Goal: Task Accomplishment & Management: Manage account settings

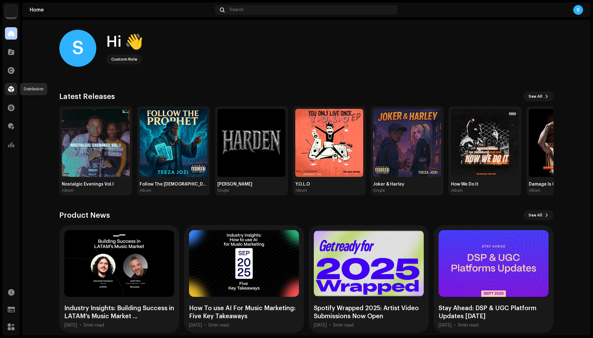
click at [11, 90] on span at bounding box center [11, 89] width 6 height 5
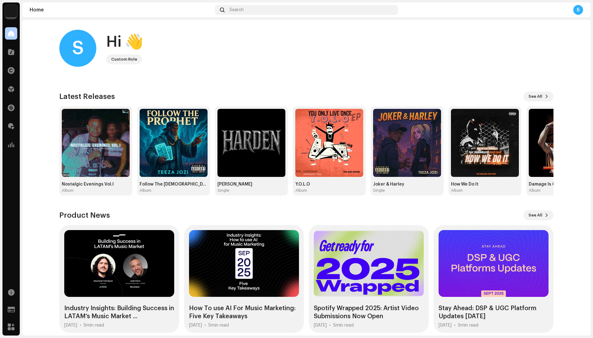
click at [17, 53] on div "Catalog" at bounding box center [10, 51] width 17 height 17
click at [9, 54] on span at bounding box center [11, 51] width 6 height 5
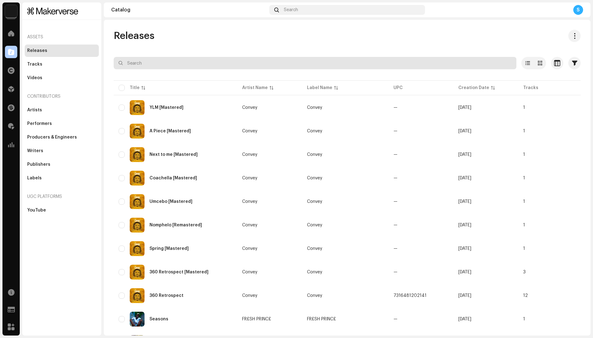
drag, startPoint x: 130, startPoint y: 59, endPoint x: 139, endPoint y: 60, distance: 9.4
click at [130, 59] on input "text" at bounding box center [315, 63] width 403 height 12
click at [139, 60] on input "eve" at bounding box center [315, 63] width 403 height 12
click at [135, 61] on input "enave" at bounding box center [315, 63] width 403 height 12
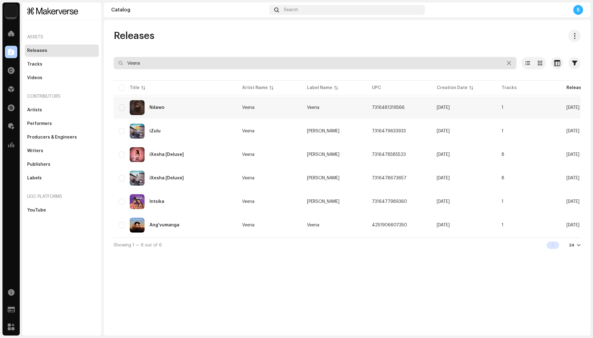
type input "Veena"
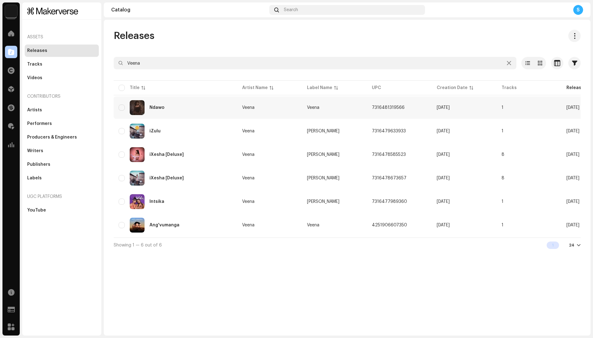
click at [219, 106] on div "Ndawo" at bounding box center [176, 107] width 114 height 15
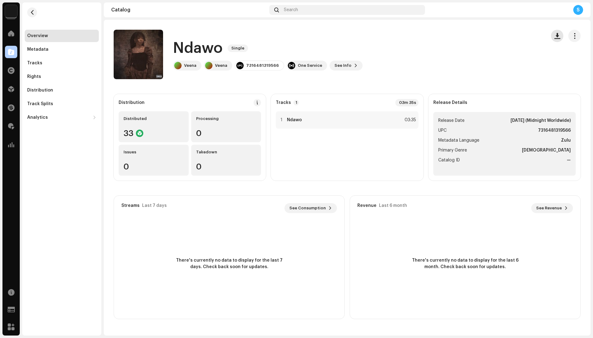
click at [557, 32] on button "button" at bounding box center [557, 36] width 12 height 12
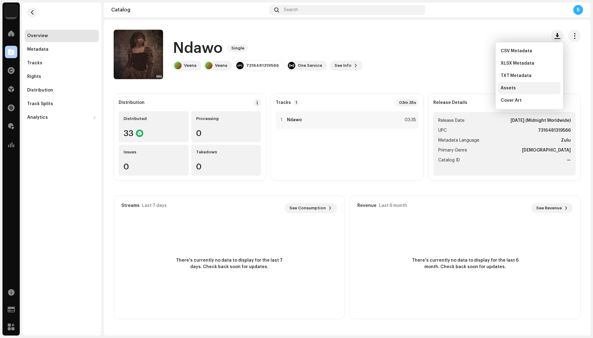
click at [526, 83] on div "Assets" at bounding box center [529, 88] width 62 height 12
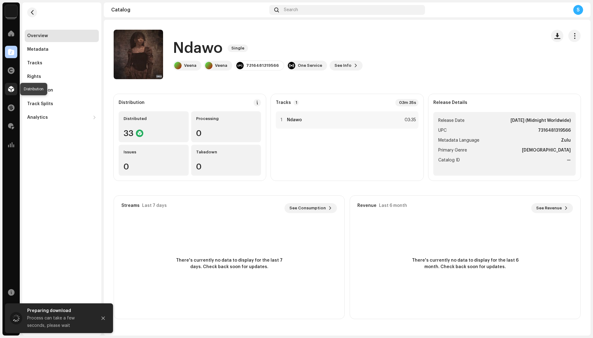
click at [9, 91] on span at bounding box center [11, 89] width 6 height 5
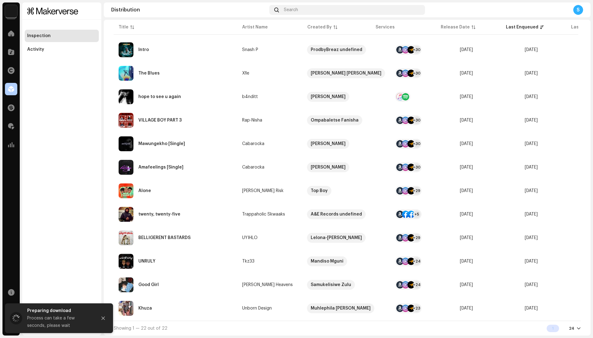
scroll to position [319, 0]
click at [233, 238] on td "BELLIGERENT BASTARDS" at bounding box center [176, 237] width 124 height 22
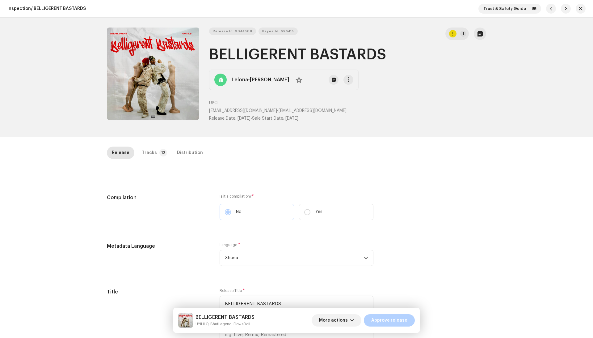
click at [155, 158] on div "Release Tracks 12 Distribution" at bounding box center [296, 155] width 379 height 18
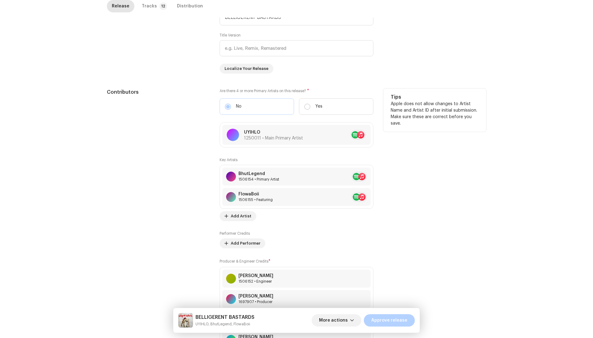
scroll to position [289, 0]
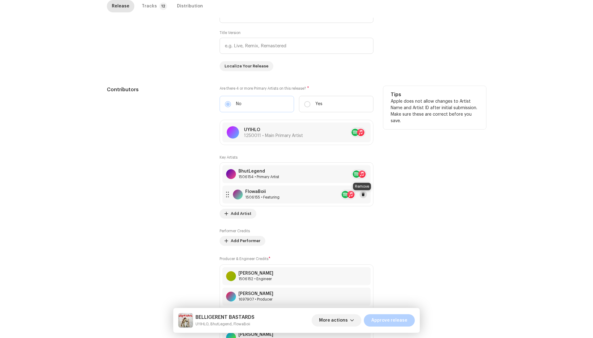
click at [361, 193] on span at bounding box center [363, 194] width 4 height 5
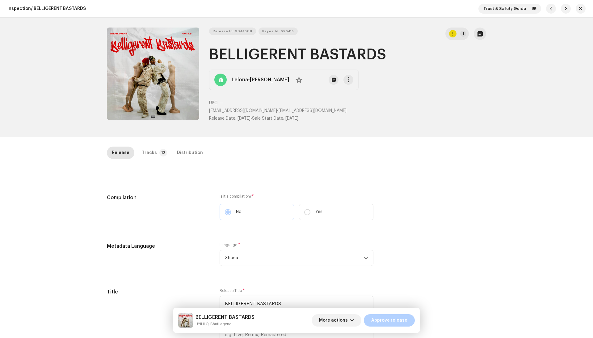
scroll to position [0, 0]
click at [150, 145] on div "Inspection / BELLIGERENT BASTARDS Trust & Safety Guide Release Id: 3044608 Paye…" at bounding box center [296, 169] width 593 height 338
click at [148, 147] on div "Tracks" at bounding box center [149, 152] width 15 height 12
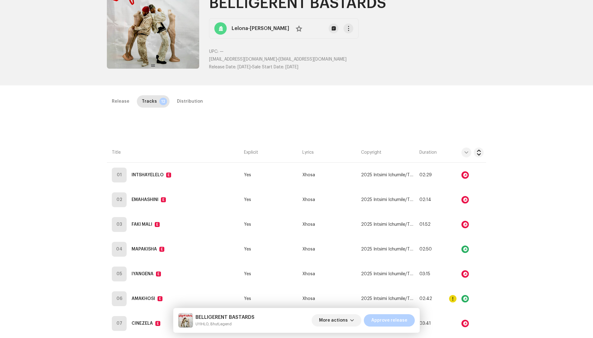
scroll to position [54, 0]
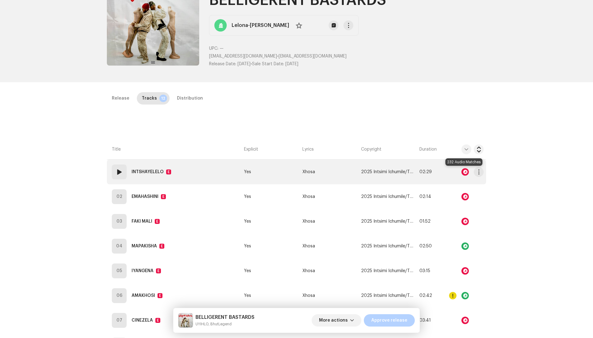
click at [463, 168] on div at bounding box center [465, 171] width 7 height 7
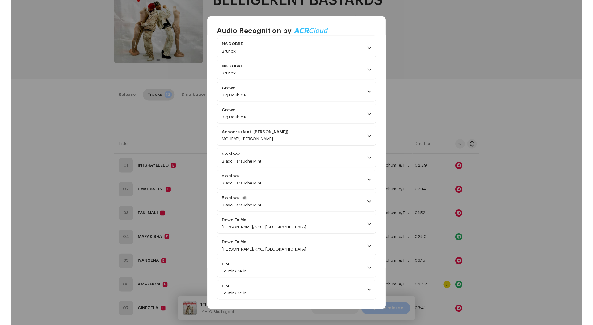
scroll to position [4993, 0]
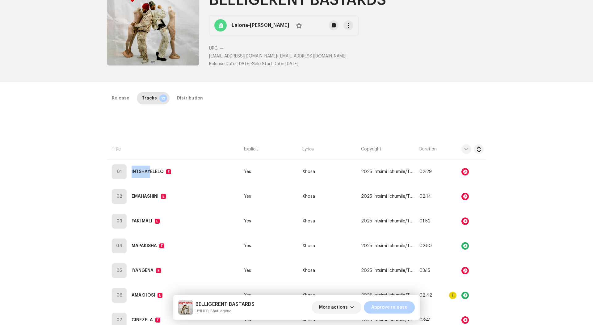
click at [476, 71] on div "Audio Recognition by Remix/Sample 227 Cover Song 5 All results require review/l…" at bounding box center [296, 162] width 593 height 325
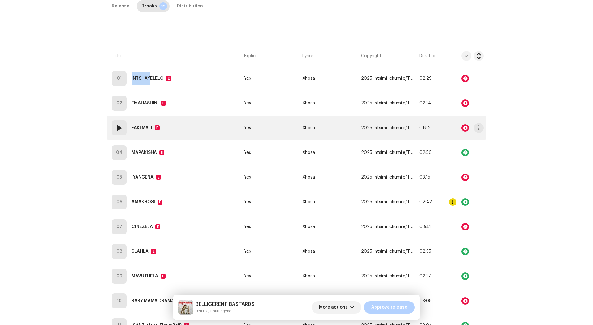
scroll to position [156, 0]
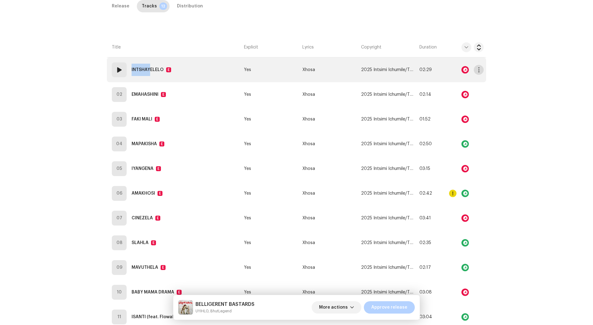
click at [479, 70] on span "button" at bounding box center [479, 69] width 5 height 5
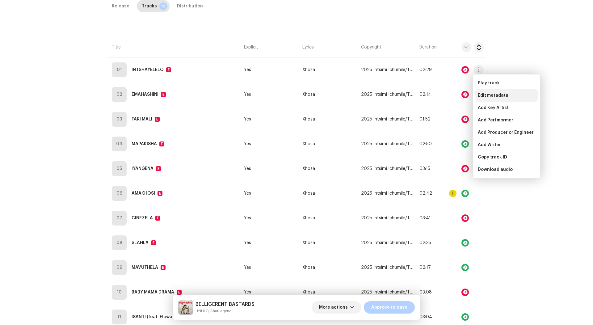
click at [477, 93] on div "Edit metadata" at bounding box center [506, 95] width 62 height 12
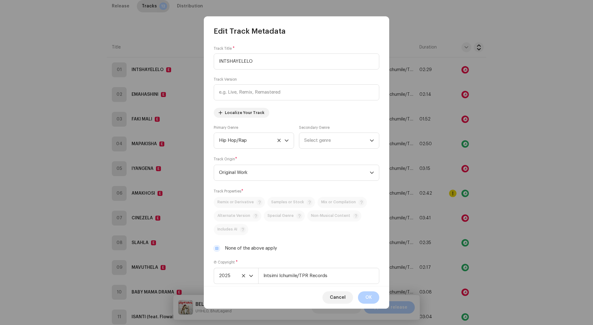
click at [222, 249] on div "None of the above apply" at bounding box center [297, 248] width 166 height 7
click at [217, 253] on div "Track Title * INTSHAYELELO Track Version Localize Your Track Primary Genre Hip …" at bounding box center [296, 161] width 185 height 250
click at [217, 251] on input "None of the above apply" at bounding box center [217, 248] width 6 height 6
checkbox input "false"
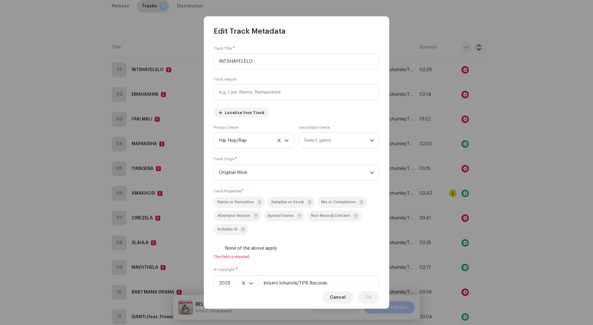
click at [284, 192] on div "Track Properties * Remix or Derivative Samples or Stock Mix or Compilation Alte…" at bounding box center [297, 223] width 166 height 71
click at [284, 196] on div "Track Properties * Remix or Derivative Samples or Stock Mix or Compilation Alte…" at bounding box center [297, 223] width 166 height 71
click at [280, 203] on span "Samples or Stock" at bounding box center [287, 202] width 33 height 4
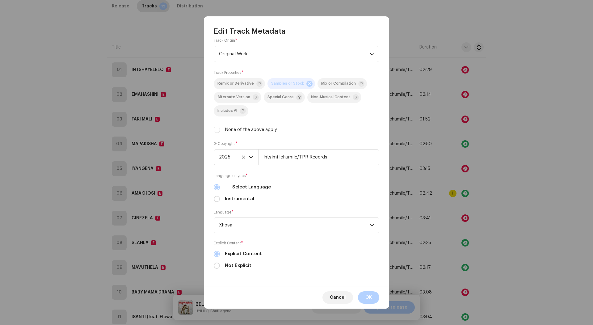
scroll to position [120, 0]
click at [372, 294] on button "OK" at bounding box center [368, 297] width 21 height 12
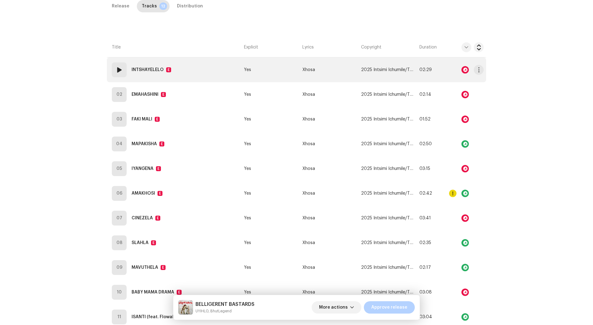
click at [342, 77] on td "Xhosa" at bounding box center [329, 69] width 58 height 25
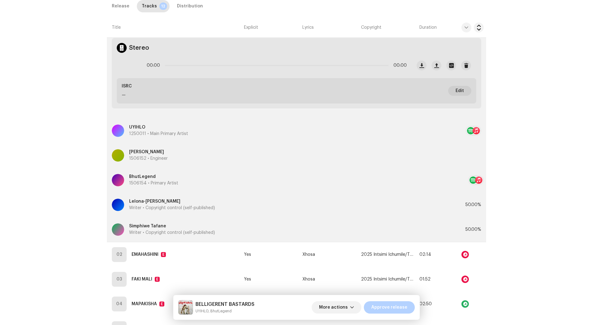
scroll to position [209, 0]
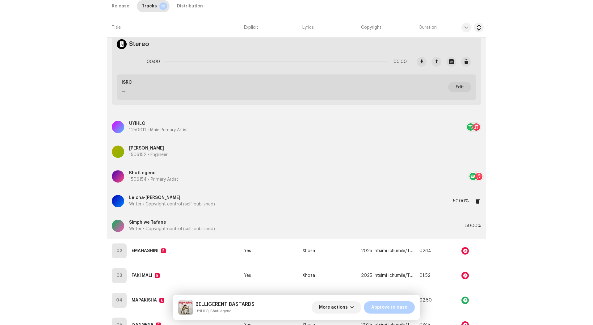
click at [261, 207] on div "Lelona-Thando Njokweni Writer • Copyright control (self-published)" at bounding box center [282, 201] width 341 height 22
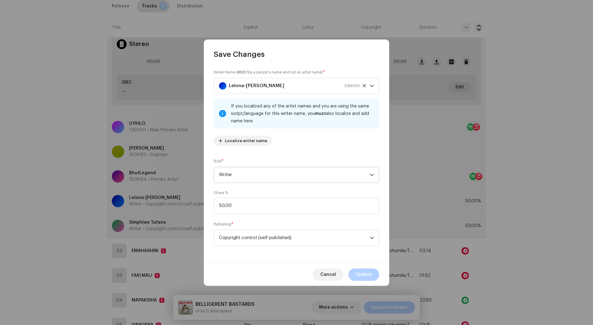
click at [248, 181] on span "Writer" at bounding box center [294, 174] width 151 height 15
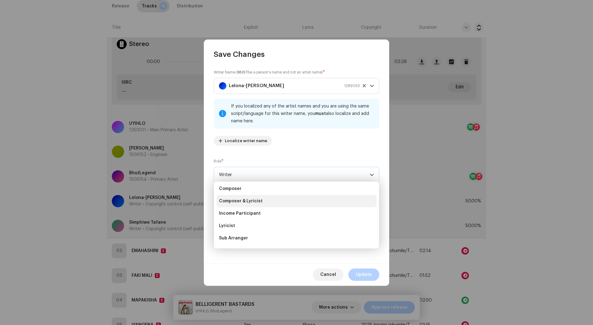
click at [250, 200] on span "Composer & Lyricist" at bounding box center [241, 201] width 44 height 6
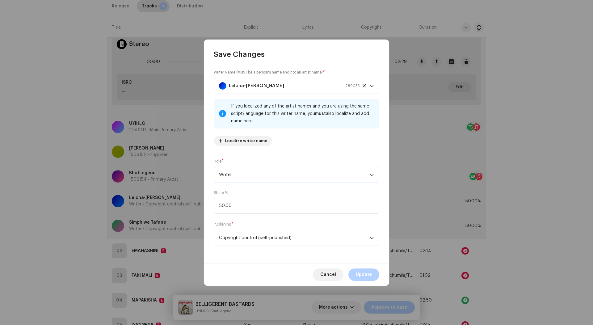
scroll to position [59, 0]
click at [358, 272] on span "Update" at bounding box center [364, 274] width 16 height 12
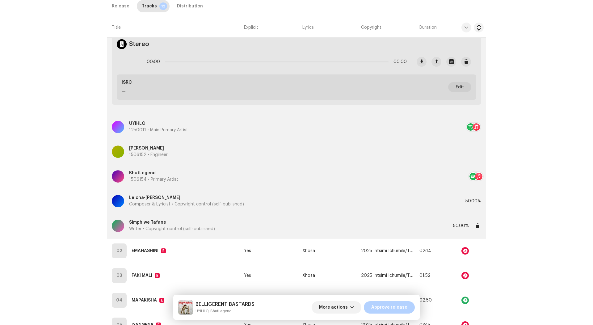
click at [237, 229] on div "Simphiwe Tafane Writer • Copyright control (self-published)" at bounding box center [282, 226] width 341 height 22
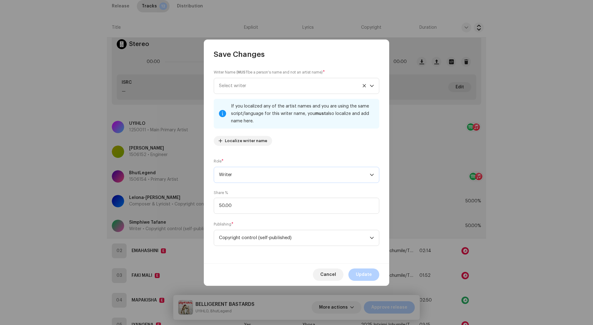
click at [235, 171] on span "Writer" at bounding box center [294, 174] width 151 height 15
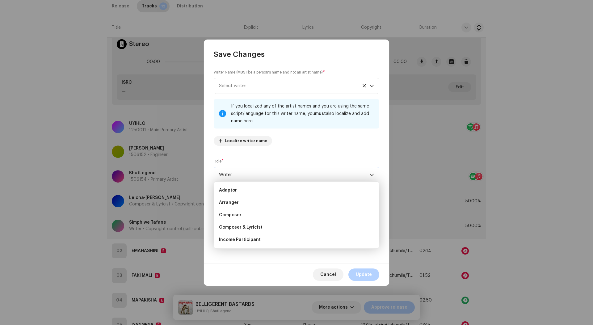
scroll to position [59, 0]
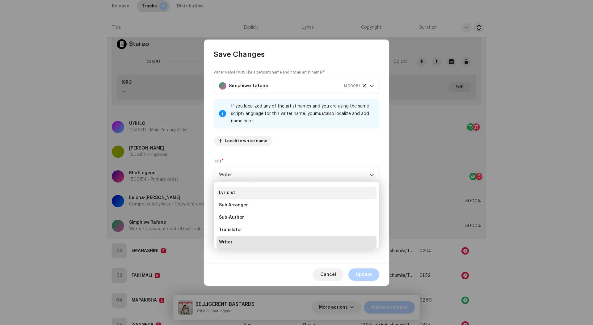
click at [243, 195] on li "Lyricist" at bounding box center [297, 193] width 160 height 12
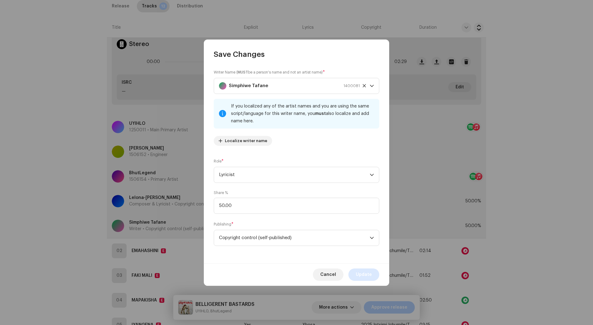
click at [358, 271] on span "Update" at bounding box center [364, 274] width 16 height 12
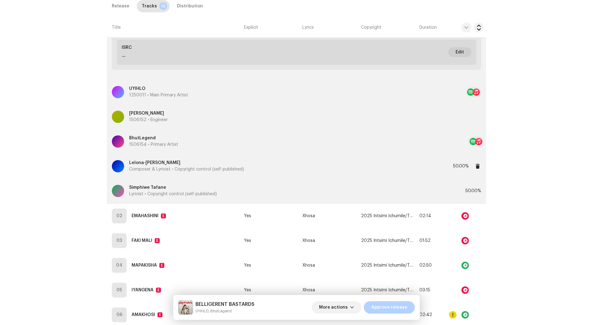
scroll to position [250, 0]
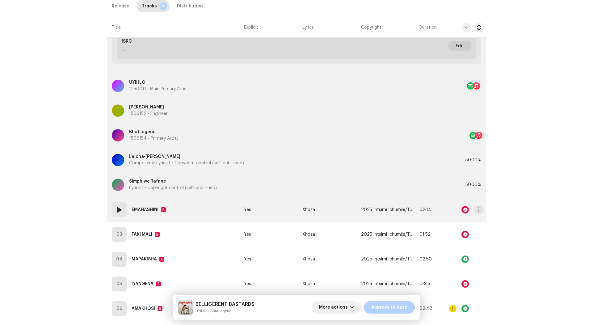
click at [287, 210] on td "Yes" at bounding box center [271, 209] width 58 height 25
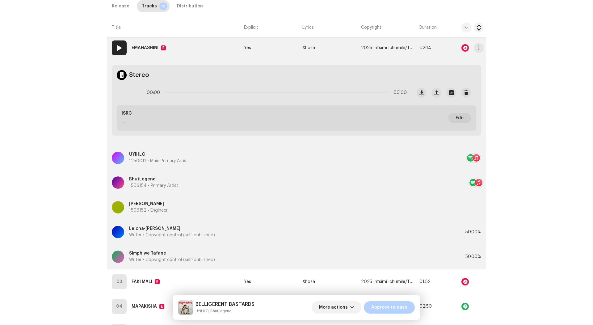
scroll to position [413, 0]
click at [463, 44] on div at bounding box center [465, 47] width 7 height 7
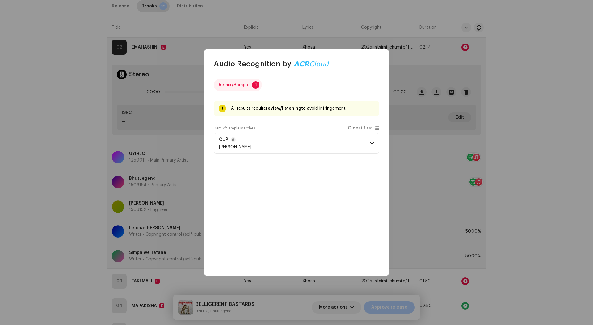
click at [326, 150] on p-accordion-header "CUP Yung Geezy" at bounding box center [297, 143] width 166 height 20
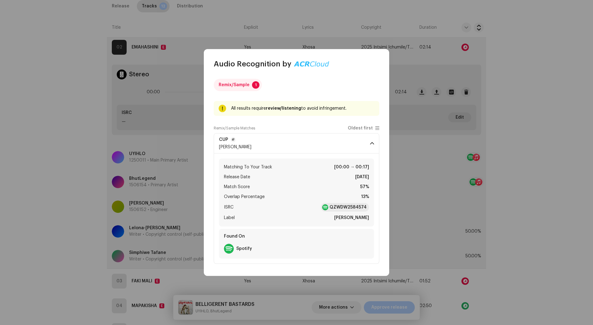
click at [329, 146] on p-accordion-header "CUP Yung Geezy" at bounding box center [297, 143] width 166 height 20
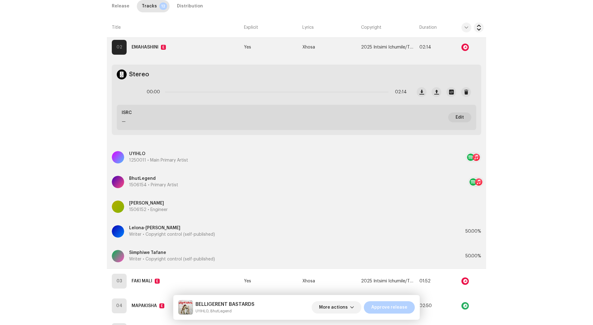
click at [507, 70] on div "Audio Recognition by Remix/Sample 1 All results require review/listening to avo…" at bounding box center [296, 162] width 593 height 325
click at [481, 49] on re-m-actions-button at bounding box center [479, 47] width 10 height 12
click at [477, 46] on span "button" at bounding box center [479, 47] width 5 height 5
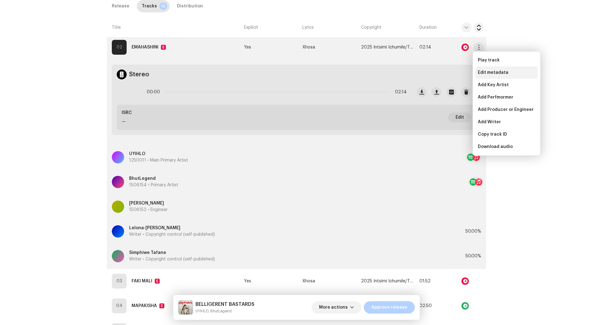
click at [480, 73] on span "Edit metadata" at bounding box center [493, 72] width 31 height 5
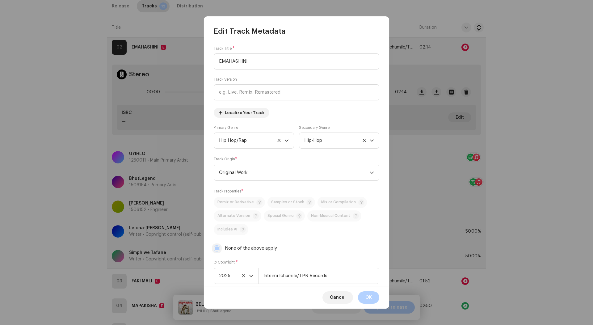
click at [215, 251] on input "None of the above apply" at bounding box center [217, 248] width 6 height 6
checkbox input "false"
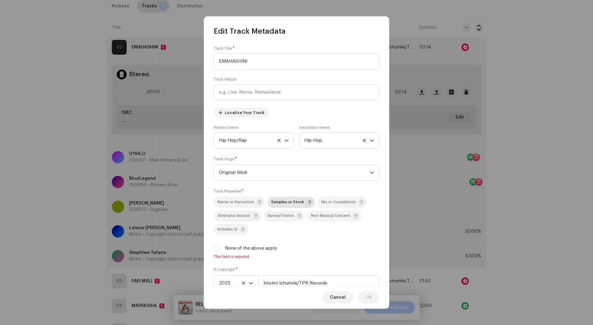
click at [278, 203] on span "Samples or Stock" at bounding box center [287, 202] width 33 height 4
click at [364, 297] on button "OK" at bounding box center [368, 297] width 21 height 12
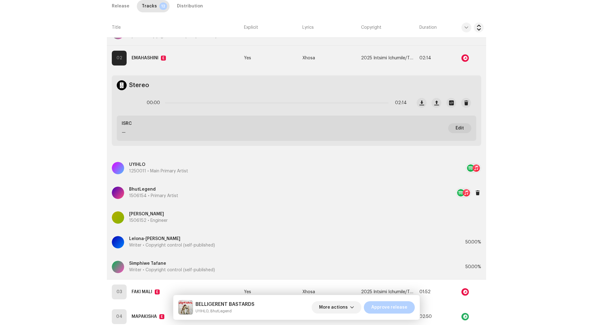
scroll to position [403, 0]
click at [235, 235] on div "Lelona-Thando Njokweni Writer • Copyright control (self-published)" at bounding box center [282, 241] width 341 height 22
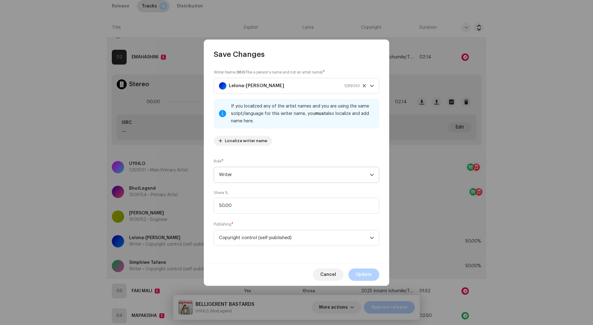
click at [252, 181] on span "Writer" at bounding box center [294, 174] width 151 height 15
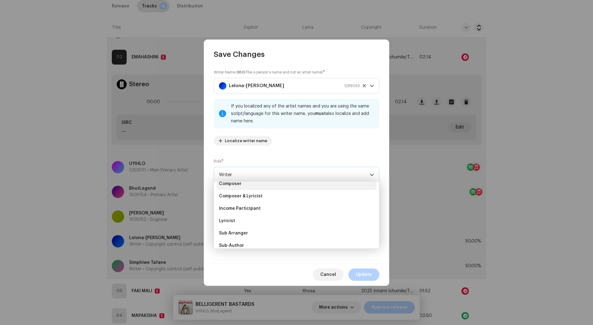
scroll to position [27, 0]
click at [253, 192] on li "Composer" at bounding box center [297, 188] width 160 height 12
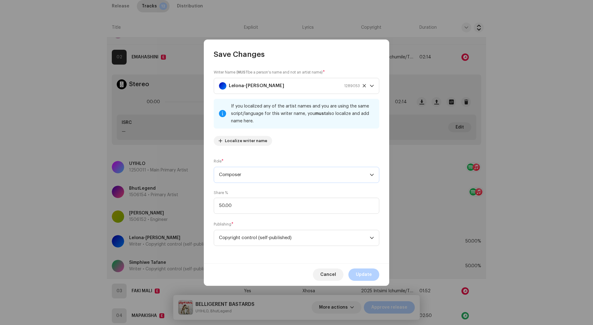
click at [253, 177] on span "Composer" at bounding box center [294, 174] width 151 height 15
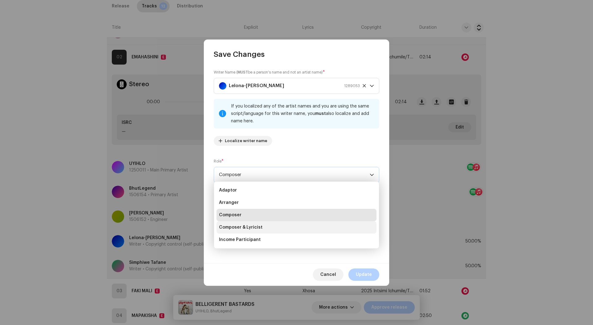
click at [247, 226] on span "Composer & Lyricist" at bounding box center [241, 227] width 44 height 6
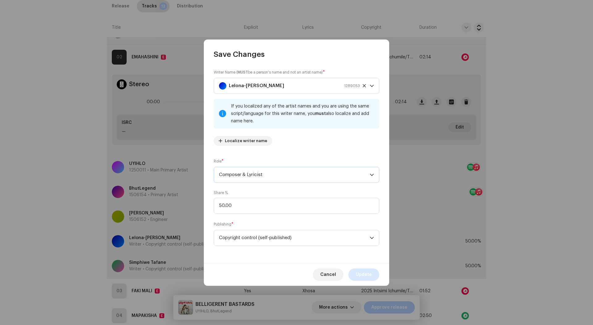
click at [362, 276] on span "Update" at bounding box center [364, 274] width 16 height 12
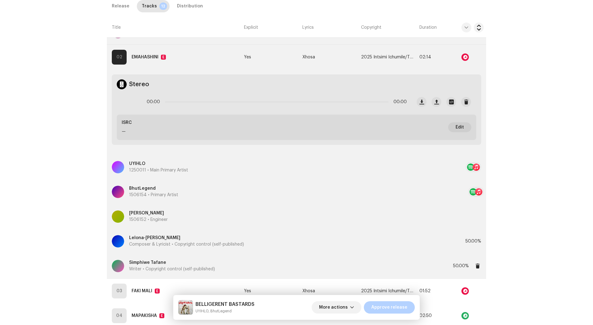
click at [271, 267] on div "Simphiwe Tafane Writer • Copyright control (self-published)" at bounding box center [282, 266] width 341 height 22
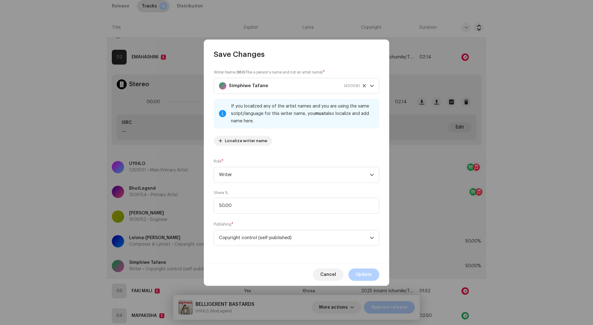
click at [273, 166] on div "Role * Writer" at bounding box center [297, 170] width 166 height 25
click at [271, 170] on span "Writer" at bounding box center [294, 174] width 151 height 15
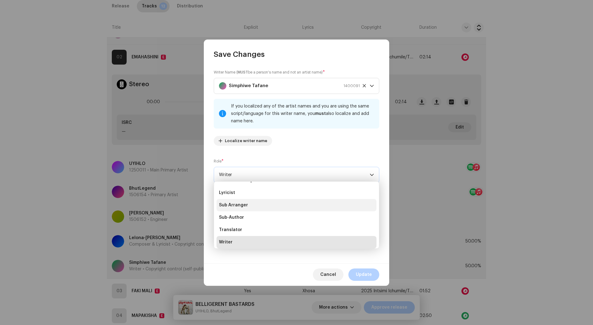
scroll to position [52, 0]
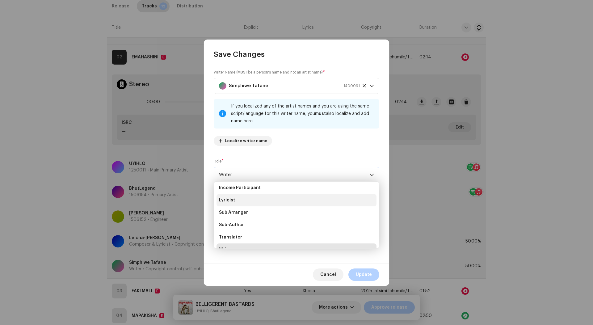
click at [266, 198] on li "Lyricist" at bounding box center [297, 200] width 160 height 12
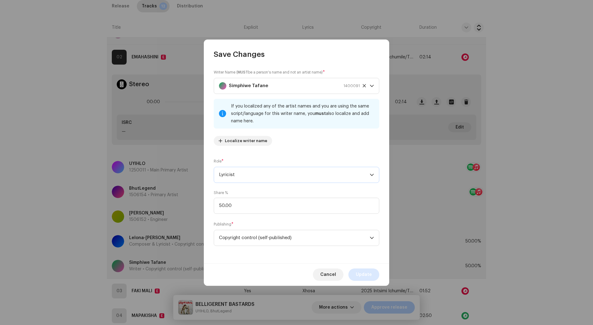
click at [356, 268] on button "Update" at bounding box center [364, 274] width 31 height 12
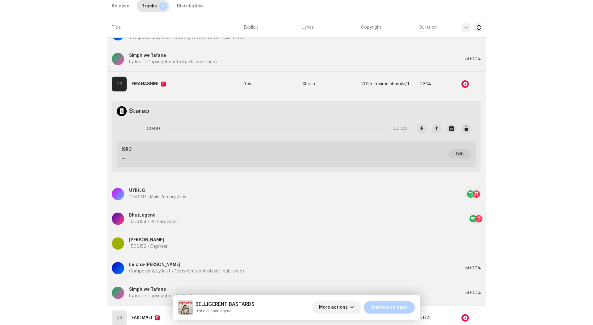
scroll to position [355, 0]
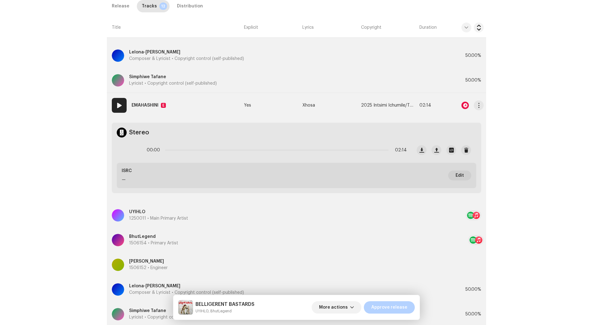
click at [337, 101] on td "Xhosa" at bounding box center [329, 105] width 58 height 25
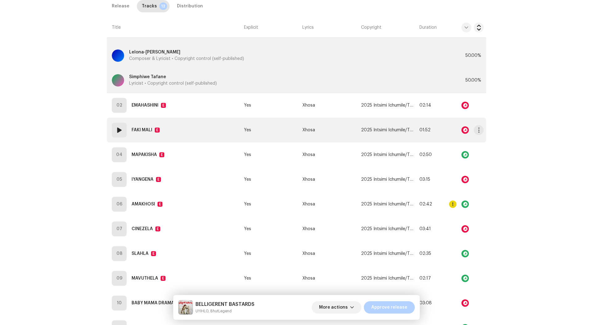
scroll to position [364, 0]
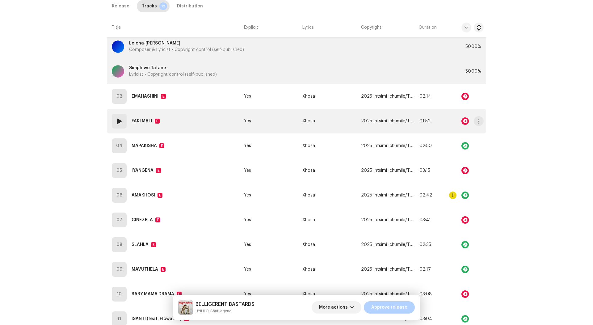
click at [335, 120] on td "Xhosa" at bounding box center [329, 121] width 58 height 25
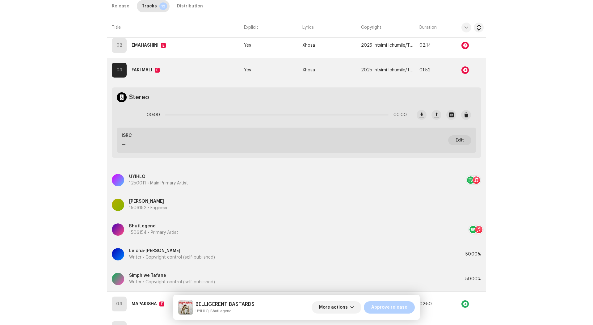
scroll to position [416, 0]
click at [284, 254] on div "Lelona-Thando Njokweni Writer • Copyright control (self-published)" at bounding box center [282, 253] width 341 height 22
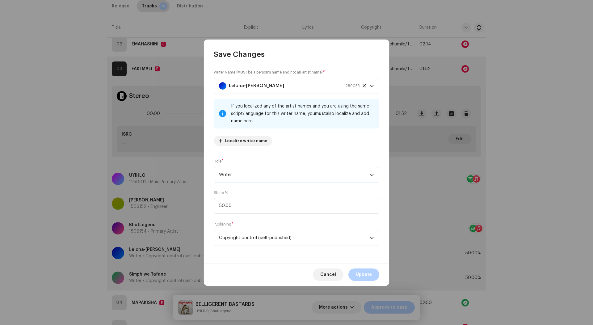
click at [280, 173] on span "Writer" at bounding box center [294, 174] width 151 height 15
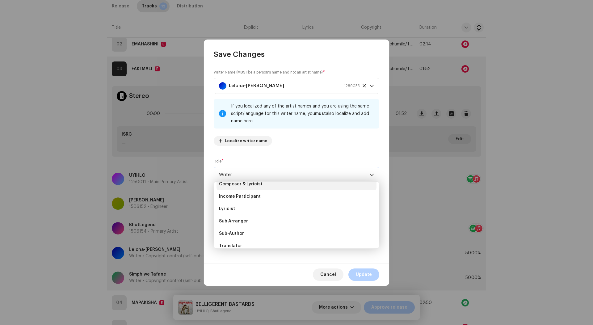
scroll to position [40, 0]
click at [260, 191] on li "Composer & Lyricist" at bounding box center [297, 188] width 160 height 12
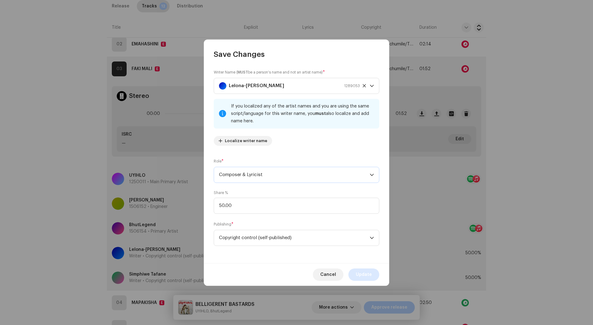
click at [360, 275] on span "Update" at bounding box center [364, 274] width 16 height 12
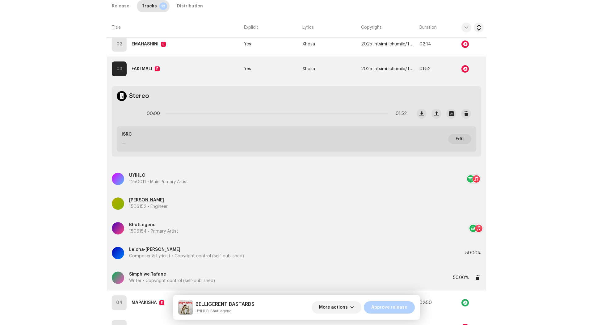
click at [239, 273] on div "Simphiwe Tafane Writer • Copyright control (self-published)" at bounding box center [282, 278] width 341 height 22
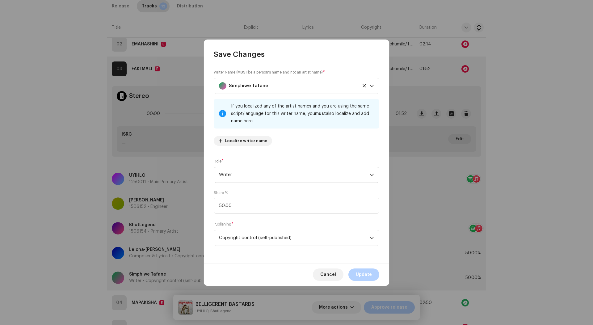
click at [266, 180] on span "Writer" at bounding box center [294, 174] width 151 height 15
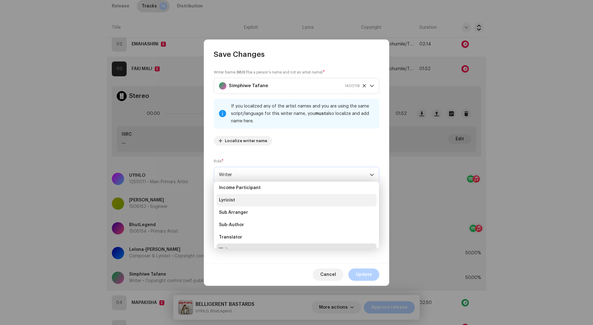
click at [260, 198] on li "Lyricist" at bounding box center [297, 200] width 160 height 12
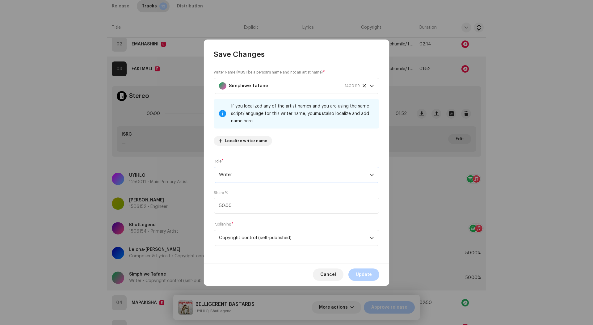
scroll to position [59, 0]
click at [371, 276] on span "Update" at bounding box center [364, 274] width 16 height 12
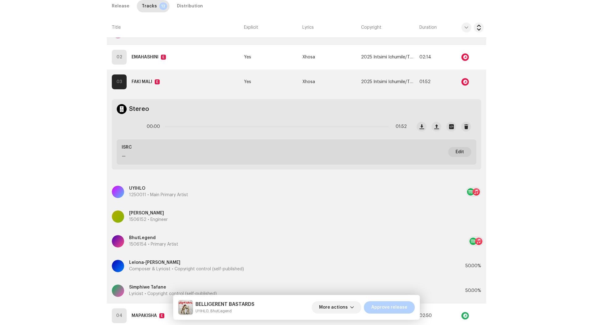
scroll to position [403, 0]
click at [335, 82] on td "Xhosa" at bounding box center [329, 82] width 58 height 25
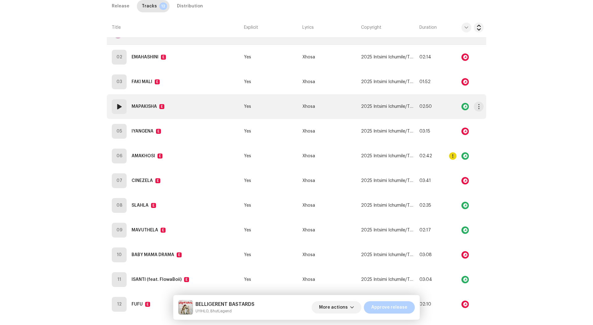
click at [330, 102] on td "Xhosa" at bounding box center [329, 106] width 58 height 25
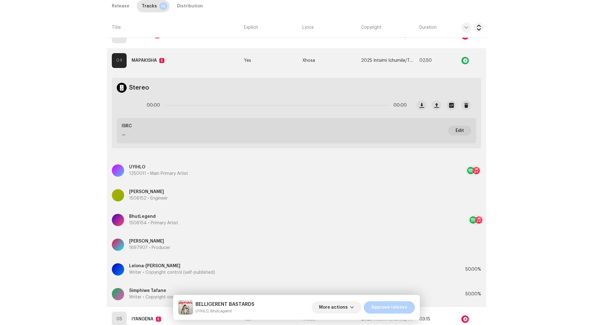
scroll to position [453, 0]
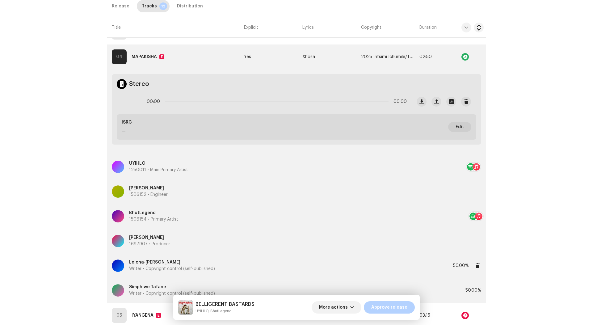
click at [247, 262] on div "Lelona-Thando Njokweni Writer • Copyright control (self-published)" at bounding box center [282, 266] width 341 height 22
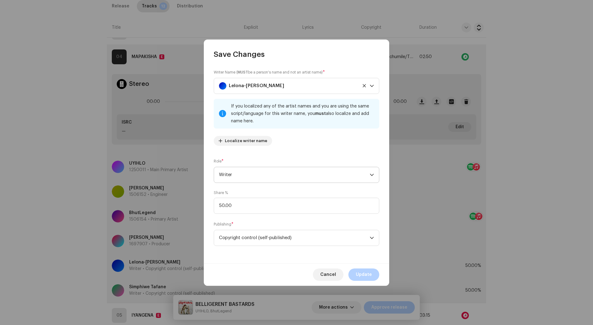
click at [250, 181] on span "Writer" at bounding box center [294, 174] width 151 height 15
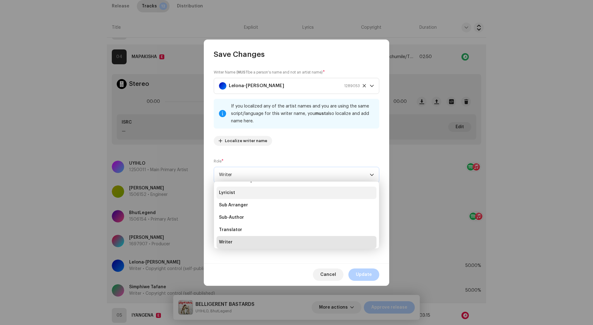
scroll to position [52, 0]
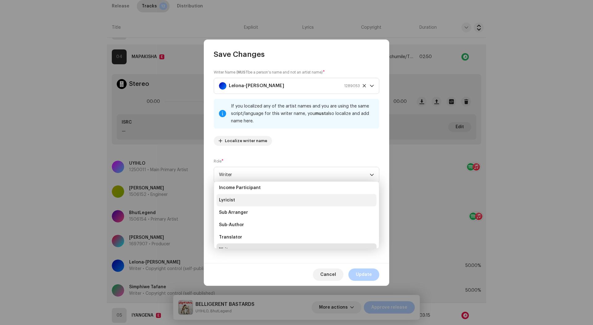
click at [243, 201] on li "Lyricist" at bounding box center [297, 200] width 160 height 12
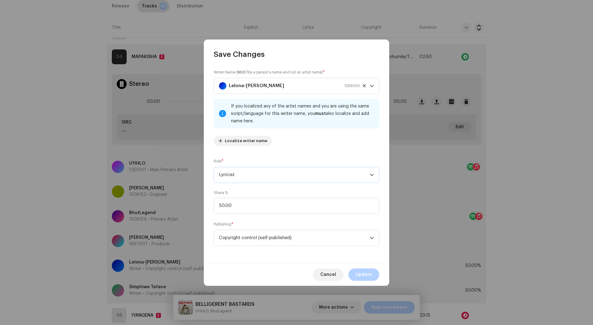
click at [270, 173] on span "Lyricist" at bounding box center [294, 174] width 151 height 15
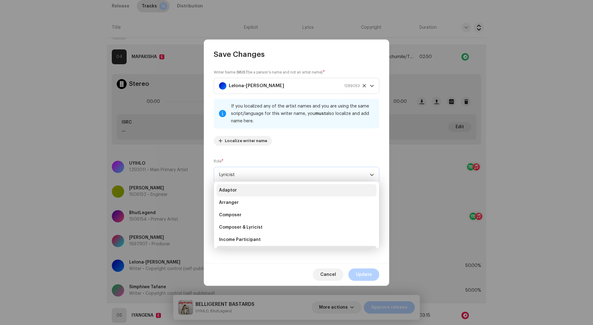
scroll to position [2, 0]
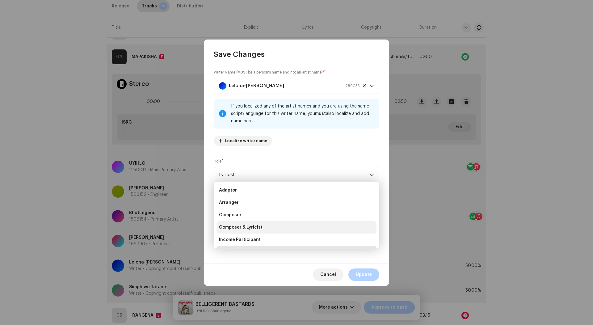
click at [247, 228] on span "Composer & Lyricist" at bounding box center [241, 227] width 44 height 6
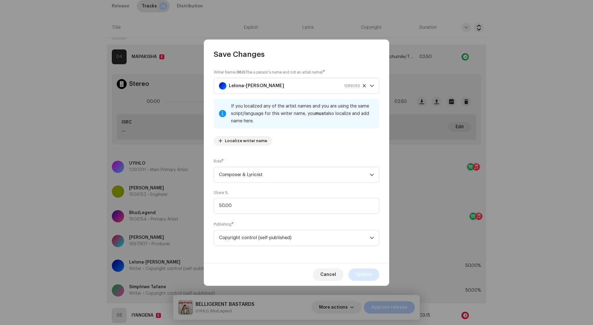
click at [371, 277] on button "Update" at bounding box center [364, 274] width 31 height 12
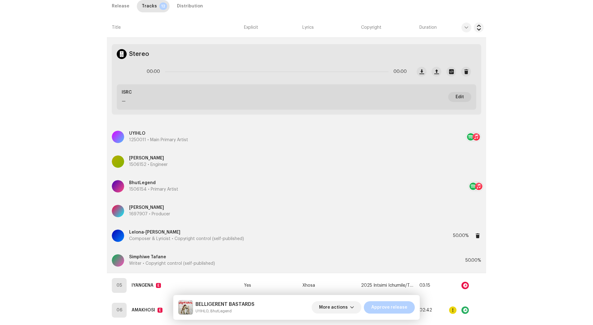
scroll to position [509, 0]
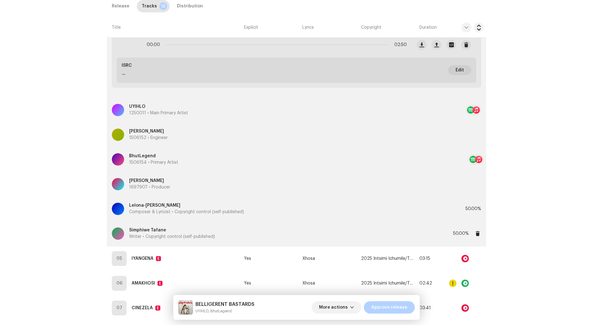
click at [254, 226] on div "Simphiwe Tafane Writer • Copyright control (self-published)" at bounding box center [282, 233] width 341 height 22
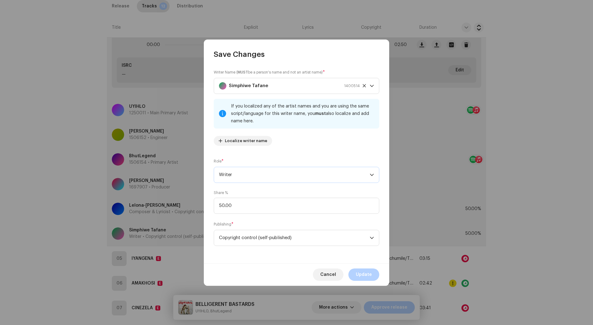
click at [258, 180] on span "Writer" at bounding box center [294, 174] width 151 height 15
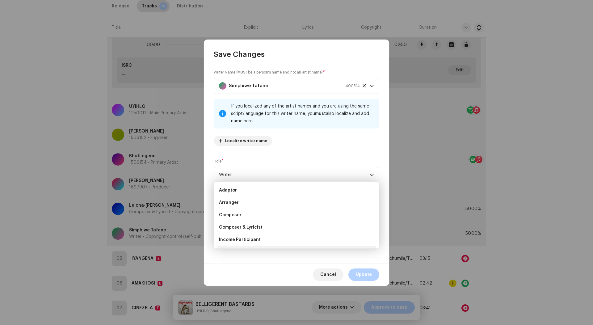
scroll to position [52, 0]
click at [247, 197] on li "Lyricist" at bounding box center [297, 200] width 160 height 12
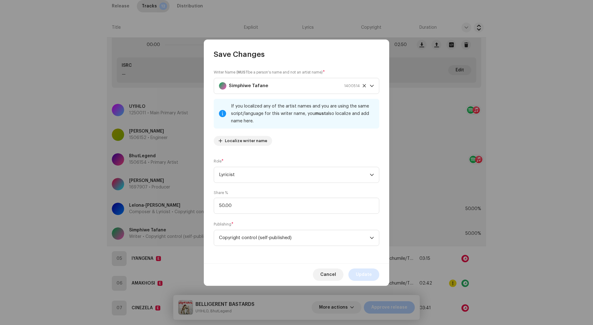
click at [360, 271] on span "Update" at bounding box center [364, 274] width 16 height 12
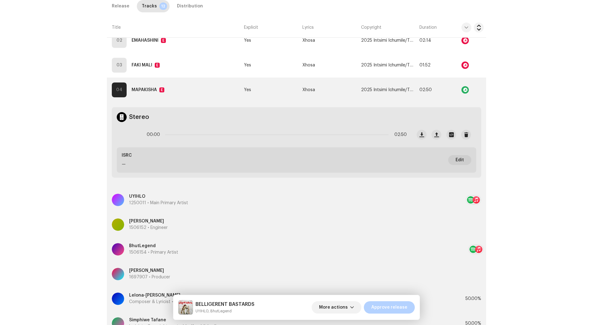
scroll to position [404, 0]
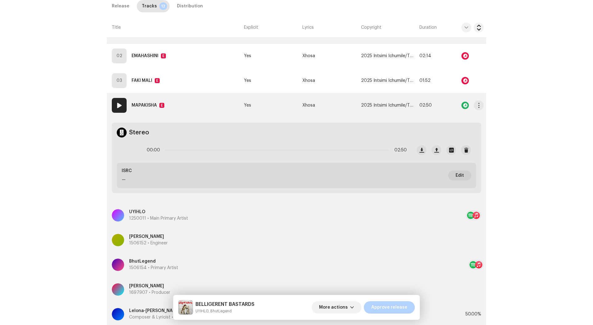
click at [272, 103] on td "Yes" at bounding box center [271, 105] width 58 height 25
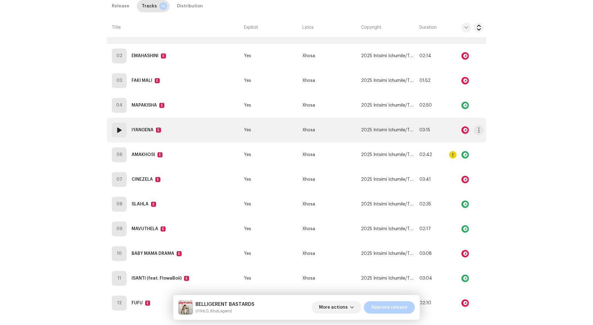
click at [293, 127] on td "Yes" at bounding box center [271, 130] width 58 height 25
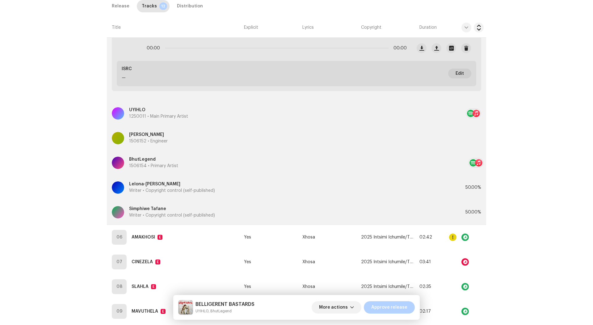
scroll to position [533, 0]
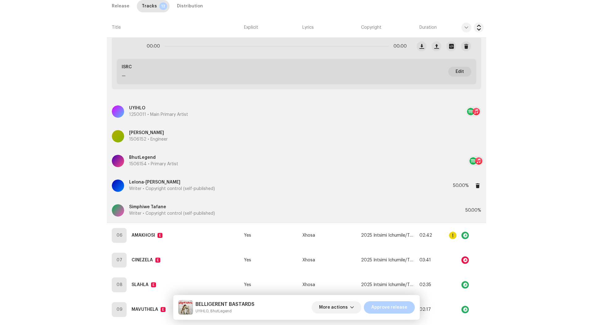
click at [273, 179] on div "Lelona-Thando Njokweni Writer • Copyright control (self-published)" at bounding box center [282, 186] width 341 height 22
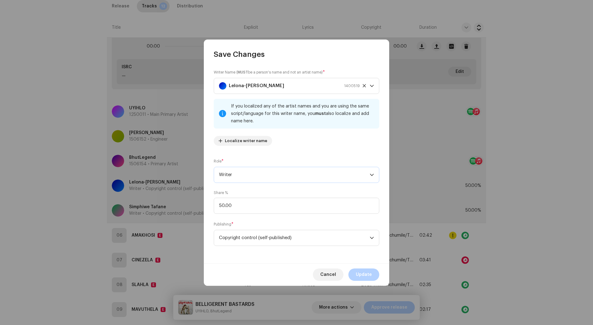
click at [258, 168] on span "Writer" at bounding box center [294, 174] width 151 height 15
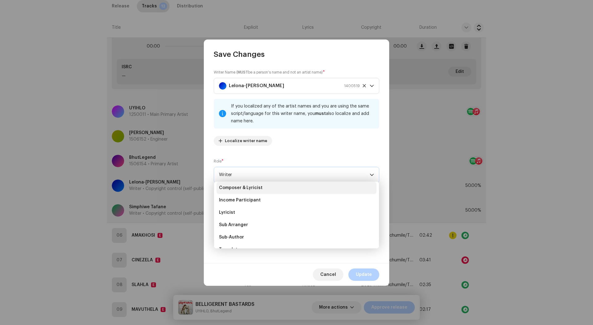
click at [252, 184] on li "Composer & Lyricist" at bounding box center [297, 188] width 160 height 12
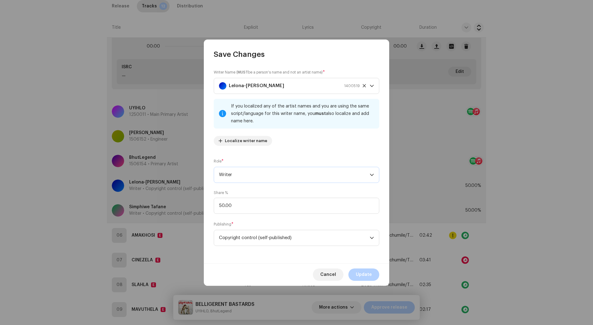
scroll to position [59, 0]
click at [366, 272] on span "Update" at bounding box center [364, 274] width 16 height 12
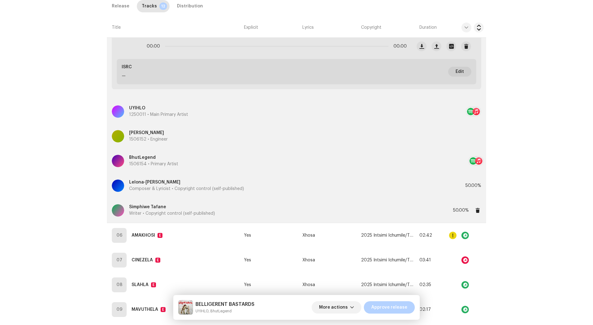
click at [240, 206] on div "Simphiwe Tafane Writer • Copyright control (self-published)" at bounding box center [282, 210] width 341 height 22
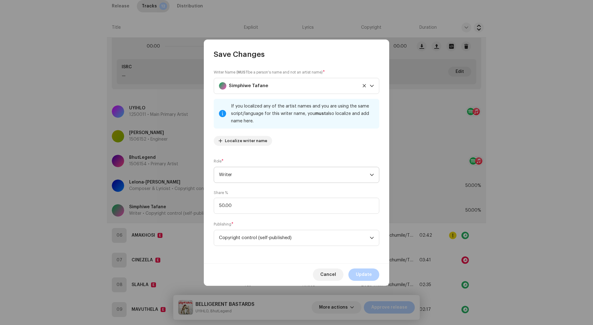
click at [243, 176] on span "Writer" at bounding box center [294, 174] width 151 height 15
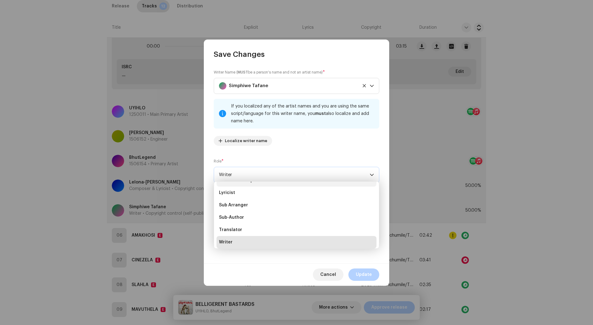
scroll to position [52, 0]
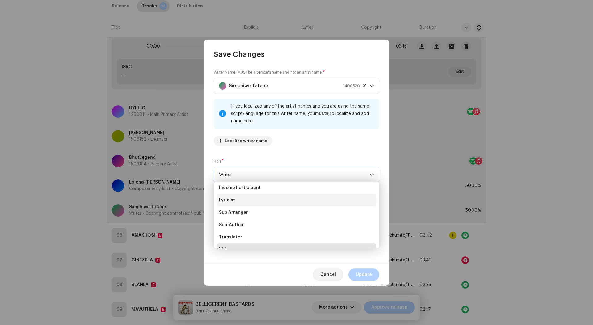
click at [237, 196] on li "Lyricist" at bounding box center [297, 200] width 160 height 12
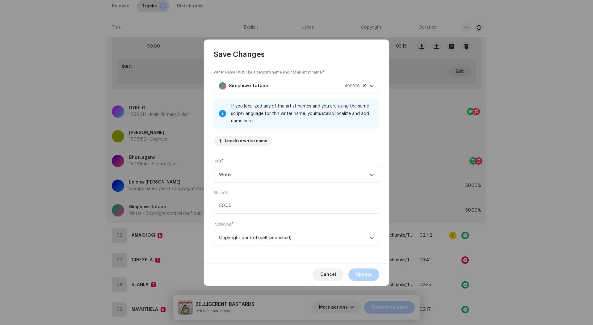
scroll to position [59, 0]
click at [359, 273] on span "Update" at bounding box center [364, 274] width 16 height 12
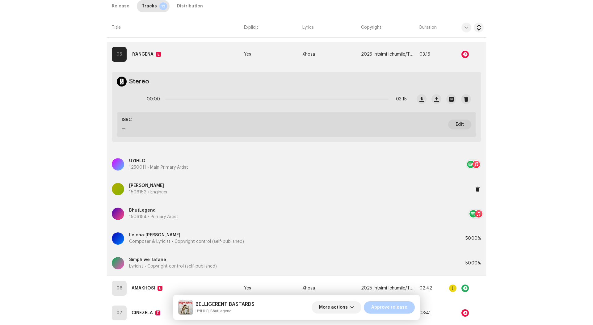
scroll to position [470, 0]
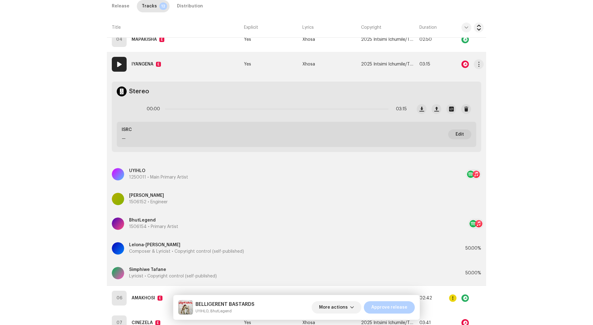
click at [330, 64] on td "Xhosa" at bounding box center [329, 64] width 58 height 25
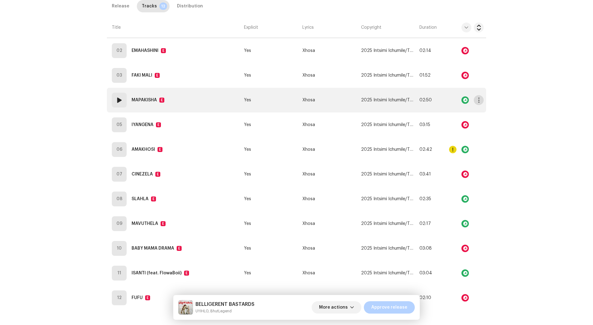
scroll to position [407, 0]
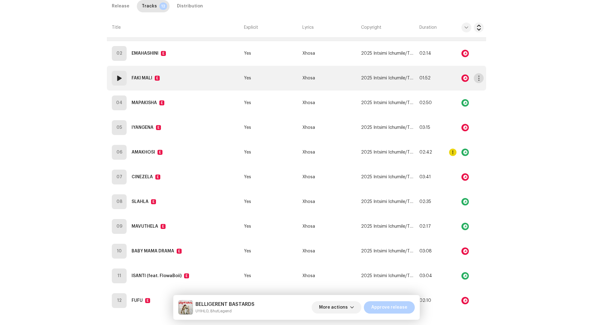
click at [479, 77] on span "button" at bounding box center [479, 78] width 5 height 5
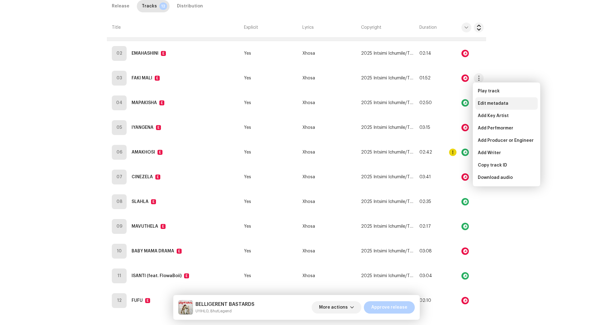
click at [484, 107] on div "Edit metadata" at bounding box center [506, 103] width 62 height 12
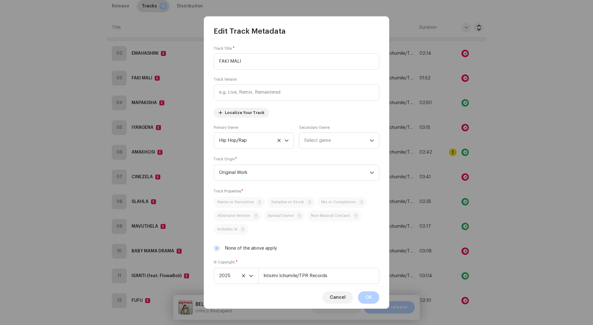
click at [245, 247] on label "None of the above apply" at bounding box center [251, 248] width 52 height 7
click at [220, 247] on input "None of the above apply" at bounding box center [217, 248] width 6 height 6
checkbox input "false"
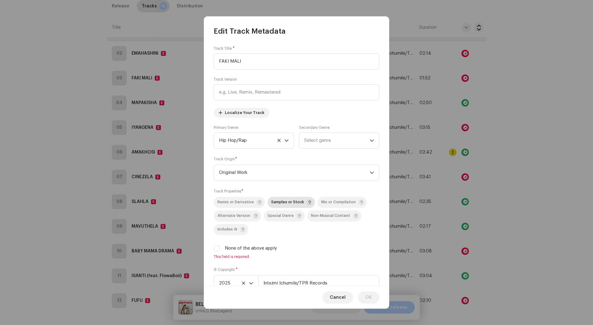
click at [281, 202] on span "Samples or Stock" at bounding box center [287, 202] width 33 height 4
click at [366, 298] on span "OK" at bounding box center [368, 297] width 6 height 12
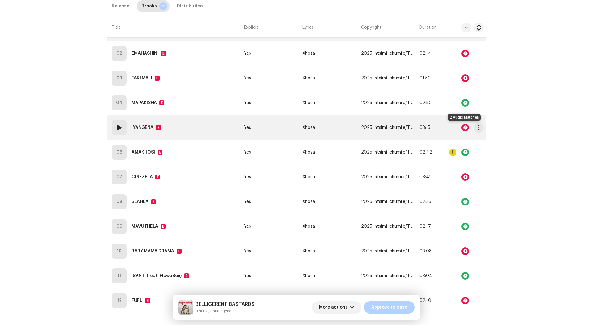
click at [463, 125] on div at bounding box center [465, 127] width 7 height 7
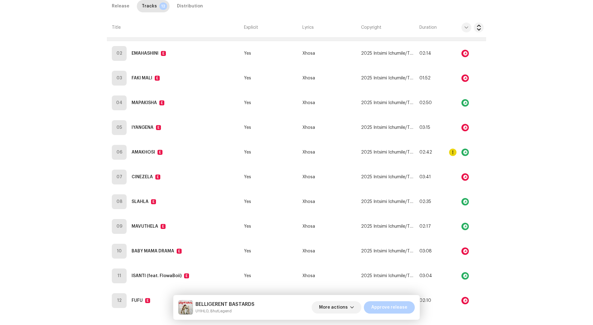
click at [424, 105] on div "Audio Recognition by Remix/Sample 2 All results require review/listening to avo…" at bounding box center [296, 162] width 593 height 325
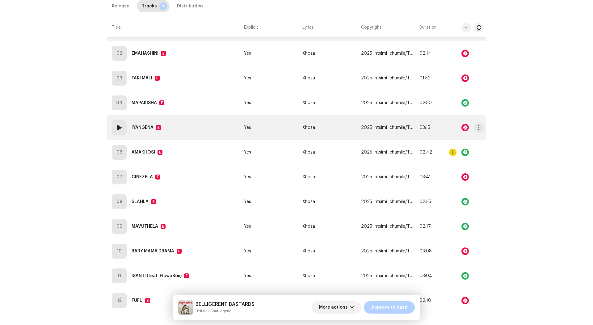
click at [462, 127] on div at bounding box center [465, 127] width 7 height 7
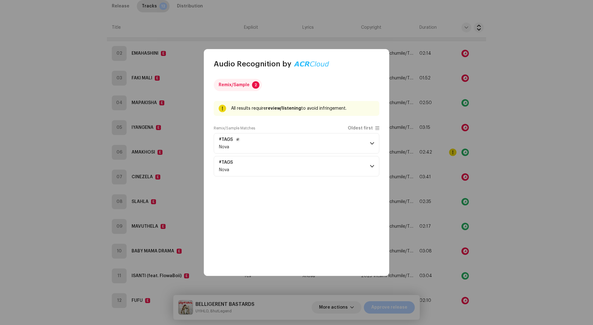
click at [243, 141] on p-accordion-header "#TAGS Nova" at bounding box center [297, 143] width 166 height 20
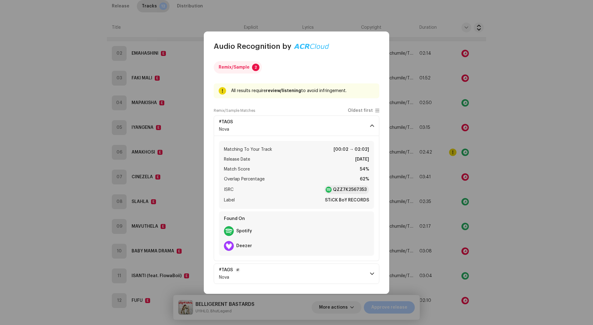
click at [294, 280] on p-accordion-header "#TAGS Nova" at bounding box center [297, 274] width 166 height 20
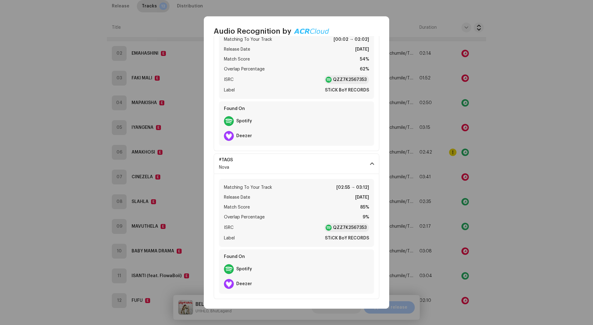
scroll to position [95, 0]
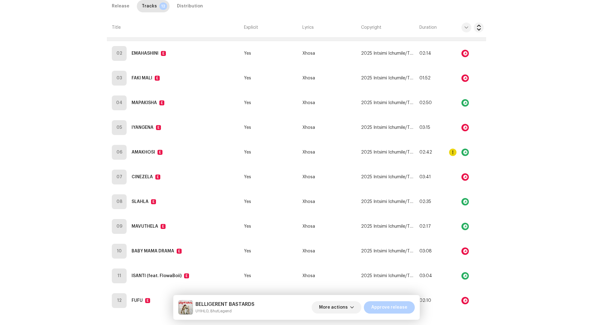
click at [462, 179] on div "Audio Recognition by Remix/Sample 2 All results require review/listening to avo…" at bounding box center [296, 162] width 593 height 325
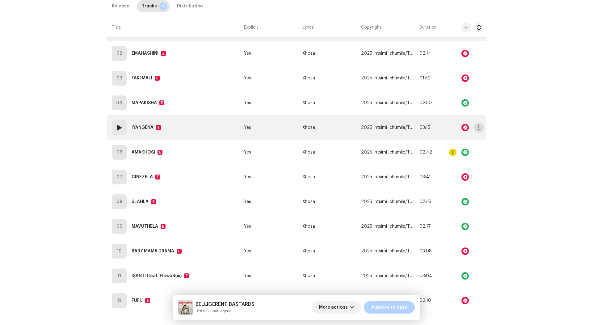
click at [479, 125] on span "button" at bounding box center [479, 127] width 5 height 5
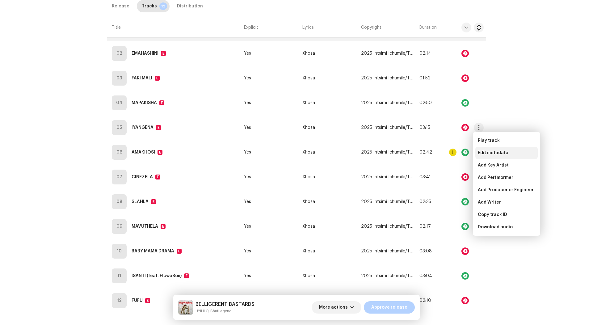
click at [489, 153] on span "Edit metadata" at bounding box center [493, 152] width 31 height 5
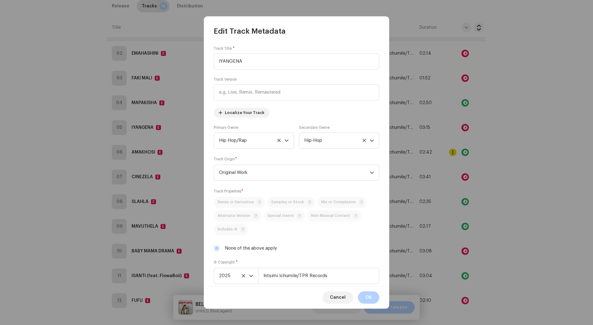
click at [233, 250] on label "None of the above apply" at bounding box center [251, 248] width 52 height 7
click at [220, 250] on input "None of the above apply" at bounding box center [217, 248] width 6 height 6
checkbox input "false"
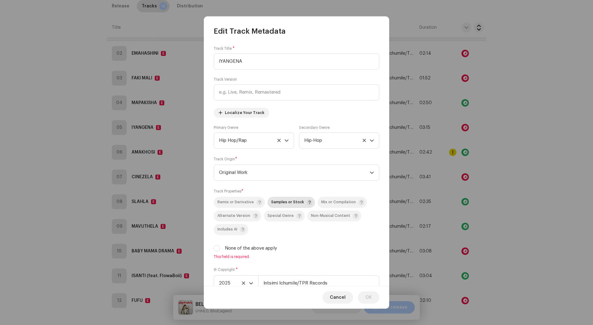
click at [282, 199] on p-togglebutton "Samples or Stock" at bounding box center [292, 202] width 48 height 11
click at [368, 297] on span "OK" at bounding box center [368, 297] width 6 height 12
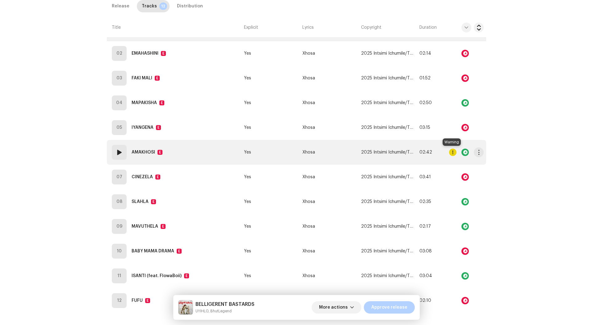
click at [452, 151] on div at bounding box center [452, 152] width 7 height 7
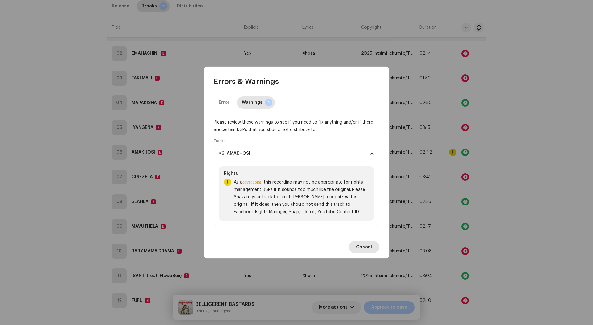
click at [365, 251] on span "Cancel" at bounding box center [364, 247] width 16 height 12
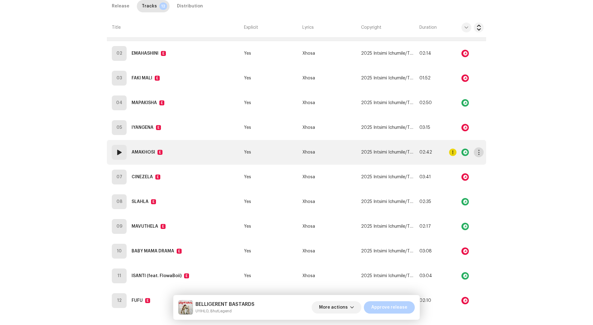
click at [478, 151] on span "button" at bounding box center [479, 152] width 5 height 5
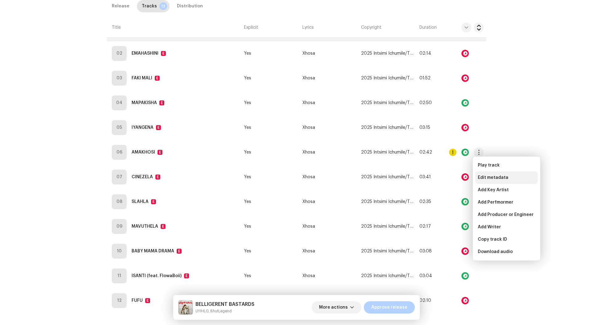
click at [481, 174] on div "Edit metadata" at bounding box center [506, 177] width 62 height 12
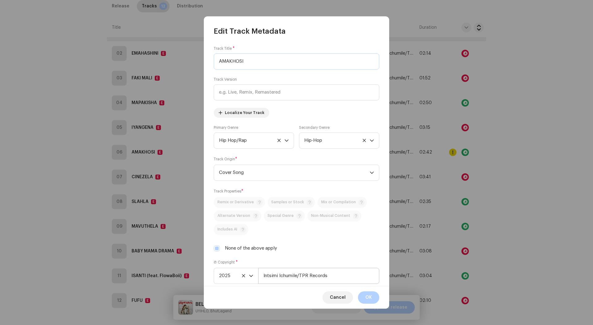
scroll to position [0, 0]
click at [306, 175] on span "Cover Song" at bounding box center [294, 172] width 151 height 15
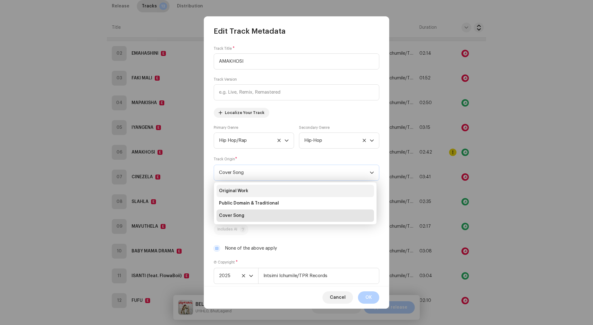
click at [265, 193] on li "Original Work" at bounding box center [296, 191] width 158 height 12
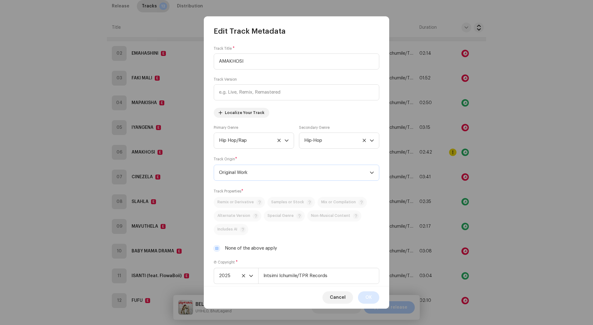
click at [366, 298] on span "OK" at bounding box center [368, 297] width 6 height 12
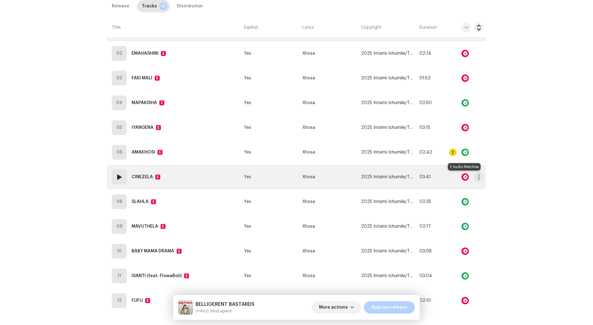
click at [464, 176] on div at bounding box center [465, 176] width 7 height 7
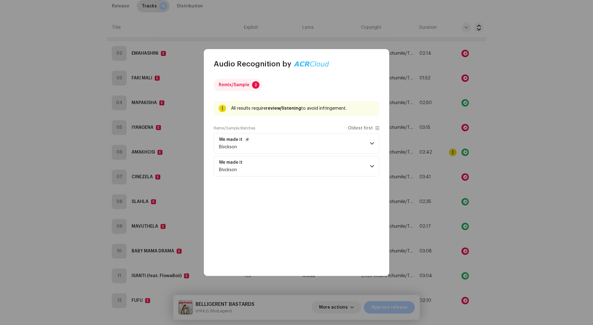
click at [289, 137] on p-accordion-header "We made it Blvckson" at bounding box center [297, 143] width 166 height 20
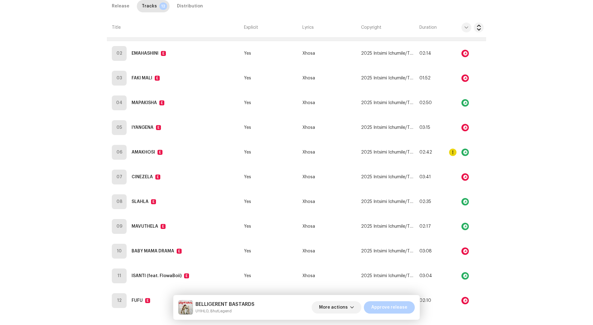
click at [405, 140] on div "Audio Recognition by Remix/Sample 2 All results require review/listening to avo…" at bounding box center [296, 162] width 593 height 325
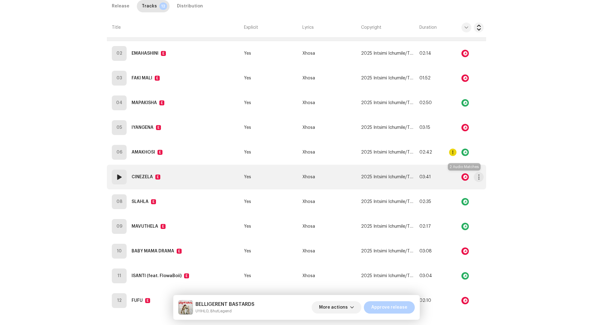
click at [465, 175] on div at bounding box center [465, 176] width 7 height 7
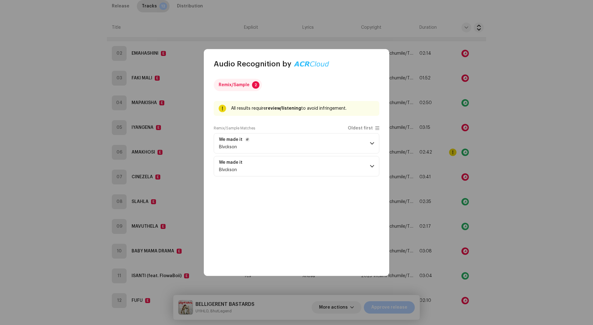
click at [274, 142] on p-accordion-header "We made it Blvckson" at bounding box center [297, 143] width 166 height 20
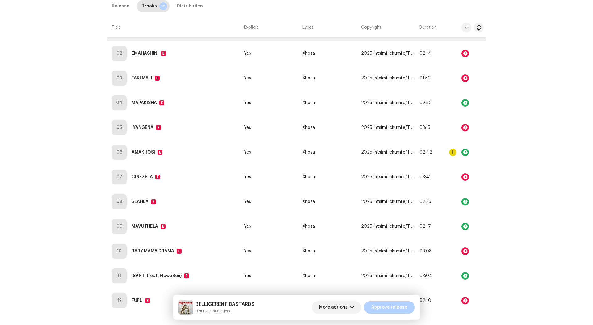
click at [456, 174] on div "Audio Recognition by Remix/Sample 2 All results require review/listening to avo…" at bounding box center [296, 162] width 593 height 325
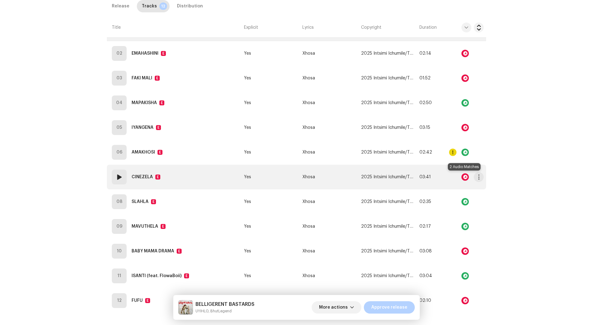
click at [464, 174] on div at bounding box center [465, 176] width 7 height 7
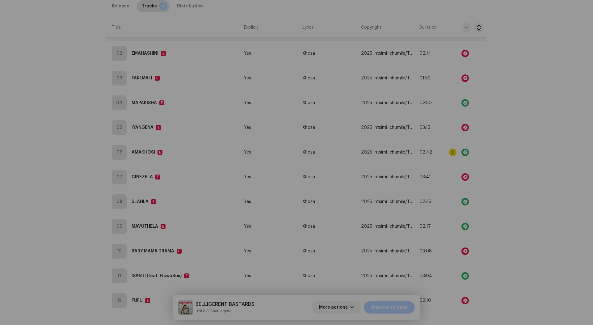
click at [497, 166] on div "Audio Recognition by Remix/Sample 2 All results require review/listening to avo…" at bounding box center [296, 162] width 593 height 325
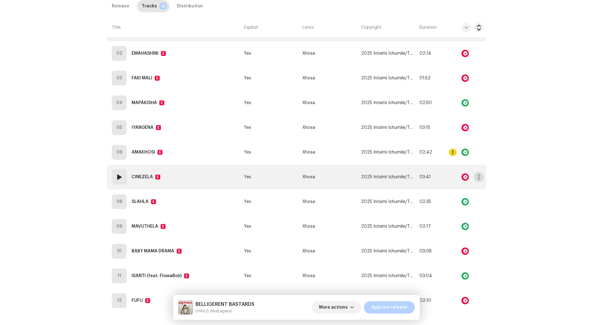
click at [478, 176] on span "button" at bounding box center [479, 177] width 5 height 5
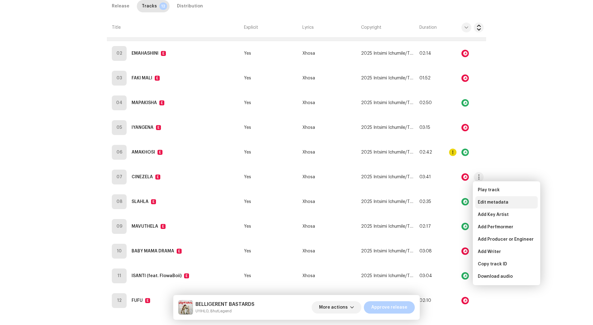
click at [482, 200] on span "Edit metadata" at bounding box center [493, 202] width 31 height 5
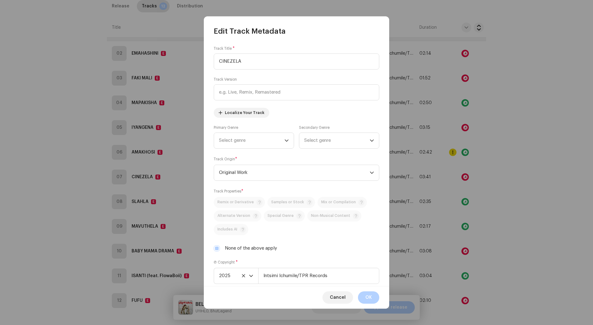
click at [256, 248] on label "None of the above apply" at bounding box center [251, 248] width 52 height 7
click at [220, 248] on input "None of the above apply" at bounding box center [217, 248] width 6 height 6
checkbox input "false"
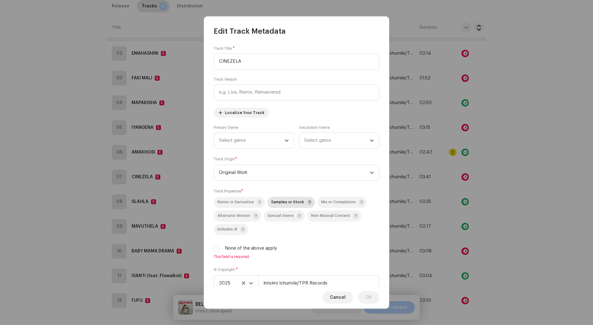
click at [282, 203] on span "Samples or Stock" at bounding box center [287, 202] width 33 height 4
click at [370, 306] on div "Cancel OK" at bounding box center [296, 297] width 185 height 23
click at [368, 301] on span "OK" at bounding box center [368, 297] width 6 height 12
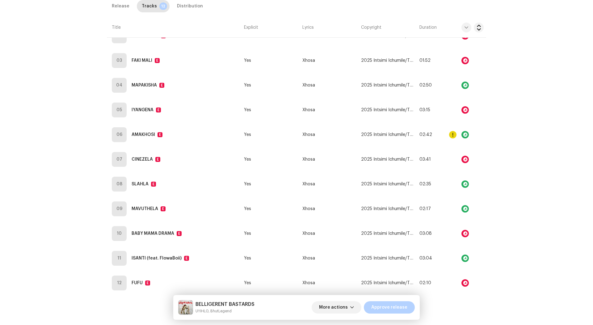
scroll to position [435, 0]
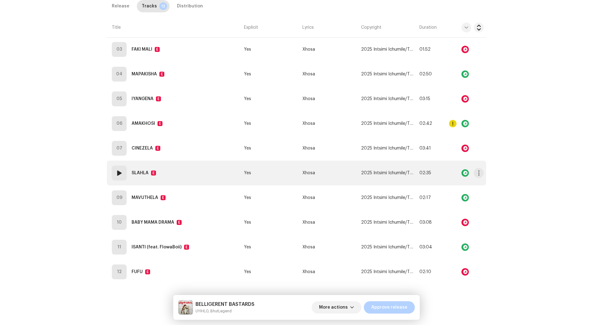
click at [463, 173] on div at bounding box center [465, 172] width 7 height 7
click at [478, 171] on span "button" at bounding box center [479, 173] width 5 height 5
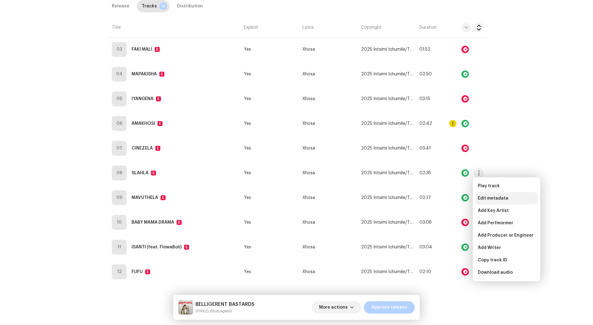
click at [494, 201] on span "Edit metadata" at bounding box center [493, 198] width 31 height 5
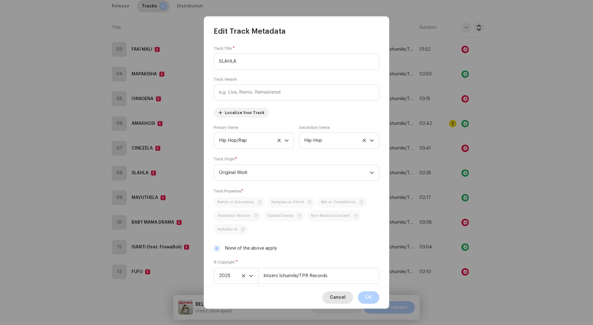
click at [339, 295] on span "Cancel" at bounding box center [338, 297] width 16 height 12
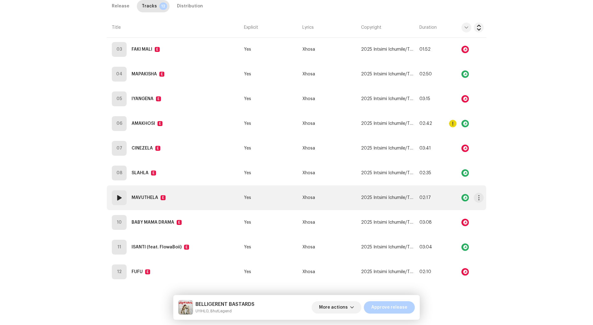
click at [464, 198] on div at bounding box center [465, 197] width 7 height 7
click at [478, 197] on span "button" at bounding box center [479, 197] width 5 height 5
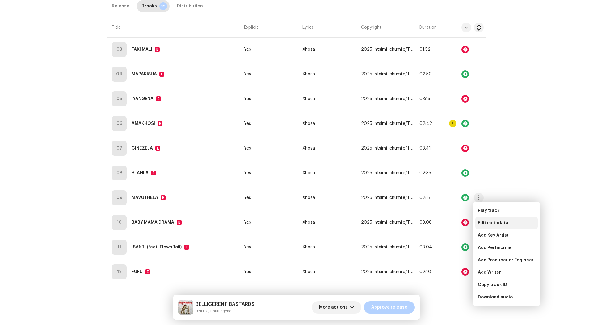
click at [489, 224] on span "Edit metadata" at bounding box center [493, 223] width 31 height 5
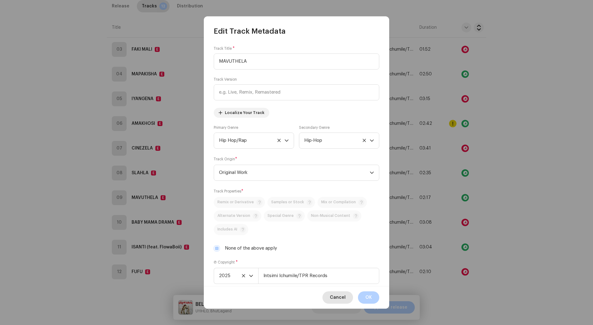
click at [335, 300] on span "Cancel" at bounding box center [338, 297] width 16 height 12
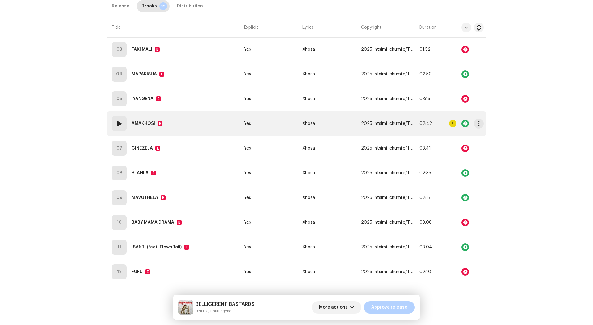
click at [360, 126] on td "2025 Intsimi Ichumile/TPR Records" at bounding box center [388, 123] width 58 height 25
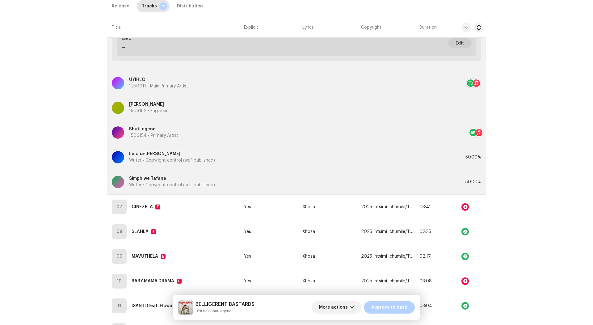
scroll to position [607, 0]
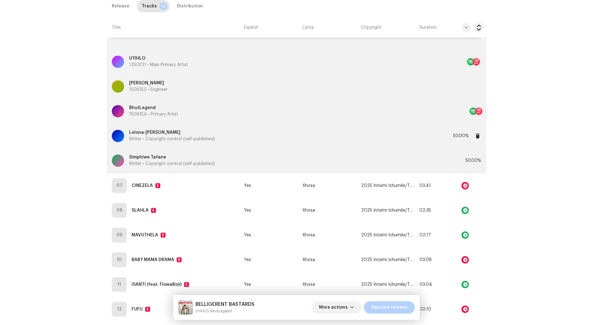
click at [270, 129] on div "Lelona-Thando Njokweni Writer • Copyright control (self-published)" at bounding box center [282, 136] width 341 height 22
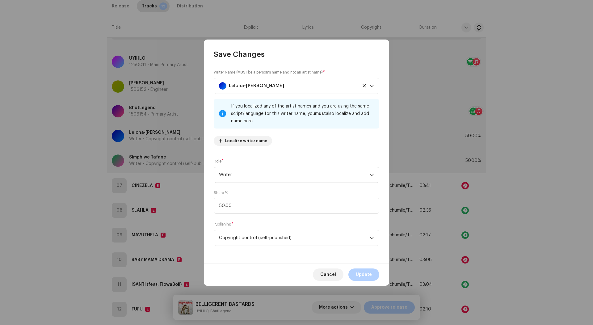
click at [252, 175] on span "Writer" at bounding box center [294, 174] width 151 height 15
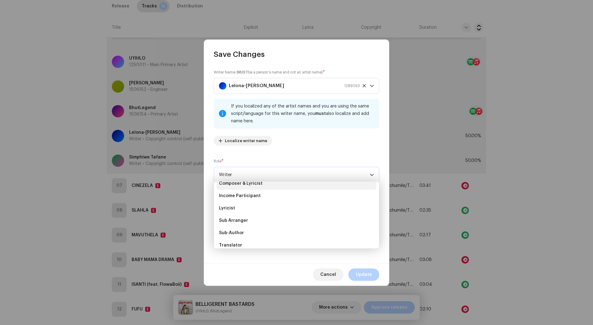
scroll to position [40, 0]
click at [251, 186] on span "Composer & Lyricist" at bounding box center [241, 188] width 44 height 6
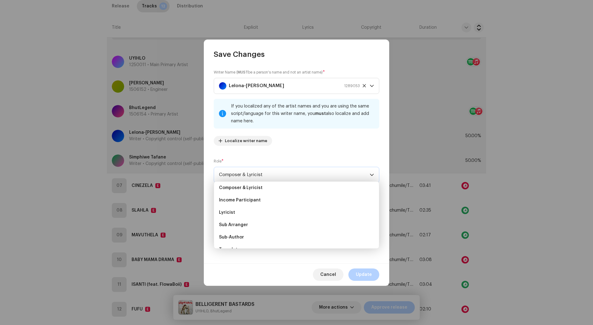
scroll to position [0, 0]
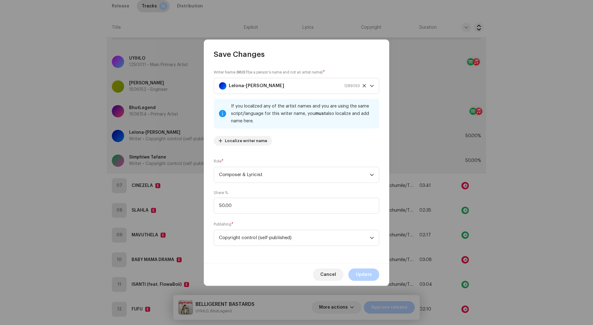
click at [363, 268] on div "Cancel Update" at bounding box center [296, 274] width 185 height 23
click at [356, 271] on button "Update" at bounding box center [364, 274] width 31 height 12
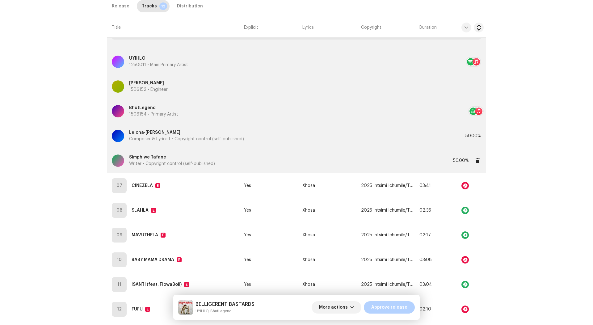
click at [273, 158] on div "Simphiwe Tafane Writer • Copyright control (self-published)" at bounding box center [282, 161] width 341 height 22
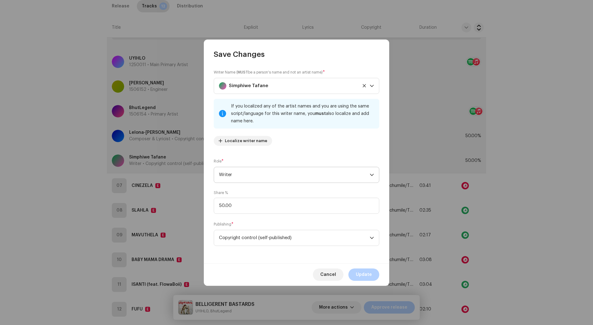
click at [268, 180] on span "Writer" at bounding box center [294, 174] width 151 height 15
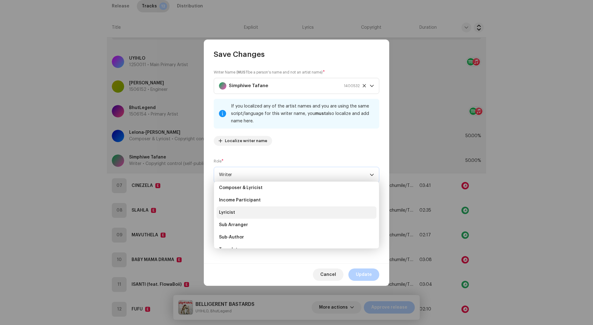
click at [256, 209] on li "Lyricist" at bounding box center [297, 212] width 160 height 12
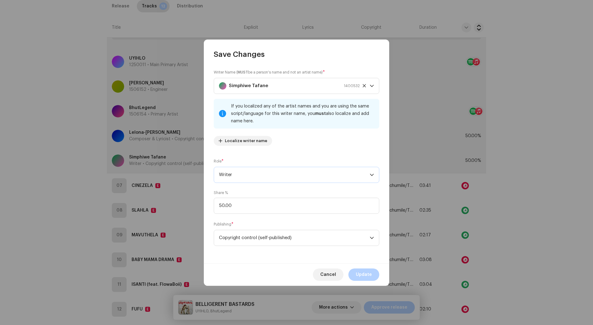
scroll to position [59, 0]
click at [357, 272] on span "Update" at bounding box center [364, 274] width 16 height 12
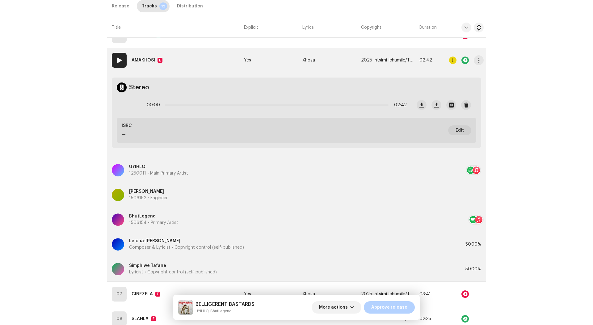
click at [329, 61] on td "Xhosa" at bounding box center [329, 60] width 58 height 25
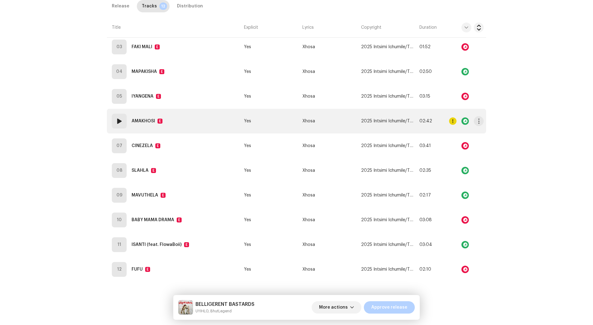
scroll to position [436, 0]
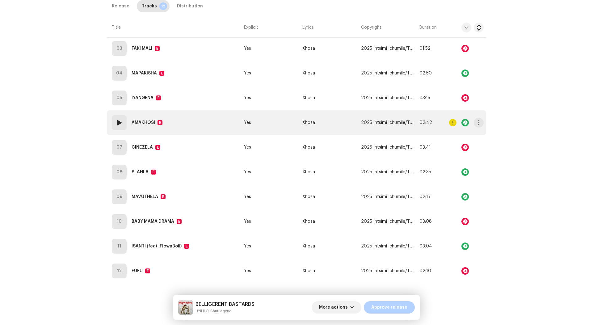
click at [319, 121] on td "Xhosa" at bounding box center [329, 122] width 58 height 25
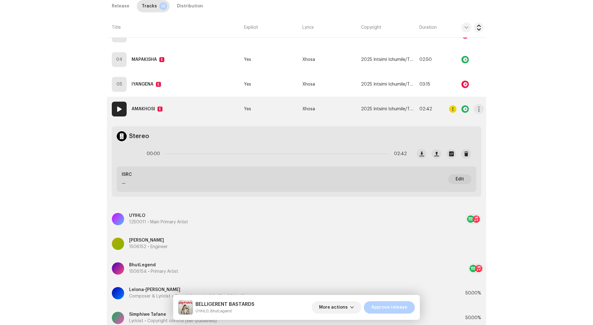
click at [332, 106] on td "Xhosa" at bounding box center [329, 109] width 58 height 25
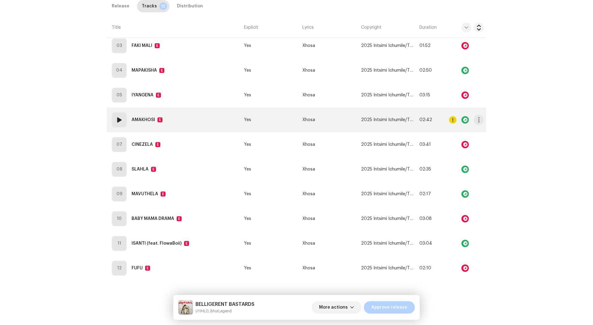
scroll to position [438, 0]
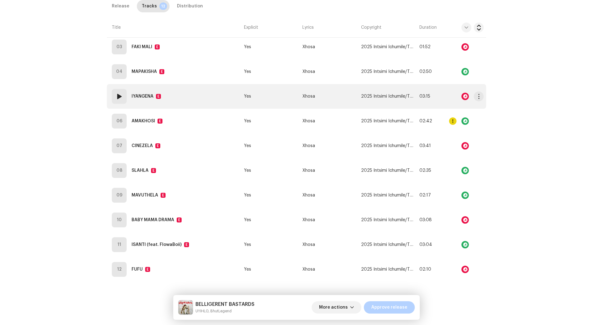
click at [335, 93] on td "Xhosa" at bounding box center [329, 96] width 58 height 25
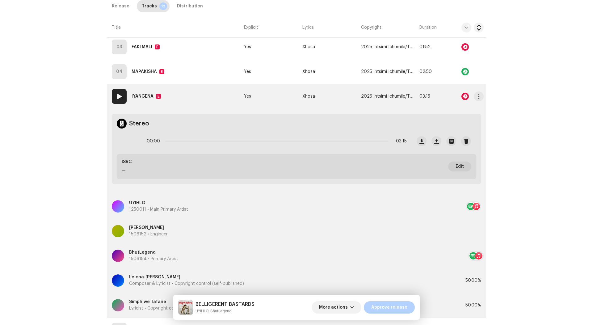
click at [336, 102] on td "Xhosa" at bounding box center [329, 96] width 58 height 25
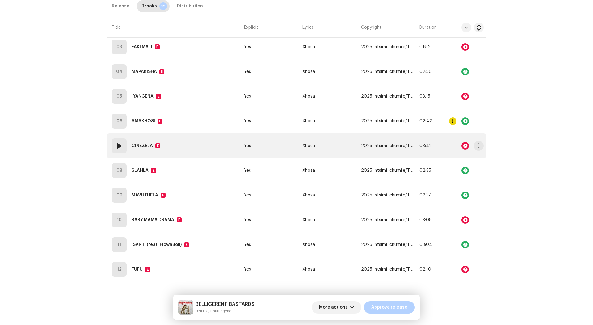
click at [325, 137] on td "Xhosa" at bounding box center [329, 145] width 58 height 25
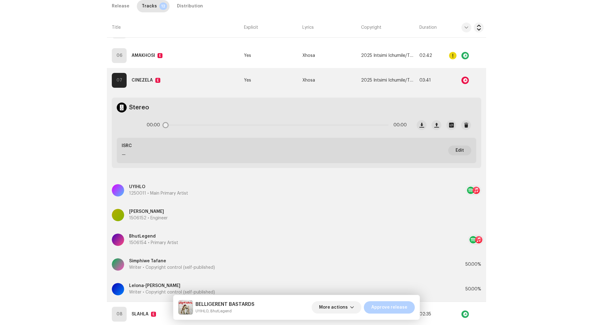
scroll to position [504, 0]
click at [273, 260] on div "Simphiwe Tafane Writer • Copyright control (self-published)" at bounding box center [282, 264] width 341 height 22
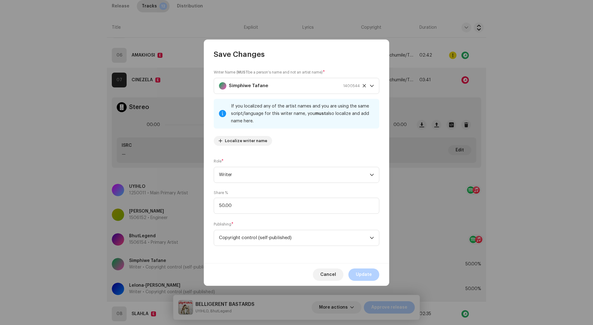
click at [262, 183] on div "Writer Name ( MUST be a person's name and not an artist name) * Simphiwe Tafane…" at bounding box center [296, 161] width 185 height 204
click at [262, 182] on span "Writer" at bounding box center [294, 174] width 151 height 15
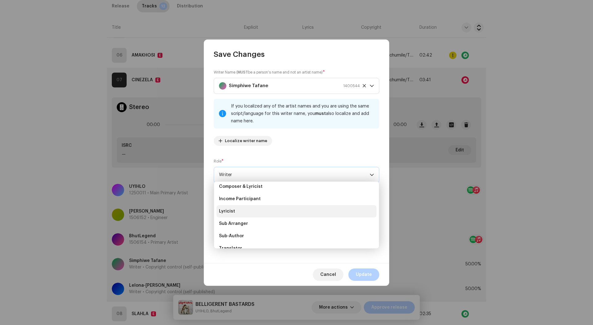
scroll to position [39, 0]
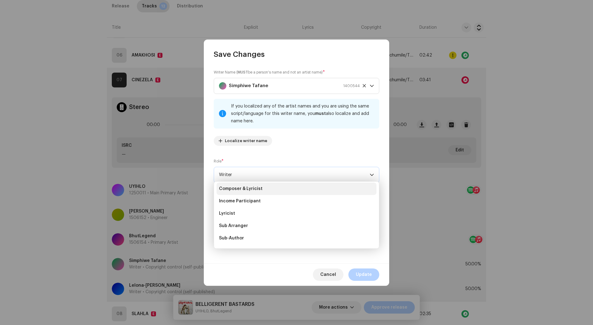
click at [264, 187] on li "Composer & Lyricist" at bounding box center [297, 189] width 160 height 12
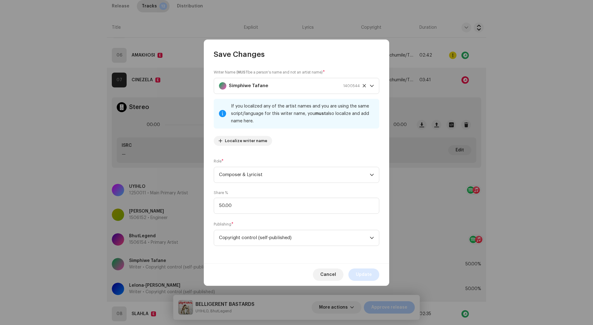
click at [355, 268] on button "Update" at bounding box center [364, 274] width 31 height 12
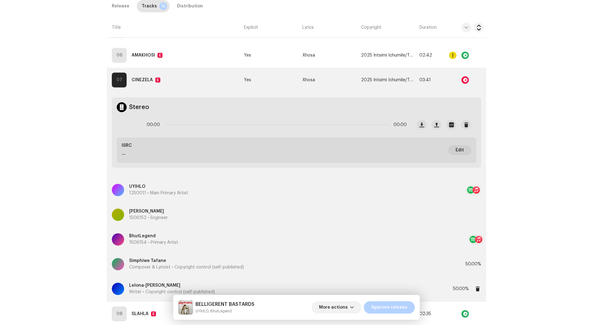
click at [254, 280] on div "Lelona-Thando Njokweni Writer • Copyright control (self-published)" at bounding box center [282, 289] width 341 height 22
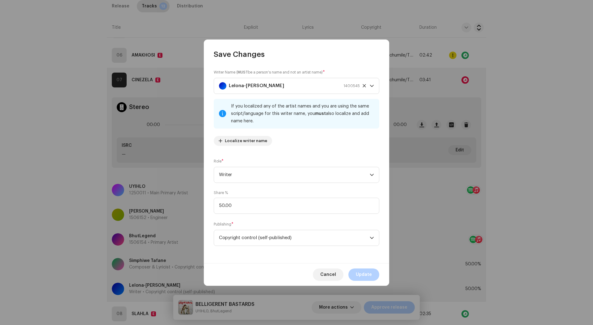
click at [274, 184] on div "Writer Name ( MUST be a person's name and not an artist name) * Lelona-Thando N…" at bounding box center [296, 161] width 185 height 204
click at [275, 175] on span "Writer" at bounding box center [294, 174] width 151 height 15
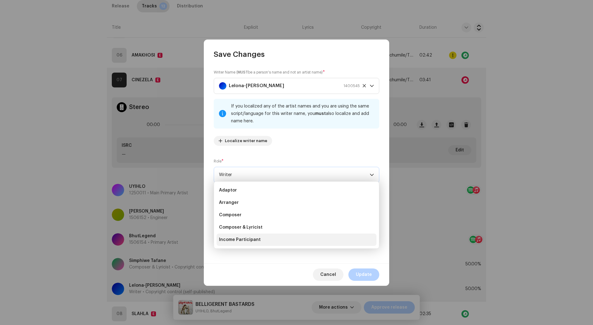
scroll to position [52, 0]
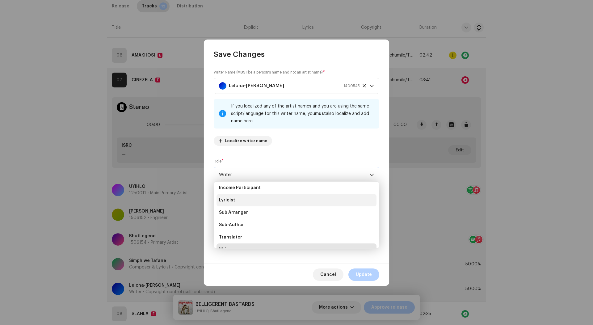
click at [261, 204] on li "Lyricist" at bounding box center [297, 200] width 160 height 12
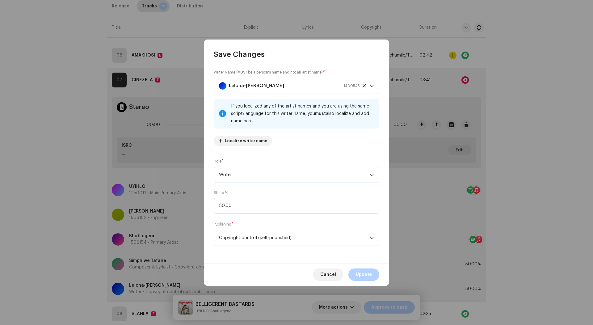
scroll to position [59, 0]
click at [358, 271] on span "Update" at bounding box center [364, 274] width 16 height 12
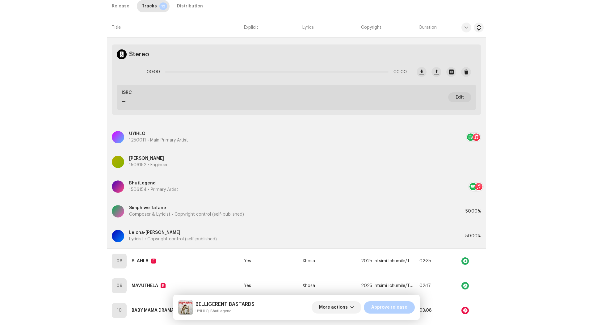
scroll to position [565, 0]
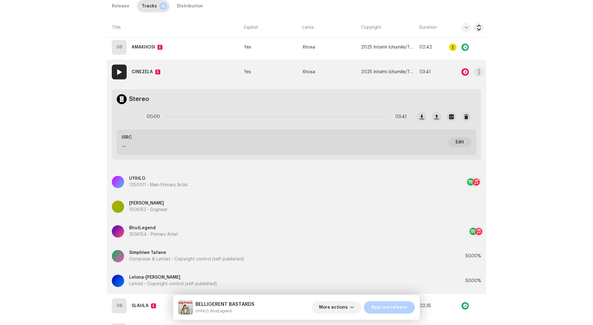
click at [335, 72] on td "Xhosa" at bounding box center [329, 72] width 58 height 25
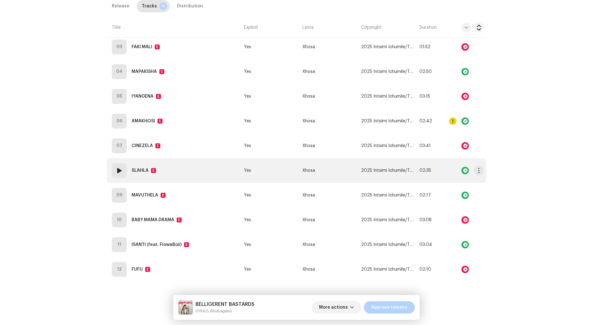
click at [334, 170] on td "Xhosa" at bounding box center [329, 170] width 58 height 25
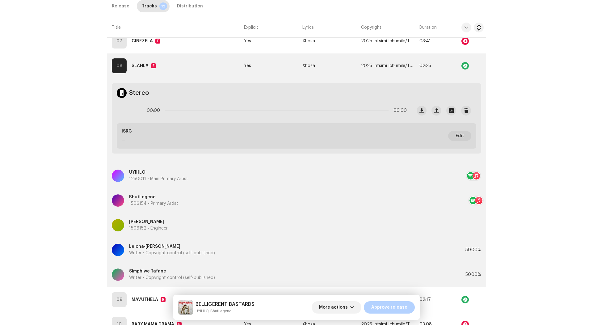
scroll to position [543, 0]
click at [224, 249] on div "Lelona-Thando Njokweni Writer • Copyright control (self-published)" at bounding box center [282, 249] width 341 height 22
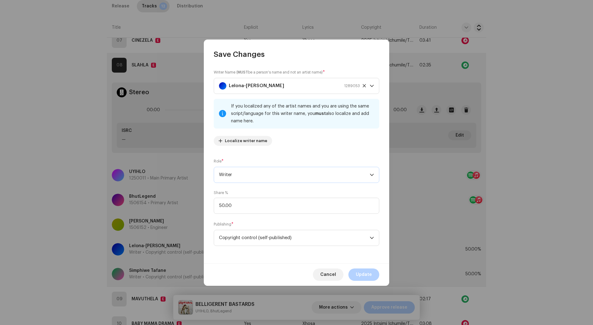
click at [274, 167] on span "Writer" at bounding box center [294, 174] width 151 height 15
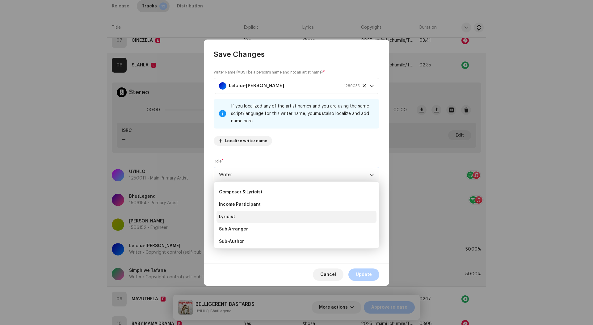
scroll to position [35, 0]
click at [253, 193] on span "Composer & Lyricist" at bounding box center [241, 192] width 44 height 6
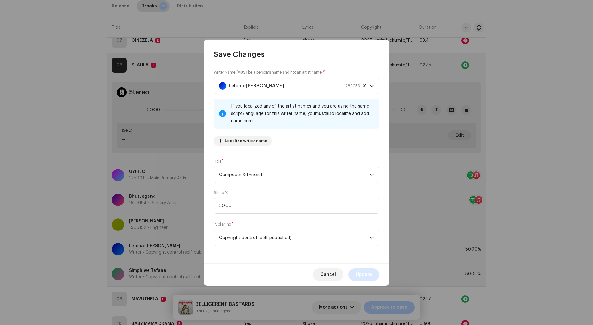
click at [354, 271] on button "Update" at bounding box center [364, 274] width 31 height 12
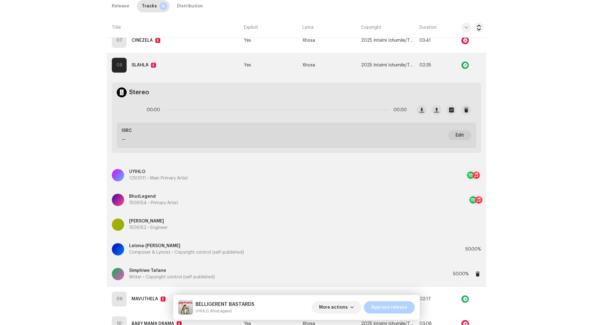
click at [277, 278] on div "Simphiwe Tafane Writer • Copyright control (self-published)" at bounding box center [282, 274] width 341 height 22
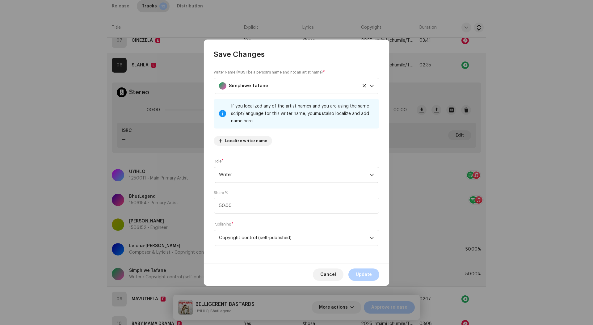
click at [286, 175] on span "Writer" at bounding box center [294, 174] width 151 height 15
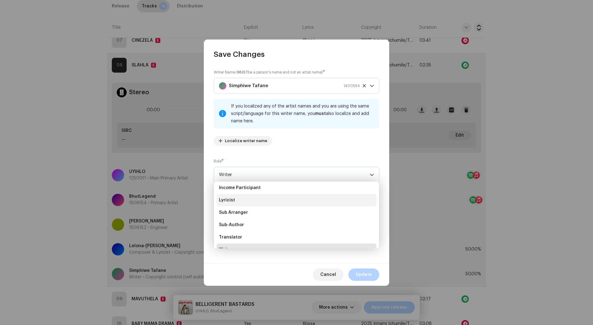
click at [273, 204] on li "Lyricist" at bounding box center [297, 200] width 160 height 12
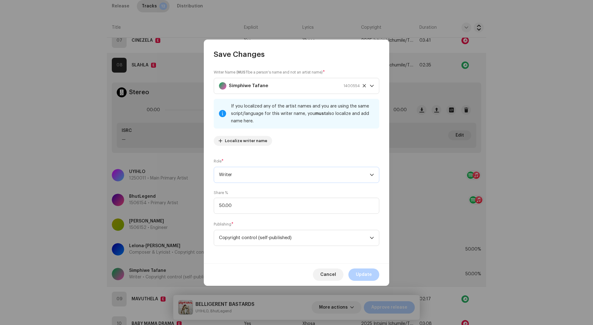
scroll to position [59, 0]
click at [361, 271] on span "Update" at bounding box center [364, 274] width 16 height 12
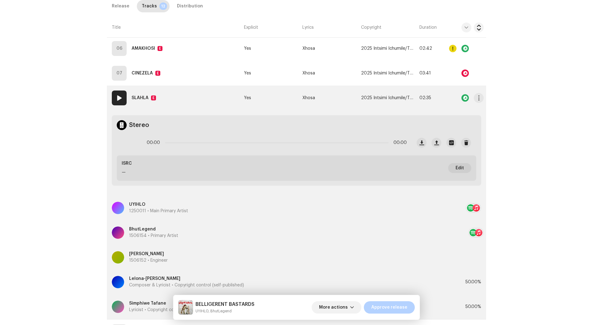
click at [341, 95] on td "Xhosa" at bounding box center [329, 98] width 58 height 25
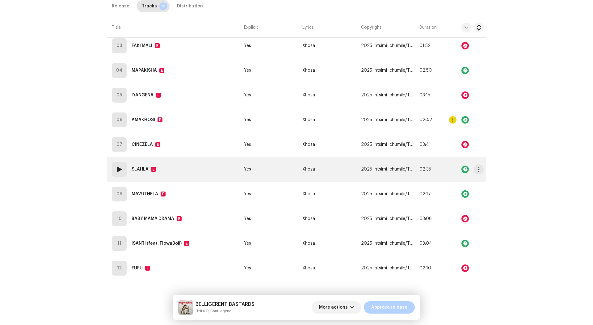
scroll to position [438, 0]
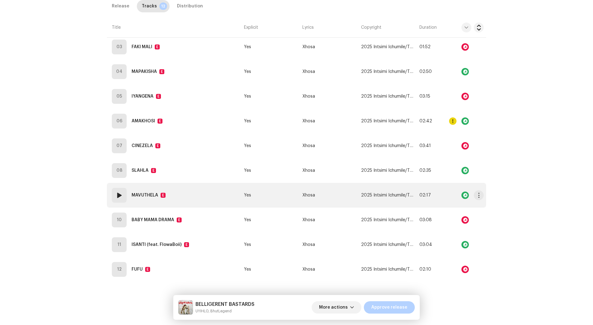
click at [350, 196] on td "Xhosa" at bounding box center [329, 195] width 58 height 25
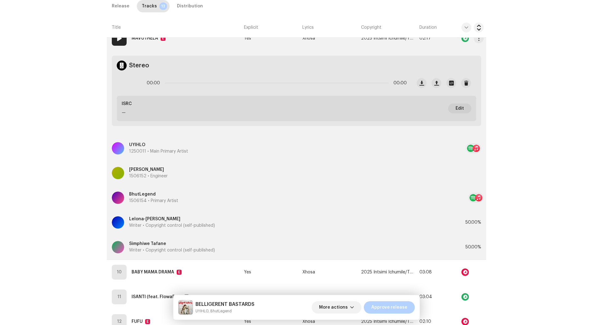
scroll to position [596, 0]
click at [284, 217] on div "Lelona-Thando Njokweni Writer • Copyright control (self-published)" at bounding box center [282, 221] width 341 height 22
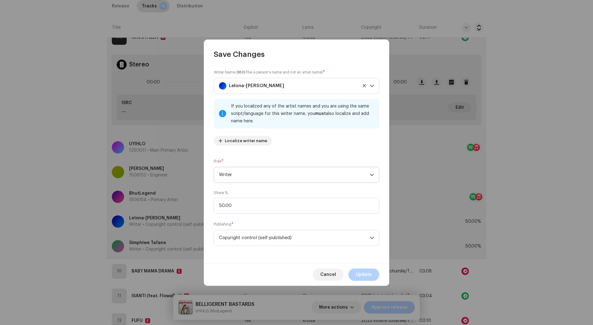
click at [272, 175] on span "Writer" at bounding box center [294, 174] width 151 height 15
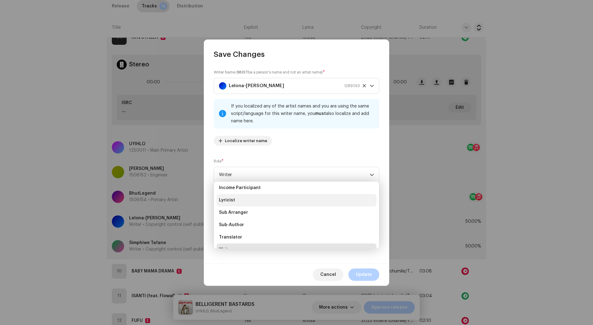
click at [264, 200] on li "Lyricist" at bounding box center [297, 200] width 160 height 12
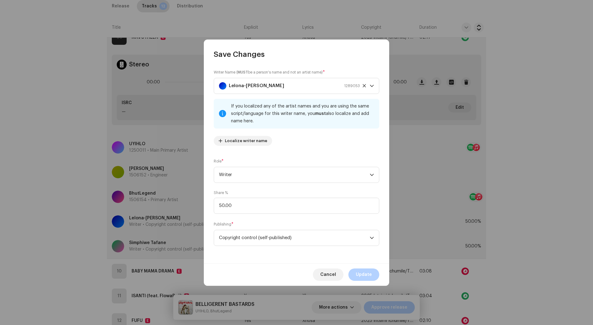
scroll to position [59, 0]
click at [298, 172] on span "Lyricist" at bounding box center [294, 174] width 151 height 15
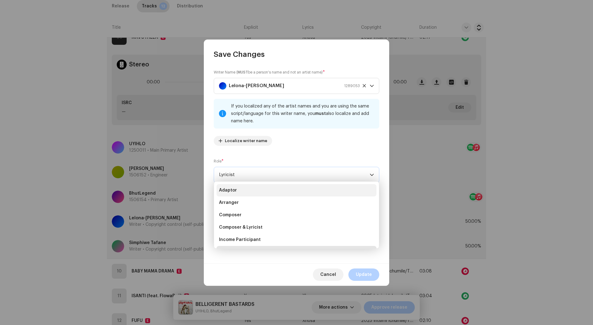
scroll to position [-1, 0]
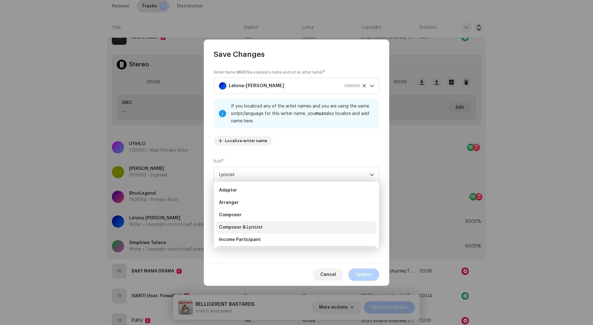
click at [276, 226] on li "Composer & Lyricist" at bounding box center [297, 227] width 160 height 12
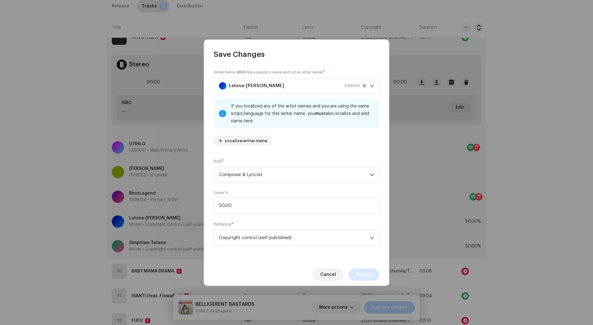
click at [362, 275] on span "Update" at bounding box center [364, 274] width 16 height 12
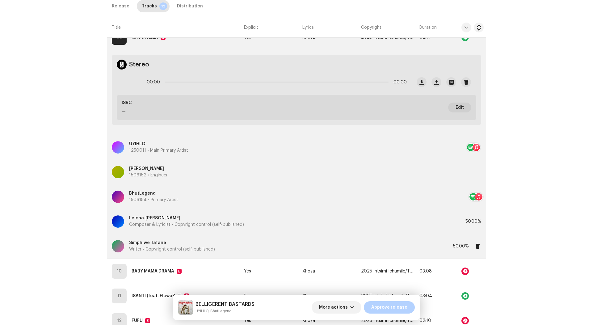
click at [298, 243] on div "Simphiwe Tafane Writer • Copyright control (self-published)" at bounding box center [282, 246] width 341 height 22
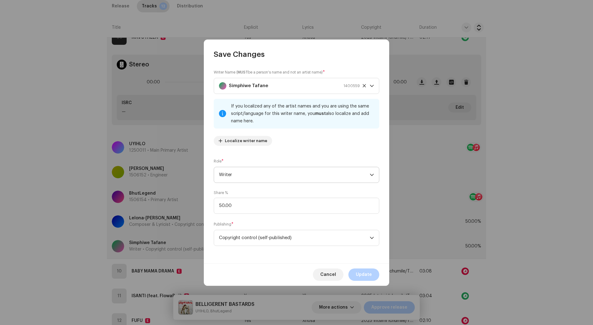
click at [298, 167] on span "Writer" at bounding box center [294, 174] width 151 height 15
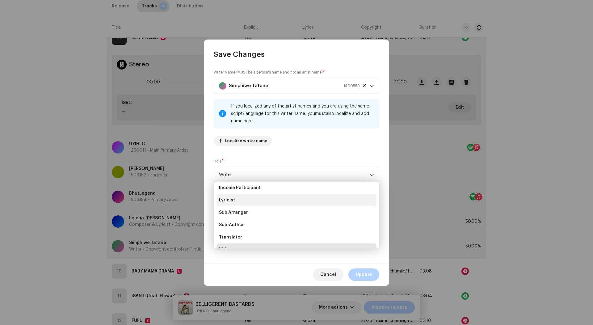
click at [283, 203] on li "Lyricist" at bounding box center [297, 200] width 160 height 12
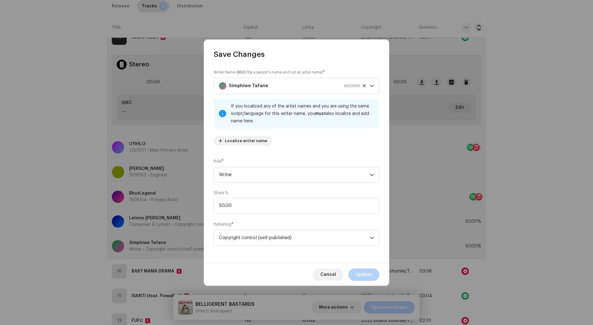
scroll to position [59, 0]
click at [363, 267] on div "Cancel Update" at bounding box center [296, 274] width 185 height 23
click at [363, 269] on span "Update" at bounding box center [364, 274] width 16 height 12
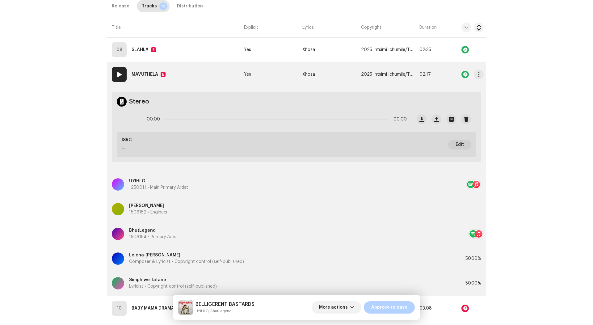
click at [334, 72] on td "Xhosa" at bounding box center [329, 74] width 58 height 25
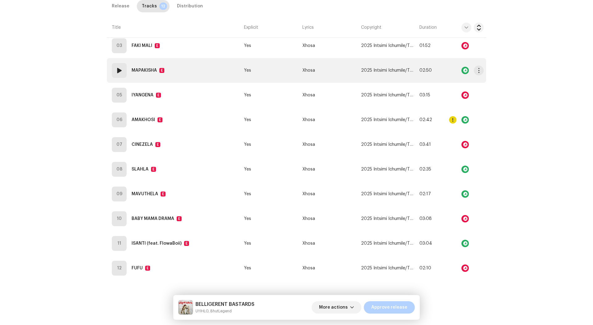
scroll to position [438, 0]
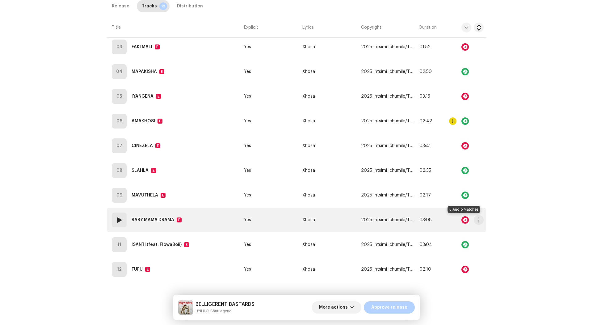
click at [464, 218] on div at bounding box center [465, 219] width 7 height 7
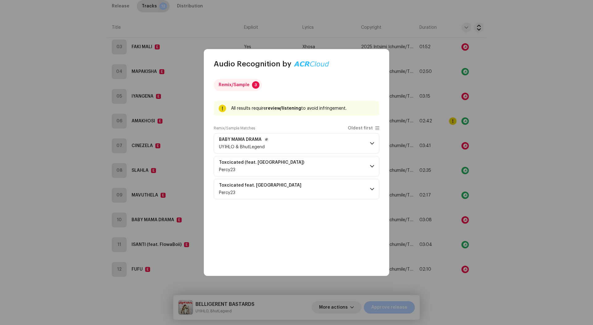
click at [339, 144] on p-accordion-header "BABY MAMA DRAMA UYIHLO & BhutLegend" at bounding box center [297, 143] width 166 height 20
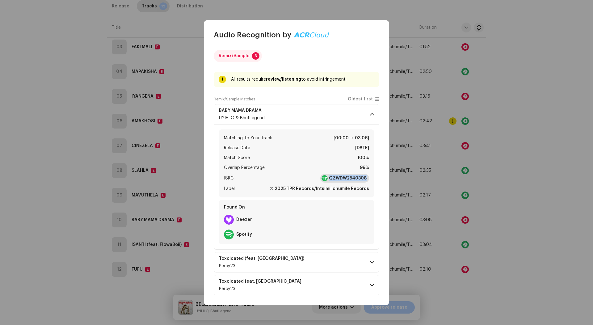
drag, startPoint x: 371, startPoint y: 179, endPoint x: 332, endPoint y: 179, distance: 39.5
click at [331, 178] on div "Matching To Your Track [00:00 → 03:06] Release Date May 23, 2025 Match Score 10…" at bounding box center [296, 163] width 155 height 68
copy strong "QZWDW2540308"
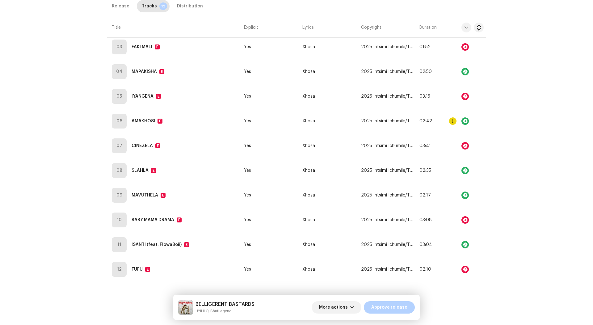
click at [498, 172] on div "Audio Recognition by Remix/Sample 3 All results require review/listening to avo…" at bounding box center [296, 162] width 593 height 325
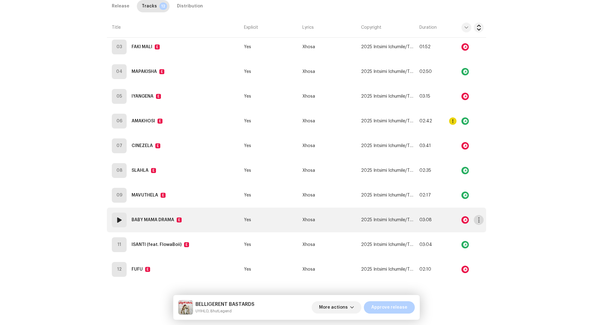
click at [480, 220] on span "button" at bounding box center [479, 220] width 5 height 5
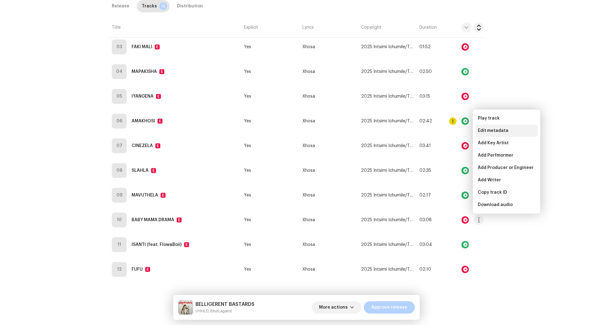
click at [502, 130] on span "Edit metadata" at bounding box center [493, 130] width 31 height 5
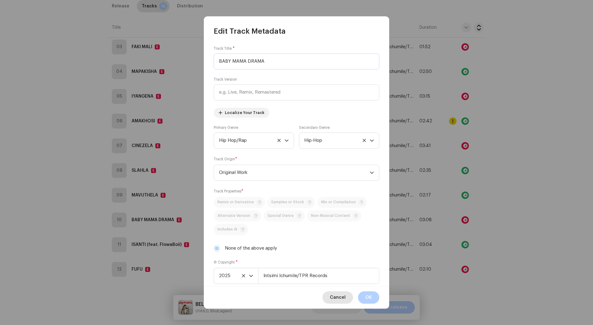
scroll to position [0, 0]
click at [329, 297] on button "Cancel" at bounding box center [338, 297] width 31 height 12
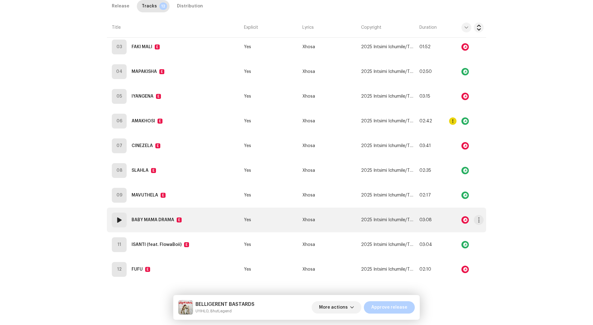
click at [323, 220] on td "Xhosa" at bounding box center [329, 220] width 58 height 25
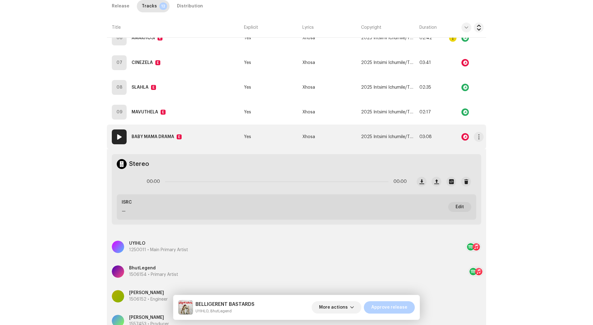
scroll to position [523, 0]
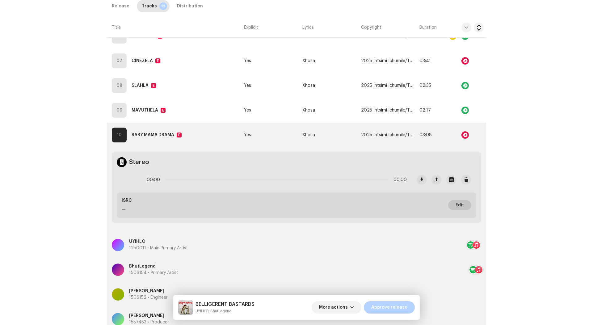
click at [463, 206] on span "Edit" at bounding box center [460, 205] width 8 height 12
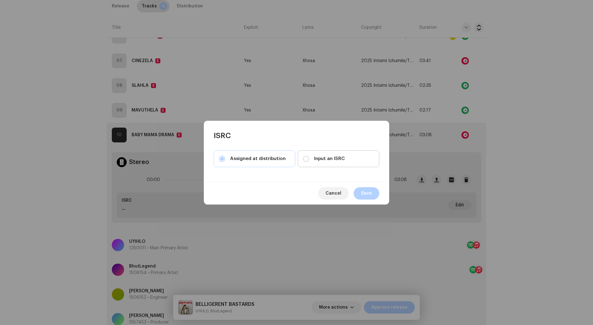
click at [327, 154] on label "Input an ISRC" at bounding box center [339, 158] width 82 height 17
click at [309, 156] on input "Input an ISRC" at bounding box center [306, 159] width 6 height 6
radio input "true"
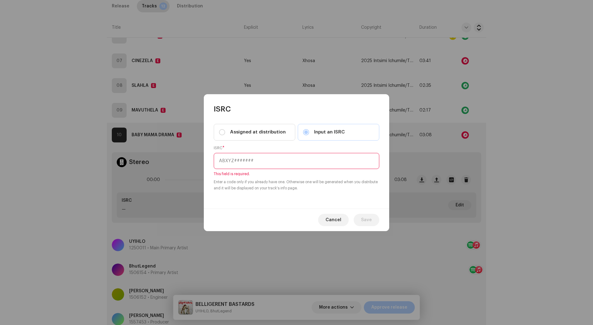
click at [262, 167] on input "text" at bounding box center [297, 161] width 166 height 16
paste input "QZWDW2540308"
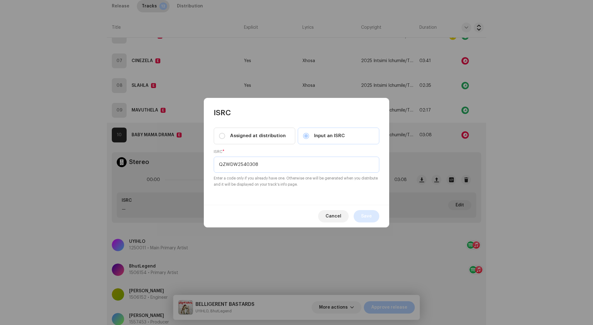
type input "QZWDW2540308"
click at [376, 213] on button "Save" at bounding box center [367, 216] width 26 height 12
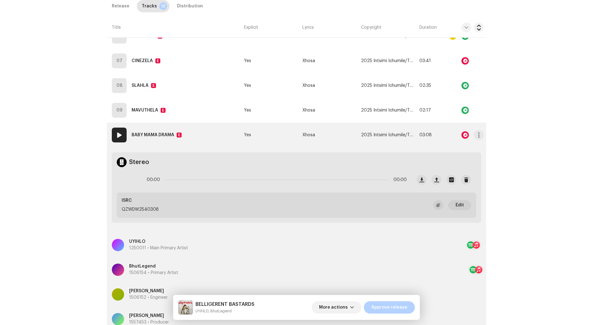
click at [271, 130] on td "Yes" at bounding box center [271, 135] width 58 height 25
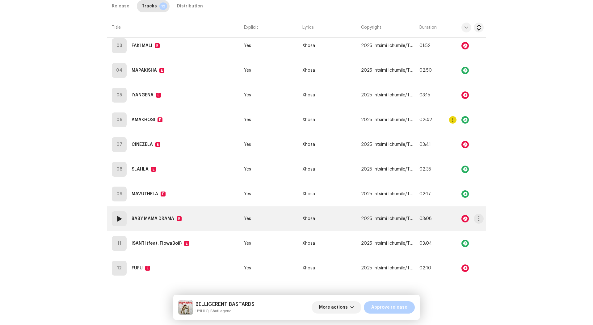
scroll to position [438, 0]
click at [477, 220] on span "button" at bounding box center [479, 220] width 5 height 5
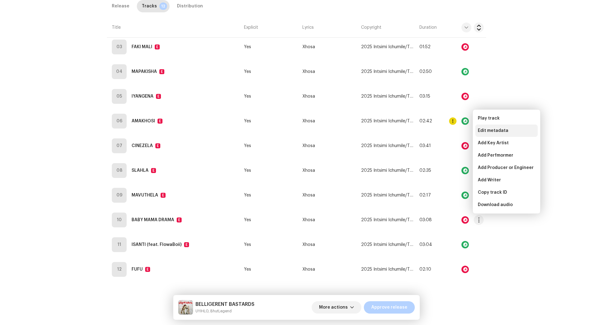
click at [497, 132] on span "Edit metadata" at bounding box center [493, 130] width 31 height 5
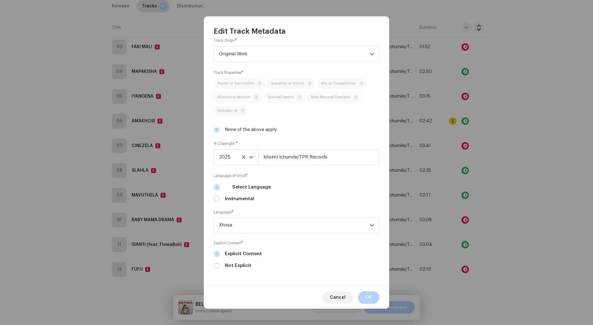
scroll to position [120, 0]
click at [334, 300] on span "Cancel" at bounding box center [338, 297] width 16 height 12
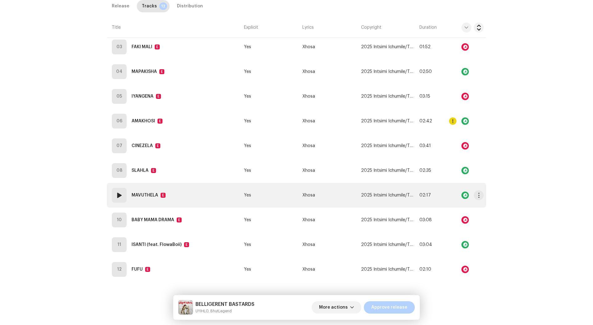
click at [328, 189] on td "Xhosa" at bounding box center [329, 195] width 58 height 25
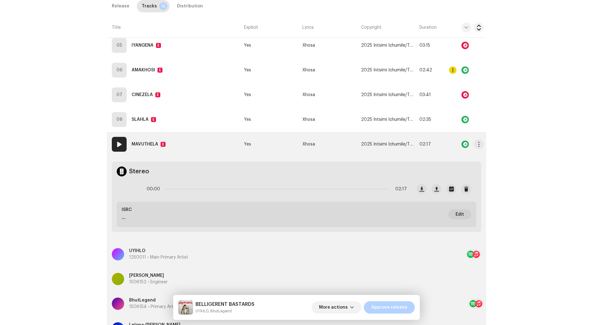
click at [338, 142] on td "Xhosa" at bounding box center [329, 144] width 58 height 25
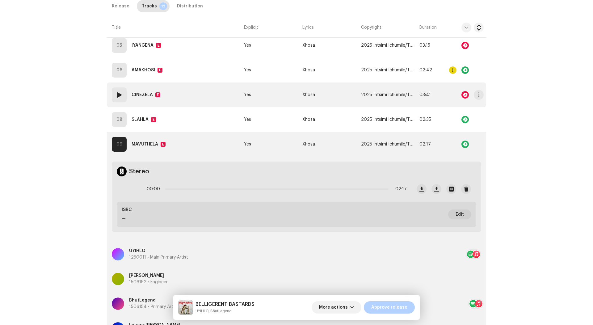
scroll to position [438, 0]
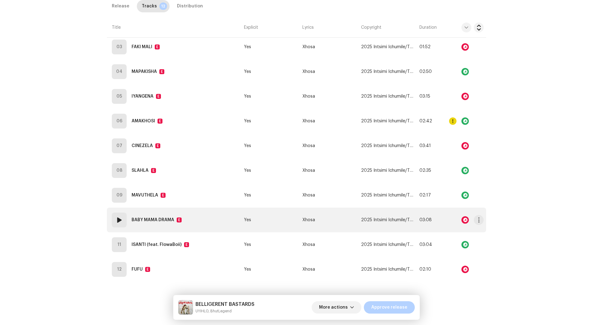
click at [321, 216] on td "Xhosa" at bounding box center [329, 220] width 58 height 25
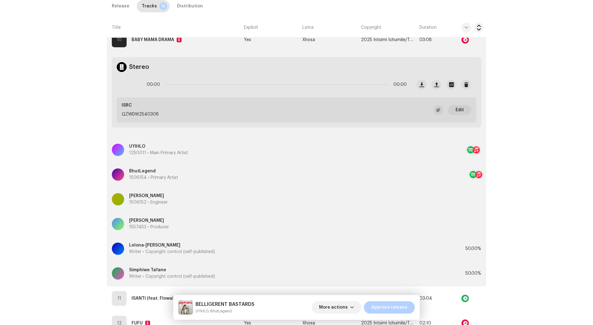
scroll to position [625, 0]
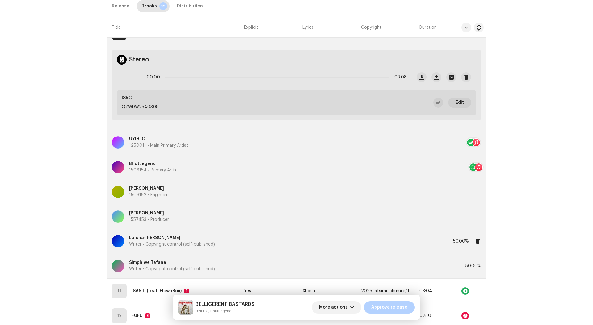
click at [299, 240] on div "Lelona-Thando Njokweni Writer • Copyright control (self-published)" at bounding box center [282, 241] width 341 height 22
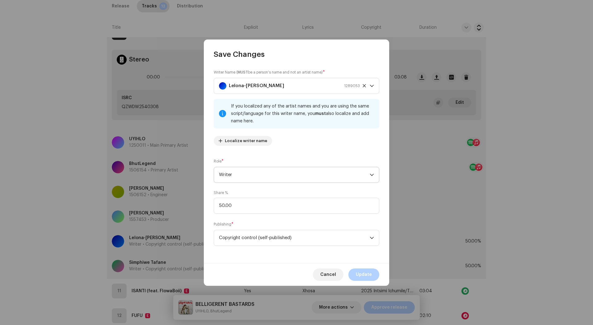
click at [274, 171] on span "Writer" at bounding box center [294, 174] width 151 height 15
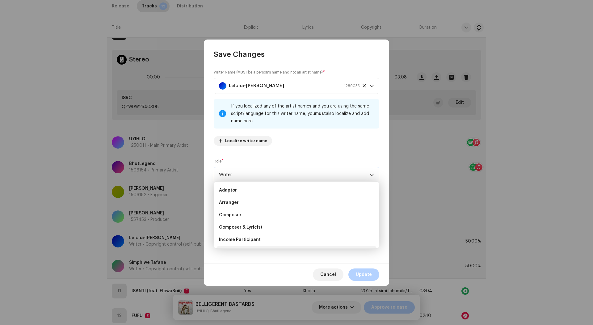
scroll to position [59, 0]
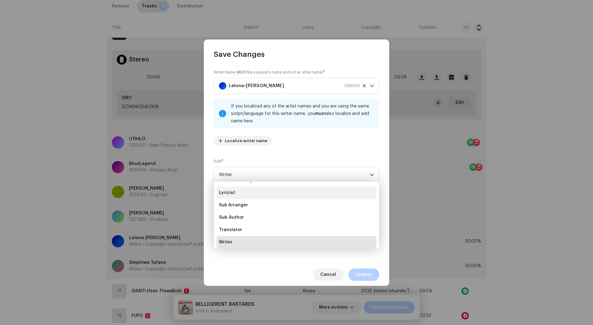
click at [256, 195] on li "Lyricist" at bounding box center [297, 193] width 160 height 12
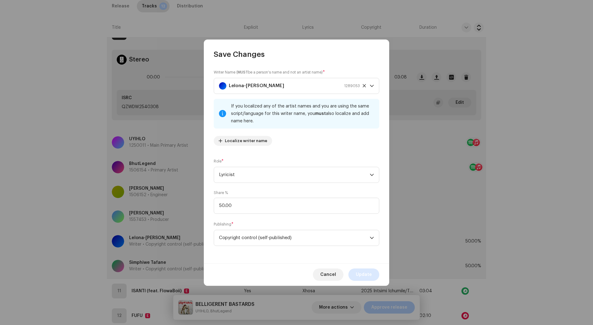
click at [357, 271] on span "Update" at bounding box center [364, 274] width 16 height 12
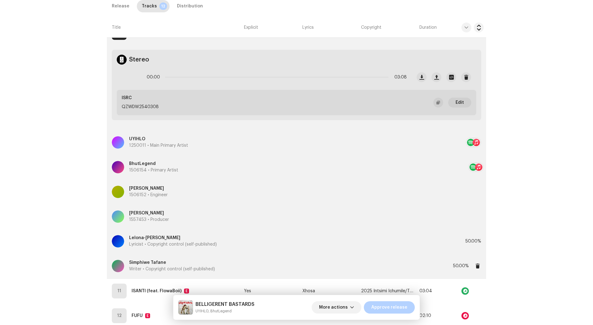
click at [242, 262] on div "Simphiwe Tafane Writer • Copyright control (self-published)" at bounding box center [282, 266] width 341 height 22
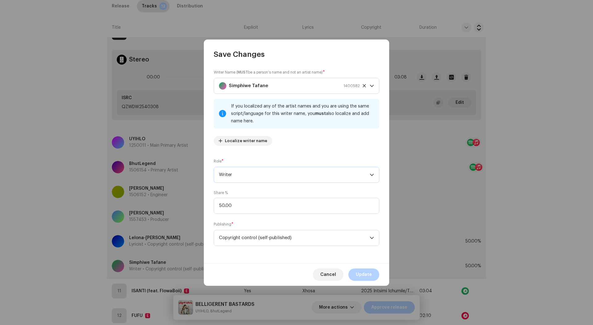
click at [259, 177] on span "Writer" at bounding box center [294, 174] width 151 height 15
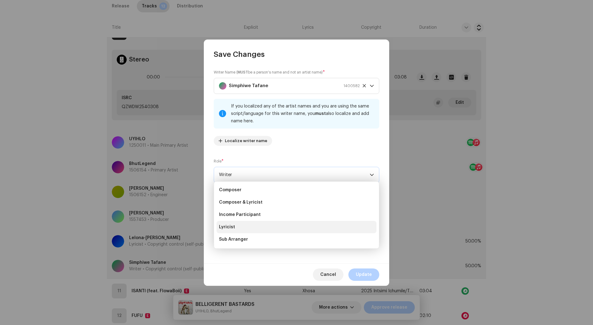
scroll to position [24, 0]
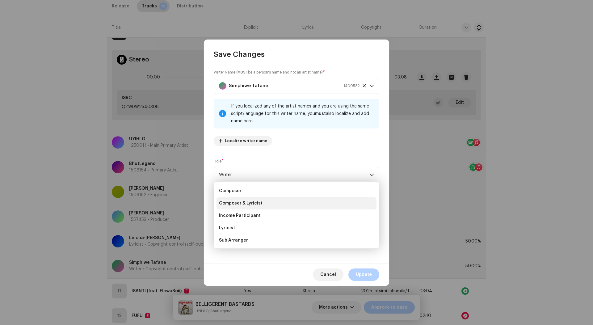
click at [255, 205] on span "Composer & Lyricist" at bounding box center [241, 203] width 44 height 6
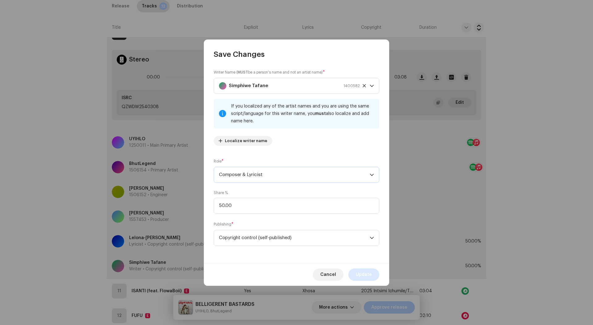
click at [355, 268] on button "Update" at bounding box center [364, 274] width 31 height 12
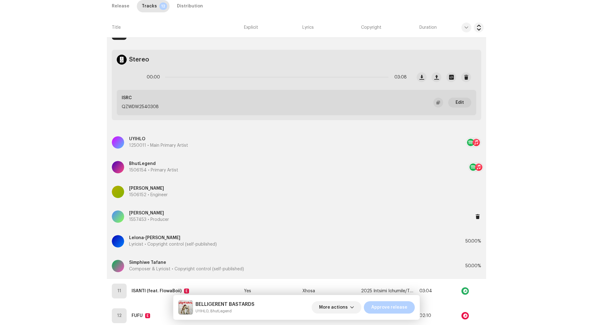
copy p "Masungulo Mukansi"
drag, startPoint x: 178, startPoint y: 213, endPoint x: 129, endPoint y: 212, distance: 49.1
click at [129, 212] on div "Masungulo Mukansi 1557453 • Producer" at bounding box center [292, 216] width 360 height 22
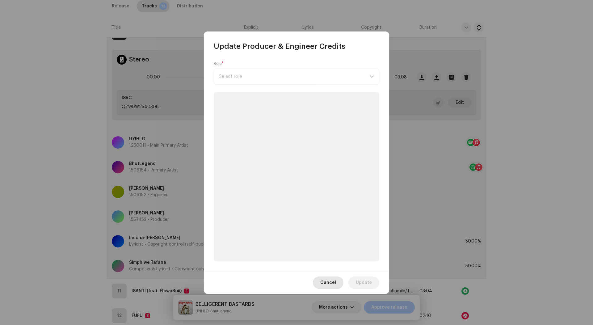
click at [335, 280] on span "Cancel" at bounding box center [328, 283] width 16 height 12
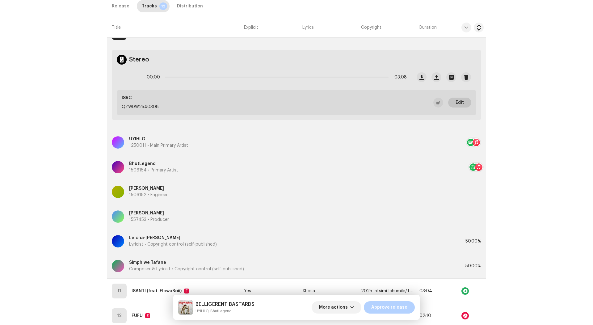
click at [460, 103] on span "Edit" at bounding box center [460, 102] width 8 height 12
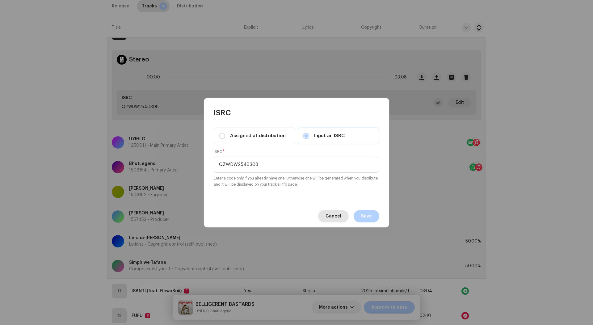
click at [345, 216] on button "Cancel" at bounding box center [333, 216] width 31 height 12
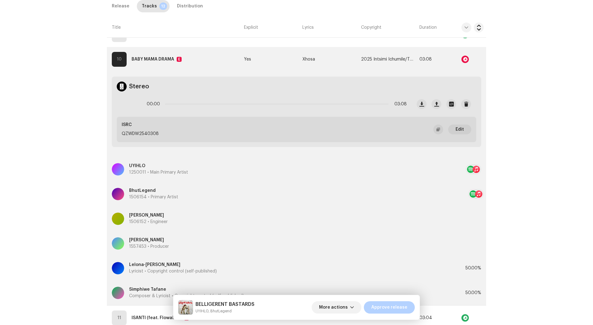
scroll to position [596, 0]
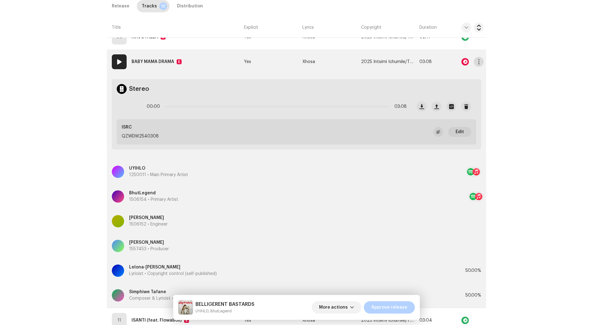
click at [477, 57] on button "button" at bounding box center [479, 62] width 10 height 10
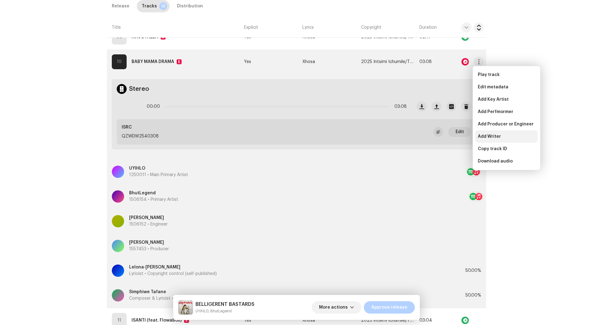
click at [492, 133] on div "Add Writer" at bounding box center [506, 136] width 62 height 12
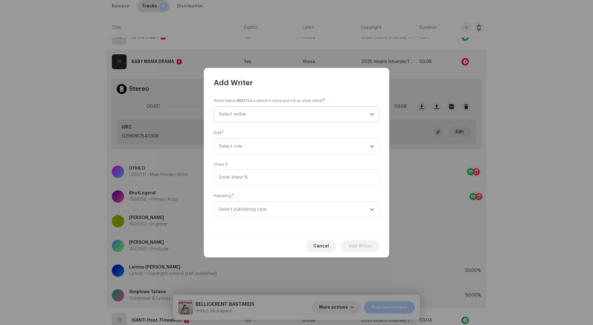
click at [260, 118] on span "Select writer" at bounding box center [294, 114] width 151 height 15
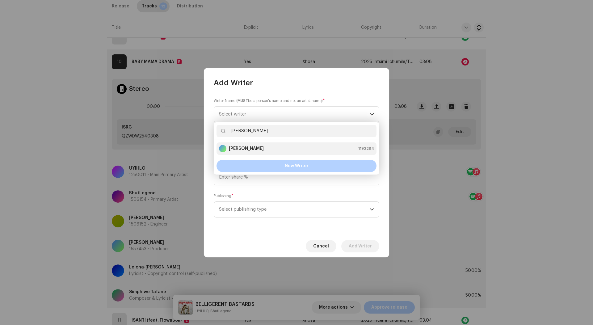
type input "Masungulo Mukansi"
click at [272, 154] on li "Masungulo Mukansi 1192294" at bounding box center [297, 148] width 160 height 12
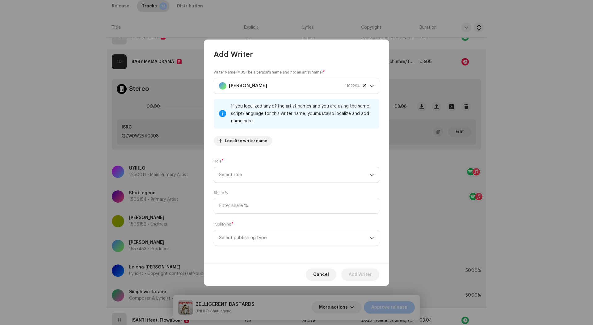
click at [255, 175] on span "Select role" at bounding box center [294, 174] width 151 height 15
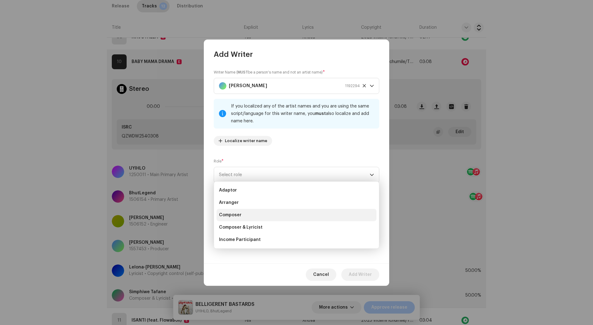
click at [251, 214] on li "Composer" at bounding box center [297, 215] width 160 height 12
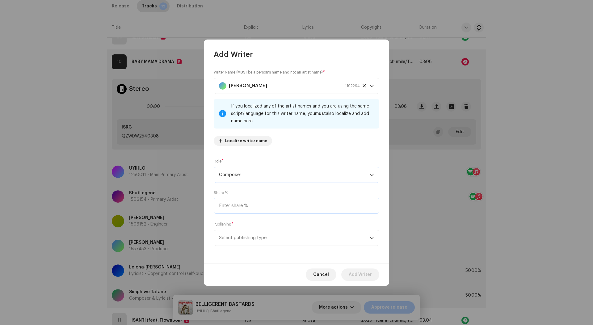
click at [252, 205] on input at bounding box center [297, 206] width 166 height 16
type input "0.01"
click at [247, 240] on span "Select publishing type" at bounding box center [294, 237] width 151 height 15
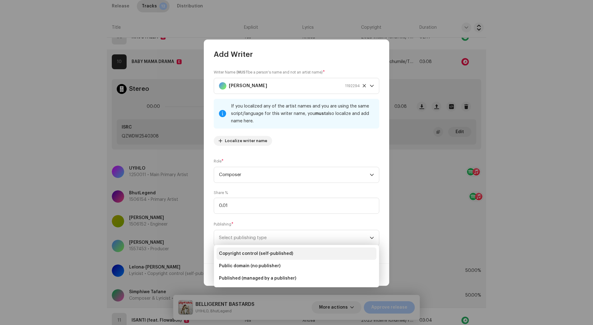
click at [256, 251] on span "Copyright control (self-published)" at bounding box center [256, 254] width 74 height 6
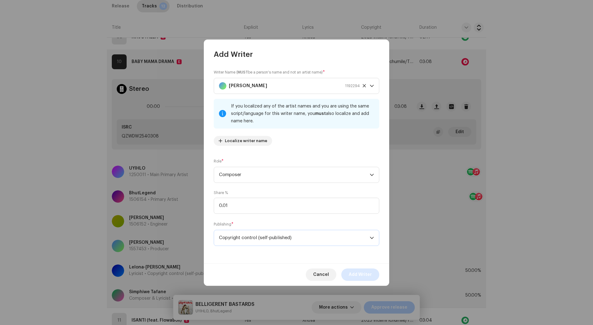
click at [355, 270] on span "Add Writer" at bounding box center [360, 274] width 23 height 12
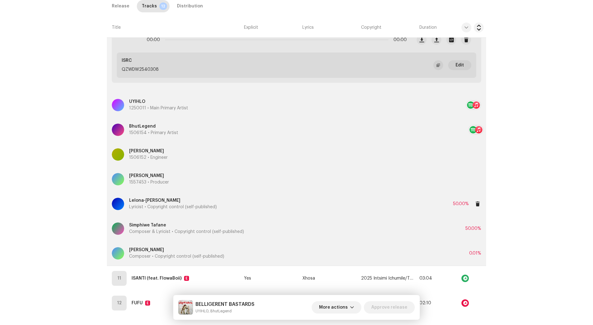
scroll to position [667, 0]
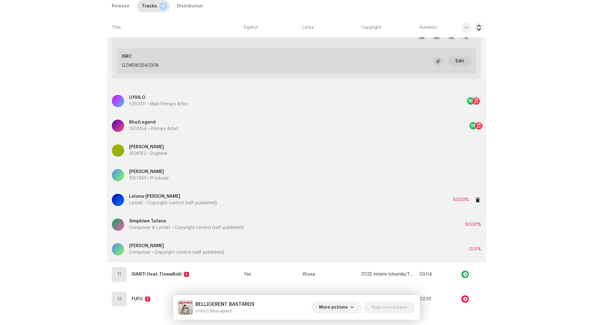
click at [266, 198] on div "Lelona-Thando Njokweni Lyricist • Copyright control (self-published)" at bounding box center [282, 200] width 341 height 22
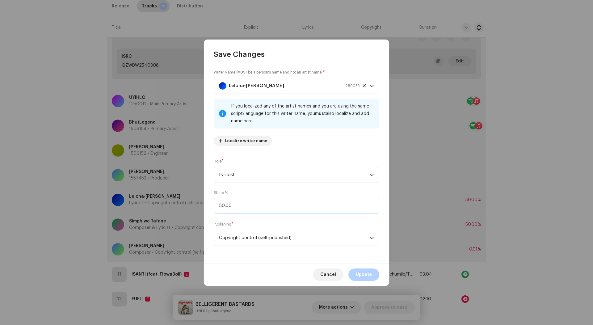
click at [273, 210] on input "50.00" at bounding box center [297, 206] width 166 height 16
type input "5.00"
type input "25.00"
click at [365, 281] on div "Cancel Update" at bounding box center [296, 274] width 185 height 23
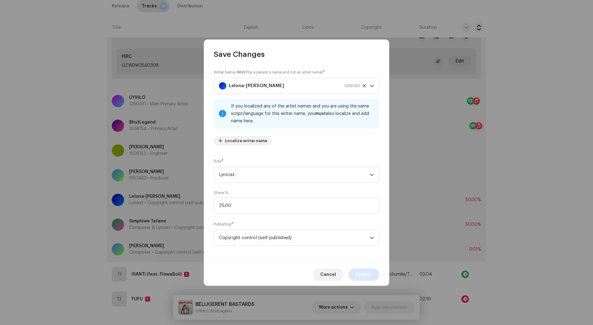
click at [367, 275] on span "Update" at bounding box center [364, 274] width 16 height 12
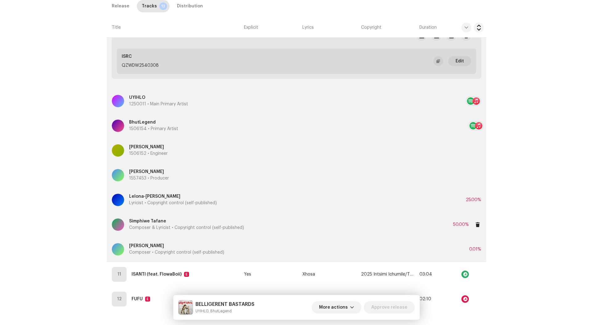
click at [312, 224] on div "Simphiwe Tafane Composer & Lyricist • Copyright control (self-published)" at bounding box center [282, 224] width 341 height 22
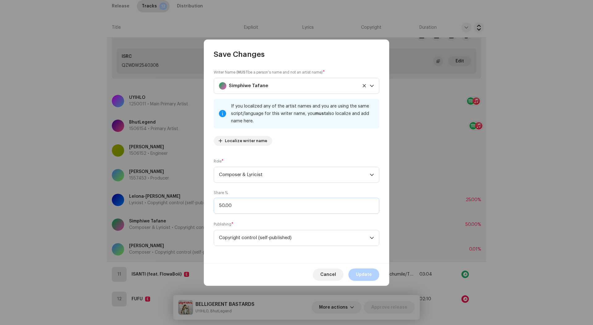
click at [270, 203] on input "50.00" at bounding box center [297, 206] width 166 height 16
type input "0.00"
type input "25.00"
click at [370, 273] on span "Update" at bounding box center [364, 274] width 16 height 12
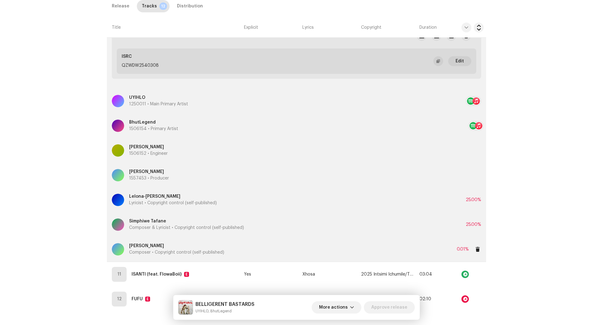
click at [367, 250] on div "Masungulo Mukansi Composer • Copyright control (self-published)" at bounding box center [284, 249] width 345 height 22
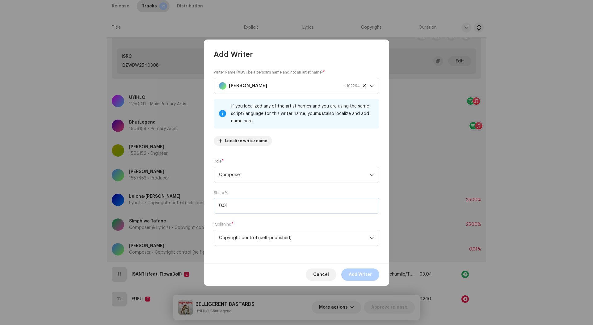
click at [273, 206] on input "0.01" at bounding box center [297, 206] width 166 height 16
type input "0.00"
type input "50.00"
click at [362, 272] on span "Add Writer" at bounding box center [360, 274] width 23 height 12
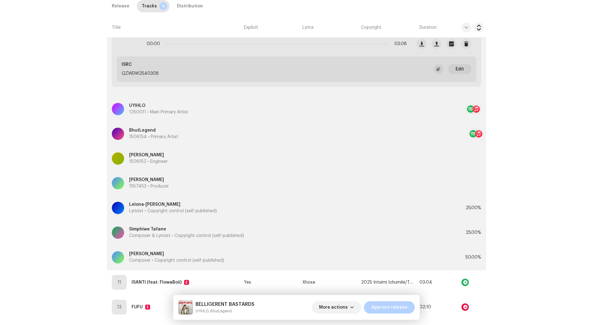
scroll to position [572, 0]
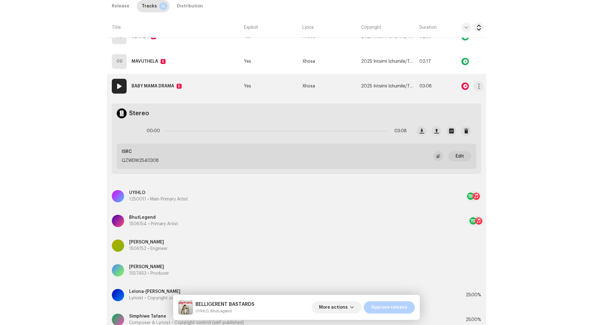
click at [340, 88] on td "Xhosa" at bounding box center [329, 86] width 58 height 25
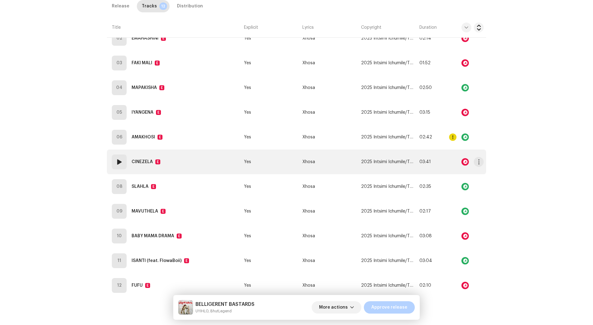
scroll to position [438, 0]
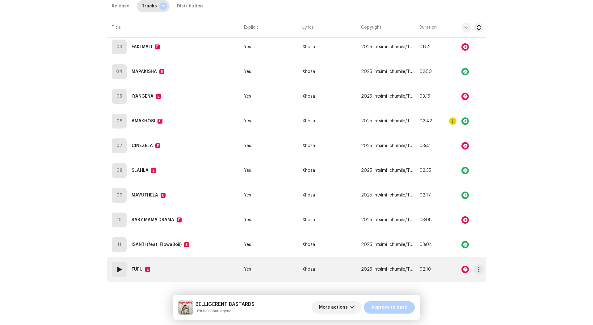
click at [335, 269] on td "Xhosa" at bounding box center [329, 269] width 58 height 25
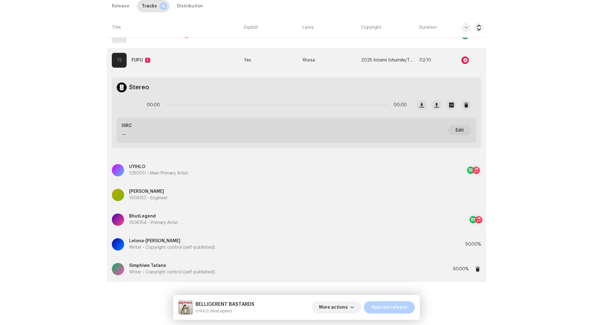
scroll to position [647, 0]
click at [281, 248] on div "Lelona-Thando Njokweni Writer • Copyright control (self-published)" at bounding box center [282, 245] width 341 height 22
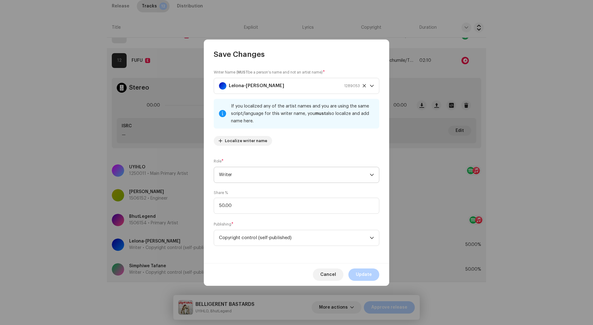
click at [302, 169] on span "Writer" at bounding box center [294, 174] width 151 height 15
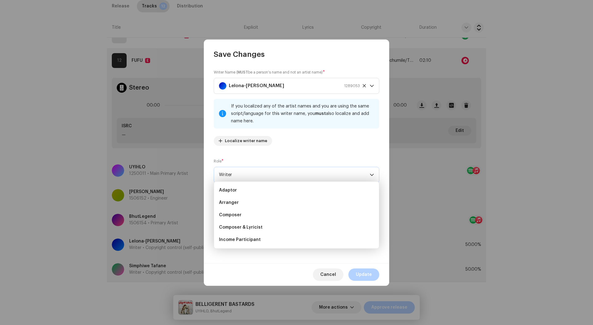
scroll to position [-1, 0]
click at [276, 219] on li "Composer" at bounding box center [297, 215] width 160 height 12
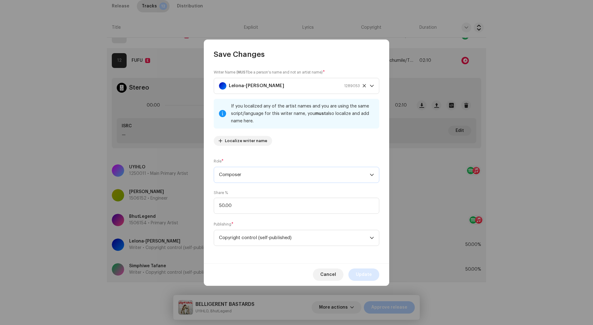
click at [365, 275] on span "Update" at bounding box center [364, 274] width 16 height 12
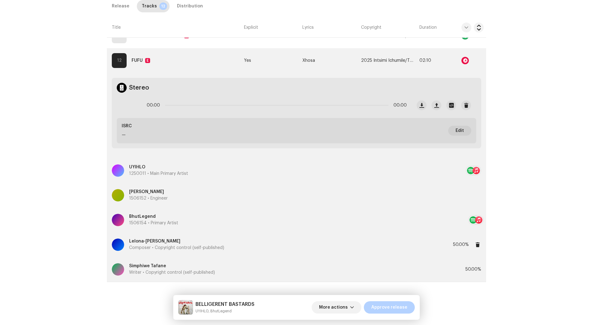
click at [277, 237] on div "Lelona-Thando Njokweni Composer • Copyright control (self-published)" at bounding box center [282, 245] width 341 height 22
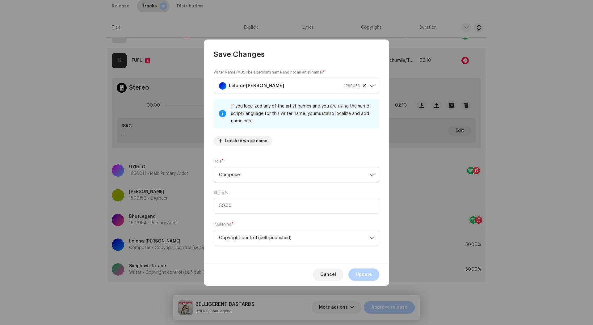
click at [287, 178] on span "Composer" at bounding box center [294, 174] width 151 height 15
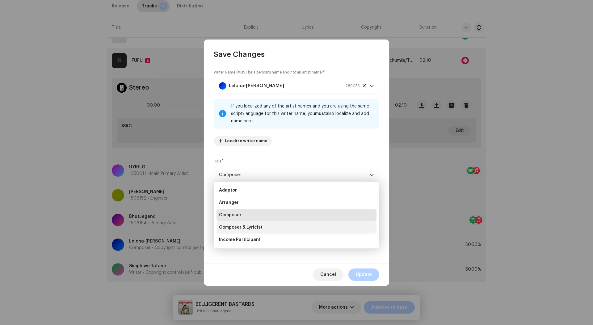
click at [260, 233] on li "Composer & Lyricist" at bounding box center [297, 227] width 160 height 12
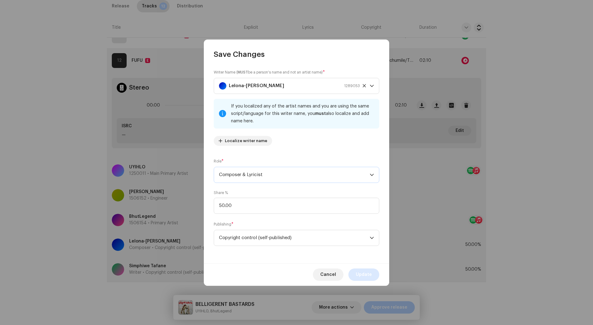
click at [364, 279] on span "Update" at bounding box center [364, 274] width 16 height 12
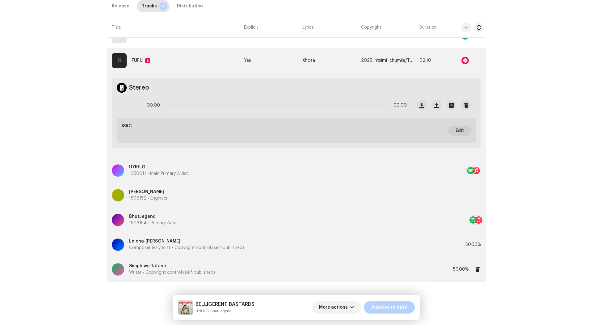
click at [283, 263] on div "Simphiwe Tafane Writer • Copyright control (self-published)" at bounding box center [282, 269] width 341 height 22
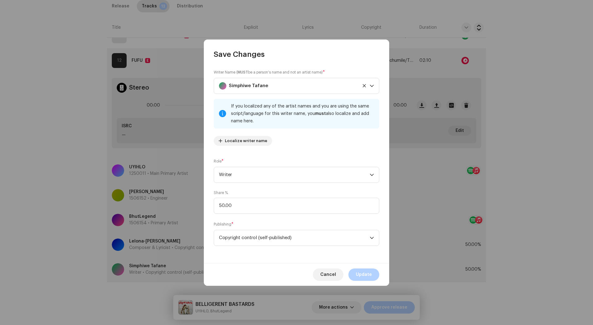
click at [289, 188] on div "Writer Name ( MUST be a person's name and not an artist name) * Simphiwe Tafane…" at bounding box center [296, 161] width 185 height 204
click at [289, 182] on span "Writer" at bounding box center [294, 174] width 151 height 15
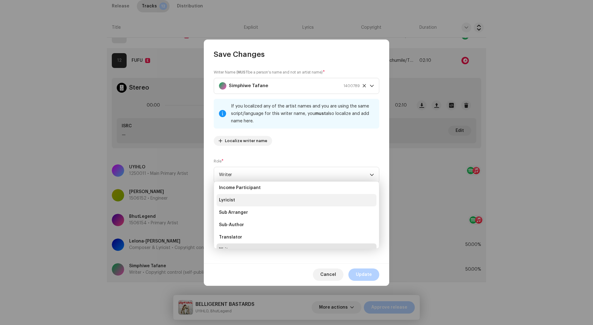
click at [263, 197] on li "Lyricist" at bounding box center [297, 200] width 160 height 12
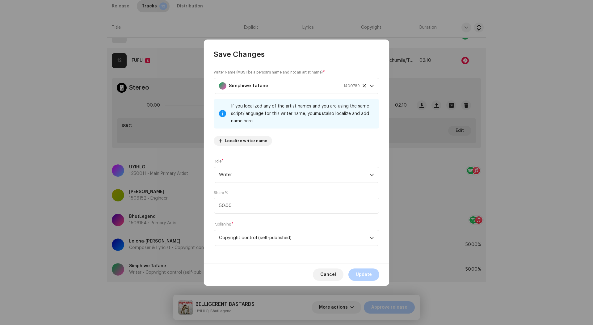
scroll to position [59, 0]
click at [365, 271] on span "Update" at bounding box center [364, 274] width 16 height 12
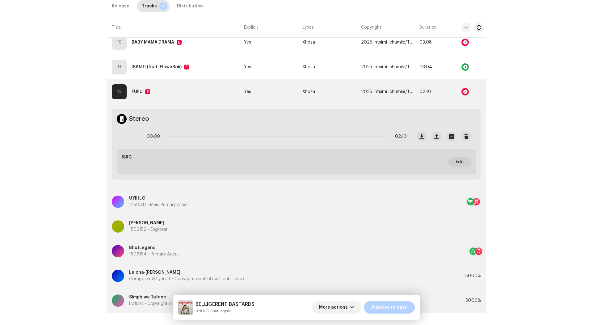
scroll to position [613, 0]
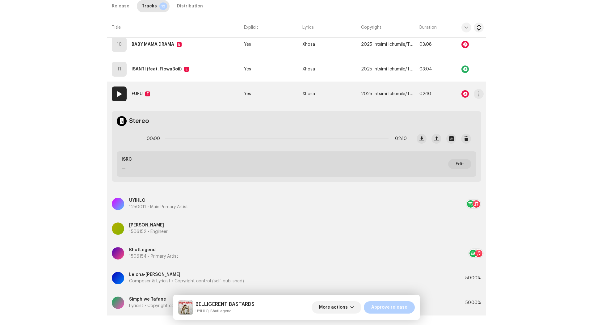
click at [271, 83] on td "Yes" at bounding box center [271, 94] width 58 height 25
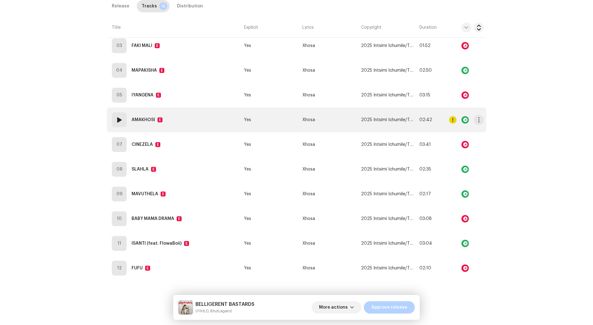
scroll to position [438, 0]
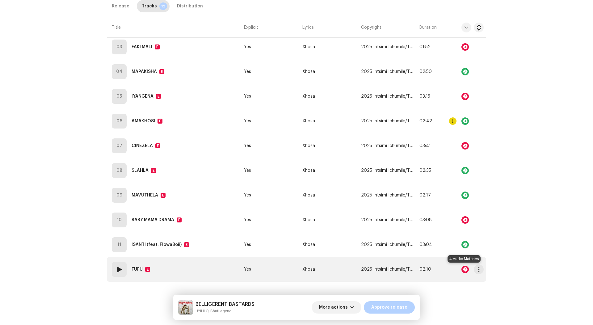
click at [463, 269] on div at bounding box center [465, 269] width 7 height 7
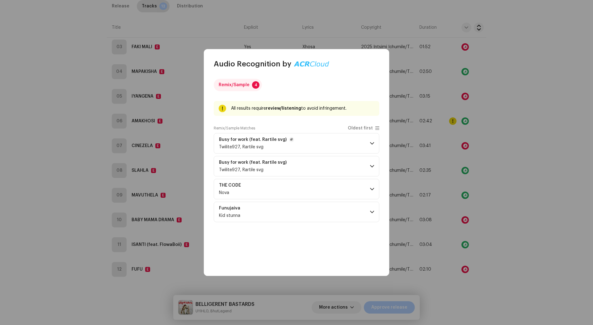
click at [367, 140] on p-accordion-header "Busy for work (feat. Rartile svg) Twilite927, Rartile svg" at bounding box center [297, 143] width 166 height 20
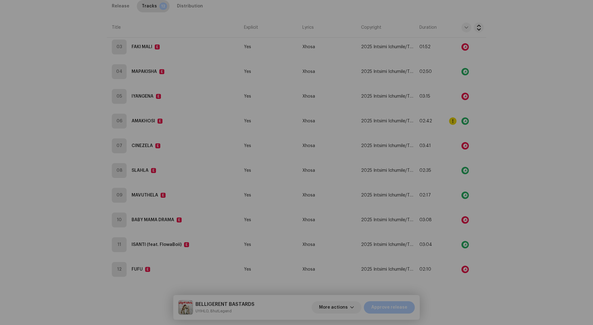
click at [404, 143] on div "Audio Recognition by Remix/Sample 4 All results require review/listening to avo…" at bounding box center [296, 162] width 593 height 325
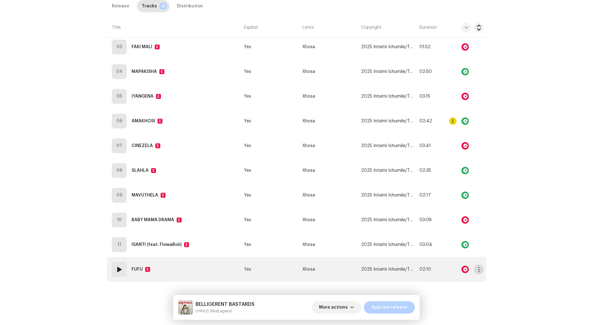
click at [477, 271] on button "button" at bounding box center [479, 269] width 10 height 10
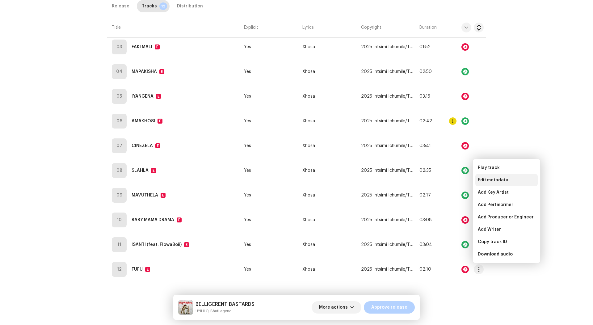
click at [483, 182] on span "Edit metadata" at bounding box center [493, 180] width 31 height 5
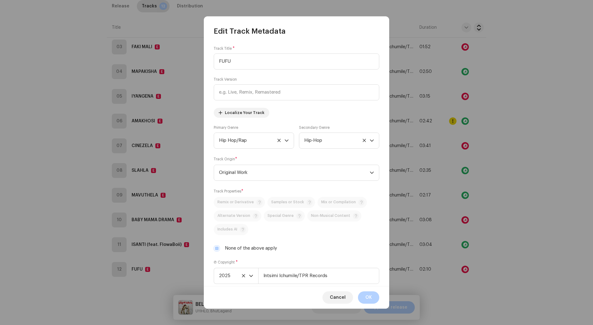
click at [224, 246] on div "None of the above apply" at bounding box center [297, 248] width 166 height 7
click at [227, 246] on label "None of the above apply" at bounding box center [251, 248] width 52 height 7
click at [220, 246] on input "None of the above apply" at bounding box center [217, 248] width 6 height 6
checkbox input "false"
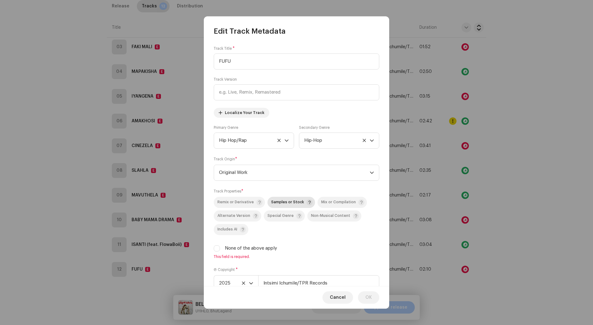
click at [273, 203] on span "Samples or Stock" at bounding box center [287, 202] width 33 height 4
click at [361, 295] on button "OK" at bounding box center [368, 297] width 21 height 12
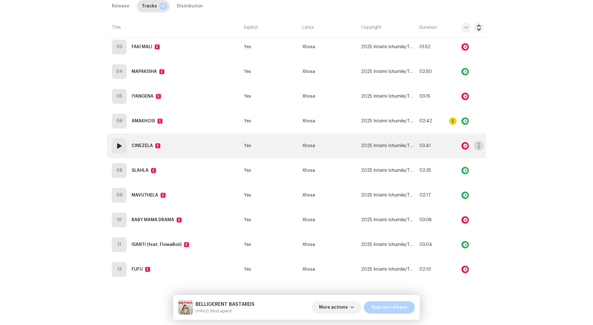
click at [480, 146] on span "button" at bounding box center [479, 145] width 5 height 5
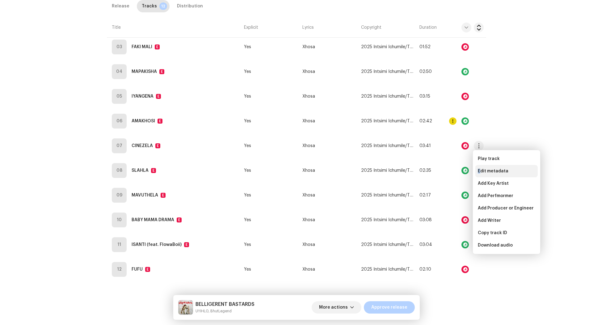
click at [479, 169] on span "Edit metadata" at bounding box center [493, 171] width 31 height 5
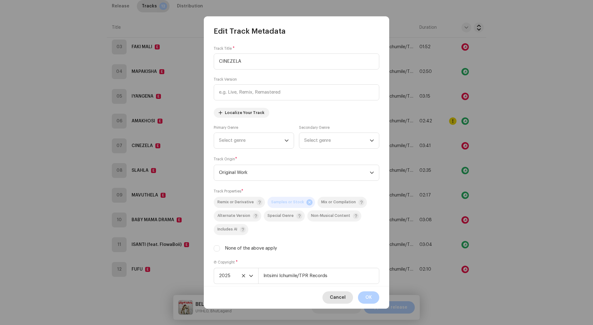
click at [334, 298] on span "Cancel" at bounding box center [338, 297] width 16 height 12
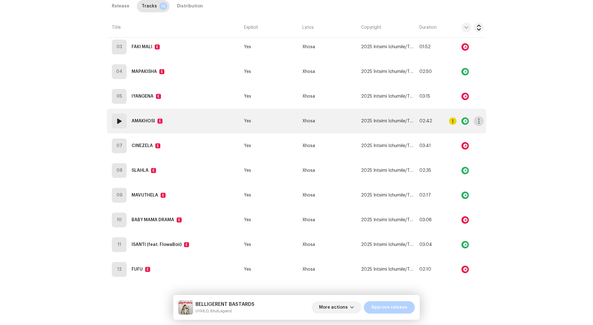
click at [479, 119] on span "button" at bounding box center [479, 121] width 5 height 5
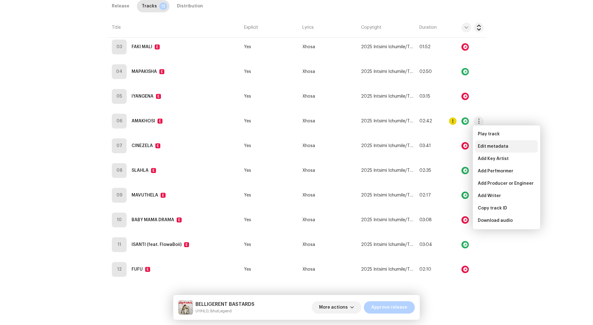
click at [484, 145] on span "Edit metadata" at bounding box center [493, 146] width 31 height 5
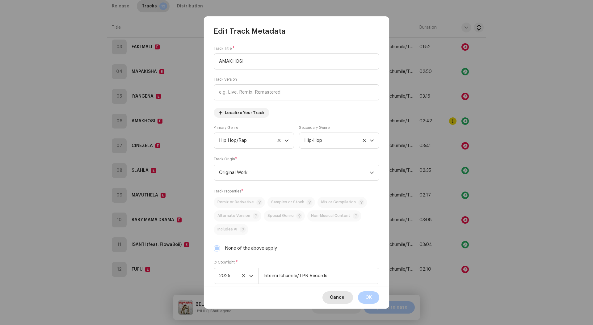
click at [330, 296] on button "Cancel" at bounding box center [338, 297] width 31 height 12
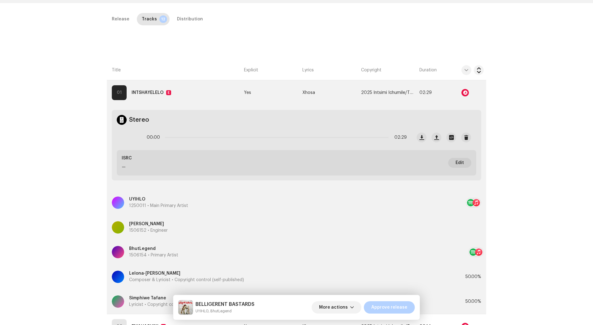
scroll to position [70, 0]
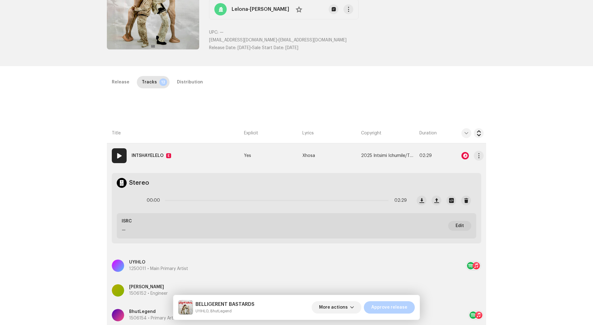
click at [333, 153] on td "Xhosa" at bounding box center [329, 155] width 58 height 25
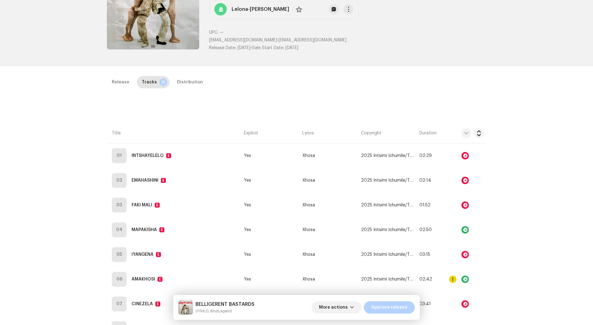
click at [182, 90] on div "Release Tracks 12 Distribution" at bounding box center [296, 85] width 379 height 18
click at [182, 88] on div "Release Tracks 12 Distribution" at bounding box center [296, 85] width 379 height 18
click at [182, 86] on div "Distribution" at bounding box center [190, 82] width 26 height 12
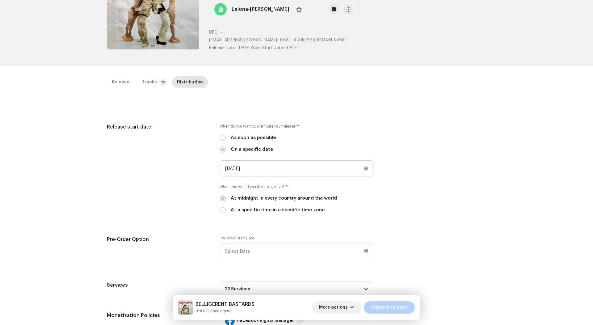
click at [245, 166] on input "10/24/2025" at bounding box center [297, 168] width 154 height 16
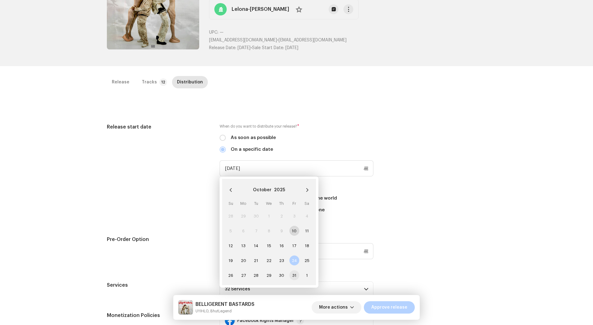
click at [291, 271] on span "31" at bounding box center [294, 275] width 10 height 10
type input "10/31/2025"
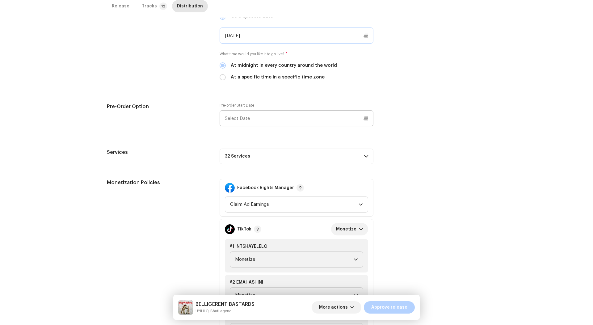
scroll to position [203, 0]
click at [325, 155] on p-accordion-header "32 Services" at bounding box center [297, 156] width 154 height 15
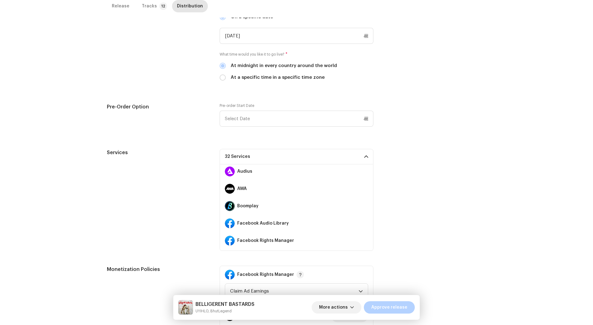
scroll to position [67, 0]
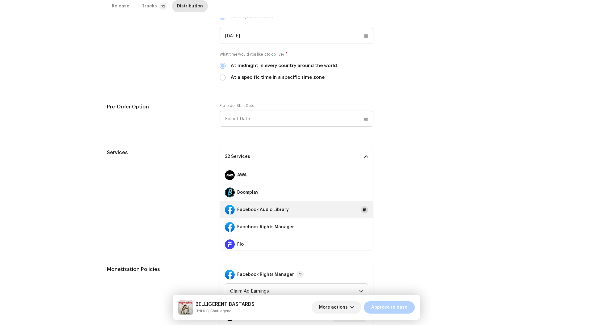
click at [363, 208] on span at bounding box center [365, 209] width 4 height 5
click at [363, 225] on span at bounding box center [365, 227] width 4 height 5
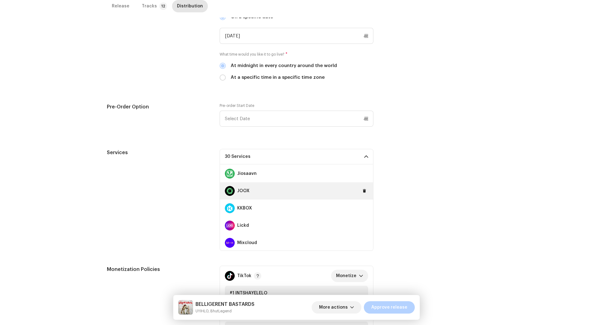
scroll to position [235, 0]
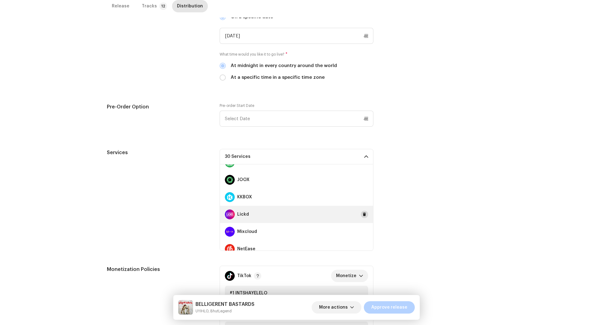
click at [363, 214] on span at bounding box center [365, 214] width 4 height 5
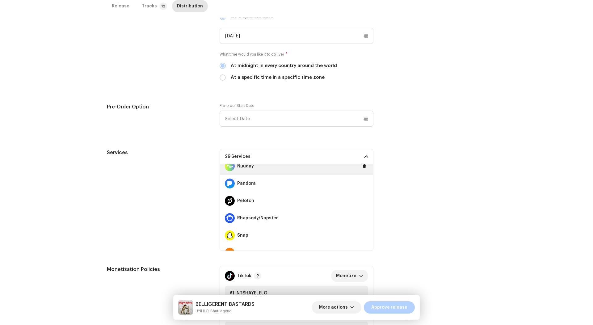
scroll to position [343, 0]
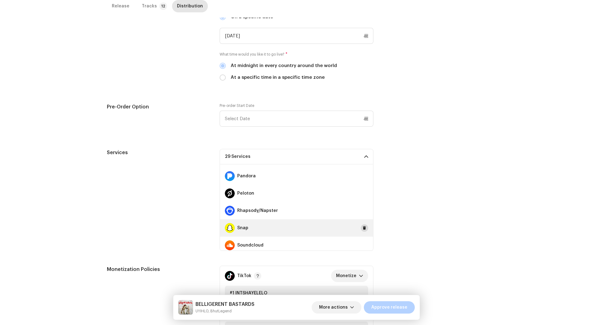
click at [363, 226] on span at bounding box center [365, 228] width 4 height 5
click at [361, 225] on button at bounding box center [364, 225] width 7 height 7
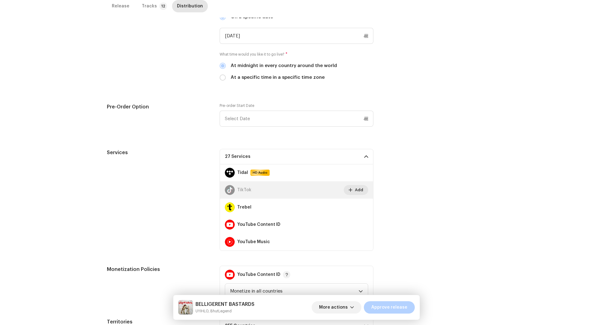
scroll to position [467, 0]
click at [365, 223] on div "YouTube Content ID" at bounding box center [296, 224] width 153 height 17
click at [363, 223] on button at bounding box center [364, 224] width 7 height 7
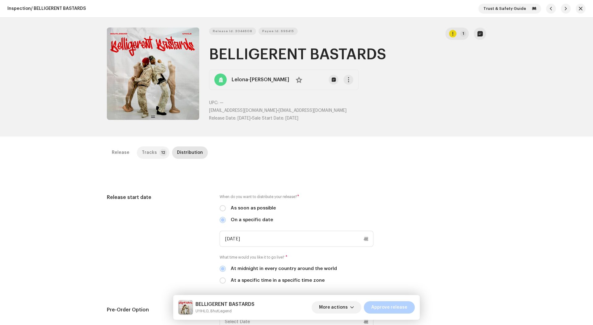
scroll to position [0, 0]
click at [146, 151] on div "Tracks" at bounding box center [149, 152] width 15 height 12
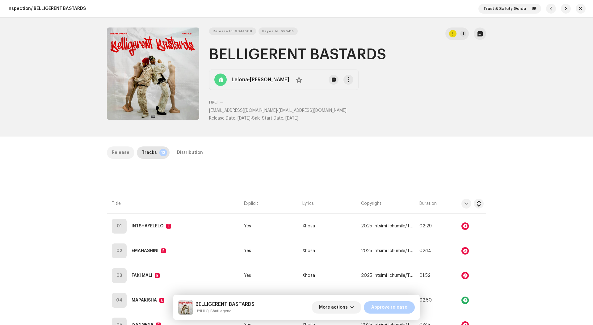
click at [123, 151] on div "Release" at bounding box center [121, 152] width 18 height 12
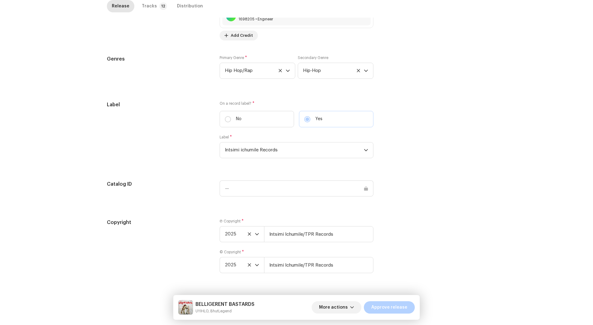
scroll to position [613, 0]
click at [346, 305] on span "More actions" at bounding box center [333, 307] width 29 height 12
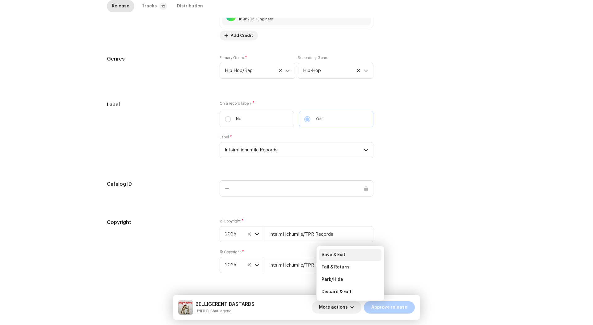
click at [345, 256] on div "Save & Exit" at bounding box center [350, 254] width 57 height 5
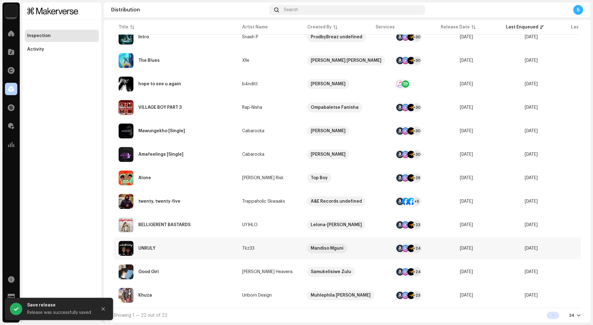
scroll to position [332, 0]
click at [213, 219] on div "BELLIGERENT BASTARDS" at bounding box center [176, 225] width 114 height 15
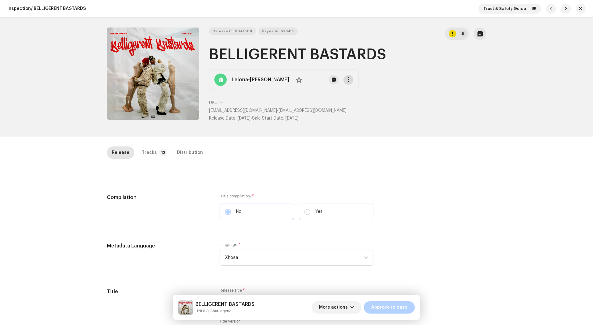
click at [351, 79] on button "button" at bounding box center [349, 80] width 10 height 10
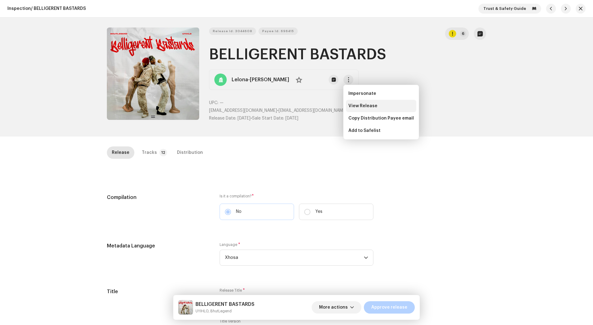
click at [368, 106] on span "View Release" at bounding box center [363, 106] width 29 height 5
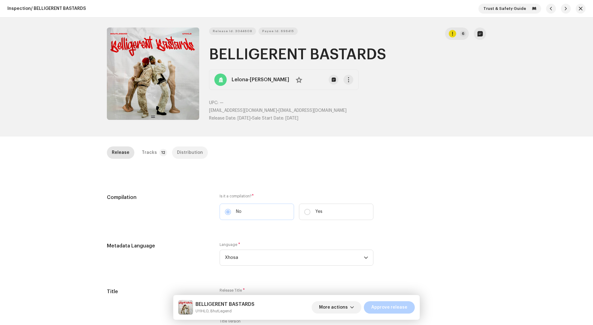
click at [192, 152] on div "Distribution" at bounding box center [190, 152] width 26 height 12
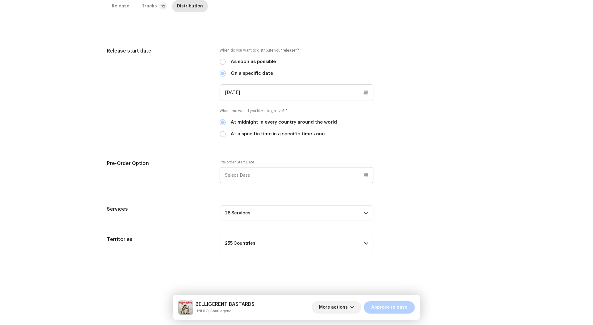
scroll to position [161, 0]
click at [271, 207] on div "Release start date When do you want to distribute your release? * As soon as po…" at bounding box center [296, 149] width 379 height 204
click at [271, 205] on p-accordion-header "26 Services" at bounding box center [297, 212] width 154 height 15
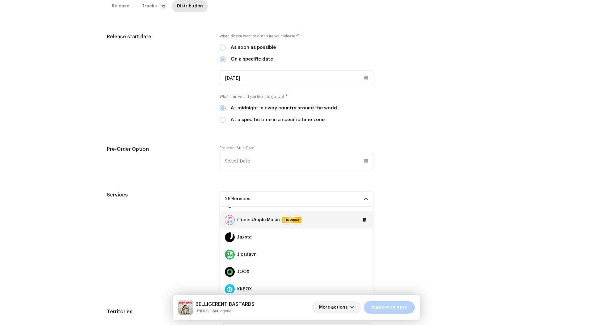
scroll to position [156, 0]
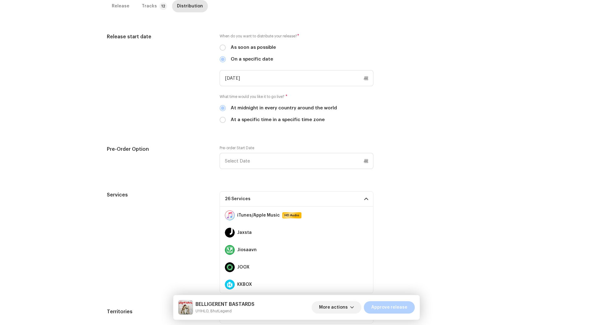
click at [193, 201] on div "Services" at bounding box center [158, 242] width 103 height 102
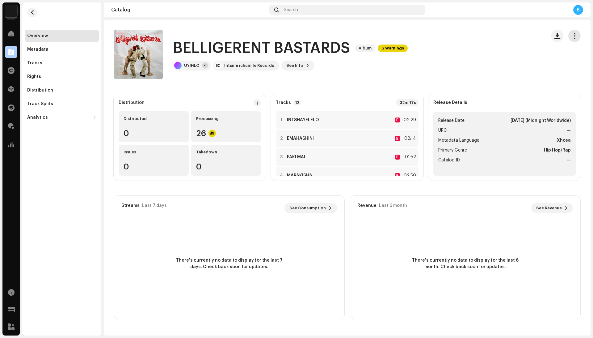
click at [574, 40] on button "button" at bounding box center [574, 36] width 12 height 12
click at [540, 59] on div "Edit" at bounding box center [547, 63] width 62 height 12
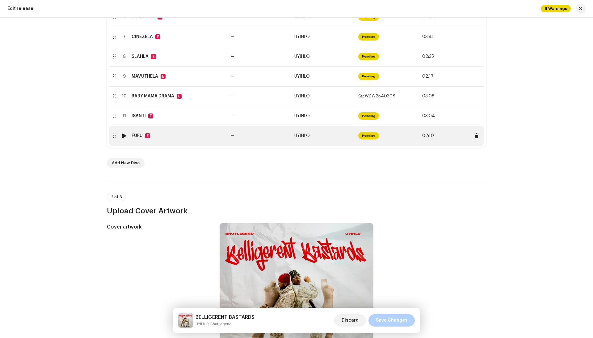
scroll to position [311, 0]
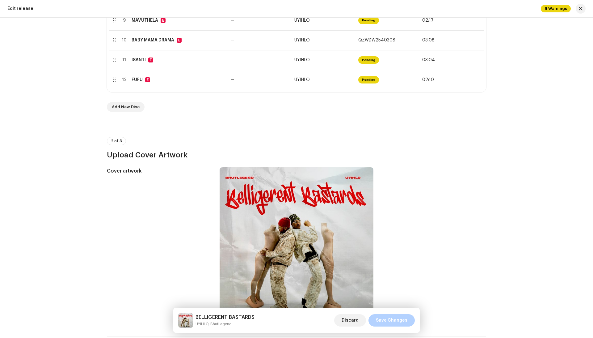
click at [544, 6] on span "6 Warnings" at bounding box center [556, 8] width 30 height 7
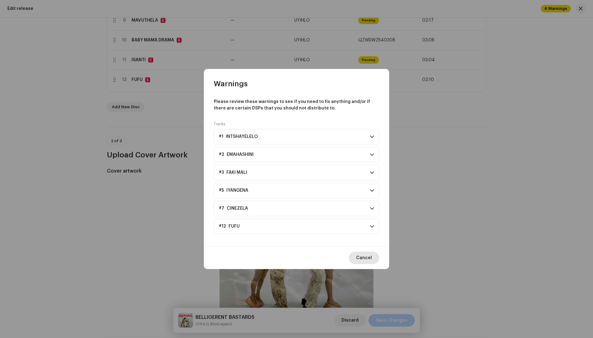
click at [365, 261] on span "Cancel" at bounding box center [364, 257] width 16 height 12
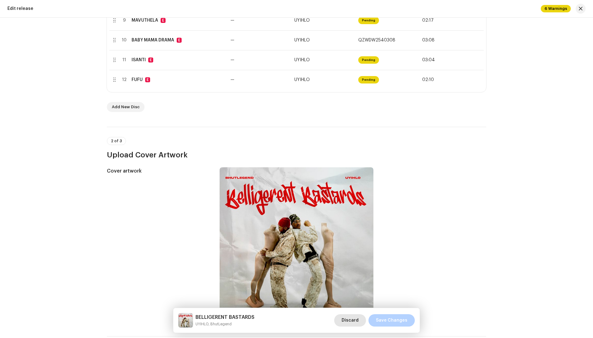
click at [356, 321] on span "Discard" at bounding box center [350, 320] width 17 height 12
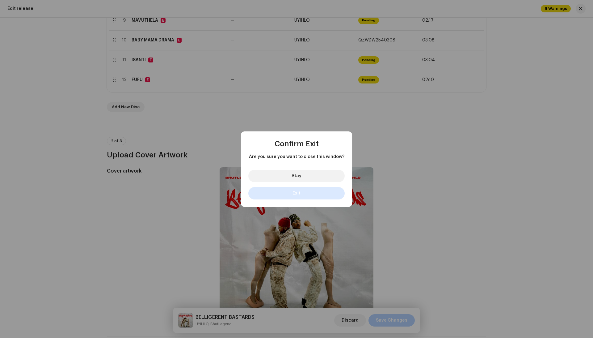
click at [328, 190] on button "Exit" at bounding box center [296, 193] width 96 height 12
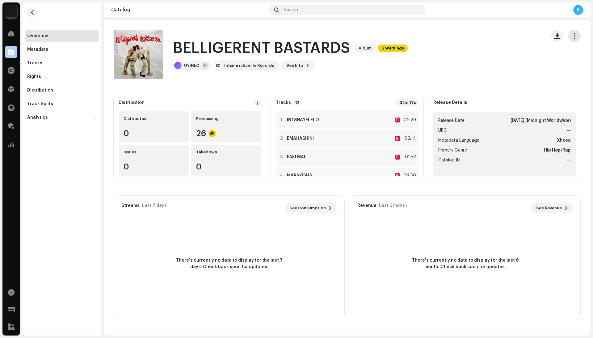
click at [576, 33] on span "button" at bounding box center [575, 35] width 6 height 5
click at [552, 79] on div "Distribute" at bounding box center [547, 76] width 62 height 12
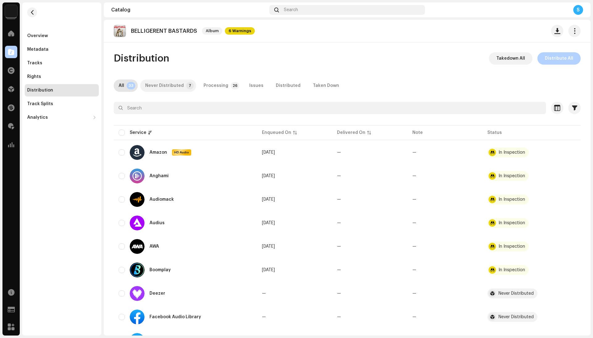
click at [169, 82] on div "Never Distributed" at bounding box center [164, 85] width 39 height 12
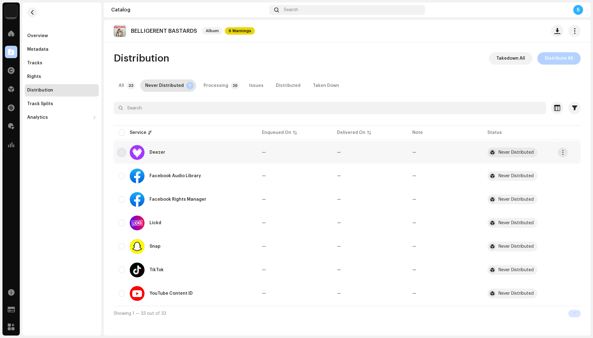
click at [122, 150] on input "checkbox" at bounding box center [122, 152] width 6 height 6
checkbox input "true"
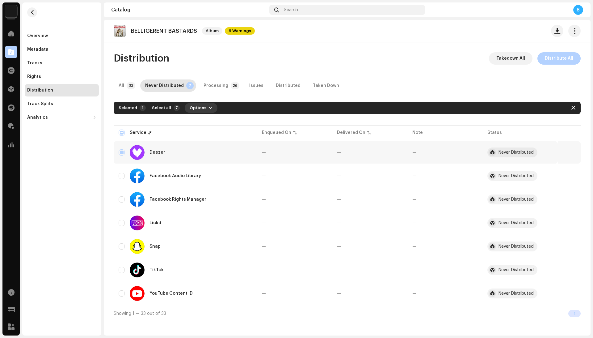
click at [206, 104] on button "Options" at bounding box center [201, 108] width 33 height 10
click at [208, 116] on div "Distribute" at bounding box center [215, 122] width 62 height 12
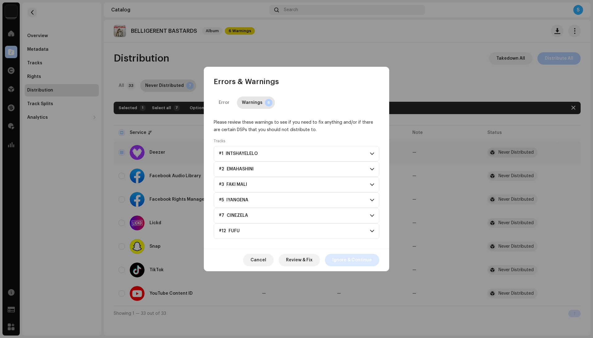
click at [341, 257] on span "Ignore & Continue" at bounding box center [352, 260] width 40 height 12
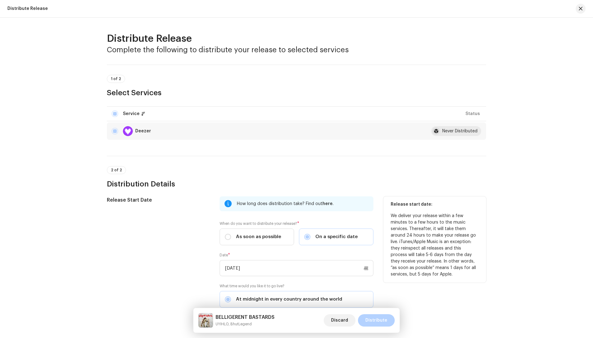
scroll to position [59, 0]
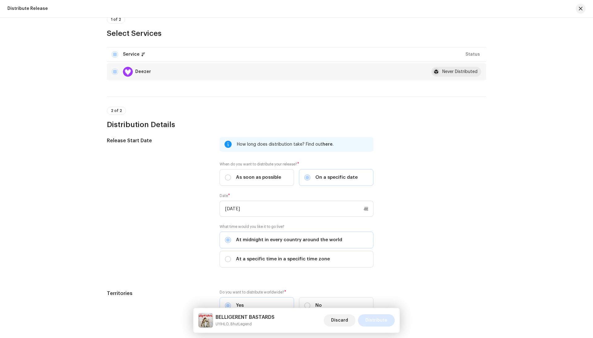
click at [379, 318] on span "Distribute" at bounding box center [376, 320] width 22 height 12
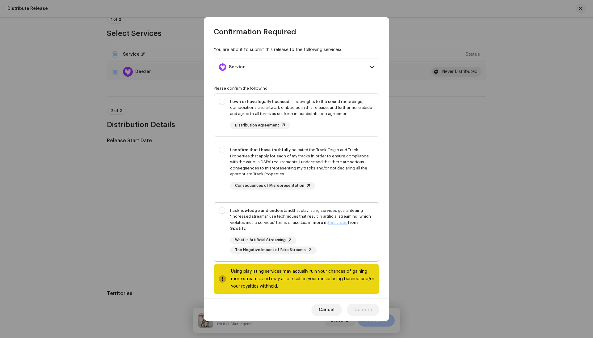
click at [354, 232] on div "I acknowledge and understand that playlisting services guaranteeing "increased …" at bounding box center [302, 230] width 144 height 46
checkbox input "true"
click at [338, 167] on div "I confirm that I have truthfully indicated the Track Origin and Track Propertie…" at bounding box center [302, 162] width 144 height 30
checkbox input "true"
click at [331, 102] on div "I own or have legally licensed all copyrights to the sound recordings, composit…" at bounding box center [302, 108] width 144 height 18
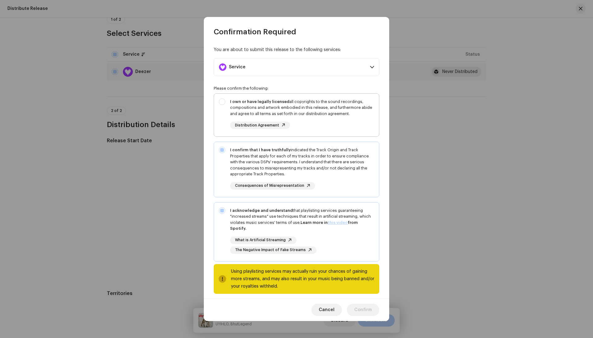
checkbox input "true"
click at [361, 313] on span "Confirm" at bounding box center [363, 309] width 18 height 12
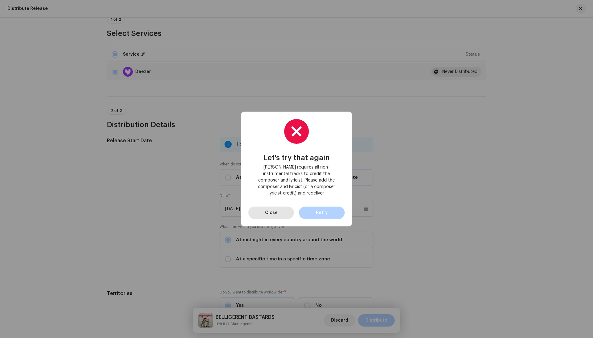
click at [273, 207] on span "Close" at bounding box center [271, 212] width 13 height 12
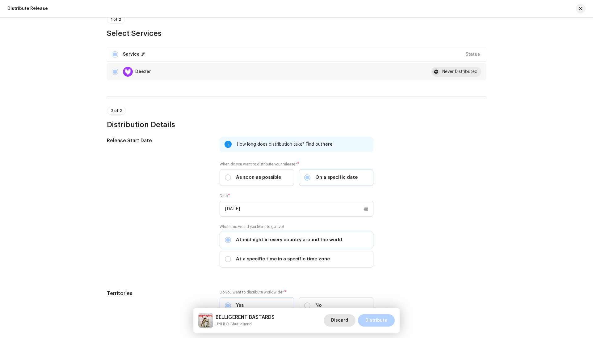
click at [341, 316] on span "Discard" at bounding box center [339, 320] width 17 height 12
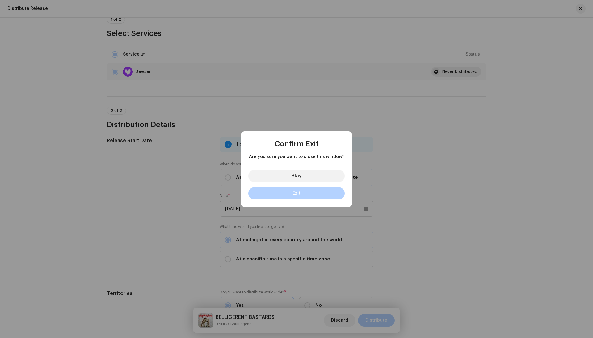
click at [311, 185] on div "Stay Exit" at bounding box center [296, 186] width 111 height 42
click at [311, 188] on button "Exit" at bounding box center [296, 193] width 96 height 12
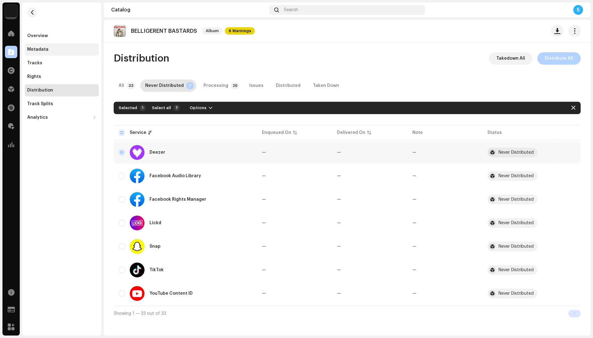
click at [74, 43] on div "Metadata" at bounding box center [62, 49] width 74 height 12
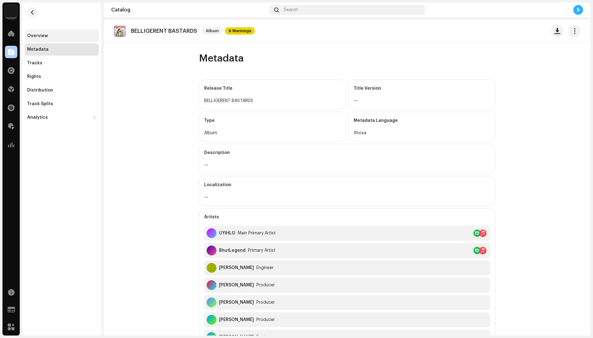
click at [76, 36] on div "Overview" at bounding box center [61, 35] width 69 height 5
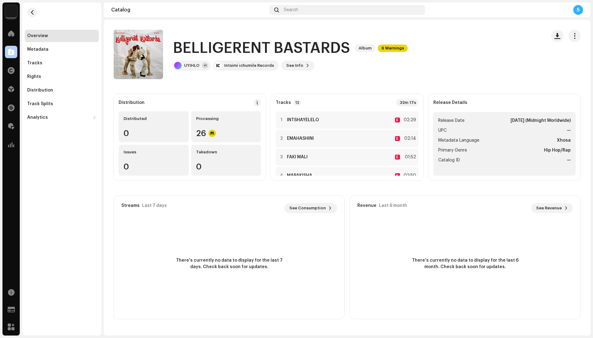
click at [568, 41] on div at bounding box center [566, 36] width 30 height 12
click at [569, 34] on button "button" at bounding box center [574, 36] width 12 height 12
click at [556, 61] on div "Edit" at bounding box center [547, 63] width 62 height 12
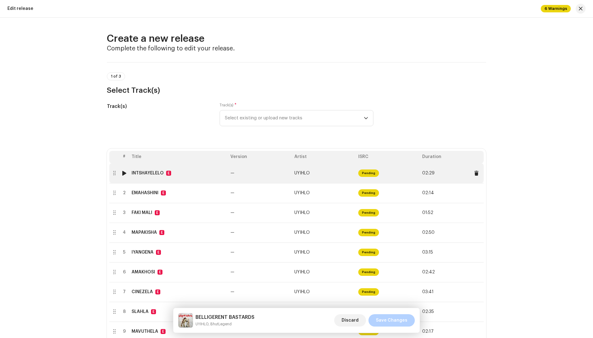
click at [290, 173] on td "—" at bounding box center [260, 173] width 64 height 20
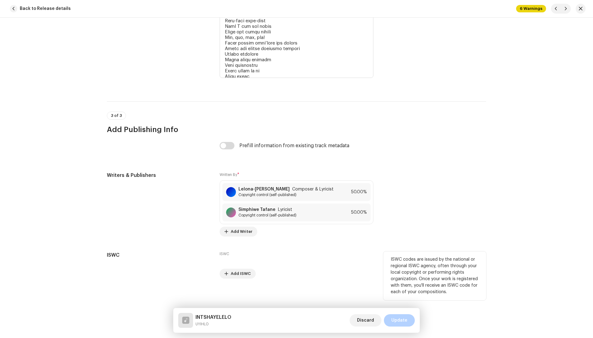
scroll to position [1568, 0]
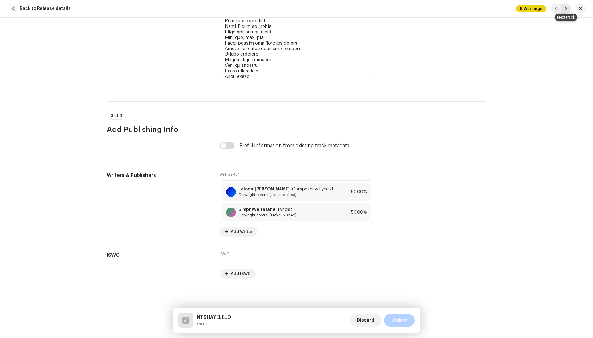
click at [564, 7] on span "button" at bounding box center [566, 8] width 4 height 5
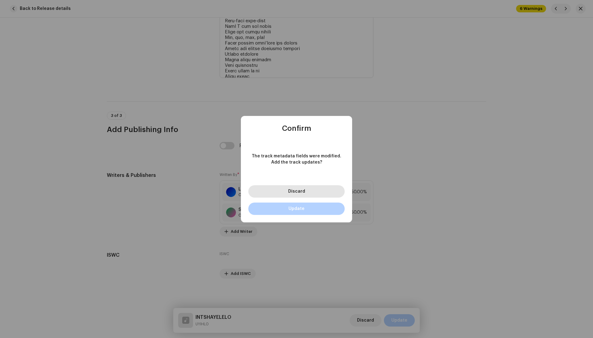
click at [320, 193] on button "Discard" at bounding box center [296, 191] width 96 height 12
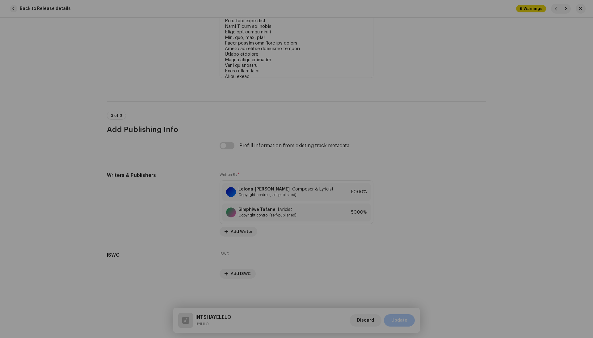
type input "EMAHASHINI"
type textarea "Iron yam lapha etasini Ungabheja ngam siye emahashini Bend’ngamazi ba utshatile…"
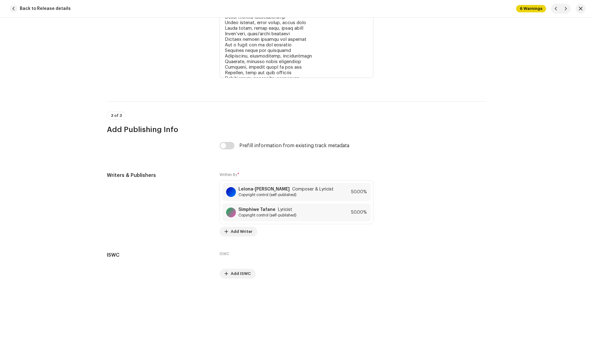
scroll to position [1477, 0]
click at [567, 8] on span "button" at bounding box center [566, 8] width 4 height 5
type input "FAKI MALI"
type textarea "Aye, hayi Uthini!? Yeah, okay! Yeah, aye, uthini!? Aye, yeah Faki mali subuliba…"
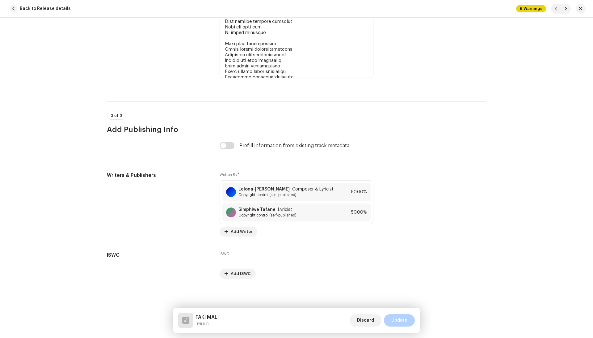
scroll to position [1440, 0]
click at [567, 6] on span "button" at bounding box center [566, 8] width 4 height 5
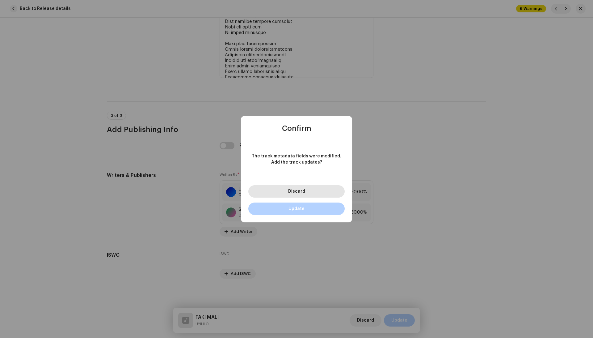
click at [317, 195] on button "Discard" at bounding box center [296, 191] width 96 height 12
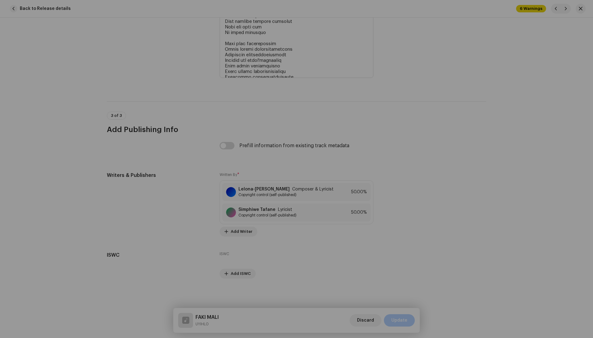
type input "MAPAKISHA"
checkbox input "true"
type textarea "I jus’ I jus’ I jus’ I just touched down Indwangu imanzi And she know Qhawkile …"
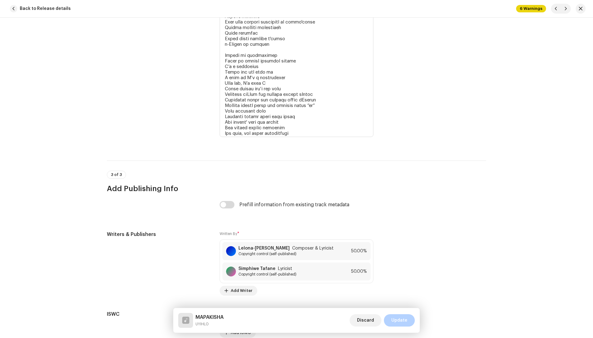
scroll to position [1617, 0]
click at [568, 9] on button "button" at bounding box center [566, 9] width 10 height 10
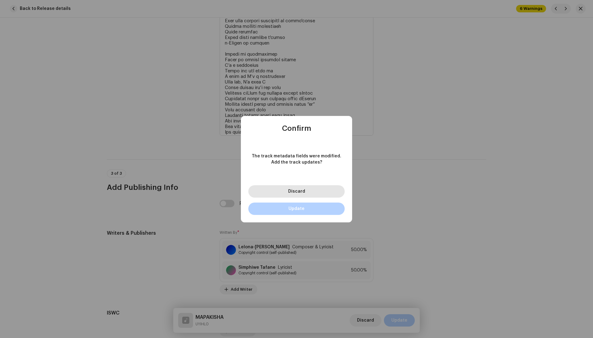
click at [332, 191] on button "Discard" at bounding box center [296, 191] width 96 height 12
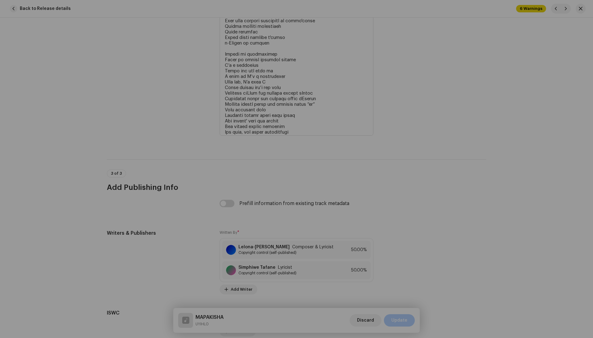
type input "IYANGENA"
checkbox input "false"
type textarea "Yeah, aye, ndiyamnika Ndiyamnika ndiyamaz uthanda imali So ndimnika ikhanjana Y…"
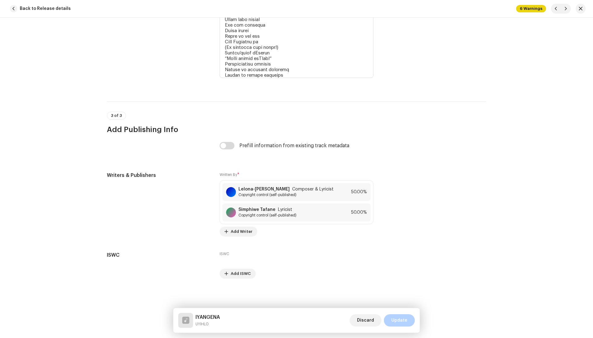
scroll to position [1681, 0]
click at [569, 6] on button "button" at bounding box center [566, 9] width 10 height 10
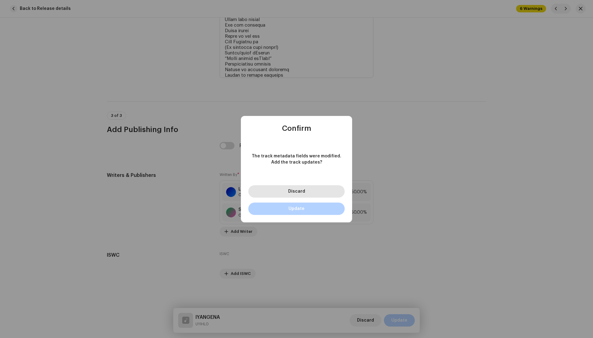
click at [340, 193] on button "Discard" at bounding box center [296, 191] width 96 height 12
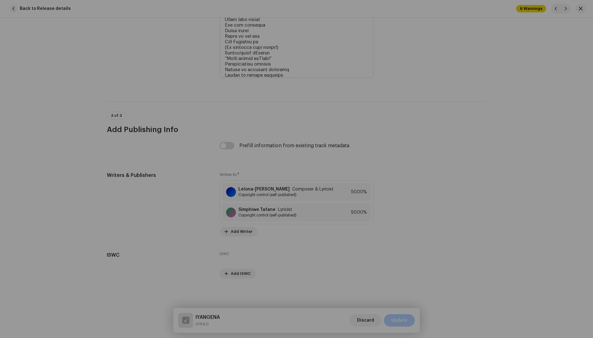
type input "AMAKHOSI"
checkbox input "true"
type textarea "Seekin' revenge on my enemies Bu ngu mrhanelwa ugxigxiza igazi Crocodile tears …"
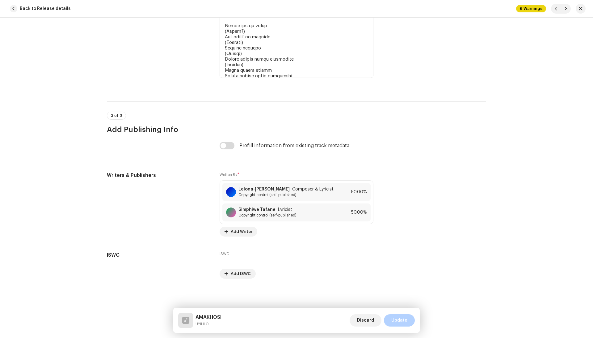
scroll to position [1557, 0]
click at [568, 8] on button "button" at bounding box center [566, 9] width 10 height 10
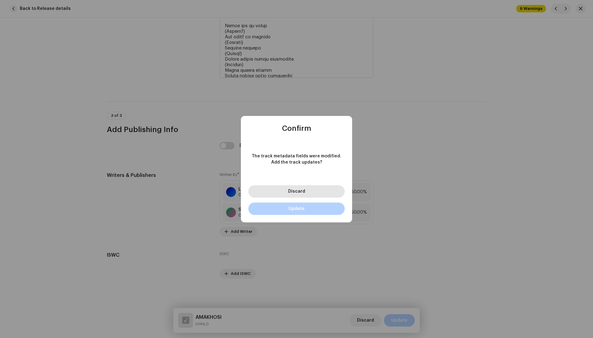
click at [287, 189] on button "Discard" at bounding box center [296, 191] width 96 height 12
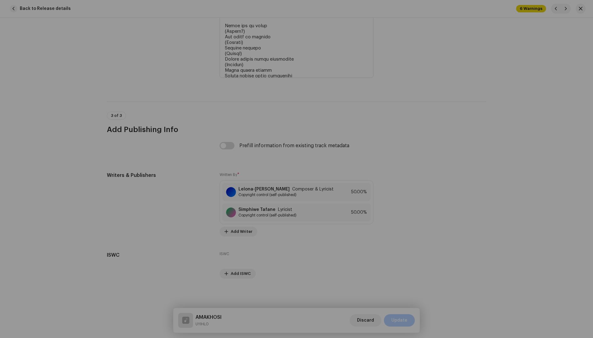
type input "CINEZELA"
checkbox input "false"
type textarea "Yoh, hay, ayy Thetha nabo boy Yeah, haike thina siyayicinezela Huh, sipping on …"
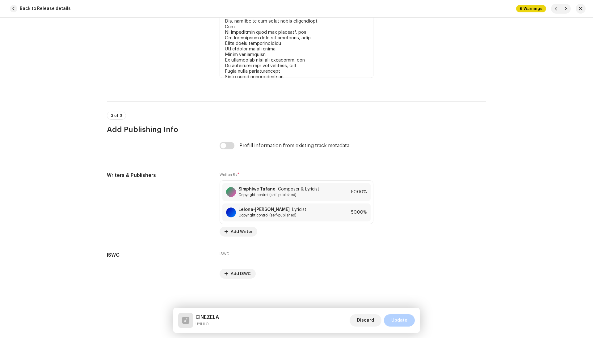
scroll to position [1579, 0]
click at [568, 7] on button "button" at bounding box center [566, 9] width 10 height 10
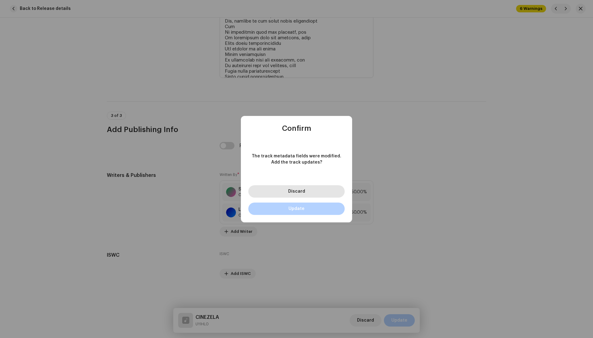
click at [319, 194] on button "Discard" at bounding box center [296, 191] width 96 height 12
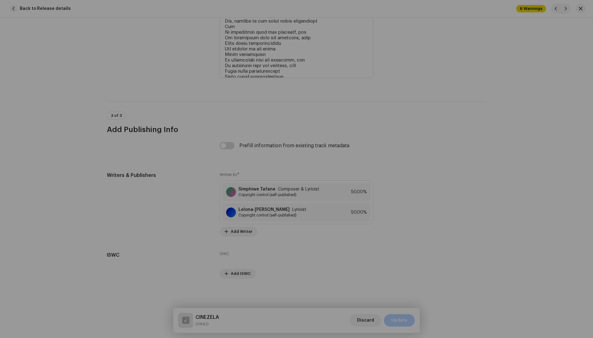
type input "SLAHLA"
checkbox input "true"
type textarea "Slahla mathenthe Slahla mathenthe Got the club jumpin’ Spot jumpin’ huh nguShem…"
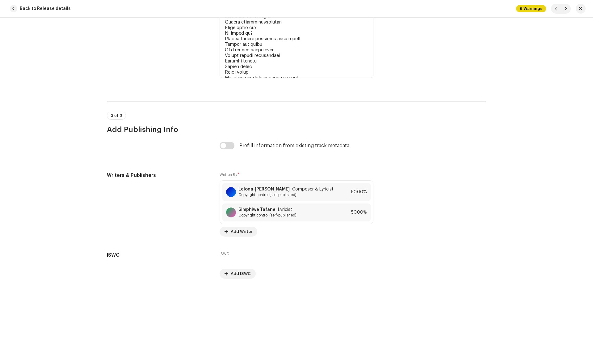
scroll to position [1606, 0]
click at [568, 7] on button "button" at bounding box center [566, 9] width 10 height 10
type input "MAVUTHELA"
type textarea "I ride the whip with no brakepads They skippin’ gym chiselin’ fake abs Thix'wam…"
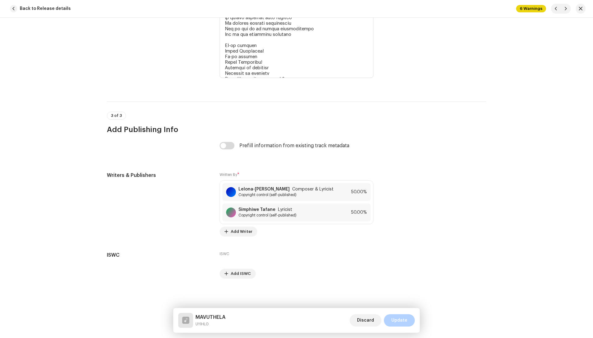
scroll to position [1493, 0]
click at [566, 9] on span "button" at bounding box center [566, 8] width 4 height 5
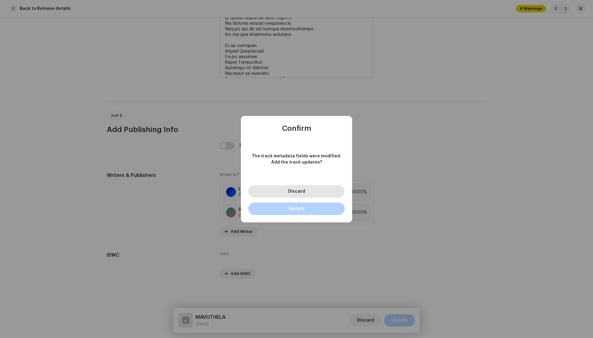
click at [308, 188] on button "Discard" at bounding box center [296, 191] width 96 height 12
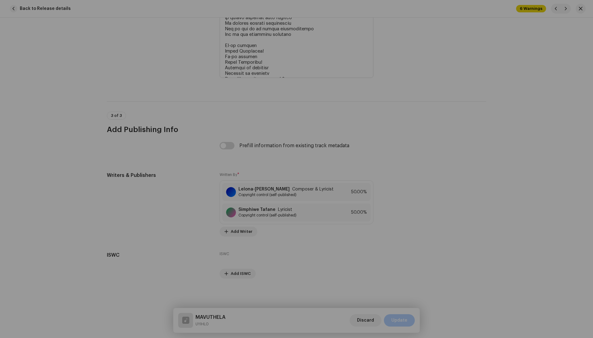
radio input "false"
radio input "true"
type input "BABY MAMA DRAMA"
type textarea "Yiyo pheli inyanga Phela fast njani nale nyanga Founi yam oko ibikhala Ndizoyit…"
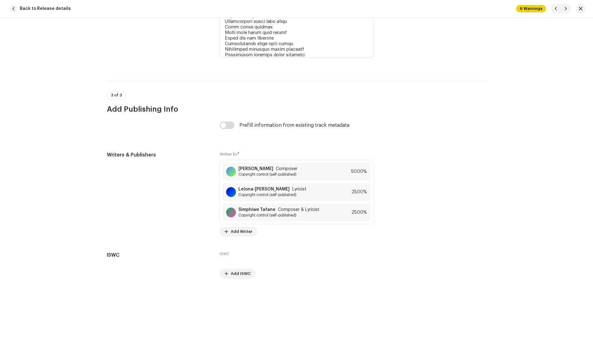
scroll to position [1607, 0]
click at [313, 214] on span "Copyright control (self-published)" at bounding box center [279, 215] width 81 height 5
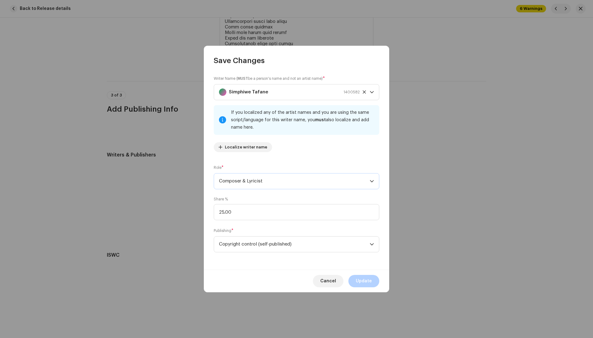
click at [286, 175] on span "Composer & Lyricist" at bounding box center [294, 180] width 151 height 15
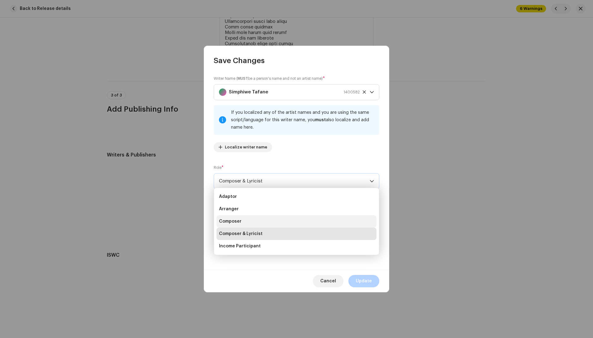
scroll to position [25, 0]
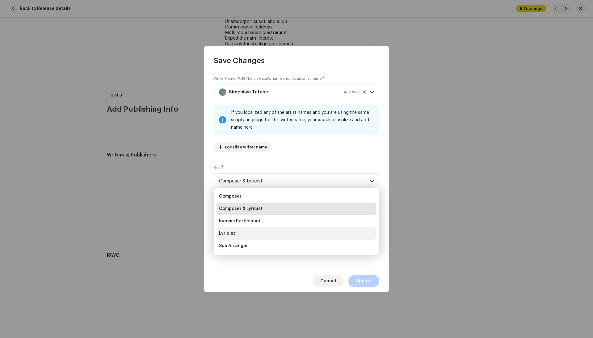
click at [253, 229] on li "Lyricist" at bounding box center [297, 233] width 160 height 12
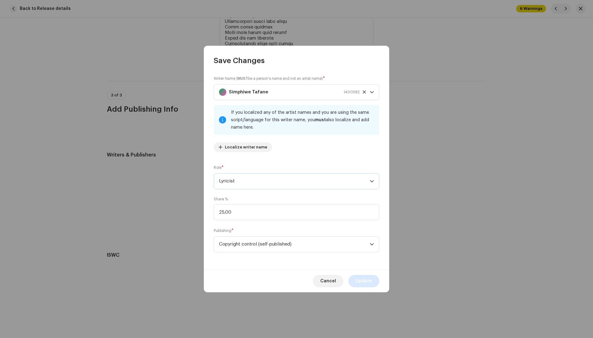
click at [360, 279] on span "Update" at bounding box center [364, 281] width 16 height 12
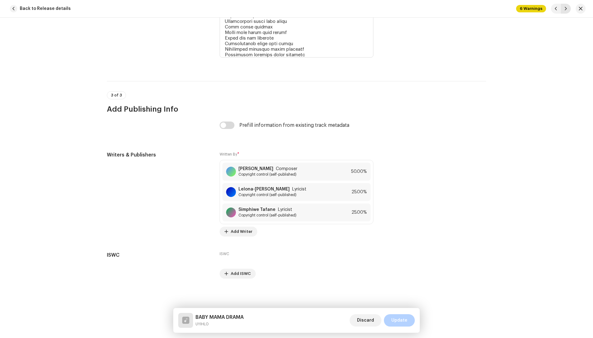
scroll to position [1607, 0]
click at [566, 6] on span "button" at bounding box center [566, 8] width 4 height 5
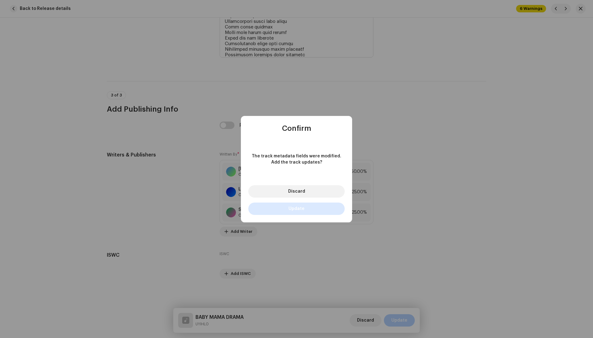
click at [321, 213] on button "Update" at bounding box center [296, 208] width 96 height 12
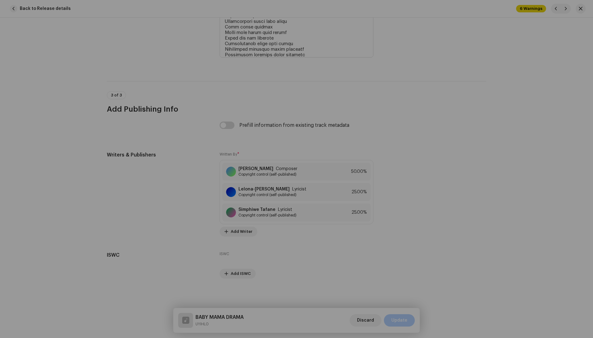
radio input "true"
type input "ISANTI"
type textarea "Now hol’ on! Ngithi dololo Yazi ispan asifani Mali inintsi ucimba fan’ba nd’bal…"
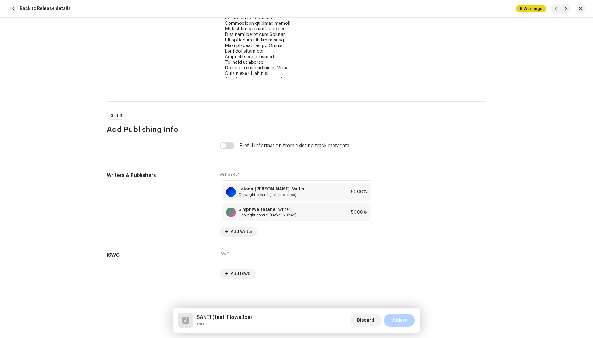
scroll to position [1679, 0]
click at [327, 193] on div "Lelona-Thando Njokweni Writer Copyright control (self-published) 50.00%" at bounding box center [296, 192] width 148 height 18
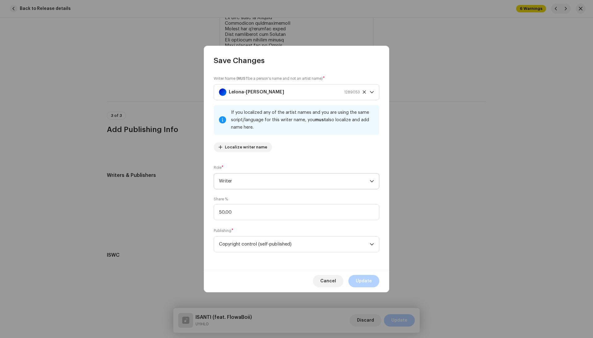
click at [297, 182] on span "Writer" at bounding box center [294, 180] width 151 height 15
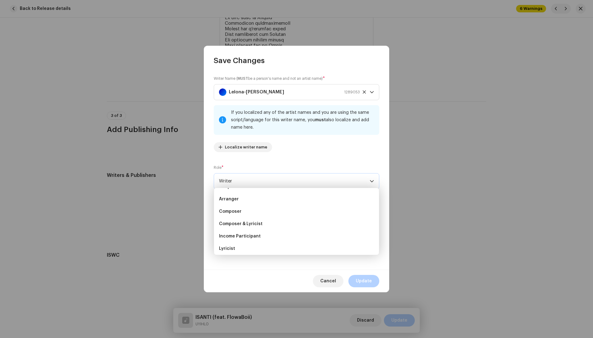
scroll to position [9, 0]
click at [264, 224] on li "Composer & Lyricist" at bounding box center [297, 224] width 160 height 12
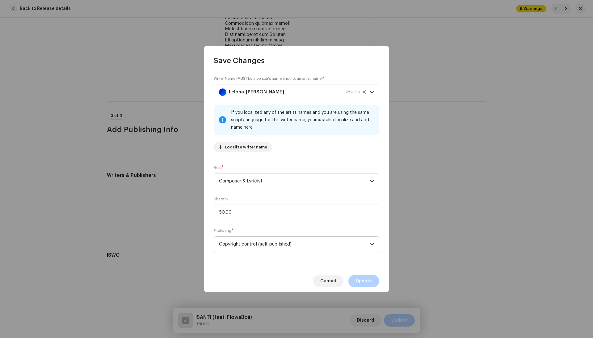
scroll to position [59, 0]
click at [360, 286] on span "Update" at bounding box center [364, 281] width 16 height 12
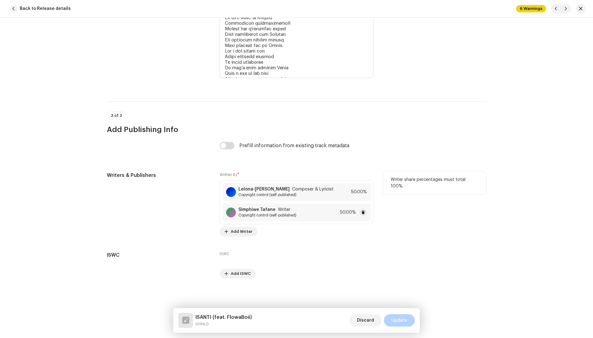
click at [294, 216] on span "Copyright control (self-published)" at bounding box center [268, 215] width 58 height 5
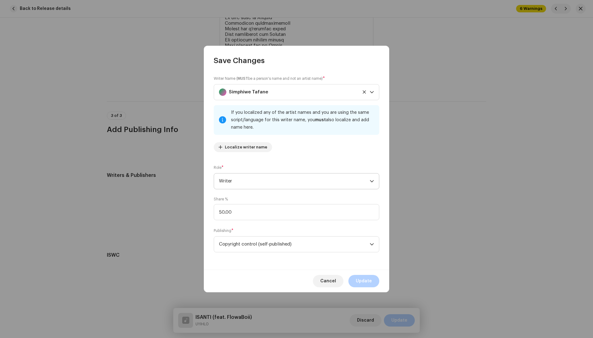
click at [280, 175] on span "Writer" at bounding box center [294, 180] width 151 height 15
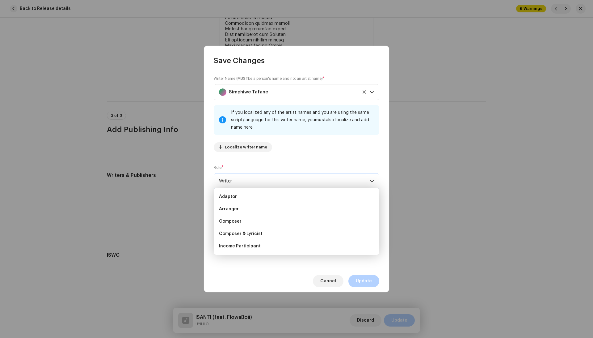
scroll to position [59, 0]
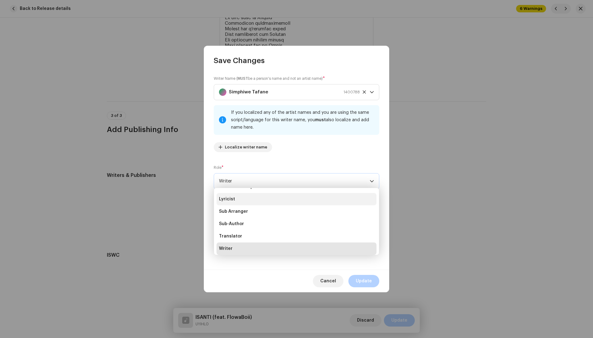
click at [260, 199] on li "Lyricist" at bounding box center [297, 199] width 160 height 12
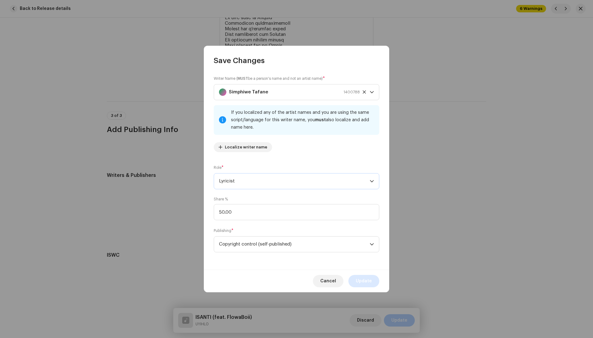
click at [356, 275] on button "Update" at bounding box center [364, 281] width 31 height 12
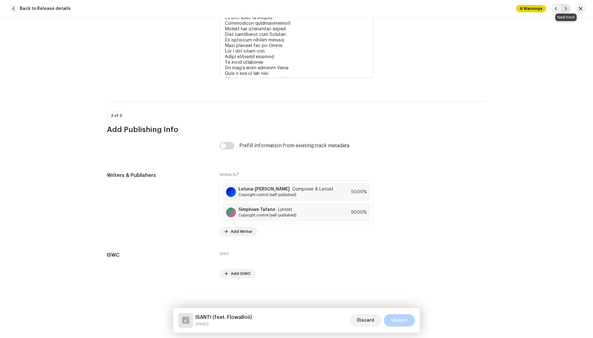
click at [567, 9] on span "button" at bounding box center [566, 8] width 4 height 5
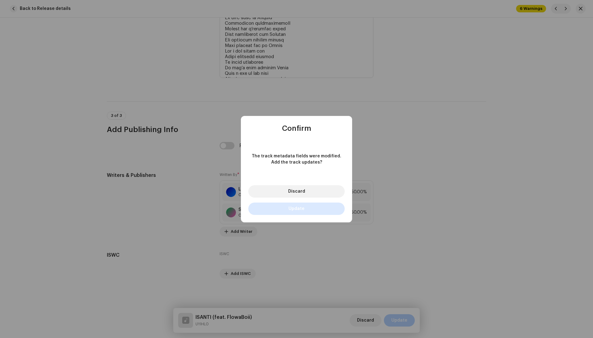
click at [334, 211] on button "Update" at bounding box center [296, 208] width 96 height 12
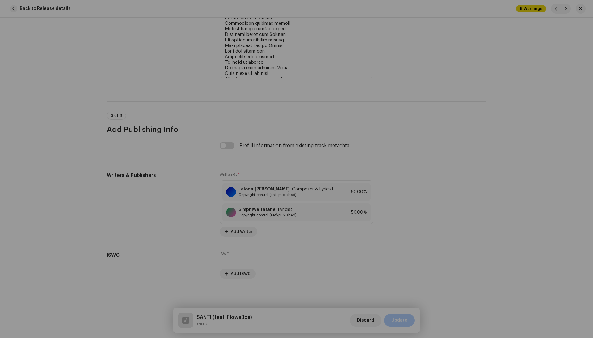
type input "FUFU"
checkbox input "false"
type textarea "Off the rip I rip the tags off the fit uh Right off the rip I rip the tags off …"
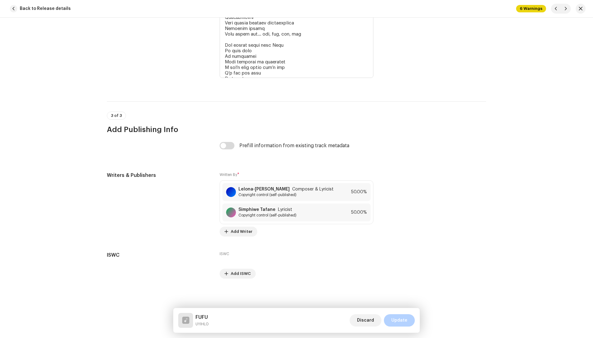
scroll to position [1482, 0]
click at [565, 9] on span "button" at bounding box center [566, 8] width 4 height 5
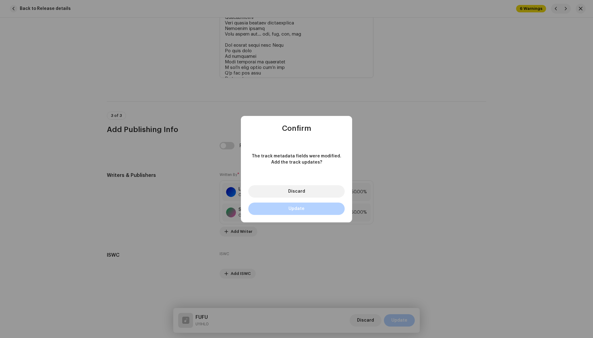
click at [303, 217] on div "Discard Update" at bounding box center [296, 200] width 111 height 44
click at [303, 211] on button "Update" at bounding box center [296, 208] width 96 height 12
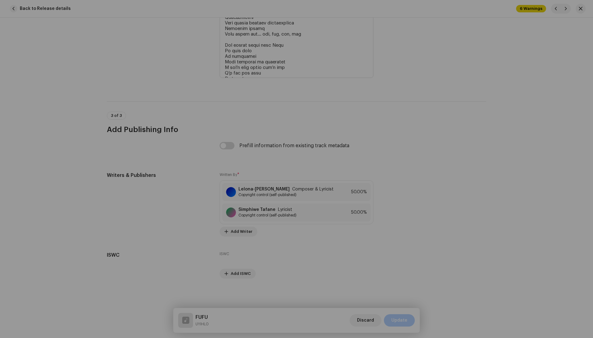
type input "INTSHAYELELO"
type textarea "Awukwazi und'bona ndixakekile Ixesha lixhatshwe yinja Andikwazi uhlala nje ndin…"
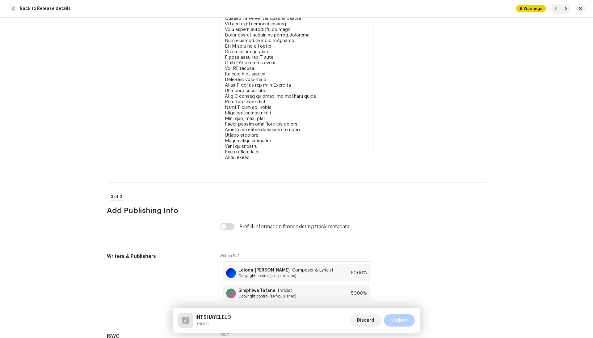
scroll to position [1171, 0]
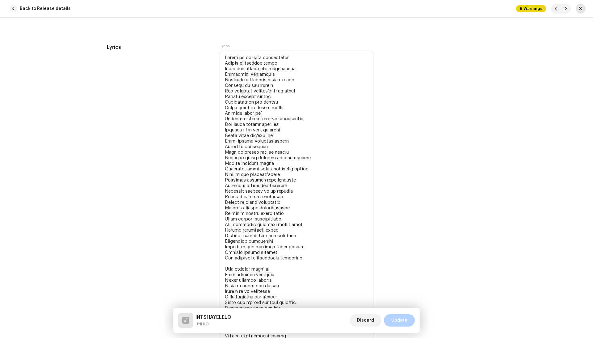
click at [581, 7] on span "button" at bounding box center [581, 8] width 4 height 5
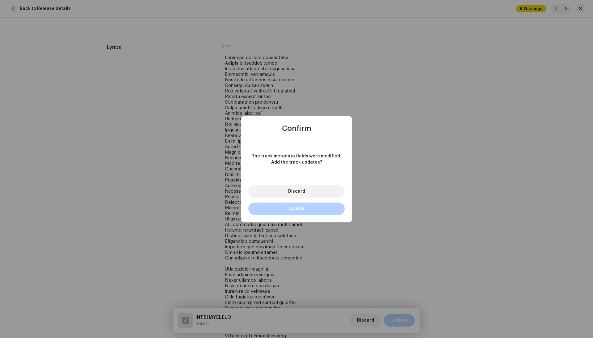
click at [323, 214] on div "Discard Update" at bounding box center [296, 200] width 111 height 44
click at [313, 206] on button "Update" at bounding box center [296, 208] width 96 height 12
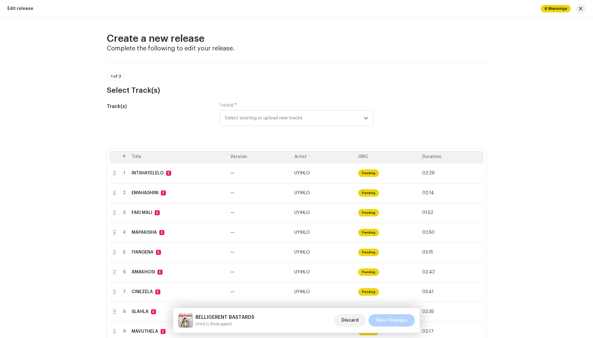
scroll to position [286, 0]
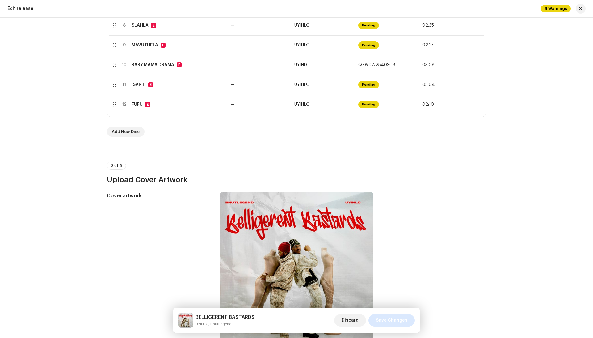
click at [396, 314] on span "Save Changes" at bounding box center [392, 320] width 32 height 12
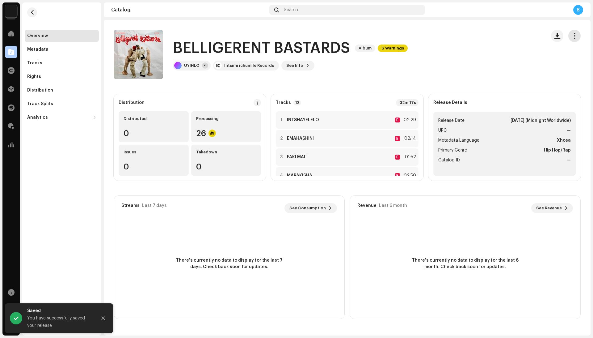
click at [574, 36] on span "button" at bounding box center [575, 35] width 6 height 5
click at [560, 71] on div "Distribute" at bounding box center [547, 76] width 62 height 12
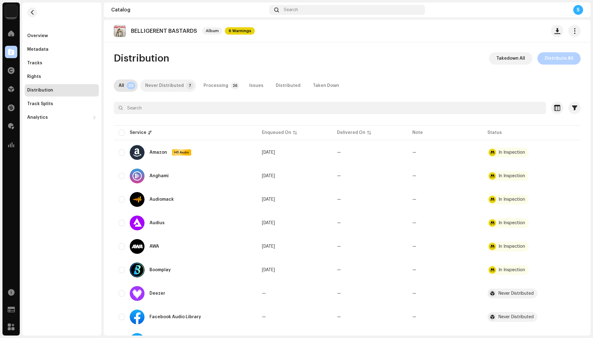
click at [187, 84] on p-badge "7" at bounding box center [189, 85] width 7 height 7
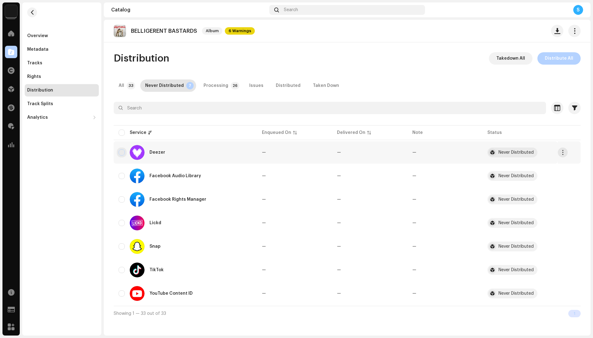
click at [119, 153] on input "checkbox" at bounding box center [122, 152] width 6 height 6
checkbox input "true"
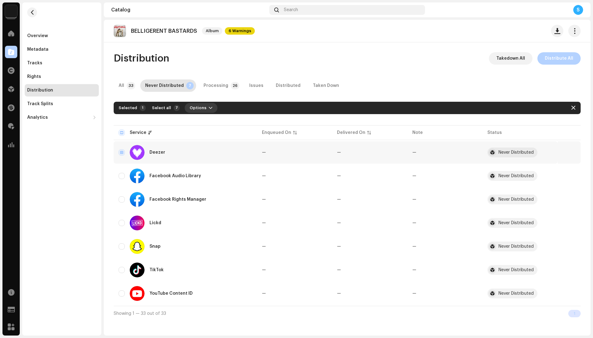
click at [209, 103] on button "Options" at bounding box center [201, 108] width 33 height 10
click at [216, 118] on div "Distribute" at bounding box center [215, 122] width 62 height 12
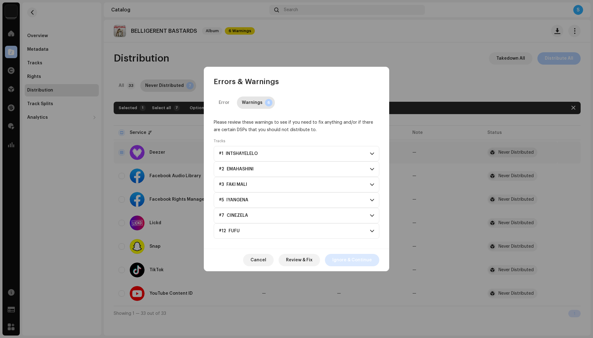
click at [370, 261] on span "Ignore & Continue" at bounding box center [352, 260] width 40 height 12
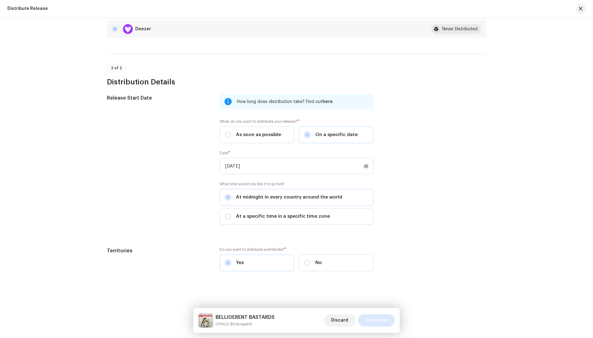
scroll to position [104, 0]
click at [370, 316] on span "Distribute" at bounding box center [376, 320] width 22 height 12
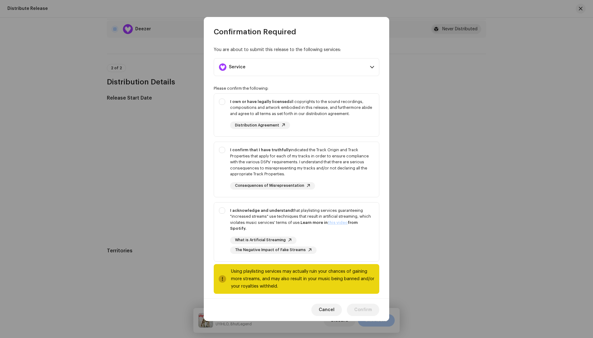
click at [320, 92] on div "Please confirm the following: I own or have legally licensed all copyrights to …" at bounding box center [297, 190] width 166 height 208
click at [321, 108] on div "I own or have legally licensed all copyrights to the sound recordings, composit…" at bounding box center [302, 108] width 144 height 18
checkbox input "true"
click at [322, 158] on div "I confirm that I have truthfully indicated the Track Origin and Track Propertie…" at bounding box center [302, 162] width 144 height 30
checkbox input "true"
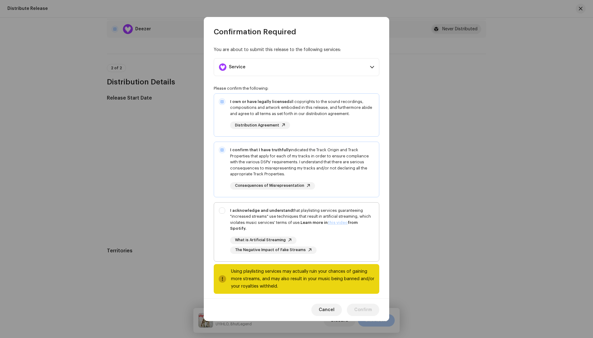
click at [319, 236] on div "What is Artificial Streaming The Negative Impact of Fake Streams" at bounding box center [302, 244] width 144 height 17
checkbox input "true"
click at [363, 306] on span "Confirm" at bounding box center [363, 309] width 18 height 12
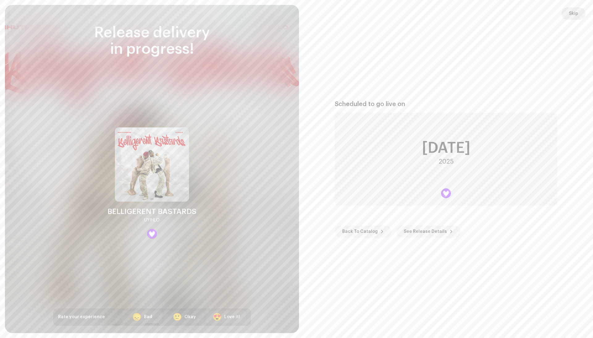
click at [580, 10] on button "Skip" at bounding box center [574, 13] width 24 height 12
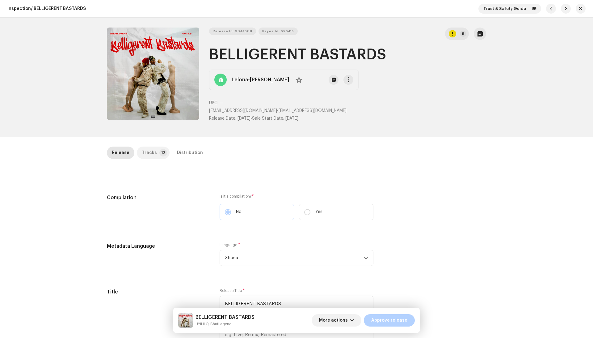
click at [157, 156] on p-tab "Tracks 12" at bounding box center [153, 152] width 33 height 12
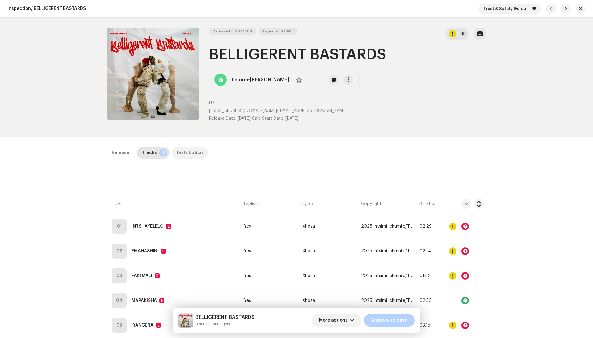
click at [184, 152] on div "Distribution" at bounding box center [190, 152] width 26 height 12
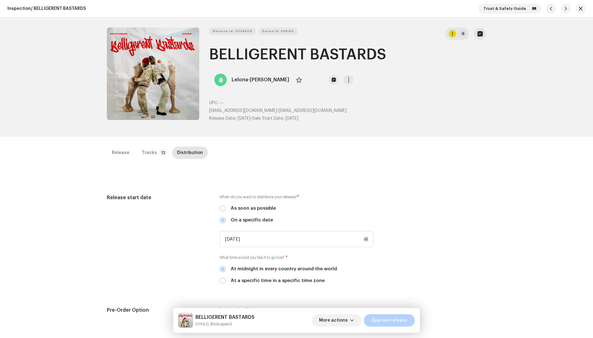
click at [154, 158] on div "Release Tracks 12 Distribution" at bounding box center [296, 155] width 379 height 18
click at [154, 152] on p-tab "Tracks 12" at bounding box center [153, 152] width 33 height 12
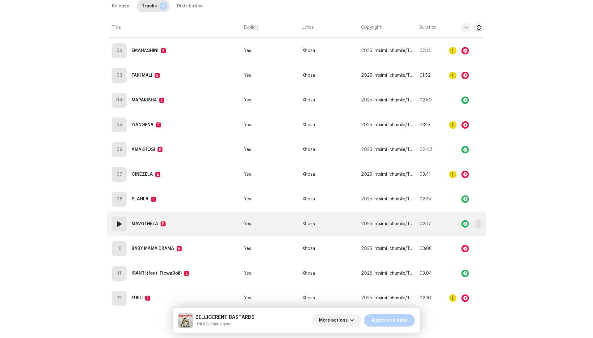
scroll to position [217, 0]
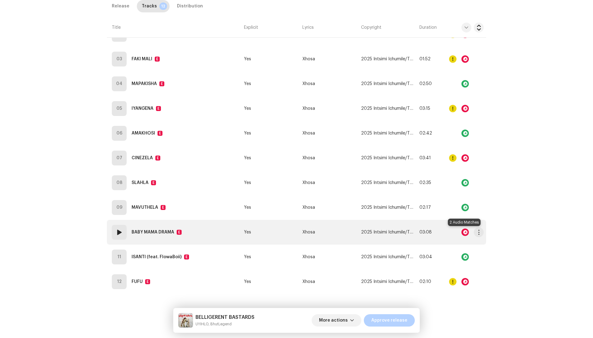
click at [465, 230] on div at bounding box center [465, 231] width 7 height 7
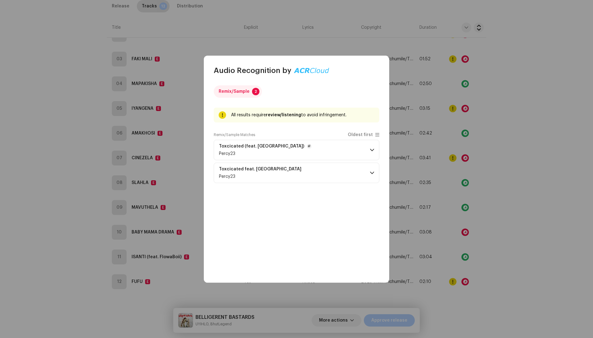
click at [315, 151] on p-accordion-header "Toxcicated (feat. YNHBaby) Percy23" at bounding box center [297, 150] width 166 height 20
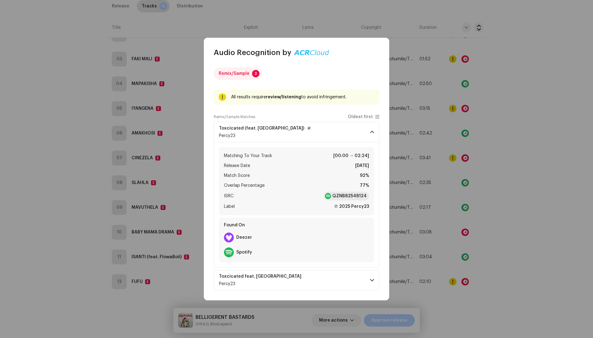
click at [316, 139] on p-accordion-header "Toxcicated (feat. YNHBaby) Percy23" at bounding box center [297, 132] width 166 height 20
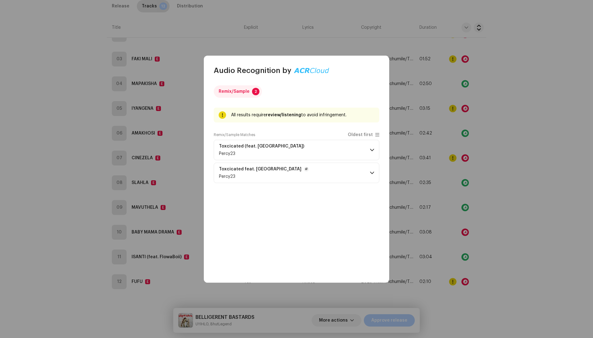
click at [324, 177] on p-accordion-header "Toxcicated feat. YNHBaby Percy23" at bounding box center [297, 173] width 166 height 20
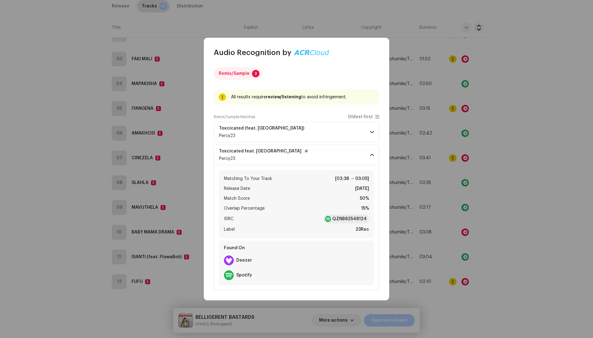
click at [323, 164] on p-accordion-header "Toxcicated feat. YNHBaby Percy23" at bounding box center [297, 155] width 166 height 20
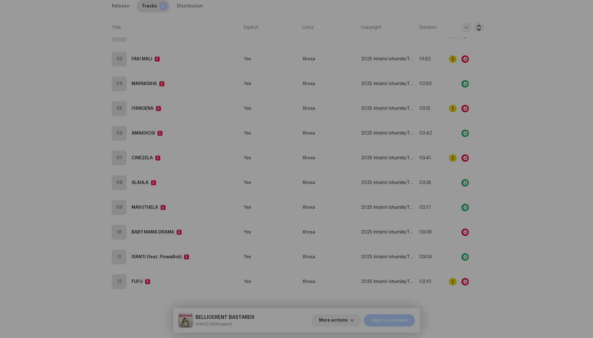
click at [488, 168] on div "Audio Recognition by Remix/Sample 2 All results require review/listening to avo…" at bounding box center [296, 169] width 593 height 338
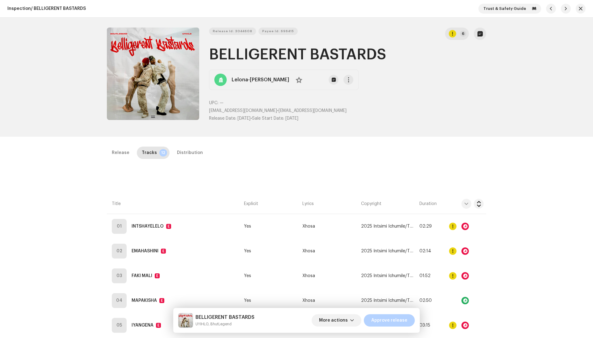
scroll to position [0, 0]
click at [187, 156] on div "Distribution" at bounding box center [190, 152] width 26 height 12
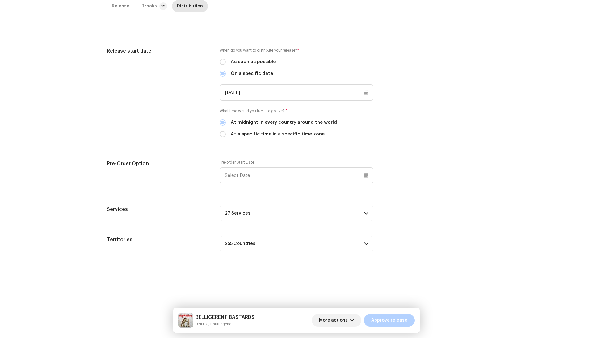
scroll to position [161, 0]
click at [382, 321] on span "Approve release" at bounding box center [389, 320] width 36 height 12
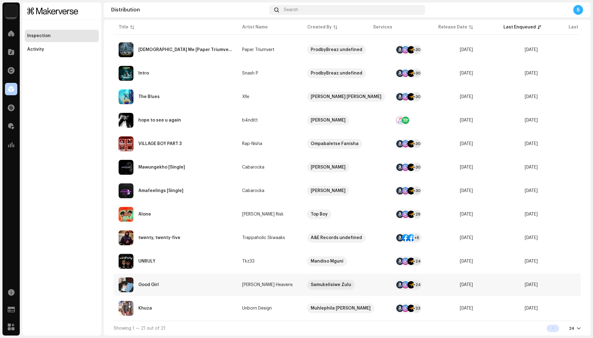
scroll to position [295, 0]
click at [222, 257] on div "UNRULY" at bounding box center [176, 261] width 114 height 15
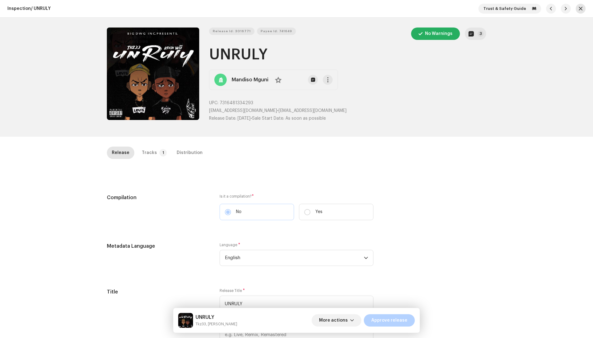
click at [580, 7] on button "button" at bounding box center [581, 9] width 10 height 10
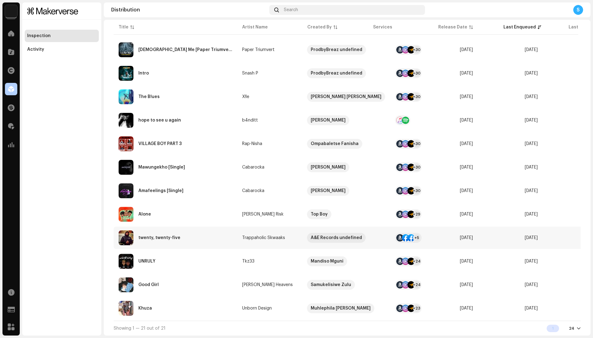
scroll to position [295, 0]
click at [229, 236] on div "twenty, twenty-five" at bounding box center [176, 237] width 114 height 15
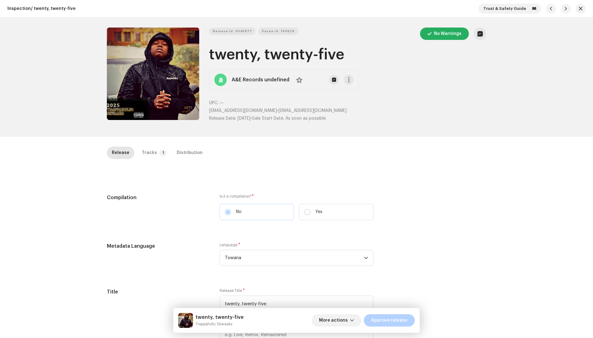
click at [584, 7] on div "Inspection / twenty, twenty-five Trust & Safety Guide" at bounding box center [296, 9] width 593 height 18
click at [579, 9] on span "button" at bounding box center [581, 8] width 4 height 5
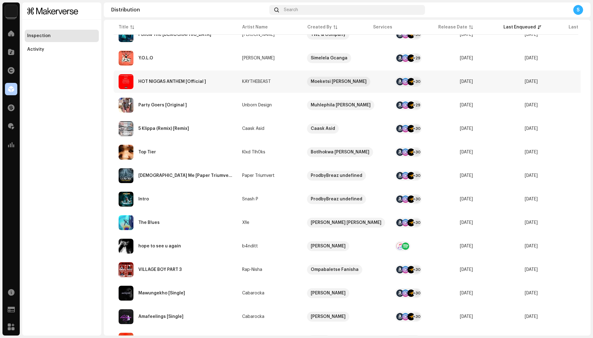
scroll to position [4, 0]
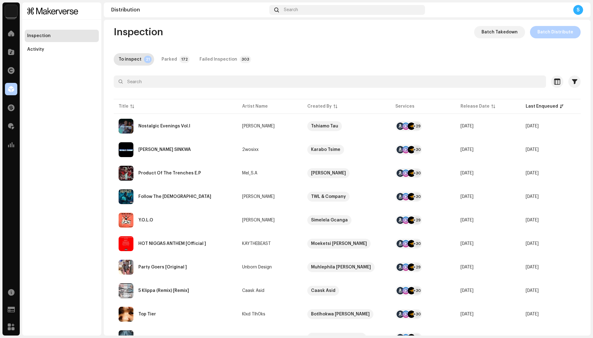
click at [222, 88] on div at bounding box center [347, 93] width 467 height 10
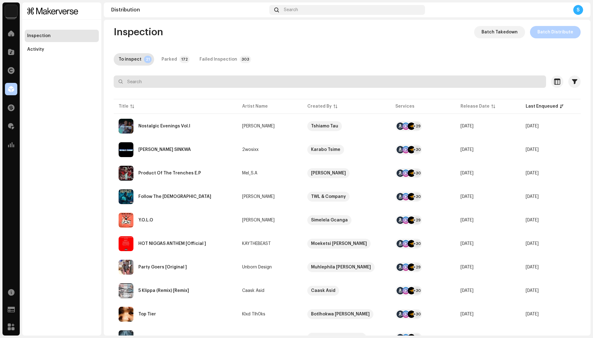
click at [222, 87] on input "text" at bounding box center [330, 81] width 433 height 12
type input "sol"
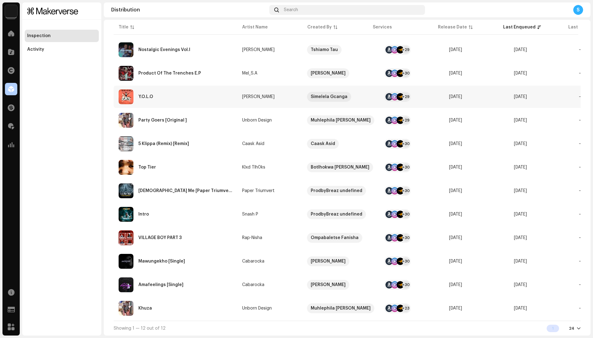
scroll to position [84, 0]
click at [197, 283] on div "Amafeelings [Single]" at bounding box center [176, 284] width 114 height 15
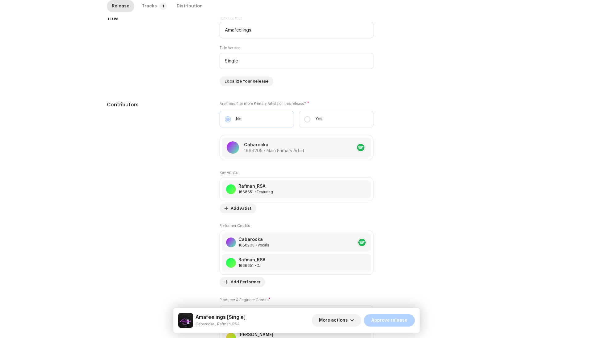
scroll to position [282, 0]
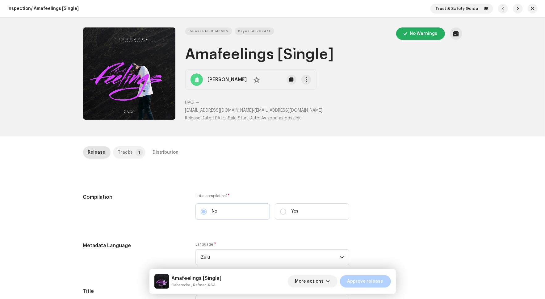
click at [118, 151] on div "Tracks" at bounding box center [125, 152] width 15 height 12
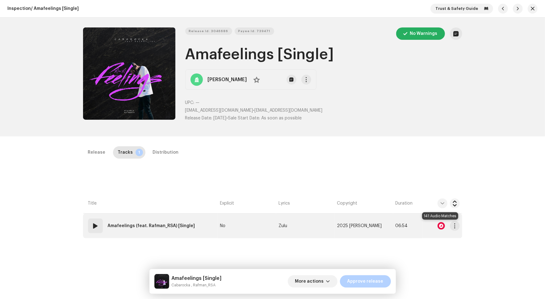
click at [440, 225] on div at bounding box center [441, 225] width 7 height 7
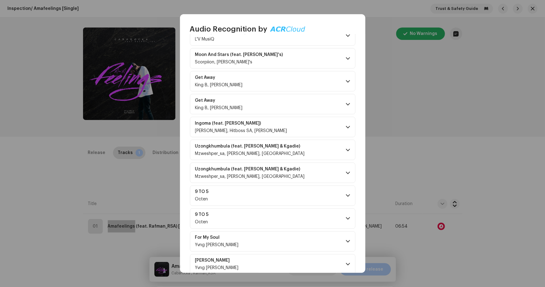
scroll to position [741, 0]
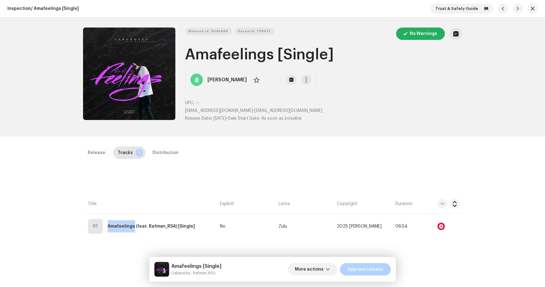
click at [426, 130] on div "Audio Recognition by Remix/Sample 136 Cover Song 5 All results require review/l…" at bounding box center [272, 143] width 545 height 287
click at [157, 153] on div "Distribution" at bounding box center [166, 152] width 26 height 12
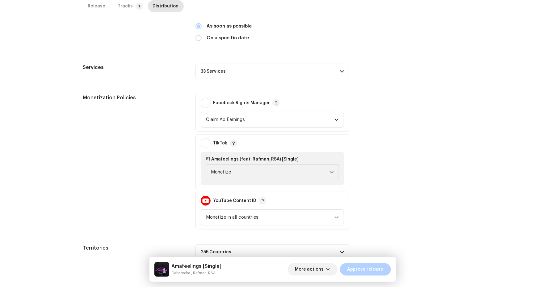
scroll to position [186, 0]
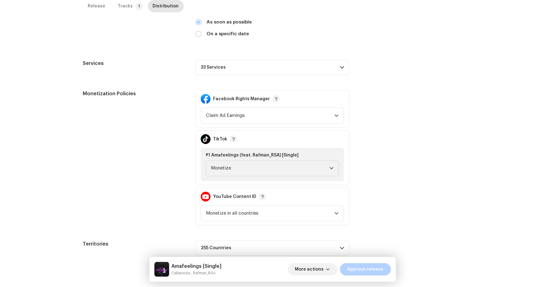
click at [275, 63] on p-accordion-header "33 Services" at bounding box center [273, 67] width 154 height 15
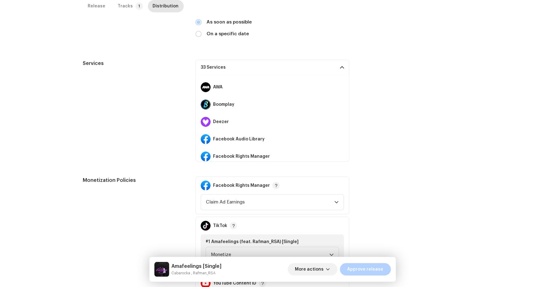
scroll to position [71, 0]
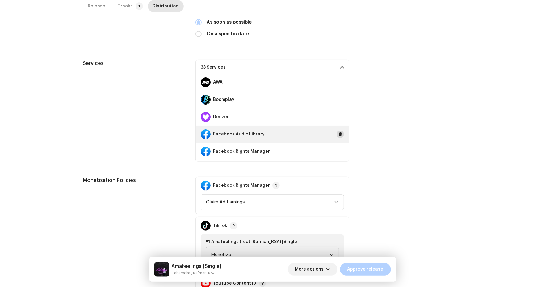
click at [339, 133] on span at bounding box center [341, 134] width 4 height 5
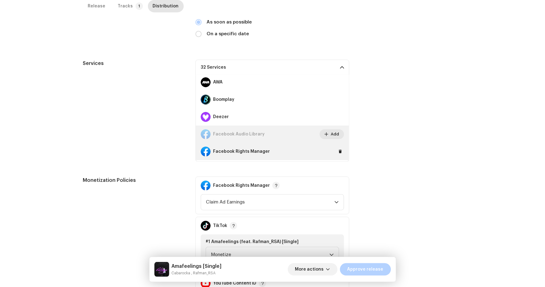
click at [337, 143] on div "Facebook Rights Manager" at bounding box center [272, 151] width 153 height 17
click at [337, 153] on button at bounding box center [340, 151] width 7 height 7
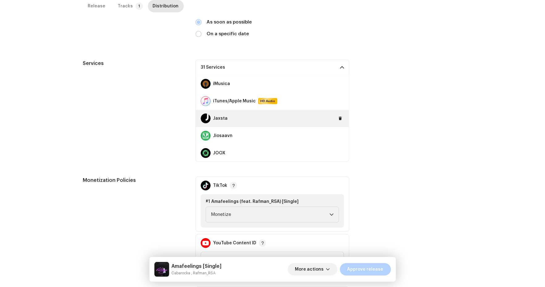
scroll to position [243, 0]
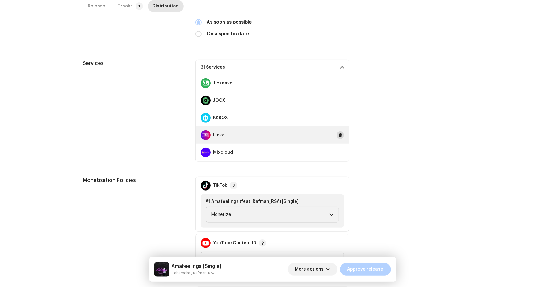
click at [339, 133] on span at bounding box center [341, 135] width 4 height 5
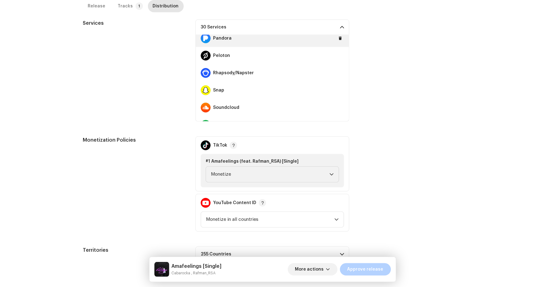
scroll to position [370, 0]
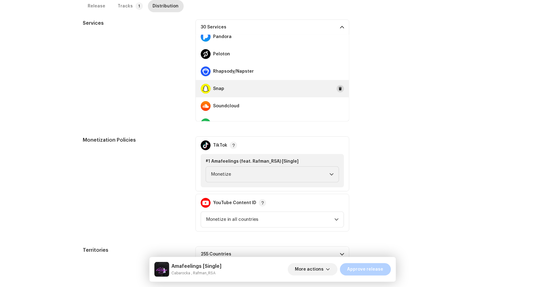
click at [340, 87] on button at bounding box center [340, 88] width 7 height 7
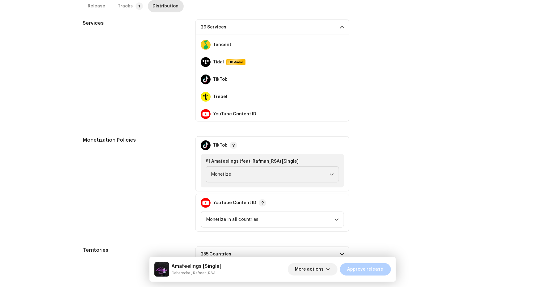
scroll to position [466, 0]
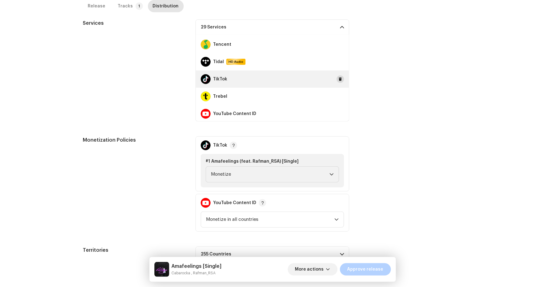
click at [337, 78] on button at bounding box center [340, 78] width 7 height 7
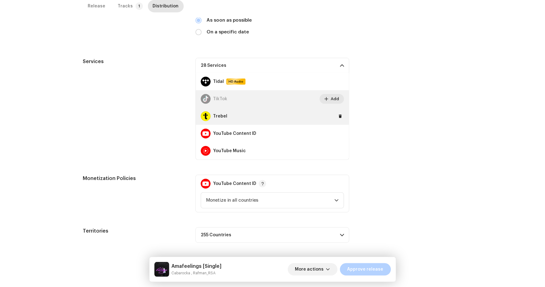
scroll to position [485, 0]
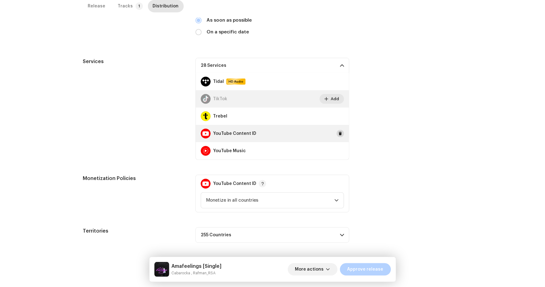
click at [339, 131] on span at bounding box center [341, 133] width 4 height 5
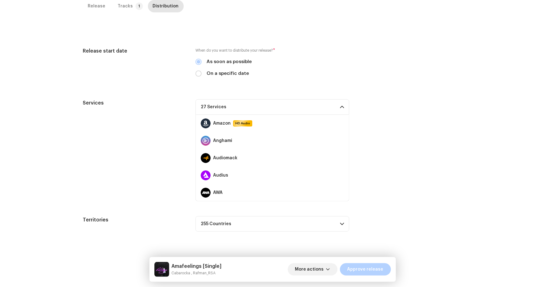
scroll to position [80, 0]
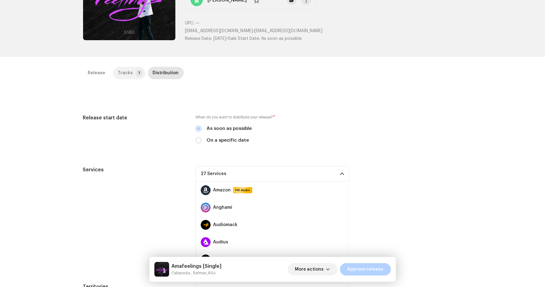
click at [136, 71] on p-badge "1" at bounding box center [139, 72] width 7 height 7
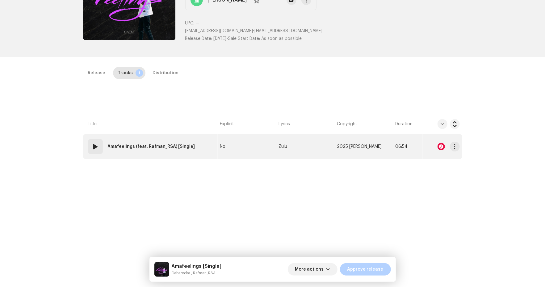
click at [240, 152] on td "No" at bounding box center [247, 146] width 58 height 25
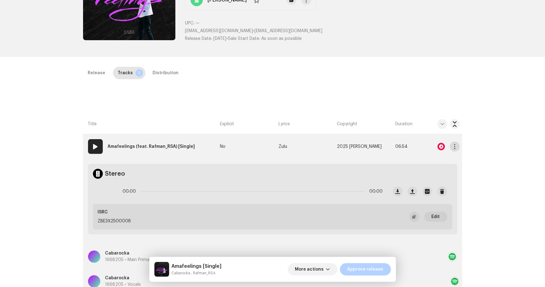
click at [454, 146] on span "button" at bounding box center [455, 146] width 5 height 5
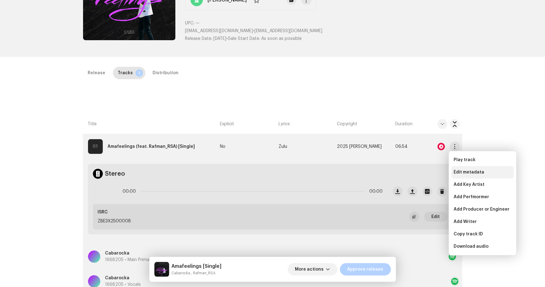
click at [456, 168] on div "Edit metadata" at bounding box center [483, 172] width 62 height 12
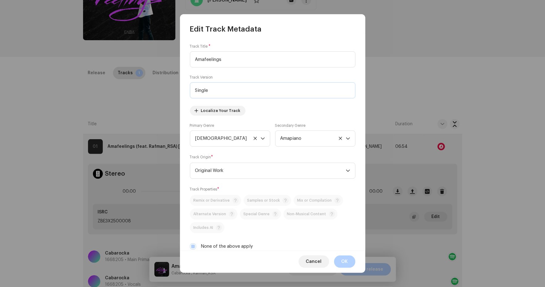
click at [201, 90] on input "Single" at bounding box center [273, 90] width 166 height 16
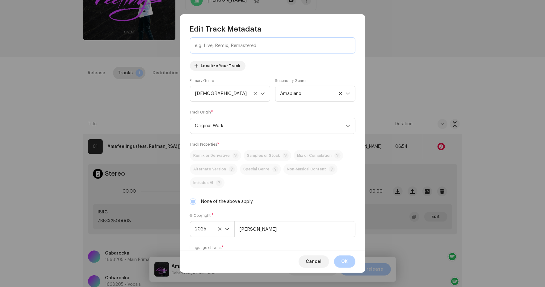
scroll to position [146, 0]
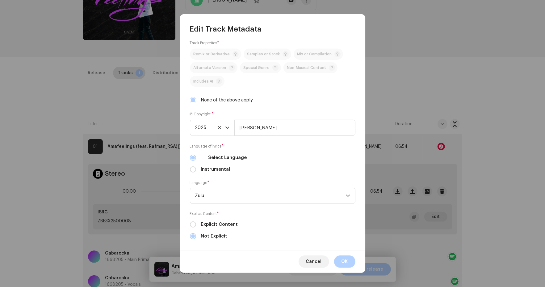
click at [216, 105] on div "Track Title * Amafeelings Track Version Localize Your Track Primary Genre Afric…" at bounding box center [272, 142] width 185 height 216
click at [216, 99] on label "None of the above apply" at bounding box center [227, 100] width 52 height 7
click at [196, 99] on input "None of the above apply" at bounding box center [193, 100] width 6 height 6
checkbox input "false"
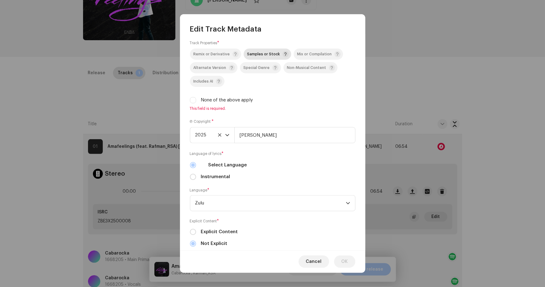
click at [254, 54] on span "Samples or Stock" at bounding box center [263, 54] width 33 height 4
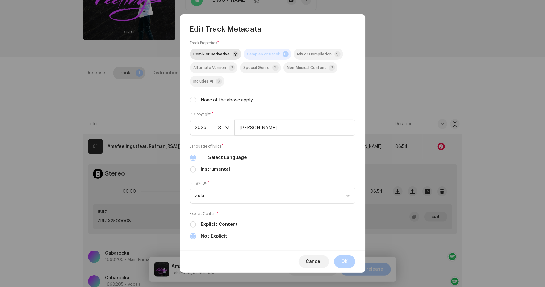
click at [216, 53] on span "Remix or Derivative" at bounding box center [212, 54] width 36 height 4
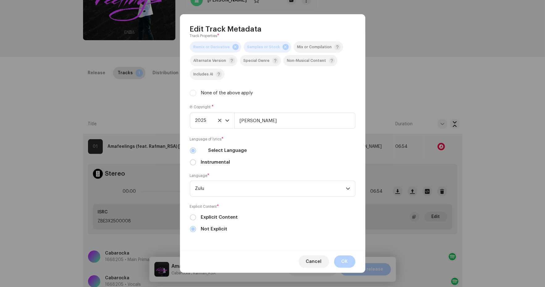
scroll to position [154, 0]
click at [347, 264] on span "OK" at bounding box center [345, 261] width 6 height 12
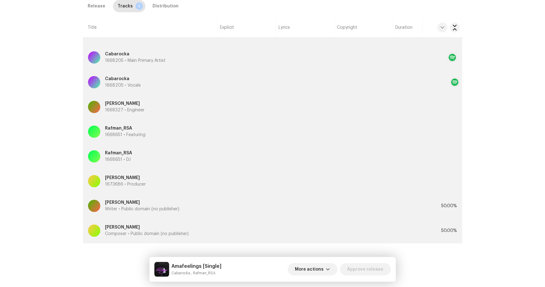
scroll to position [278, 0]
click at [258, 207] on div "Thando Charles Mosime Writer • Public domain (no publisher)" at bounding box center [258, 206] width 341 height 22
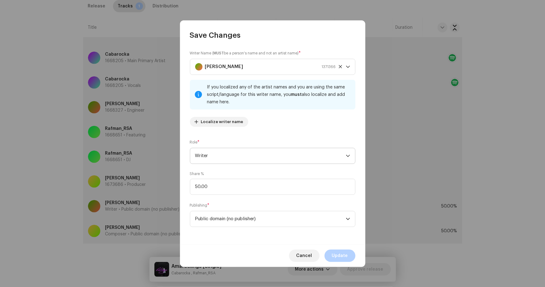
click at [232, 151] on span "Writer" at bounding box center [270, 155] width 151 height 15
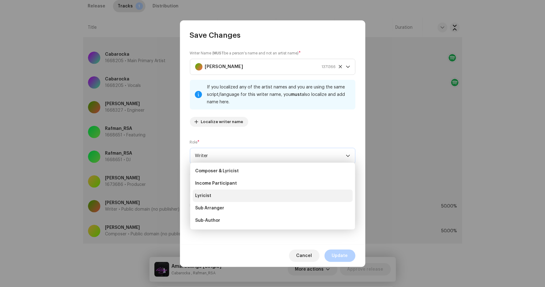
scroll to position [36, 0]
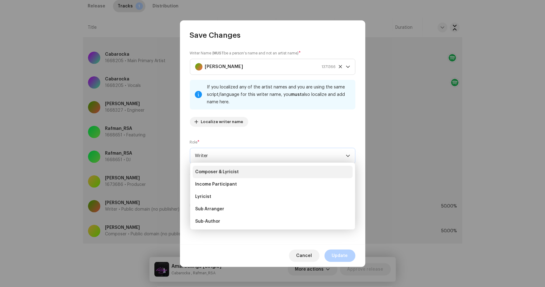
click at [229, 173] on span "Composer & Lyricist" at bounding box center [217, 172] width 44 height 6
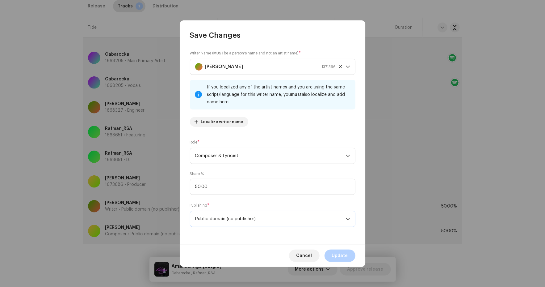
click at [304, 222] on span "Public domain (no publisher)" at bounding box center [270, 218] width 151 height 15
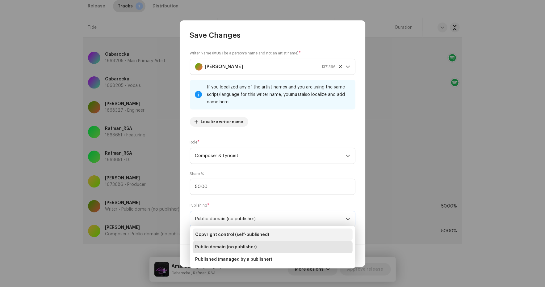
click at [240, 230] on li "Copyright control (self-published)" at bounding box center [273, 234] width 160 height 12
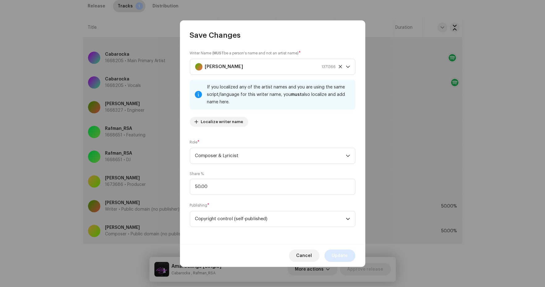
click at [342, 261] on span "Update" at bounding box center [340, 255] width 16 height 12
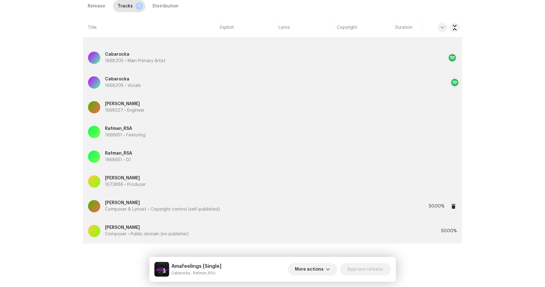
click at [221, 210] on div "Thando Charles Mosime Composer & Lyricist • Copyright control (self-published)" at bounding box center [258, 206] width 341 height 22
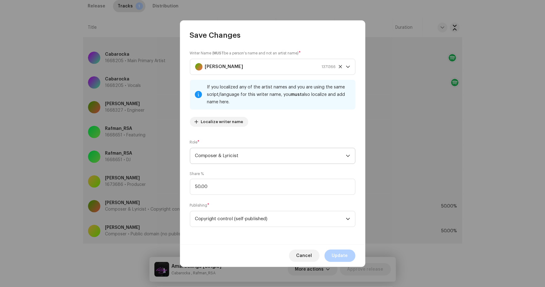
click at [227, 161] on span "Composer & Lyricist" at bounding box center [270, 155] width 151 height 15
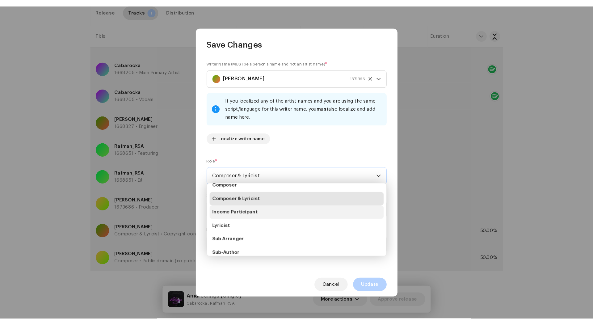
scroll to position [32, 0]
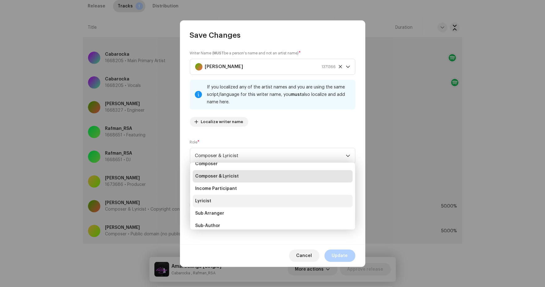
click at [218, 203] on li "Lyricist" at bounding box center [273, 201] width 160 height 12
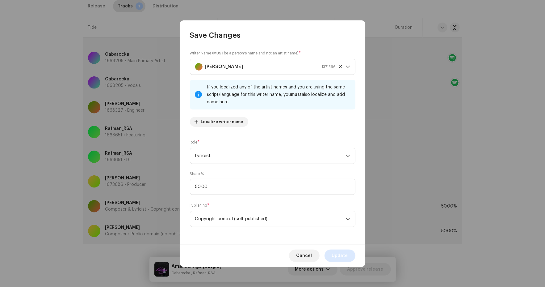
click at [339, 251] on span "Update" at bounding box center [340, 255] width 16 height 12
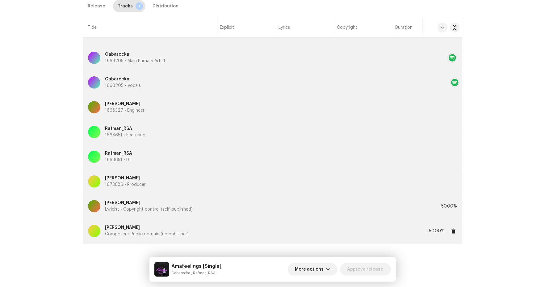
click at [253, 225] on div "Rafael Rutase Composer • Public domain (no publisher)" at bounding box center [258, 231] width 341 height 22
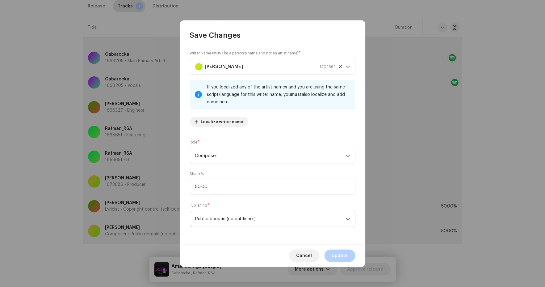
click at [231, 211] on span "Public domain (no publisher)" at bounding box center [270, 218] width 151 height 15
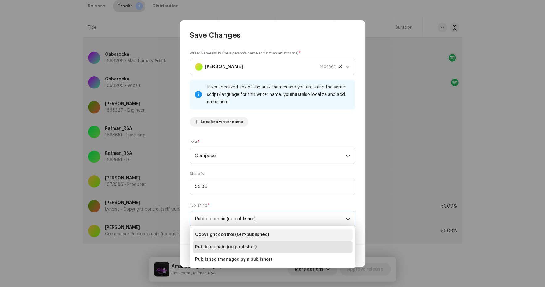
click at [219, 234] on span "Copyright control (self-published)" at bounding box center [232, 234] width 74 height 6
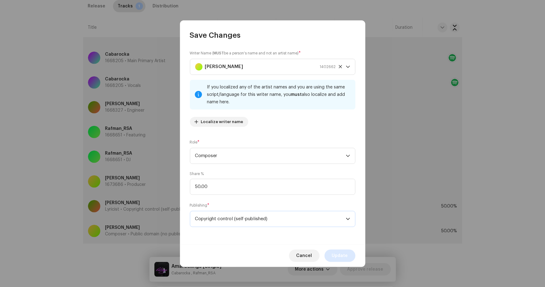
click at [340, 254] on span "Update" at bounding box center [340, 255] width 16 height 12
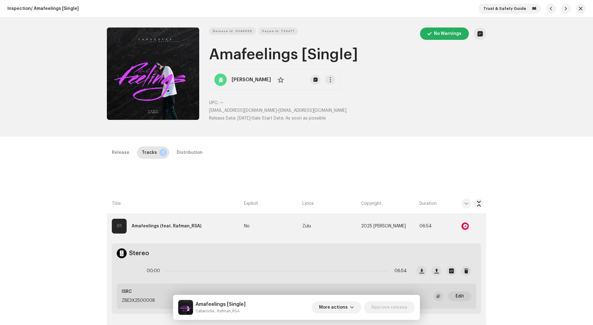
scroll to position [0, 0]
click at [180, 147] on div "Distribution" at bounding box center [190, 152] width 26 height 12
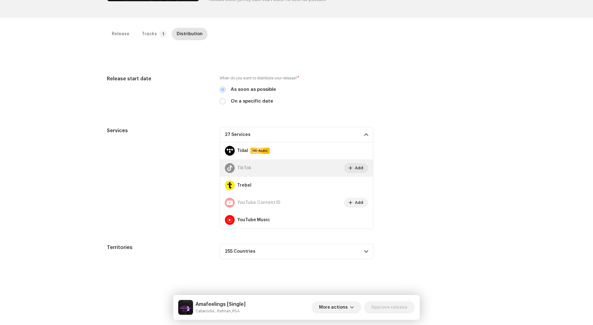
scroll to position [485, 0]
click at [119, 23] on div "Inspection / Amafeelings [Single] Trust & Safety Guide Release Id: 3046686 Paye…" at bounding box center [296, 162] width 593 height 325
click at [119, 35] on div "Release" at bounding box center [121, 34] width 18 height 12
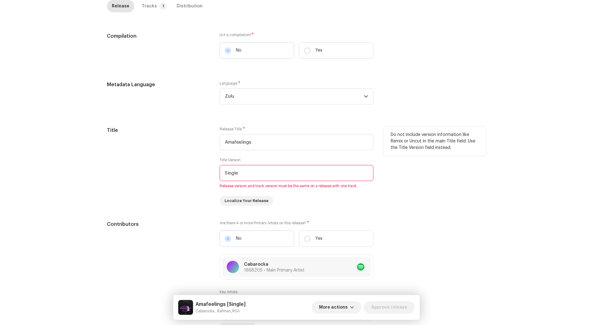
scroll to position [163, 0]
click at [232, 172] on input "Single" at bounding box center [297, 171] width 154 height 16
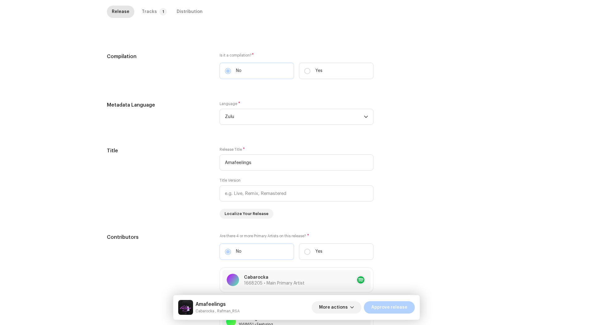
scroll to position [172, 0]
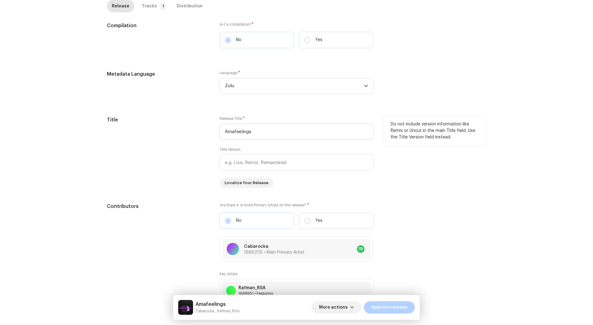
click at [234, 130] on input "Amafeelings" at bounding box center [297, 132] width 154 height 16
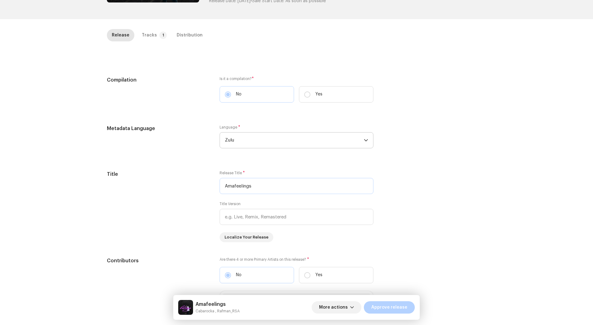
scroll to position [118, 0]
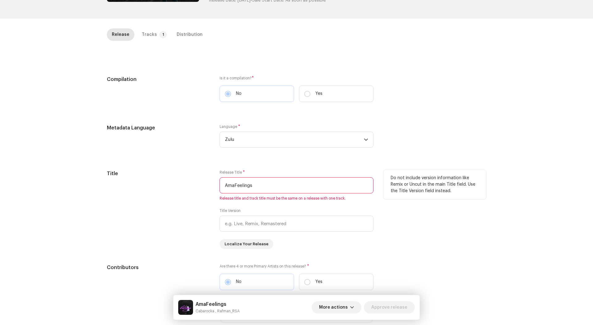
click at [247, 180] on input "AmaFeelings" at bounding box center [297, 185] width 154 height 16
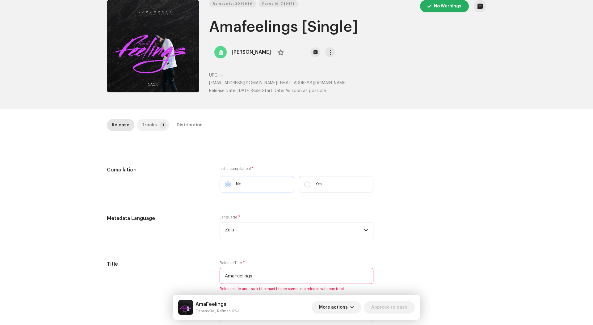
type input "AmaFeelings"
click at [144, 122] on div "Tracks" at bounding box center [149, 125] width 15 height 12
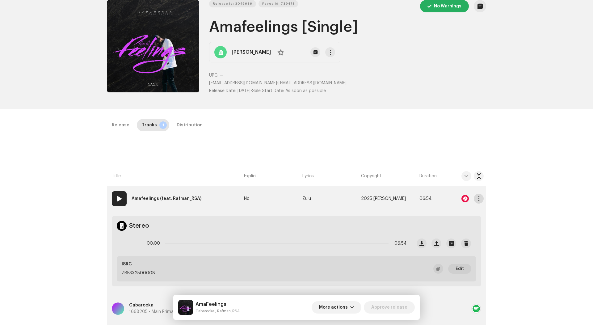
click at [479, 195] on button "button" at bounding box center [479, 199] width 10 height 10
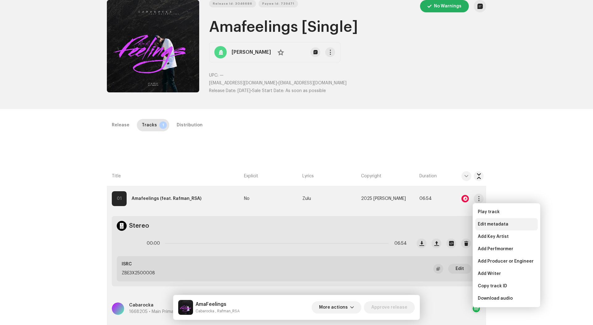
click at [487, 223] on span "Edit metadata" at bounding box center [493, 224] width 31 height 5
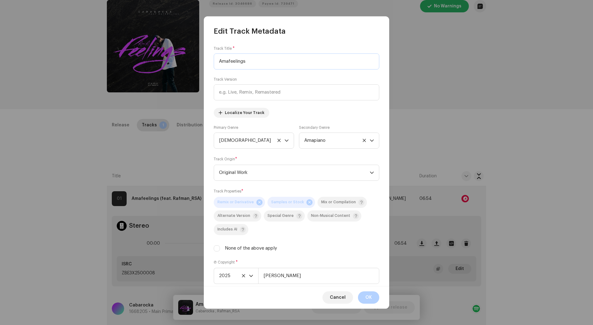
click at [236, 62] on input "Amafeelings" at bounding box center [297, 61] width 166 height 16
paste input "F"
click at [226, 59] on input "AmaFeelings" at bounding box center [297, 61] width 166 height 16
click at [229, 59] on input "AmaFeelings" at bounding box center [297, 61] width 166 height 16
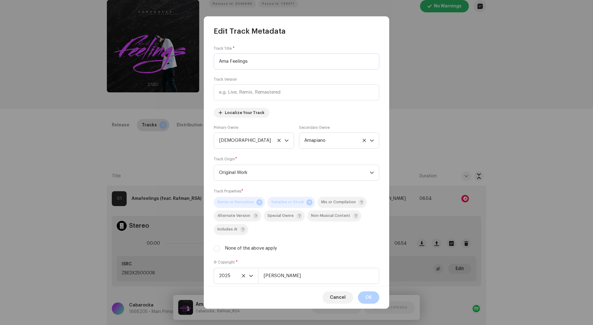
click at [241, 62] on input "Ama Feelings" at bounding box center [297, 61] width 166 height 16
type input "Ama Feelings"
click at [366, 299] on div "Cancel OK" at bounding box center [296, 297] width 185 height 23
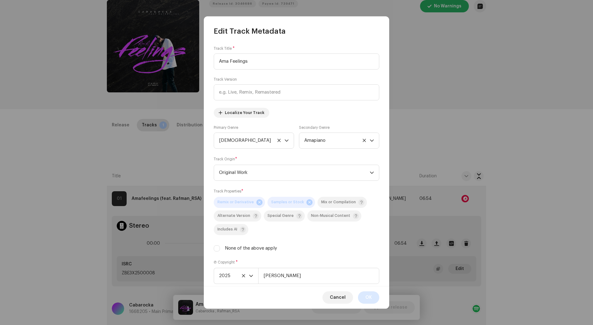
click at [366, 299] on span "OK" at bounding box center [368, 297] width 6 height 12
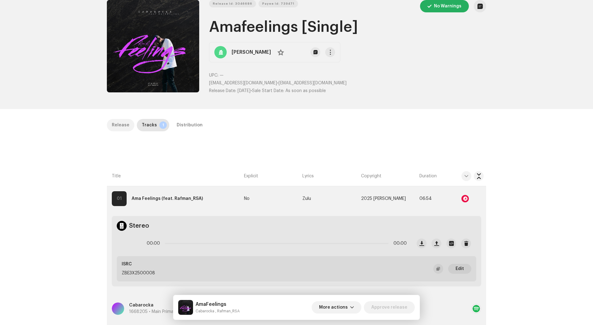
click at [123, 126] on div "Release" at bounding box center [121, 125] width 18 height 12
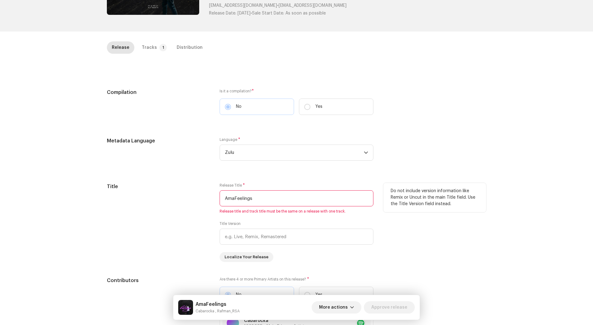
scroll to position [109, 0]
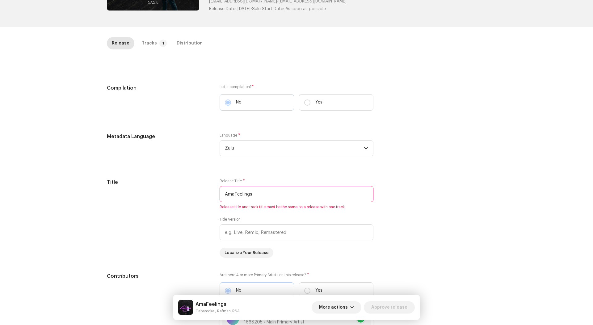
click at [236, 192] on input "AmaFeelings" at bounding box center [297, 194] width 154 height 16
paste input "text"
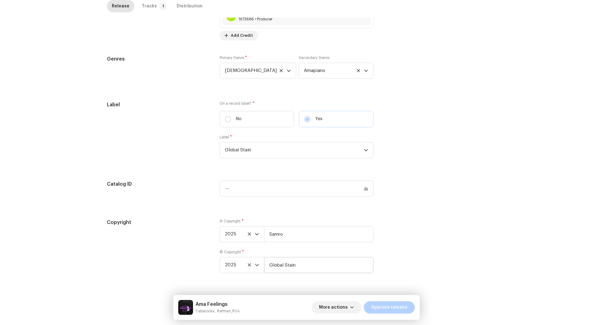
scroll to position [598, 0]
type input "Ama Feelings"
click at [289, 270] on input "Global Stain" at bounding box center [318, 265] width 109 height 16
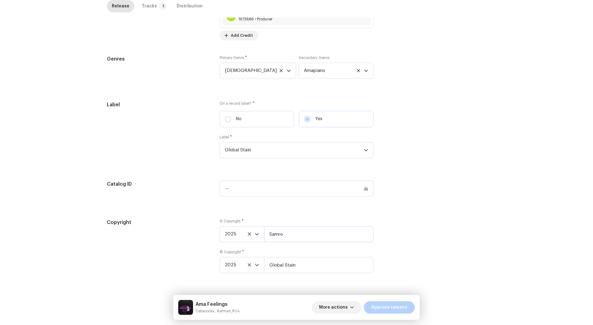
click at [276, 229] on input "Samro" at bounding box center [318, 234] width 109 height 16
paste input "Global Stain"
type input "Global Stain"
click at [107, 201] on div "Catalog ID" at bounding box center [158, 191] width 103 height 23
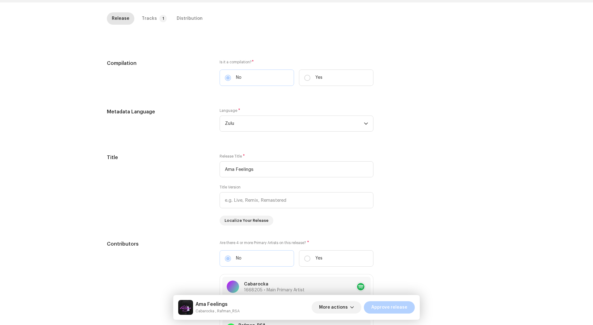
scroll to position [21, 0]
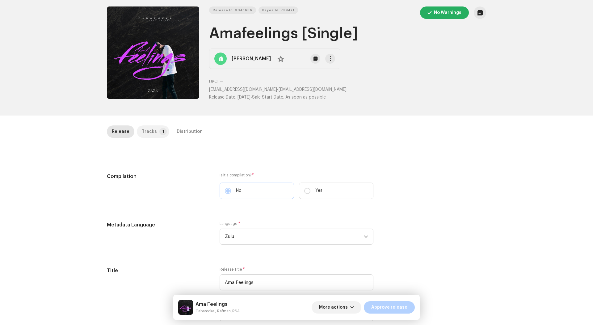
click at [145, 125] on div "Tracks" at bounding box center [149, 131] width 15 height 12
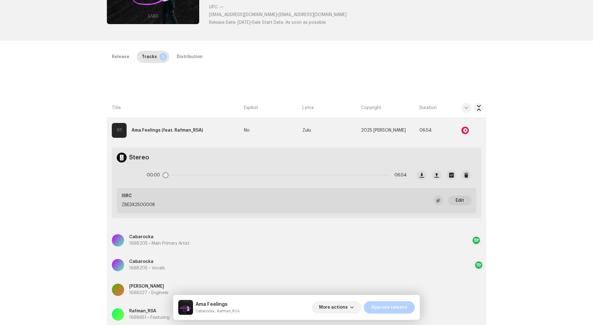
scroll to position [88, 0]
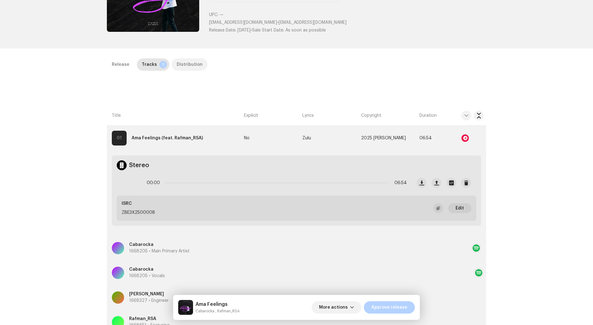
click at [191, 62] on div "Distribution" at bounding box center [190, 64] width 26 height 12
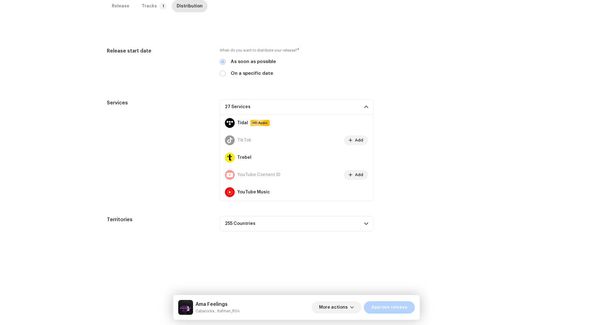
scroll to position [96, 0]
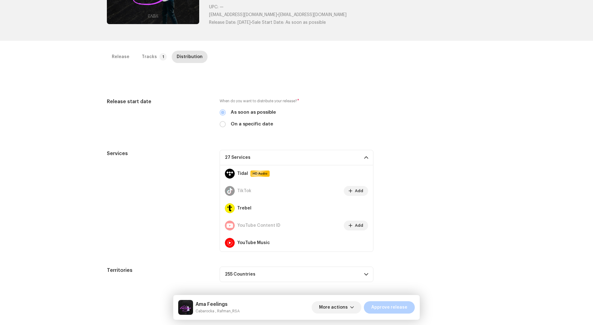
click at [150, 62] on div "Release Tracks 1 Distribution" at bounding box center [296, 60] width 379 height 18
click at [150, 58] on div "Tracks" at bounding box center [149, 57] width 15 height 12
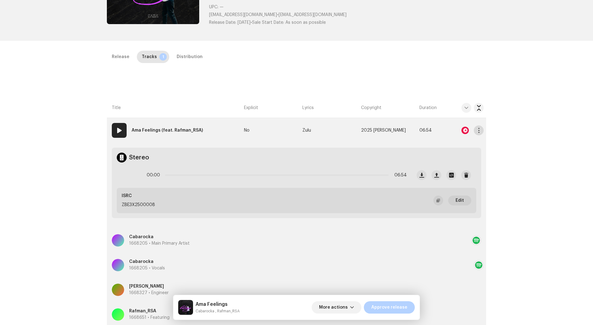
click at [481, 130] on button "button" at bounding box center [479, 130] width 10 height 10
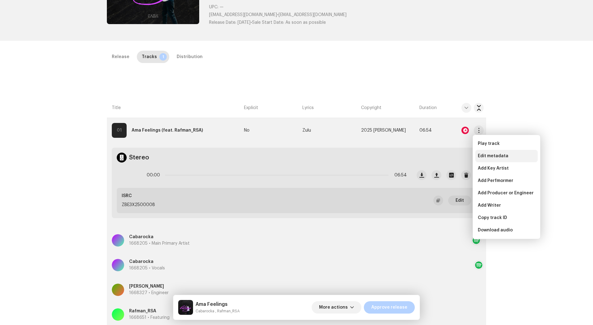
click at [481, 154] on span "Edit metadata" at bounding box center [493, 156] width 31 height 5
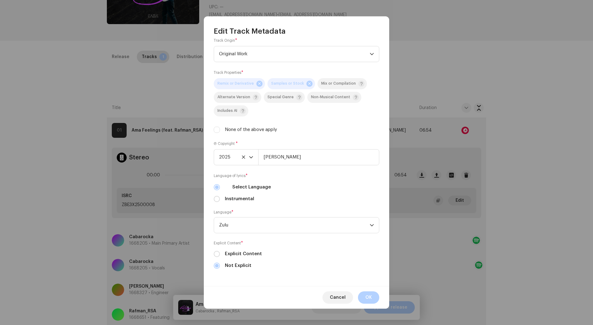
scroll to position [120, 0]
click at [333, 298] on span "Cancel" at bounding box center [338, 297] width 16 height 12
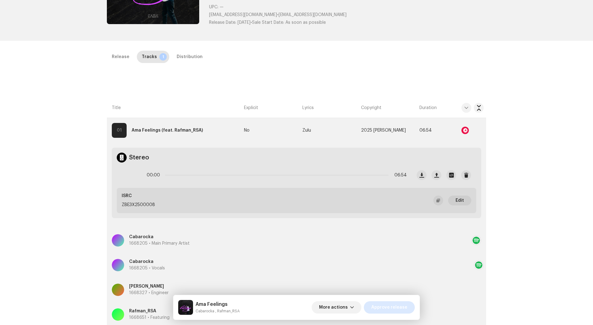
click at [381, 299] on span "Approve release" at bounding box center [389, 307] width 36 height 12
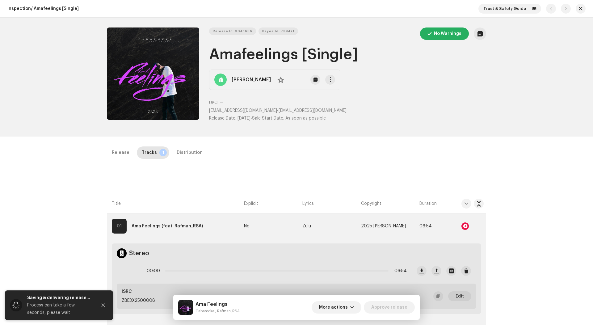
scroll to position [0, 0]
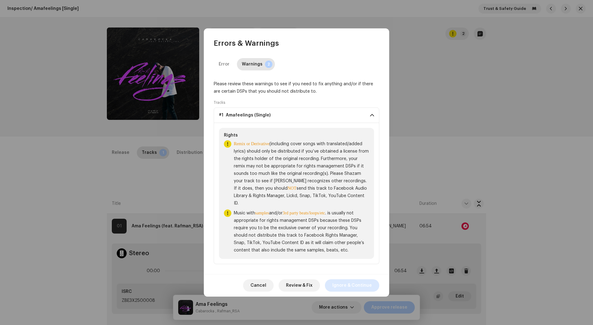
click at [345, 280] on span "Ignore & Continue" at bounding box center [352, 285] width 40 height 12
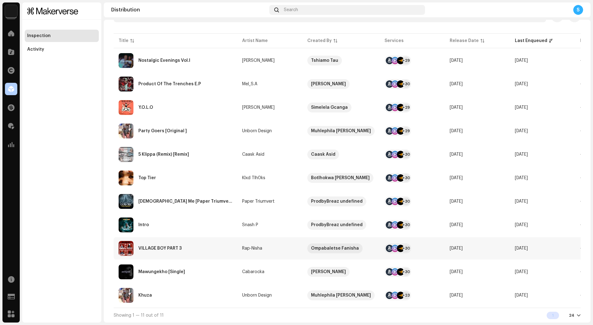
scroll to position [72, 0]
click at [191, 272] on div "Mawungekho [Single]" at bounding box center [176, 271] width 114 height 15
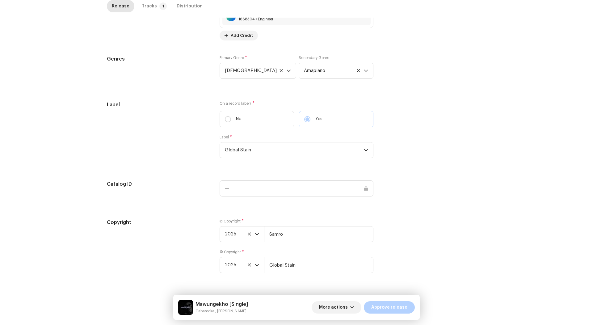
scroll to position [619, 0]
click at [288, 266] on input "Global Stain" at bounding box center [318, 265] width 109 height 16
click at [278, 224] on div "Ⓟ Copyright * 2025 Samro" at bounding box center [297, 230] width 154 height 23
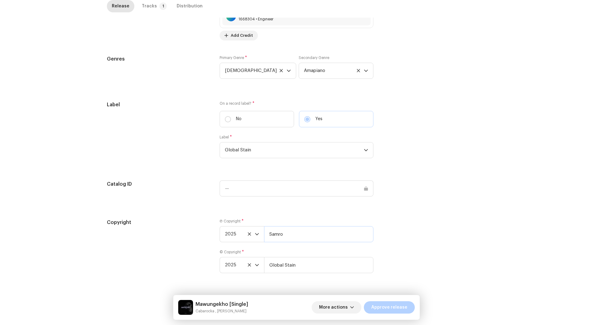
click at [278, 231] on input "Samro" at bounding box center [318, 234] width 109 height 16
paste input "Global Stain"
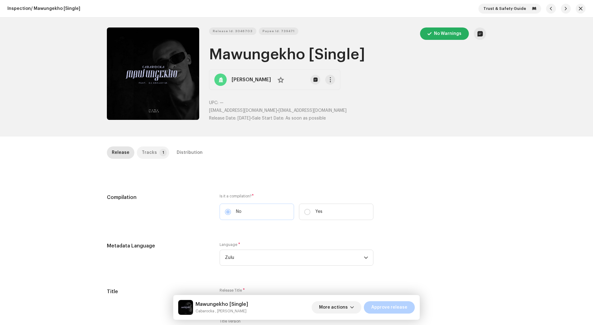
scroll to position [0, 0]
type input "Global Stain"
click at [159, 154] on p-badge "1" at bounding box center [162, 152] width 7 height 7
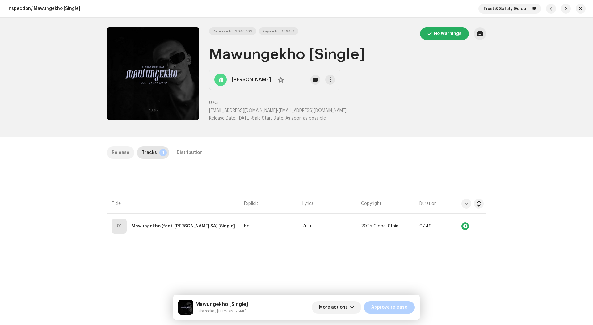
click at [120, 156] on div "Release" at bounding box center [121, 152] width 18 height 12
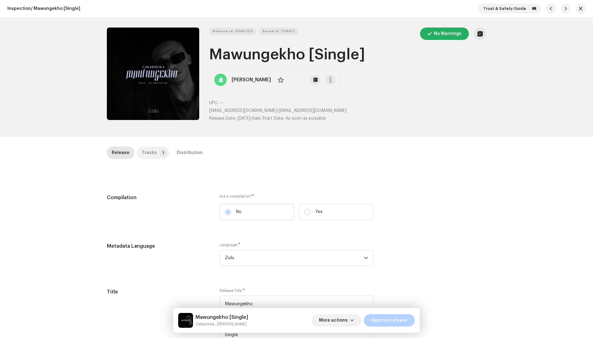
click at [164, 150] on p-tab "Tracks 1" at bounding box center [153, 152] width 32 height 12
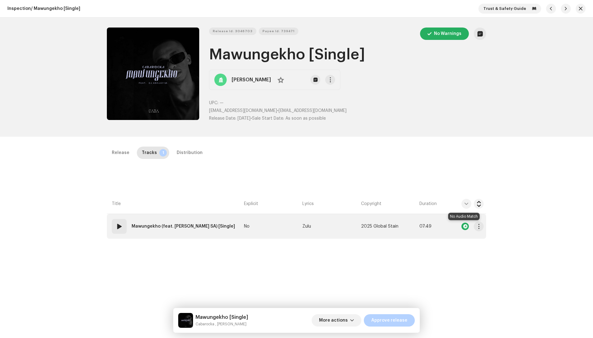
click at [463, 226] on div at bounding box center [465, 225] width 7 height 7
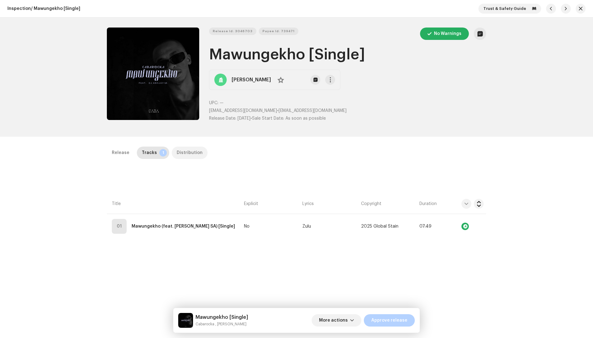
click at [180, 152] on div "Distribution" at bounding box center [190, 152] width 26 height 12
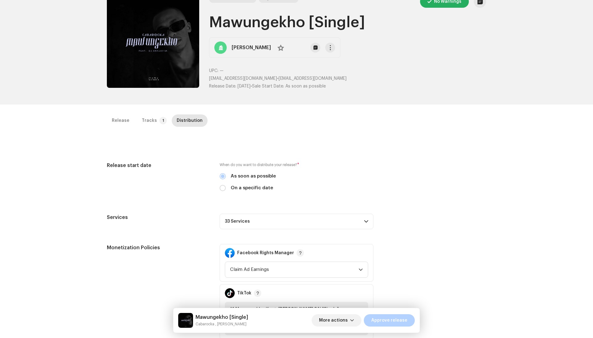
scroll to position [15, 0]
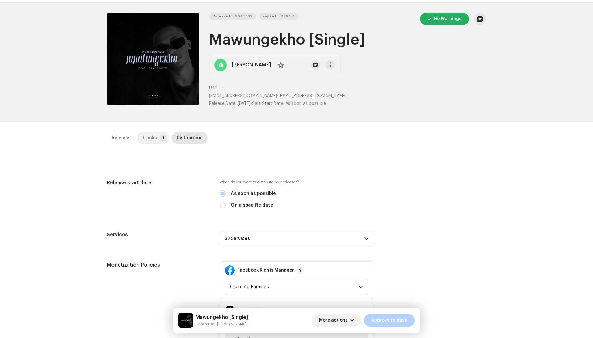
click at [147, 141] on div "Tracks" at bounding box center [149, 138] width 15 height 12
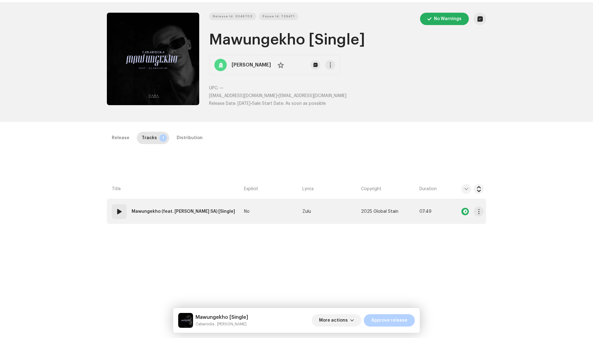
click at [297, 221] on td "No" at bounding box center [271, 211] width 58 height 25
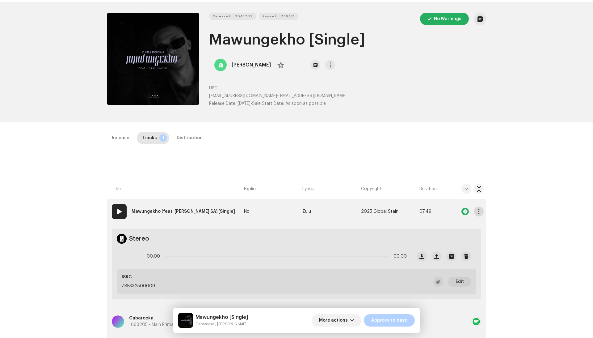
click at [480, 214] on button "button" at bounding box center [479, 211] width 10 height 10
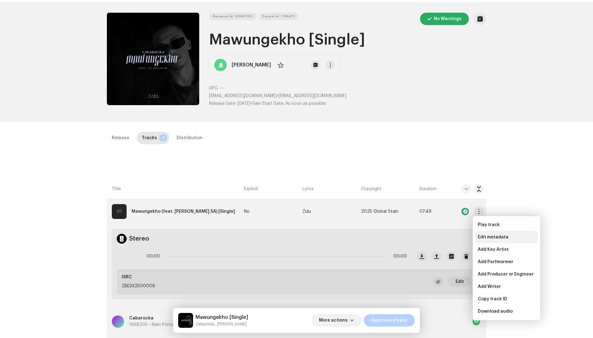
click at [489, 237] on span "Edit metadata" at bounding box center [493, 236] width 31 height 5
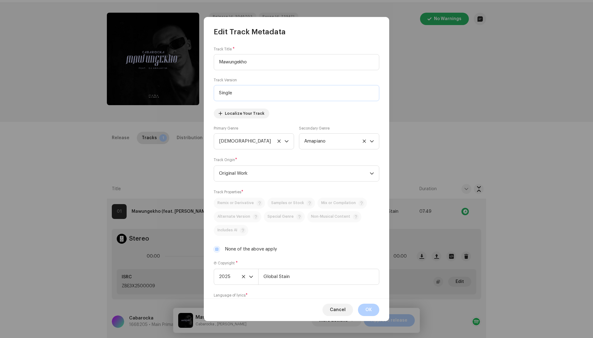
click at [234, 91] on input "Single" at bounding box center [297, 93] width 166 height 16
click at [360, 299] on button "OK" at bounding box center [368, 309] width 21 height 12
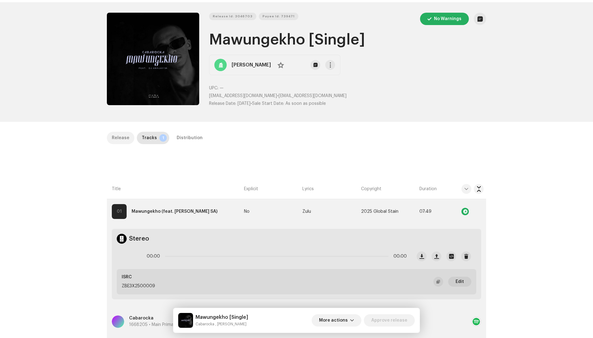
click at [123, 137] on div "Release" at bounding box center [121, 138] width 18 height 12
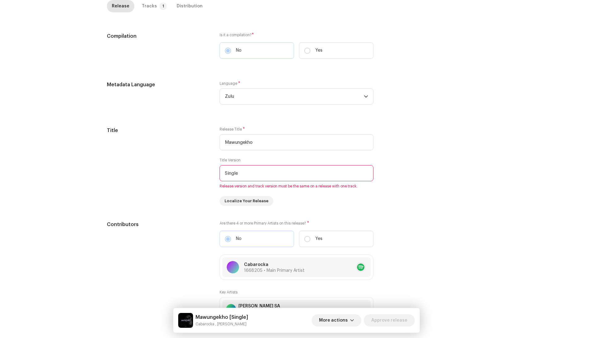
scroll to position [171, 0]
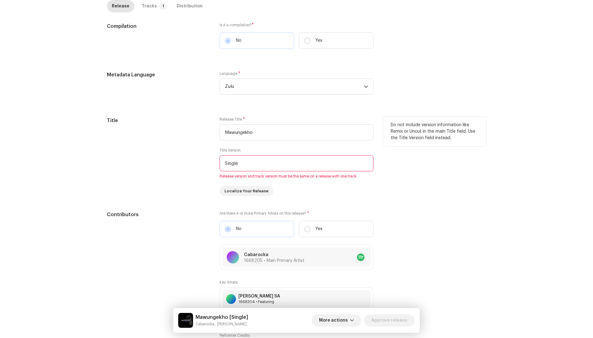
click at [233, 169] on input "Single" at bounding box center [297, 163] width 154 height 16
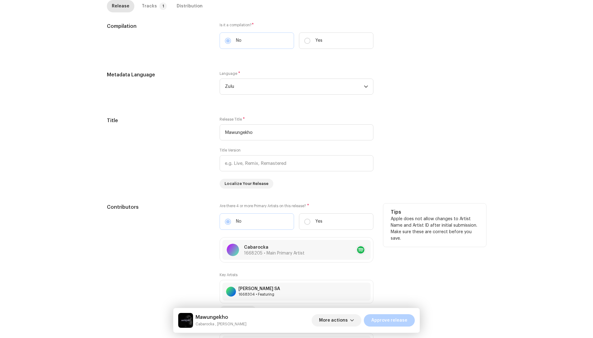
click at [434, 264] on div "Tips Apple does not allow changes to Artist Name and Artist ID after initial su…" at bounding box center [434, 343] width 103 height 281
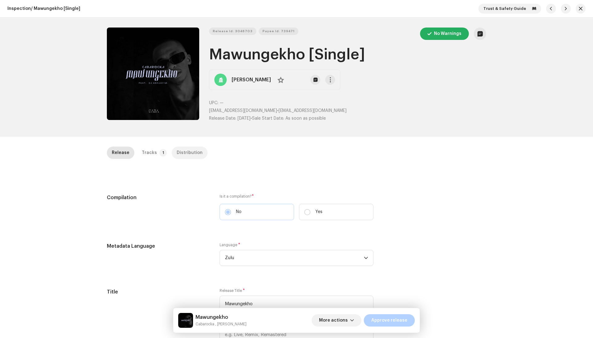
scroll to position [0, 0]
click at [172, 150] on p-tab "Distribution" at bounding box center [190, 152] width 36 height 12
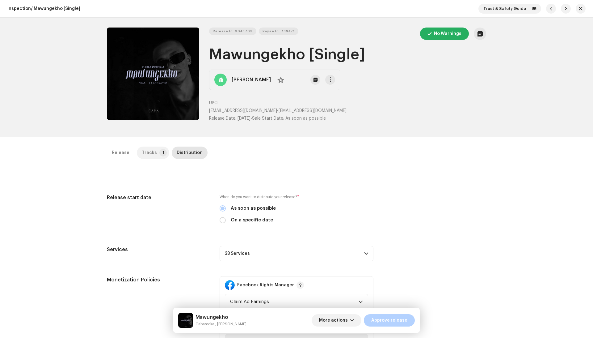
click at [146, 152] on div "Tracks" at bounding box center [149, 152] width 15 height 12
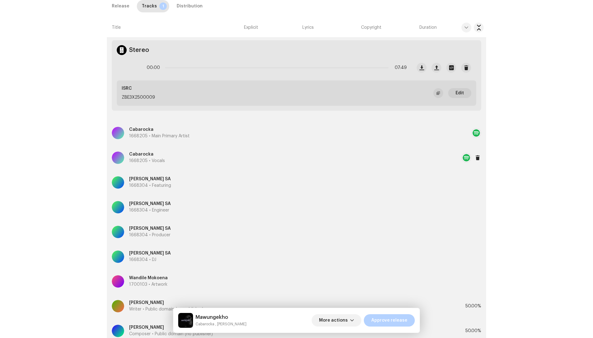
scroll to position [84, 0]
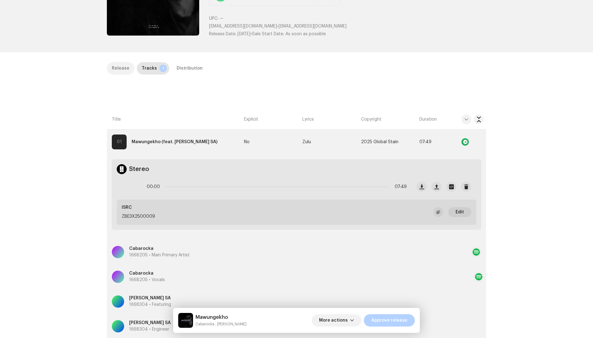
click at [121, 65] on div "Release" at bounding box center [121, 68] width 18 height 12
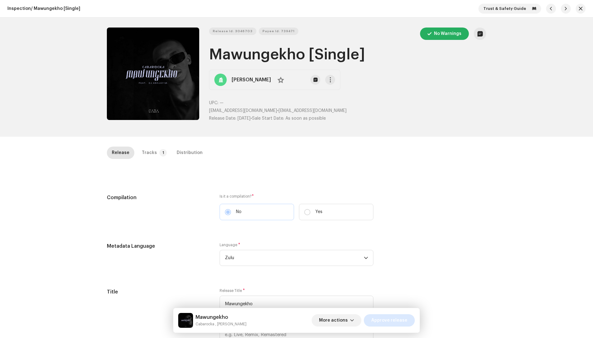
scroll to position [0, 0]
click at [376, 299] on span "Approve release" at bounding box center [389, 320] width 36 height 12
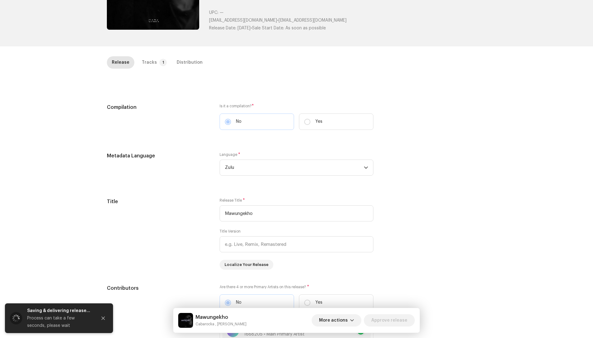
scroll to position [91, 0]
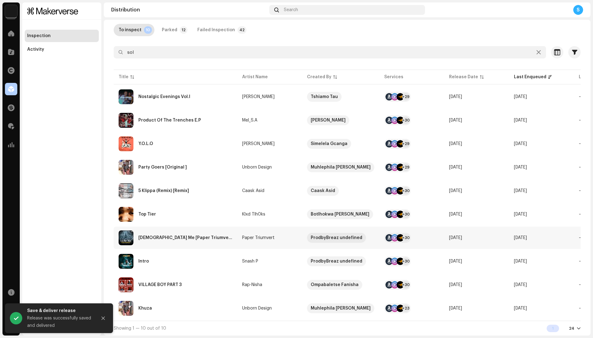
scroll to position [36, 0]
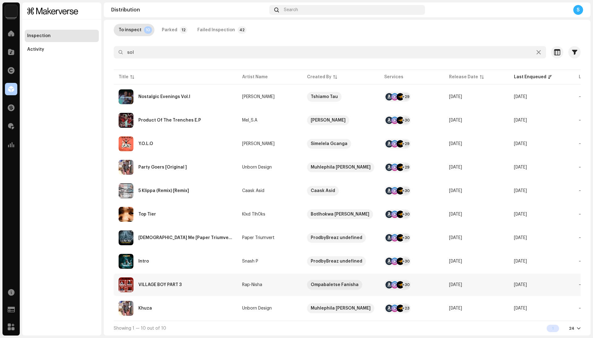
click at [279, 282] on re-a-table-link "Rap-Nisha" at bounding box center [269, 284] width 55 height 4
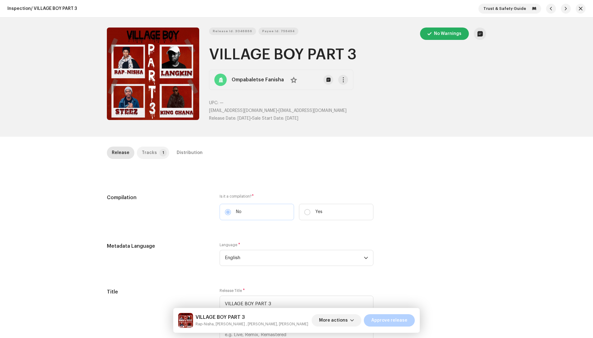
click at [146, 152] on div "Tracks" at bounding box center [149, 152] width 15 height 12
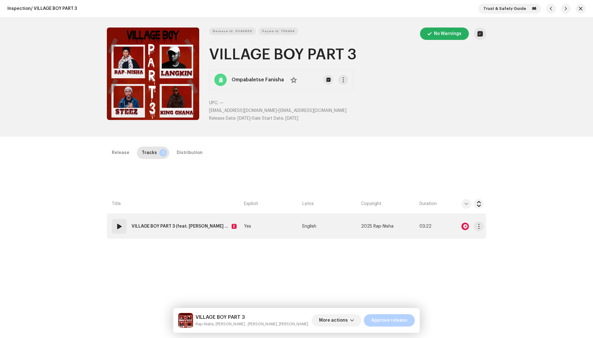
click at [471, 226] on div at bounding box center [466, 226] width 35 height 12
click at [465, 226] on div at bounding box center [465, 225] width 7 height 7
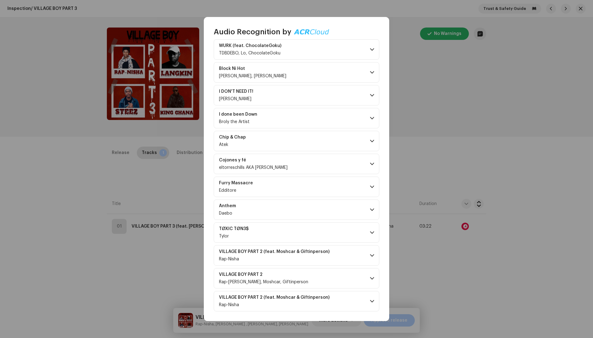
scroll to position [318, 0]
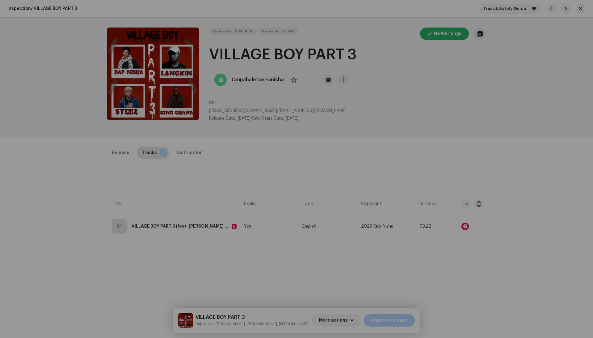
click at [492, 226] on div "Audio Recognition by Remix/Sample 23 All results require review/listening to av…" at bounding box center [296, 169] width 593 height 338
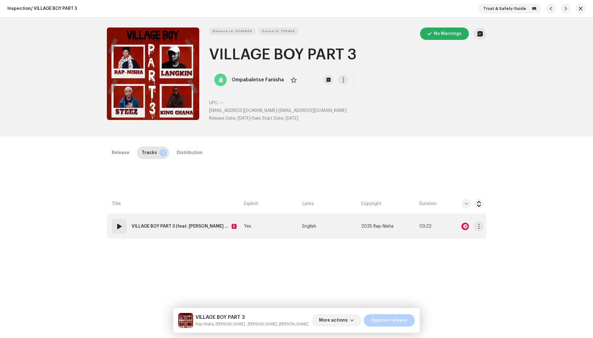
click at [466, 227] on div at bounding box center [465, 225] width 7 height 7
click at [465, 224] on div at bounding box center [465, 225] width 7 height 7
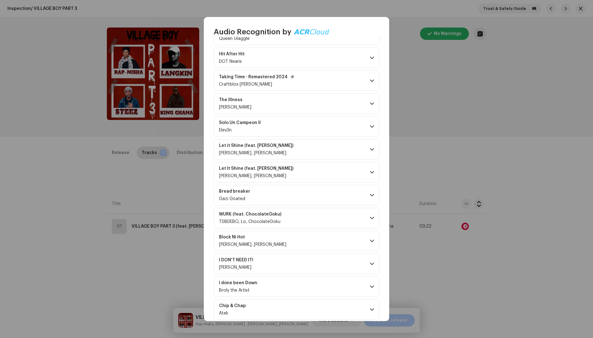
scroll to position [241, 0]
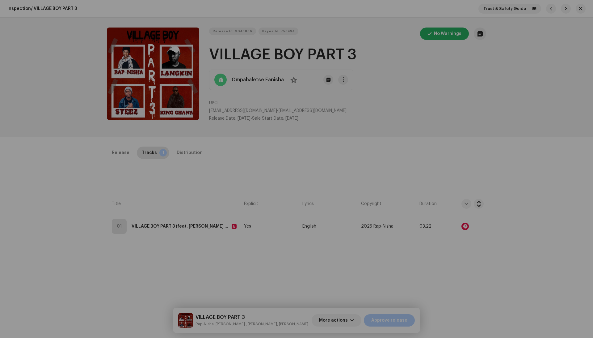
click at [151, 234] on div "Audio Recognition by Remix/Sample 23 All results require review/listening to av…" at bounding box center [296, 169] width 593 height 338
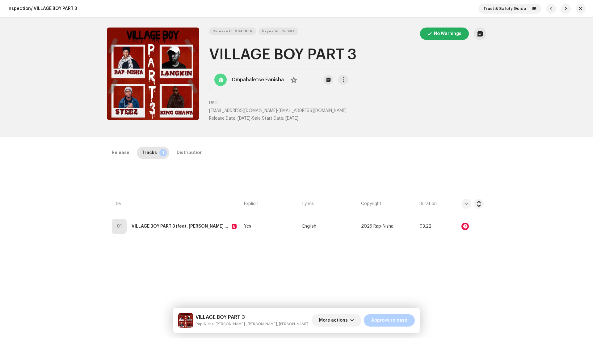
click at [258, 240] on div "Release Tracks 1 Distribution Compilation Is it a compilation? * No Yes Metadat…" at bounding box center [296, 300] width 399 height 308
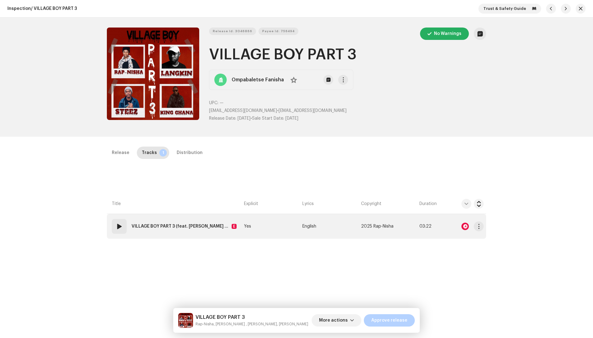
click at [261, 227] on td "Yes" at bounding box center [271, 226] width 58 height 25
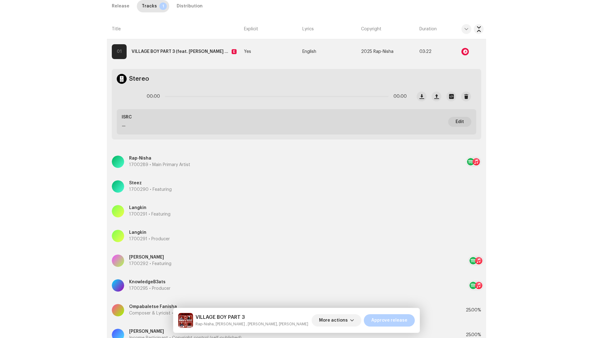
scroll to position [178, 0]
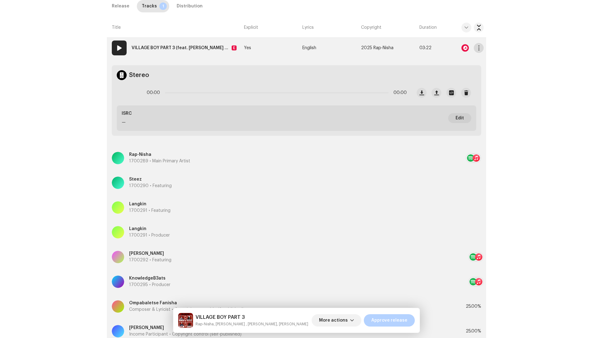
click at [478, 46] on span "button" at bounding box center [479, 47] width 5 height 5
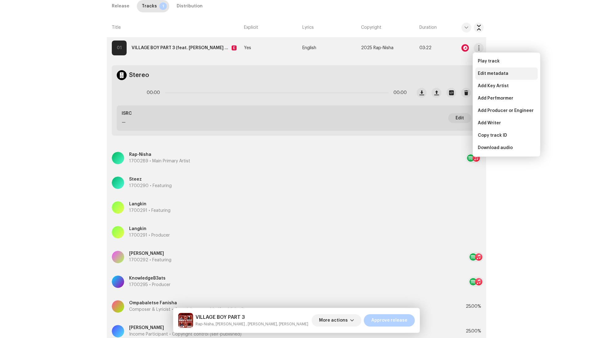
click at [486, 76] on span "Edit metadata" at bounding box center [493, 73] width 31 height 5
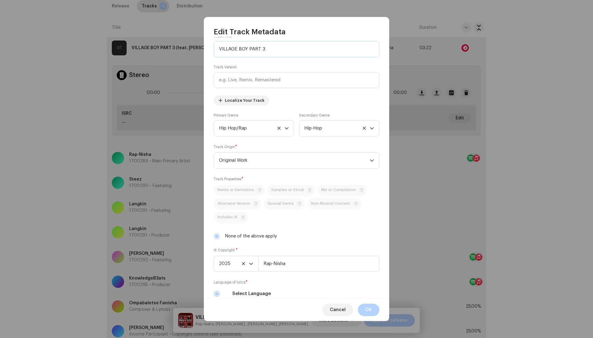
scroll to position [12, 0]
click at [243, 235] on label "None of the above apply" at bounding box center [251, 237] width 52 height 7
click at [220, 235] on input "None of the above apply" at bounding box center [217, 237] width 6 height 6
checkbox input "false"
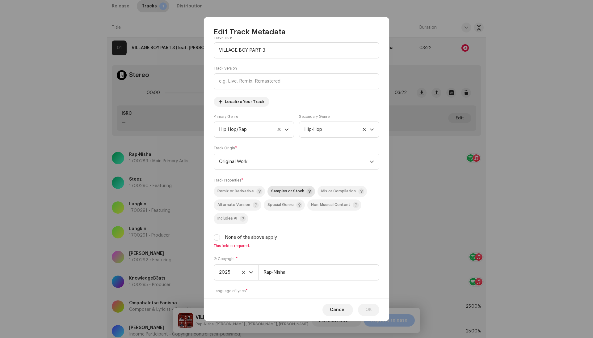
click at [287, 191] on span "Samples or Stock" at bounding box center [287, 191] width 33 height 4
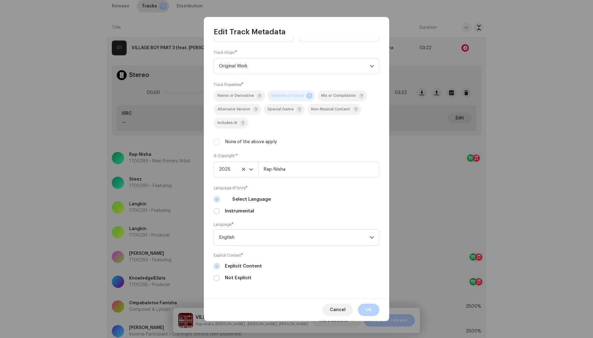
scroll to position [108, 0]
click at [368, 299] on span "OK" at bounding box center [368, 309] width 6 height 12
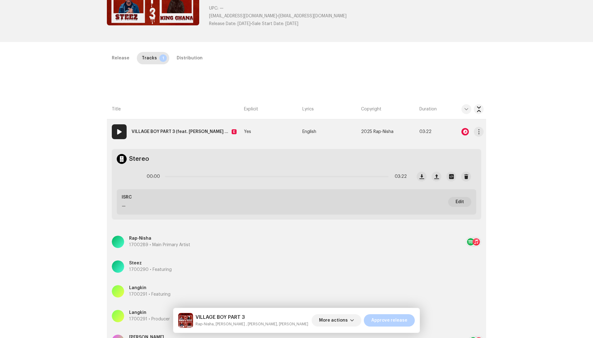
scroll to position [92, 0]
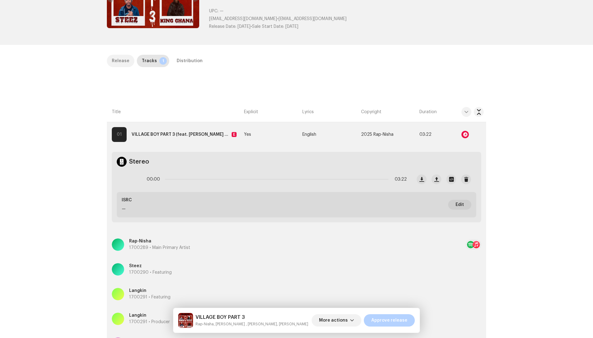
click at [125, 57] on div "Release" at bounding box center [121, 61] width 18 height 12
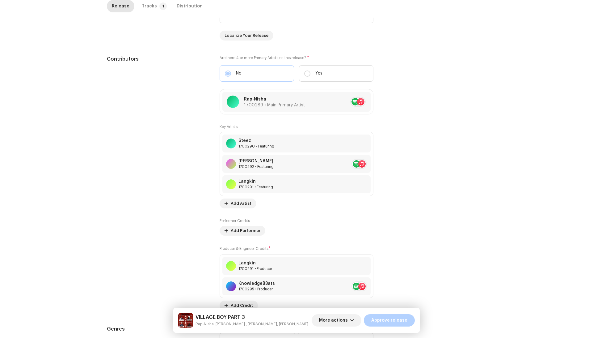
scroll to position [39, 0]
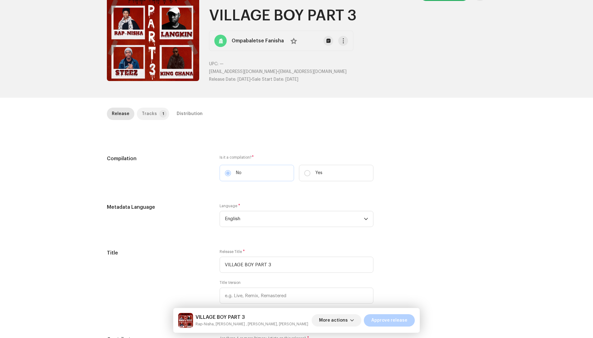
click at [151, 108] on div "Tracks" at bounding box center [149, 114] width 15 height 12
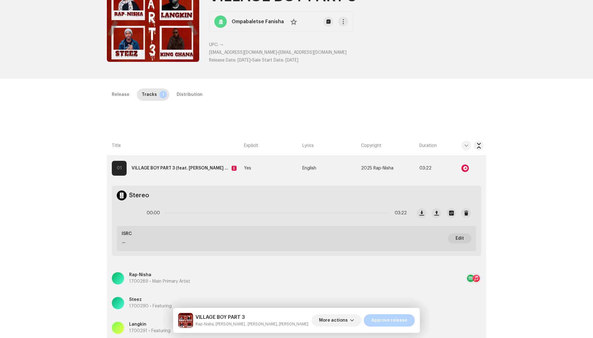
scroll to position [80, 0]
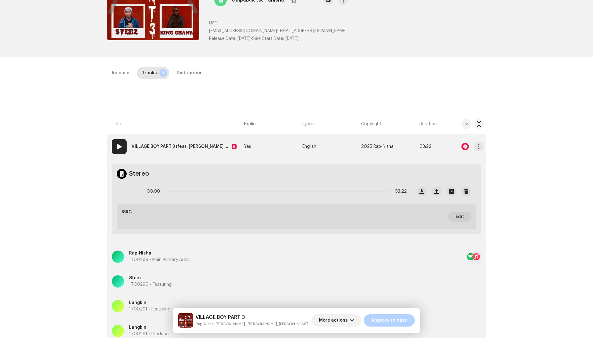
click at [283, 142] on td "Yes" at bounding box center [271, 146] width 58 height 25
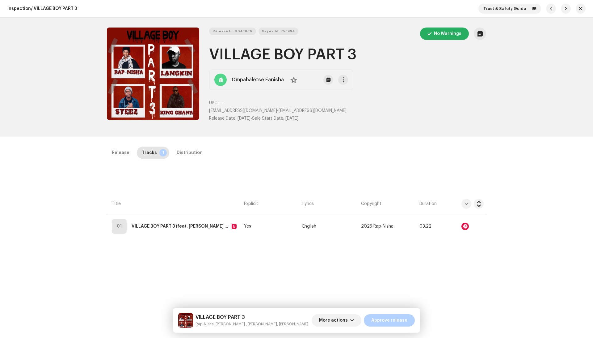
scroll to position [0, 0]
click at [177, 151] on div "Distribution" at bounding box center [190, 152] width 26 height 12
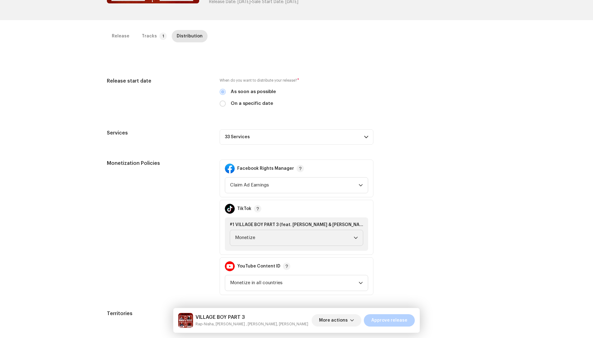
scroll to position [126, 0]
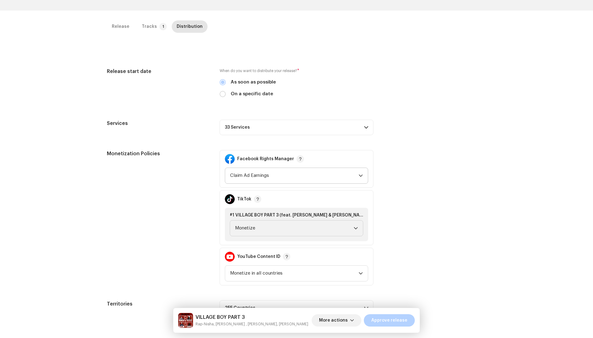
click at [301, 167] on p-select "Claim Ad Earnings" at bounding box center [296, 175] width 143 height 16
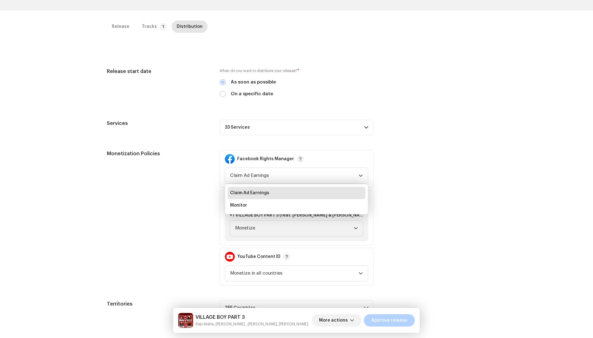
click at [309, 130] on p-accordion-header "33 Services" at bounding box center [297, 127] width 154 height 15
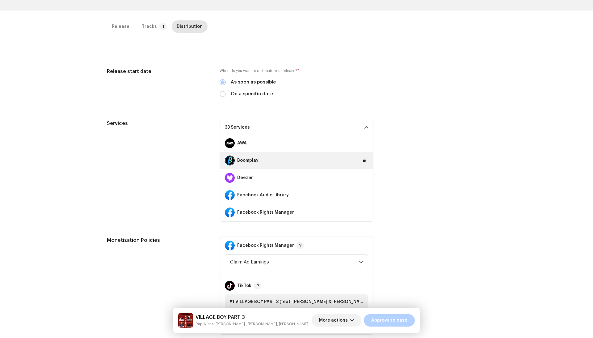
scroll to position [74, 0]
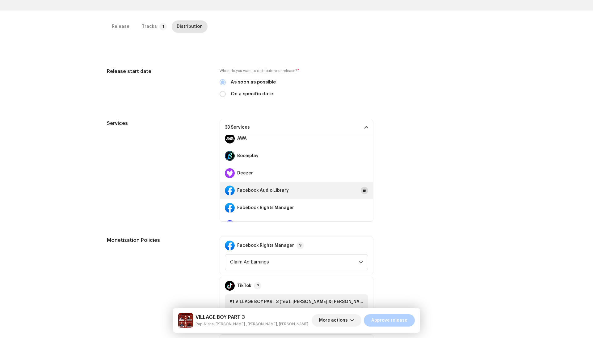
click at [363, 190] on span at bounding box center [365, 190] width 4 height 5
click at [360, 201] on div "Facebook Rights Manager" at bounding box center [296, 207] width 153 height 17
click at [363, 205] on span at bounding box center [365, 207] width 4 height 5
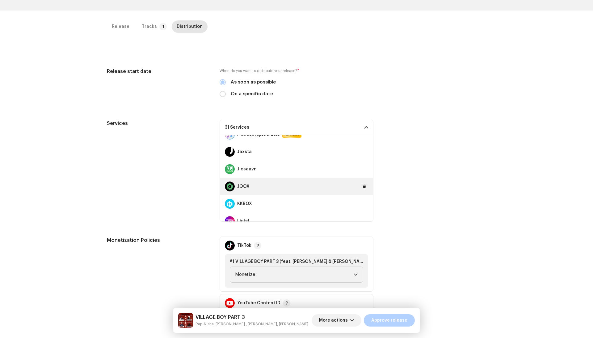
scroll to position [261, 0]
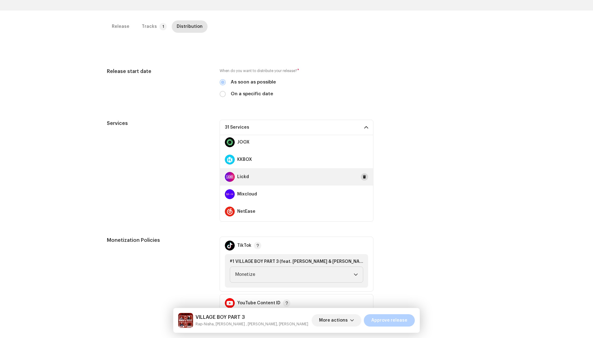
click at [361, 173] on button at bounding box center [364, 176] width 7 height 7
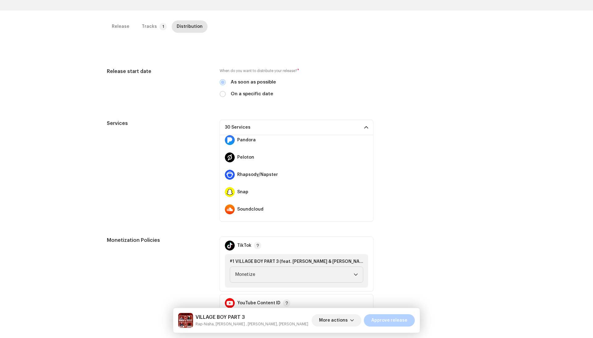
scroll to position [368, 0]
click at [363, 189] on span at bounding box center [365, 191] width 4 height 5
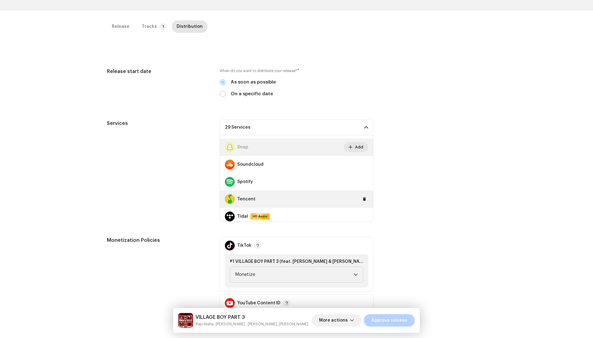
scroll to position [443, 0]
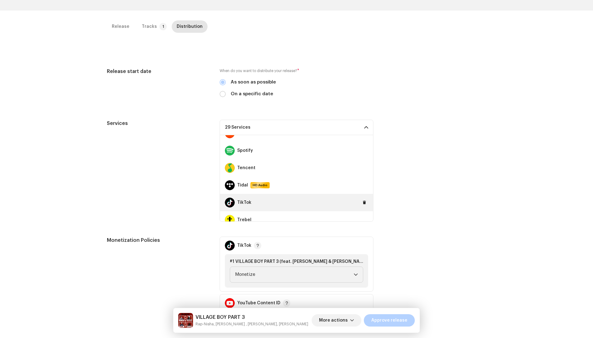
click at [364, 194] on div "TikTok" at bounding box center [296, 202] width 153 height 17
click at [363, 199] on button at bounding box center [364, 202] width 7 height 7
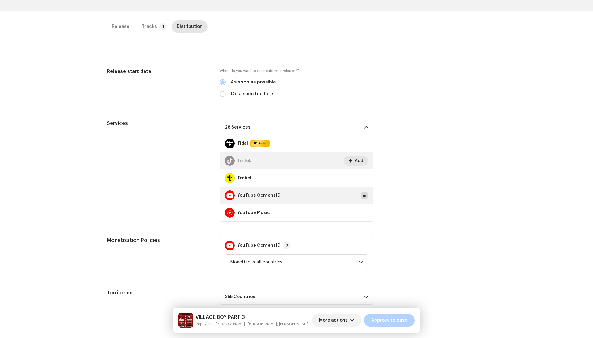
scroll to position [485, 0]
click at [363, 193] on span at bounding box center [365, 195] width 4 height 5
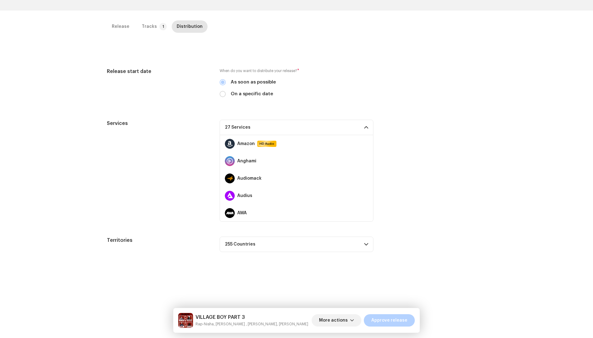
scroll to position [0, 0]
click at [196, 190] on div "Services" at bounding box center [158, 171] width 103 height 102
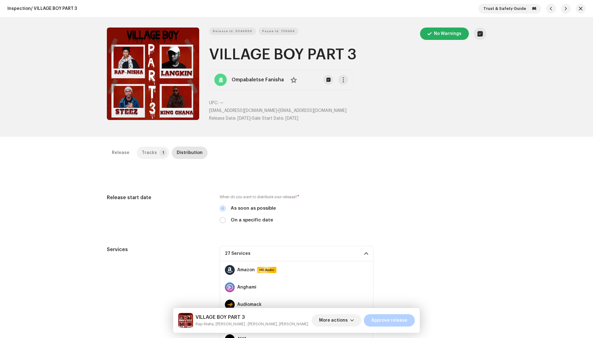
scroll to position [0, 0]
click at [154, 153] on p-tab "Tracks 1" at bounding box center [153, 152] width 32 height 12
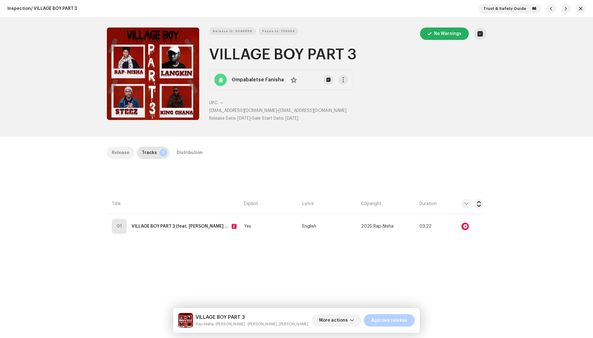
click at [108, 150] on p-tab "Release" at bounding box center [120, 152] width 27 height 12
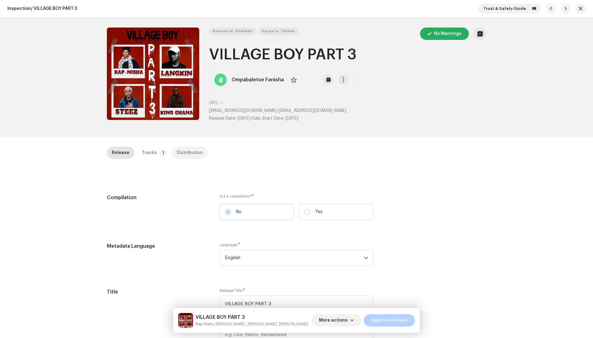
click at [192, 150] on div "Distribution" at bounding box center [190, 152] width 26 height 12
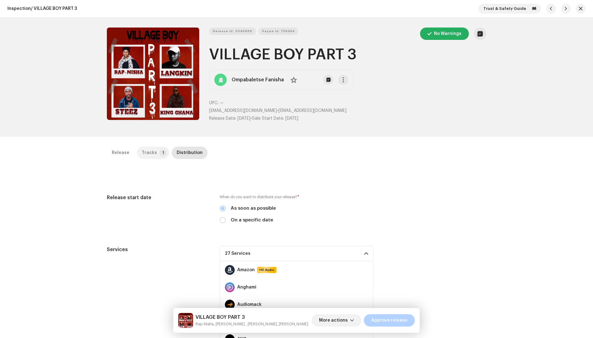
click at [152, 154] on p-tab "Tracks 1" at bounding box center [153, 152] width 32 height 12
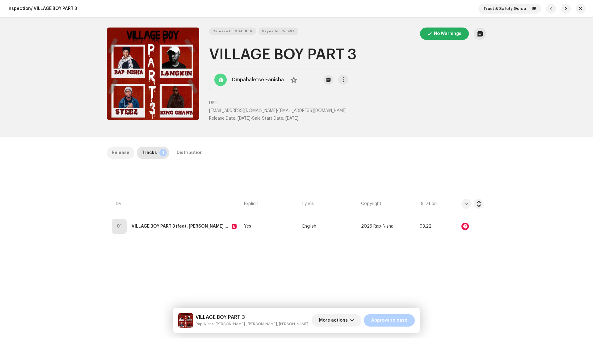
click at [116, 147] on div "Release" at bounding box center [121, 152] width 18 height 12
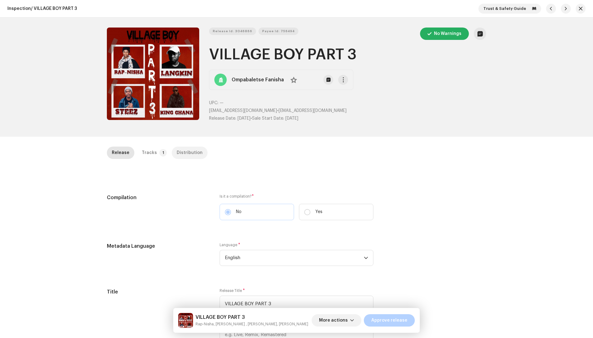
click at [192, 152] on div "Distribution" at bounding box center [190, 152] width 26 height 12
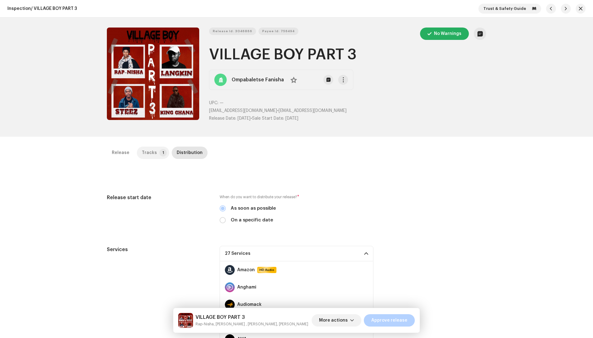
click at [142, 152] on div "Tracks" at bounding box center [149, 152] width 15 height 12
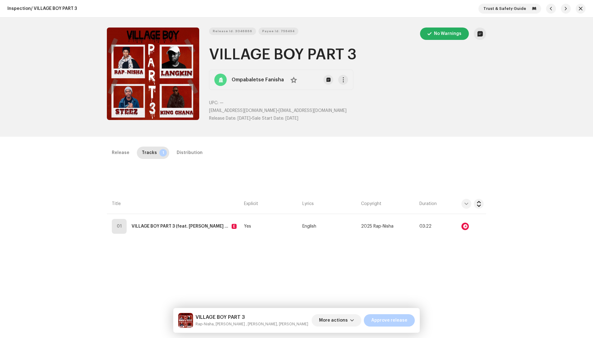
click at [198, 145] on div "Inspection / VILLAGE BOY PART 3 Trust & Safety Guide Release Id: 3046866 Payee …" at bounding box center [296, 169] width 593 height 338
click at [182, 151] on div "Distribution" at bounding box center [190, 152] width 26 height 12
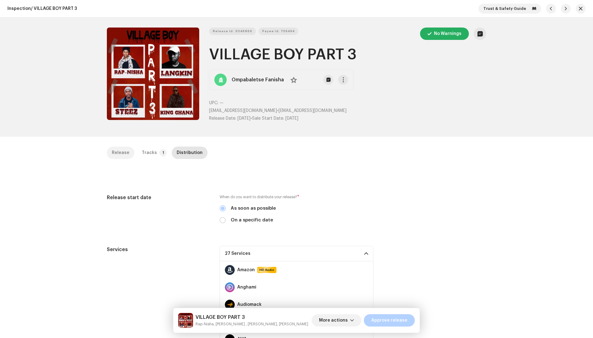
click at [122, 150] on div "Release" at bounding box center [121, 152] width 18 height 12
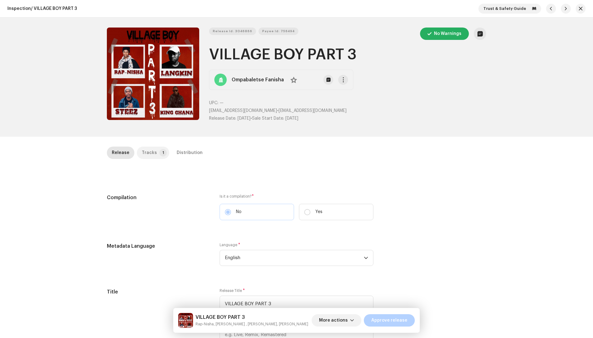
click at [148, 151] on div "Tracks" at bounding box center [149, 152] width 15 height 12
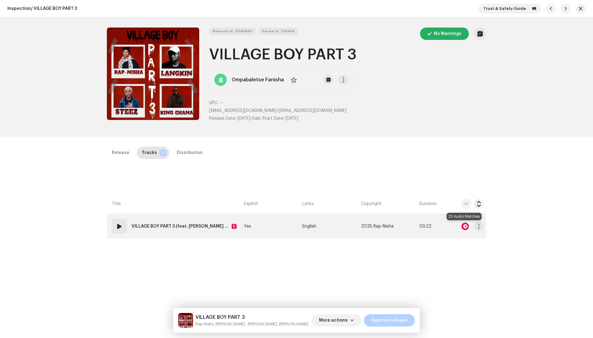
click at [465, 226] on div at bounding box center [465, 225] width 7 height 7
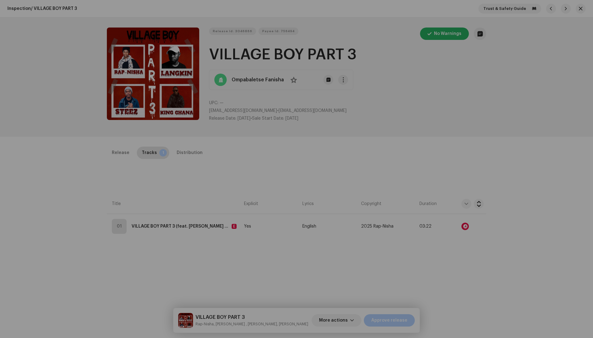
click at [415, 122] on div "Audio Recognition by Remix/Sample 23 All results require review/listening to av…" at bounding box center [296, 169] width 593 height 338
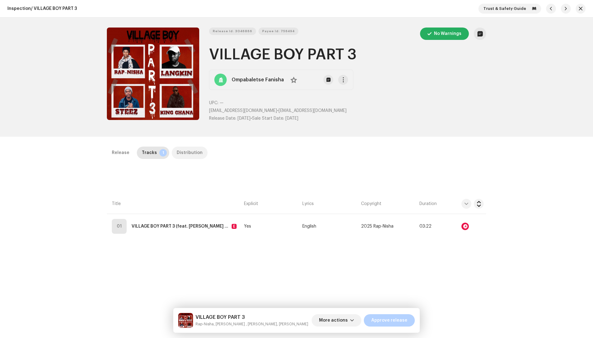
click at [182, 154] on div "Distribution" at bounding box center [190, 152] width 26 height 12
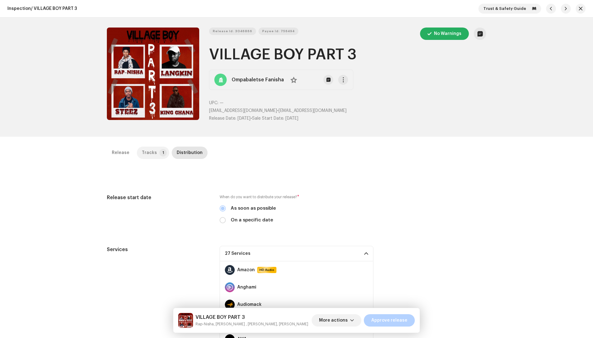
click at [152, 155] on div "Tracks" at bounding box center [149, 152] width 15 height 12
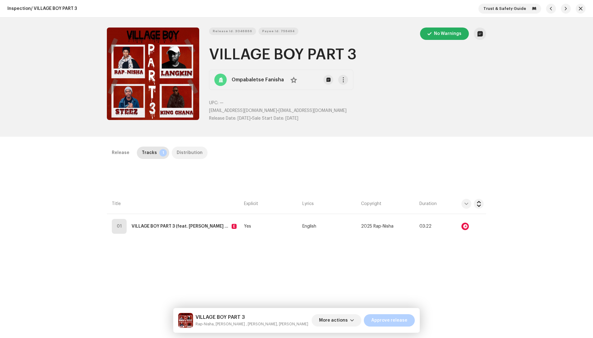
click at [180, 155] on div "Distribution" at bounding box center [190, 152] width 26 height 12
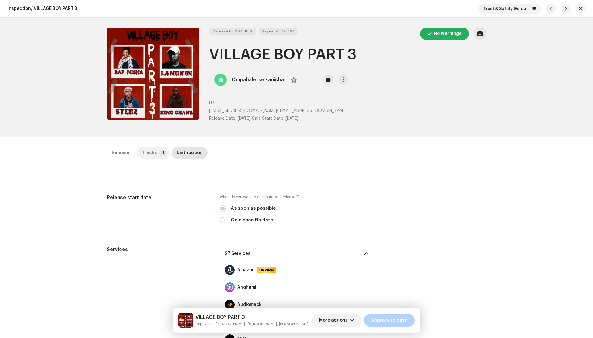
click at [161, 156] on p-tab "Tracks 1" at bounding box center [153, 152] width 32 height 12
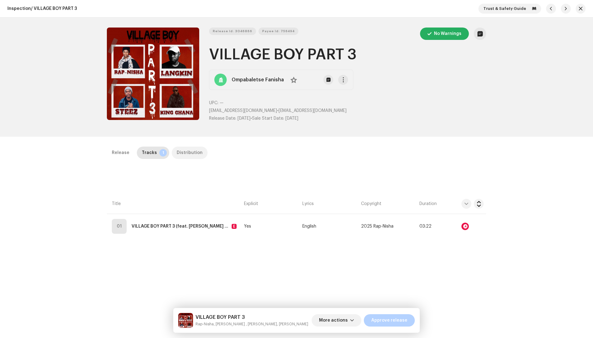
click at [197, 151] on p-tab "Distribution" at bounding box center [190, 152] width 36 height 12
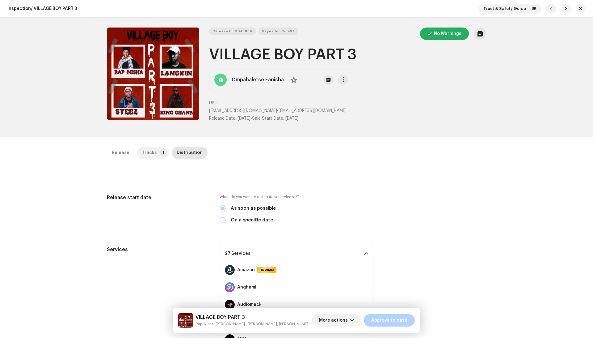
click at [153, 150] on p-tab "Tracks 1" at bounding box center [153, 152] width 32 height 12
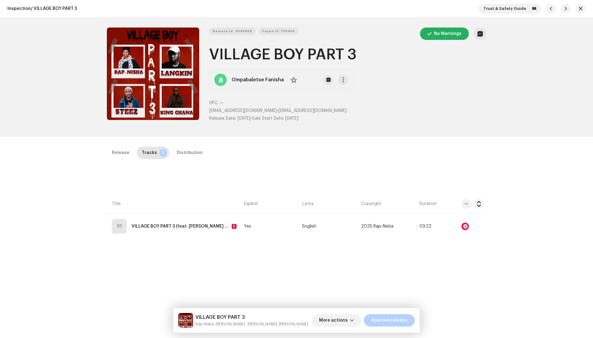
click at [102, 154] on div "Release Tracks 1 Distribution Compilation Is it a compilation? * No Yes Metadat…" at bounding box center [296, 300] width 399 height 308
click at [116, 154] on div "Release" at bounding box center [121, 152] width 18 height 12
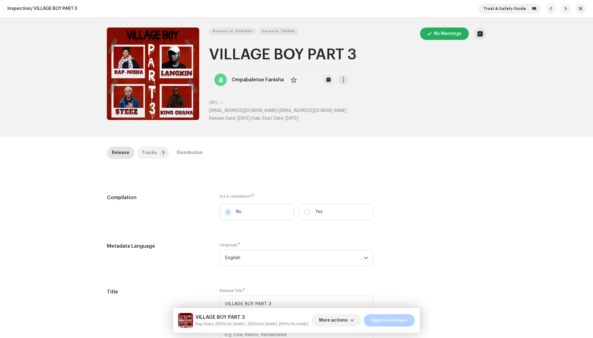
click at [163, 155] on p-tab "Tracks 1" at bounding box center [153, 152] width 32 height 12
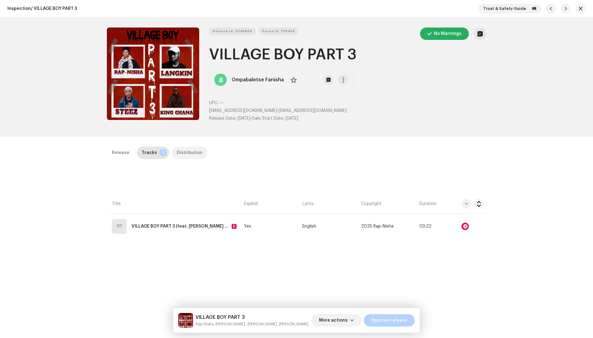
click at [177, 155] on div "Distribution" at bounding box center [190, 152] width 26 height 12
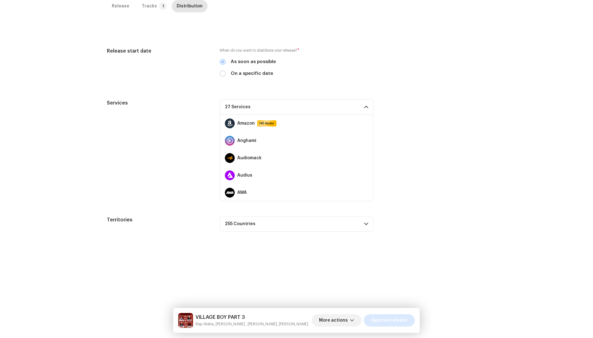
scroll to position [161, 0]
click at [403, 299] on span "Approve release" at bounding box center [389, 320] width 36 height 12
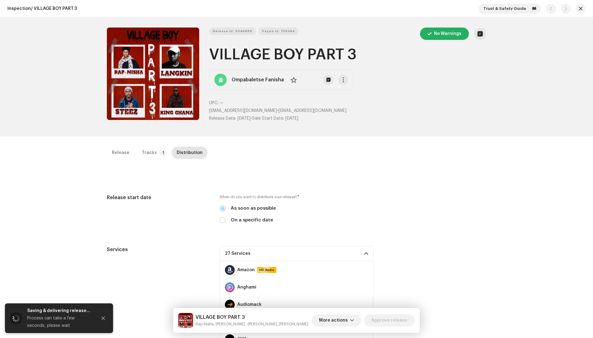
scroll to position [0, 0]
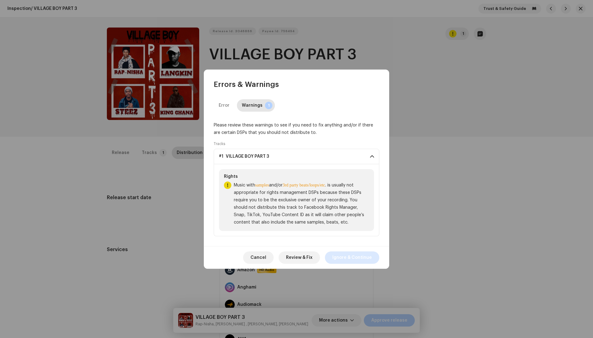
click at [369, 256] on span "Ignore & Continue" at bounding box center [352, 257] width 40 height 12
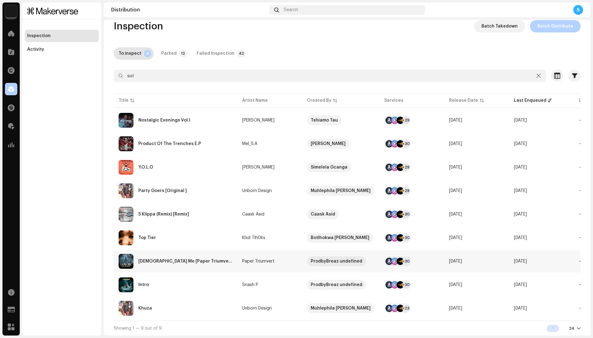
scroll to position [12, 0]
click at [209, 273] on td "Intro" at bounding box center [176, 284] width 124 height 22
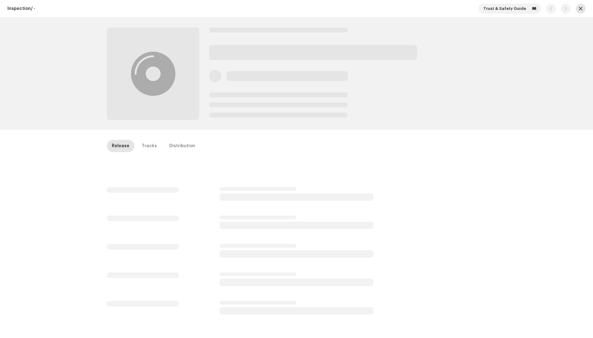
click at [545, 11] on button "button" at bounding box center [581, 9] width 10 height 10
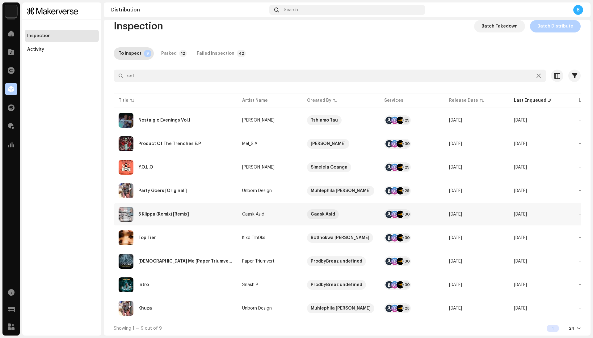
scroll to position [12, 0]
click at [225, 209] on div "5 Klippa (Remix) [Remix]" at bounding box center [176, 214] width 114 height 15
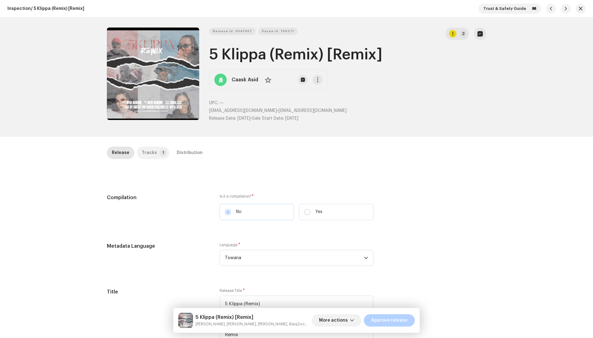
click at [151, 154] on div "Tracks" at bounding box center [149, 152] width 15 height 12
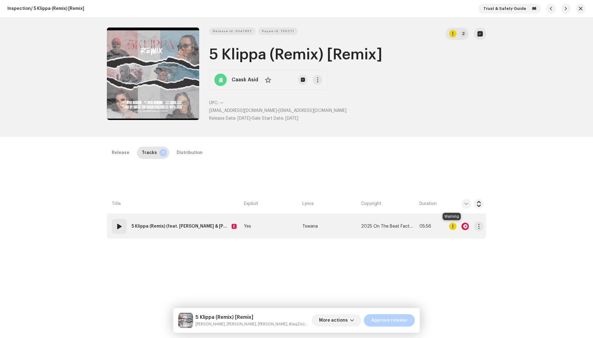
click at [453, 224] on div at bounding box center [452, 225] width 7 height 7
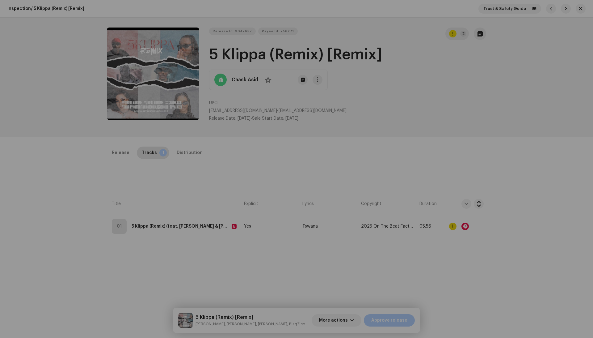
click at [441, 177] on div "Errors & Warnings Error Warnings 2 Please review these warnings to see if you n…" at bounding box center [296, 169] width 593 height 338
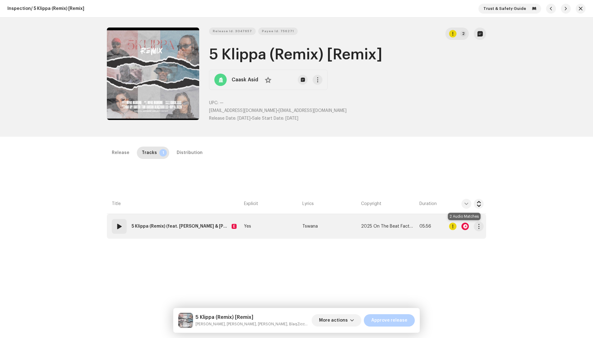
click at [462, 226] on div at bounding box center [465, 225] width 7 height 7
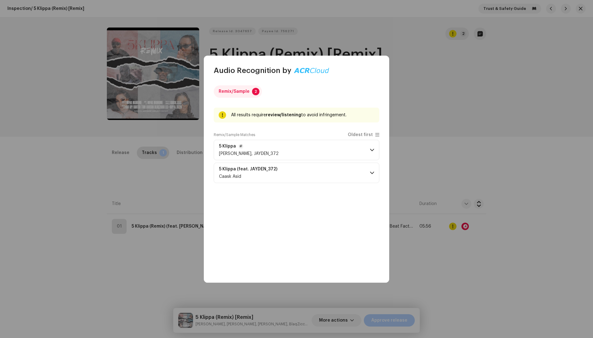
click at [318, 150] on p-accordion-header "5 Klippa Caask Asid, JAYDEN_372" at bounding box center [297, 150] width 166 height 20
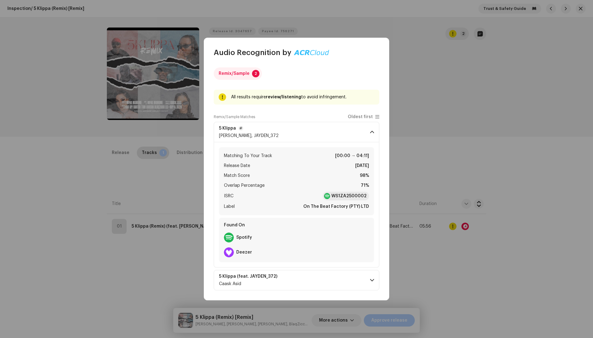
click at [330, 133] on p-accordion-header "5 Klippa Caask Asid, JAYDEN_372" at bounding box center [297, 132] width 166 height 20
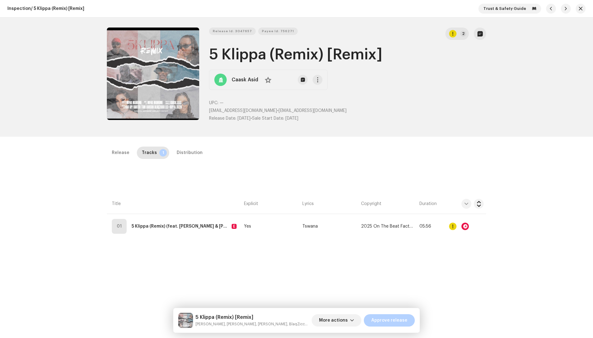
click at [426, 155] on div "Audio Recognition by Remix/Sample 2 All results require review/listening to avo…" at bounding box center [296, 169] width 593 height 338
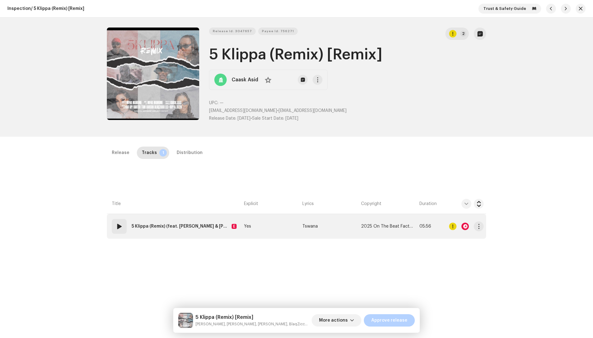
click at [348, 224] on td "Tswana" at bounding box center [329, 226] width 58 height 25
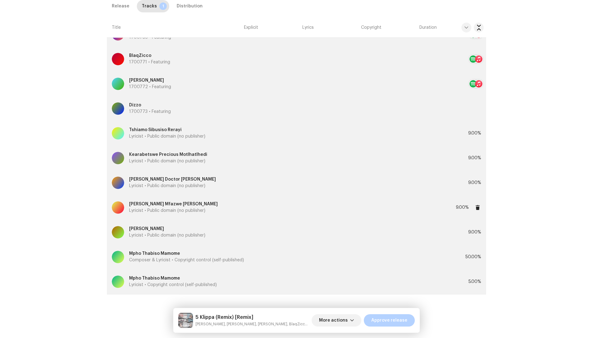
scroll to position [425, 0]
click at [202, 257] on p "Composer & Lyricist • Copyright control (self-published)" at bounding box center [186, 260] width 115 height 6
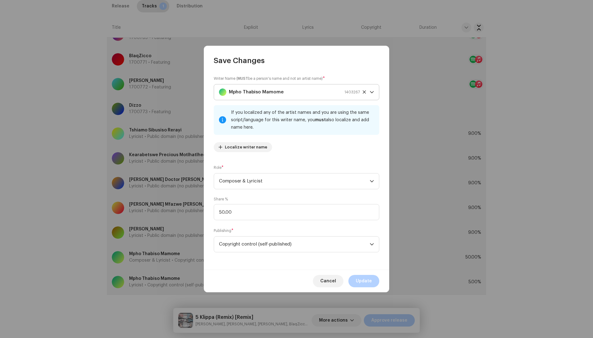
click at [256, 98] on strong "Mpho Thabiso Mamome" at bounding box center [256, 91] width 55 height 15
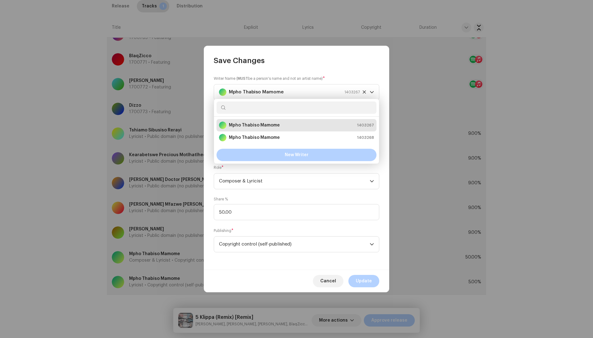
click at [277, 59] on div "Save Changes" at bounding box center [296, 56] width 185 height 20
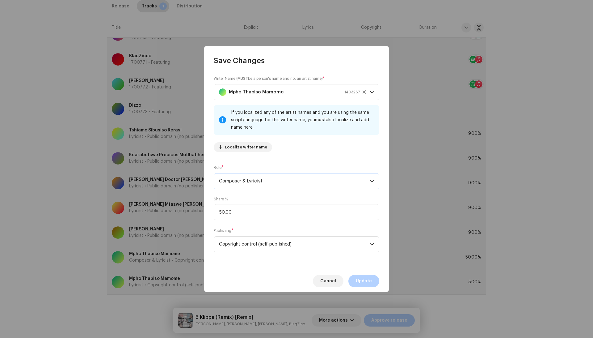
click at [251, 186] on span "Composer & Lyricist" at bounding box center [294, 180] width 151 height 15
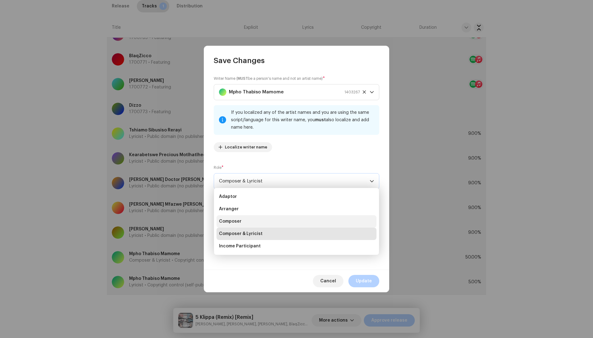
click at [240, 222] on span "Composer" at bounding box center [230, 221] width 23 height 6
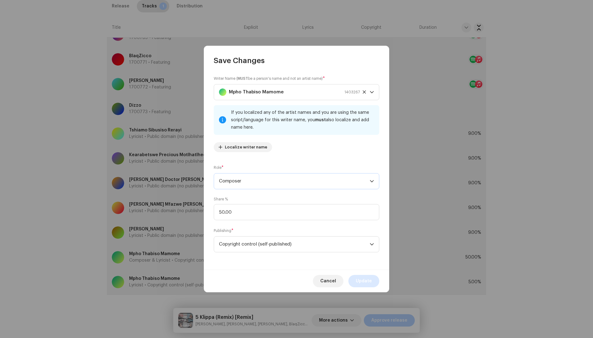
click at [353, 278] on button "Update" at bounding box center [364, 281] width 31 height 12
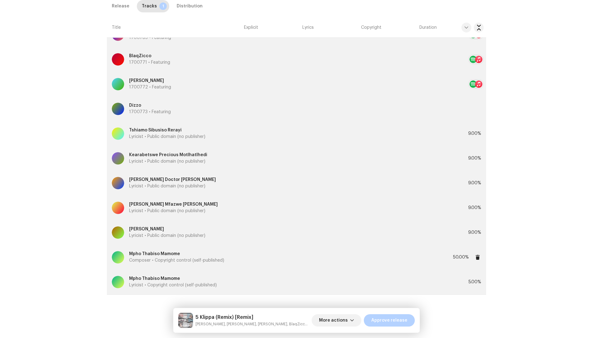
click at [229, 256] on div "Mpho Thabiso Mamome Composer • Copyright control (self-published)" at bounding box center [282, 257] width 341 height 22
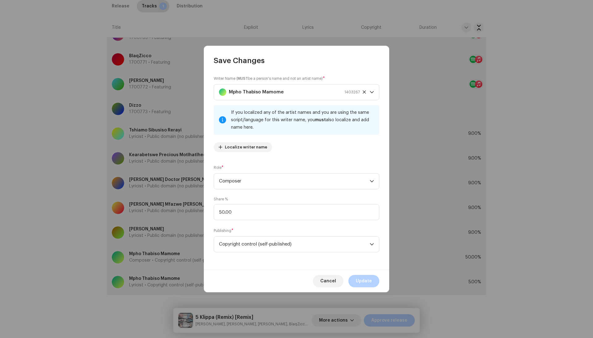
click at [250, 204] on div "Share % 50.00" at bounding box center [297, 207] width 166 height 23
click at [248, 210] on input "50.00" at bounding box center [297, 212] width 166 height 16
type input "55.00"
click at [370, 278] on span "Update" at bounding box center [364, 281] width 16 height 12
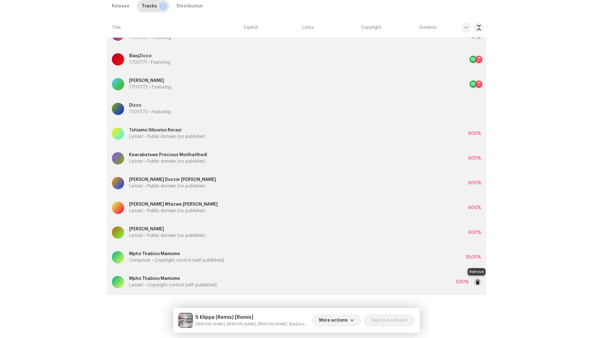
click at [480, 280] on button at bounding box center [477, 281] width 7 height 7
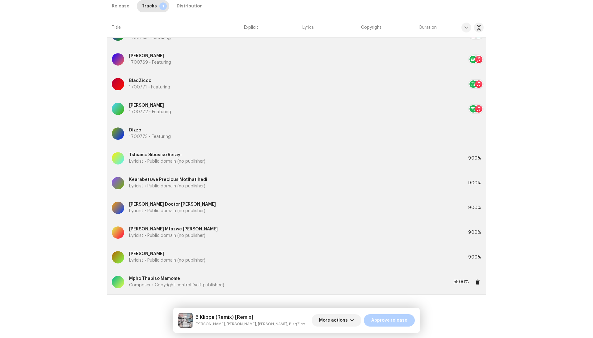
click at [330, 277] on div "Mpho Thabiso Mamome Composer • Copyright control (self-published)" at bounding box center [283, 282] width 342 height 22
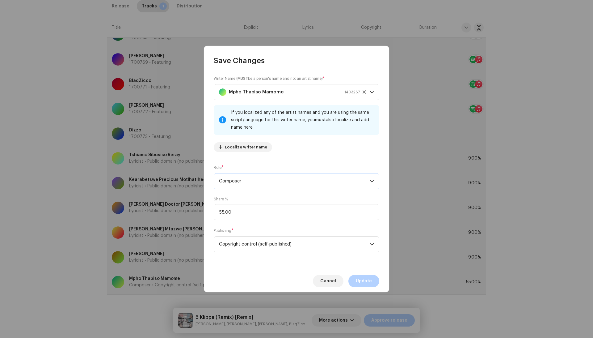
click at [306, 188] on span "Composer" at bounding box center [294, 180] width 151 height 15
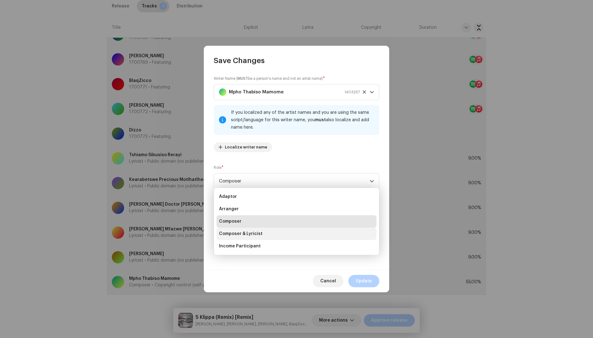
click at [268, 230] on li "Composer & Lyricist" at bounding box center [297, 233] width 160 height 12
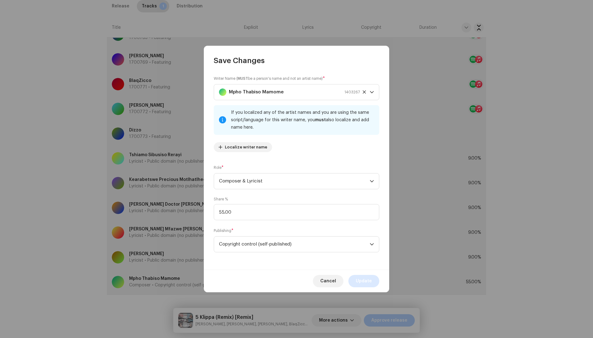
click at [357, 278] on span "Update" at bounding box center [364, 281] width 16 height 12
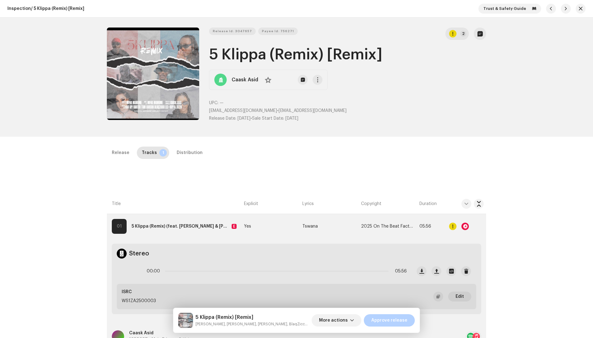
scroll to position [0, 0]
click at [112, 146] on div "Release" at bounding box center [121, 152] width 18 height 12
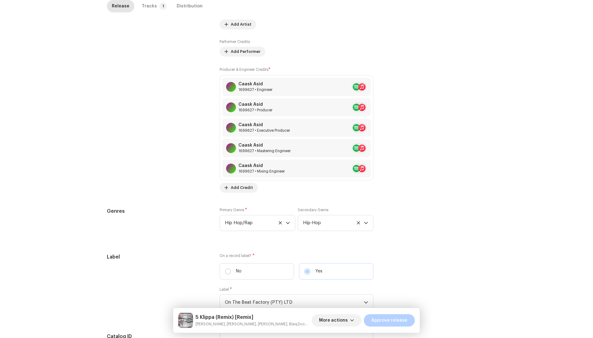
scroll to position [550, 0]
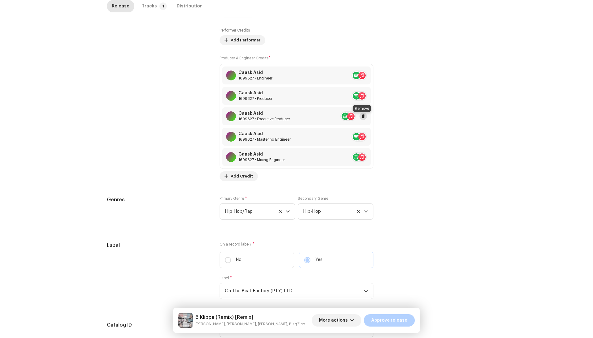
click at [361, 116] on span at bounding box center [363, 116] width 4 height 5
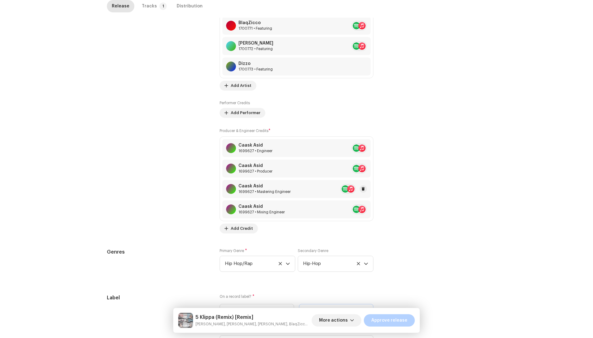
scroll to position [476, 0]
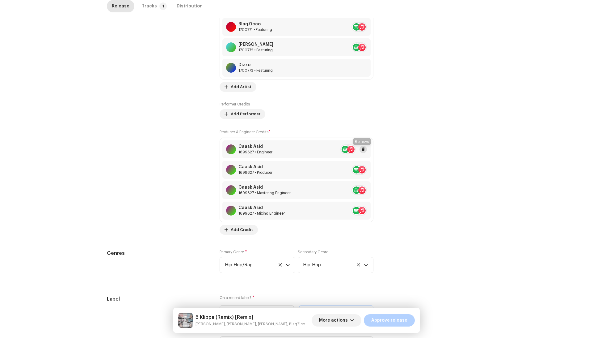
click at [363, 149] on span at bounding box center [363, 149] width 4 height 5
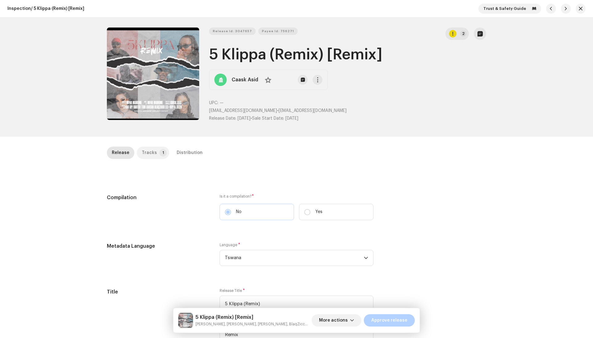
scroll to position [0, 0]
click at [159, 153] on p-badge "1" at bounding box center [162, 152] width 7 height 7
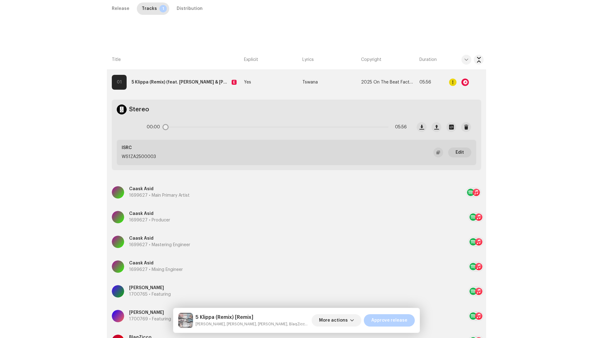
scroll to position [145, 0]
click at [474, 79] on button "button" at bounding box center [479, 81] width 10 height 10
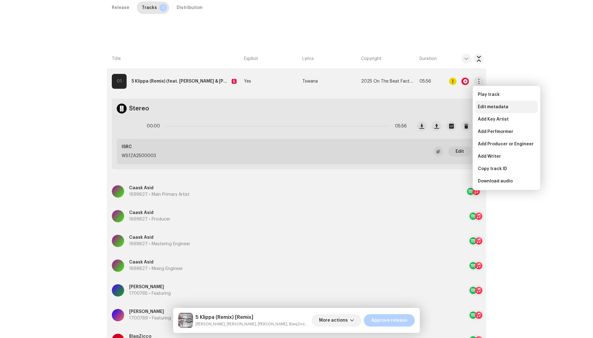
click at [478, 109] on span "Edit metadata" at bounding box center [493, 106] width 31 height 5
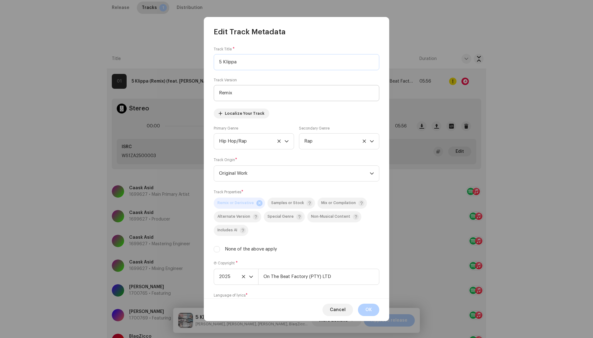
type input "5 Klippa"
click at [224, 91] on input "Remix" at bounding box center [297, 93] width 166 height 16
click at [361, 299] on button "OK" at bounding box center [368, 309] width 21 height 12
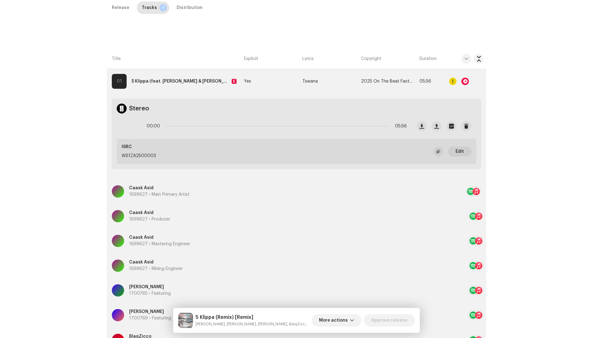
scroll to position [72, 0]
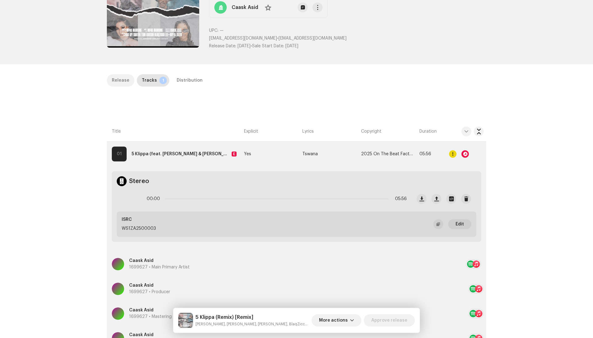
click at [125, 74] on div "Release" at bounding box center [121, 80] width 18 height 12
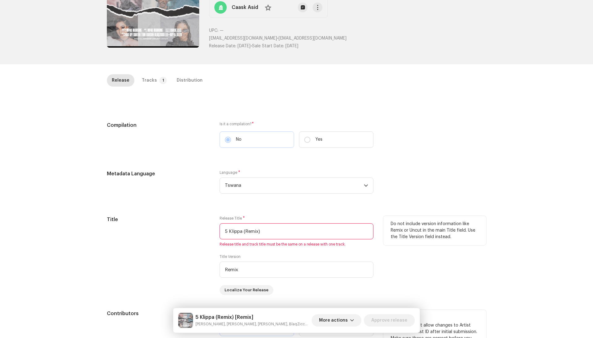
drag, startPoint x: 242, startPoint y: 231, endPoint x: 287, endPoint y: 234, distance: 45.2
click at [287, 234] on input "5 Klippa (Remix)" at bounding box center [297, 231] width 154 height 16
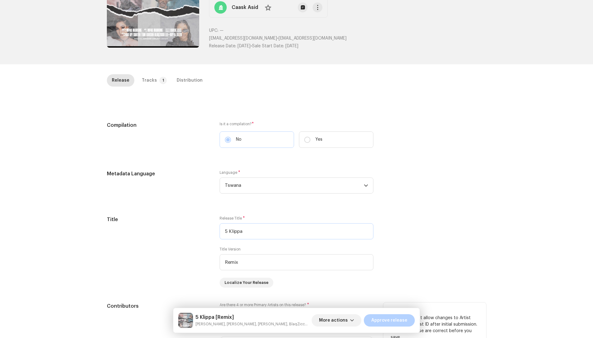
type input "5 Klippa"
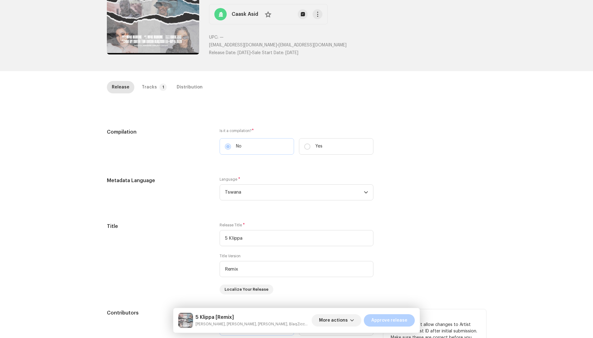
scroll to position [37, 0]
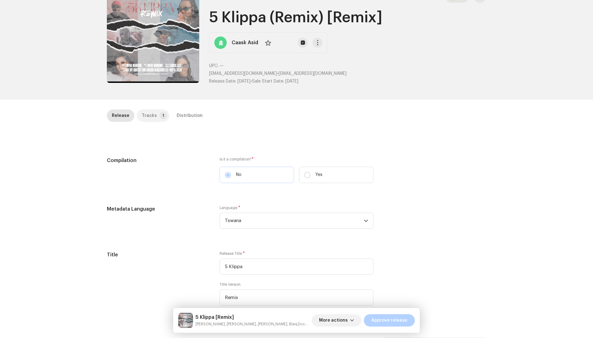
click at [151, 110] on div "Tracks" at bounding box center [149, 115] width 15 height 12
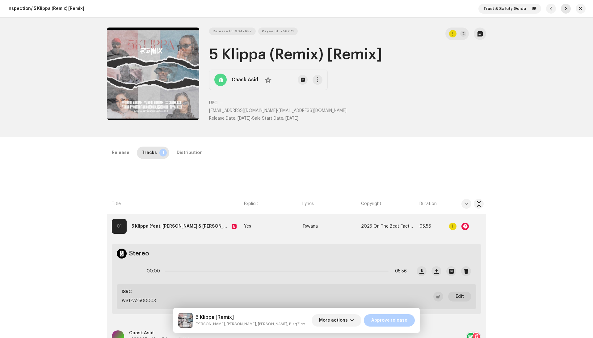
scroll to position [0, 0]
click at [182, 148] on div "Distribution" at bounding box center [190, 152] width 26 height 12
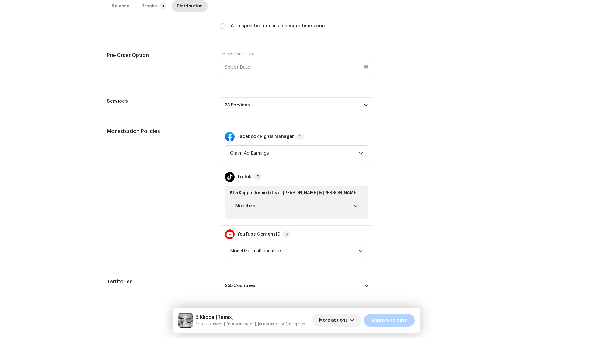
scroll to position [255, 0]
click at [261, 105] on p-accordion-header "33 Services" at bounding box center [297, 104] width 154 height 15
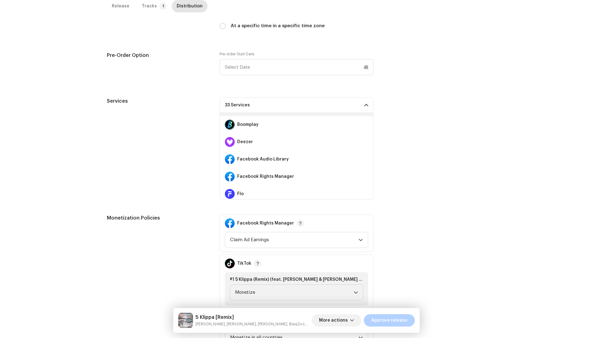
scroll to position [89, 0]
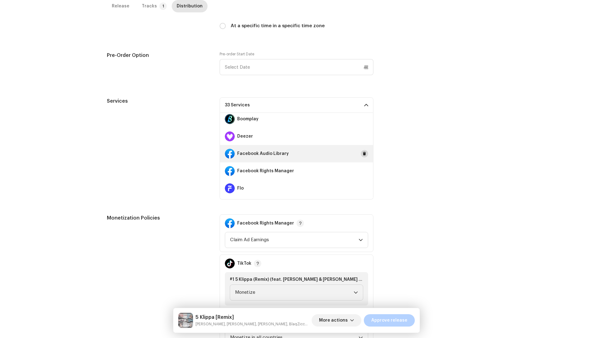
click at [363, 151] on span at bounding box center [365, 153] width 4 height 5
click at [361, 166] on div "Facebook Rights Manager" at bounding box center [296, 170] width 153 height 17
click at [363, 168] on span at bounding box center [365, 170] width 4 height 5
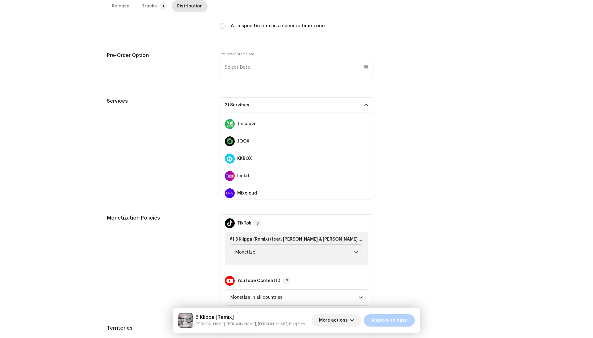
scroll to position [277, 0]
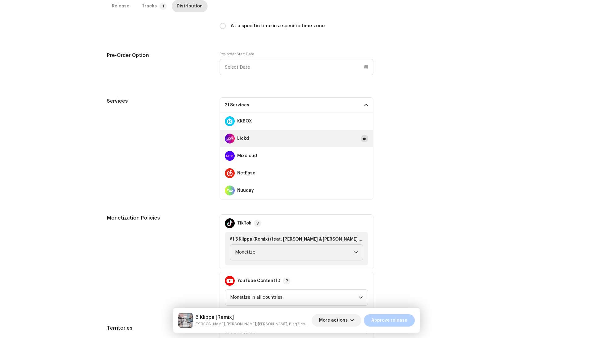
click at [361, 135] on button at bounding box center [364, 138] width 7 height 7
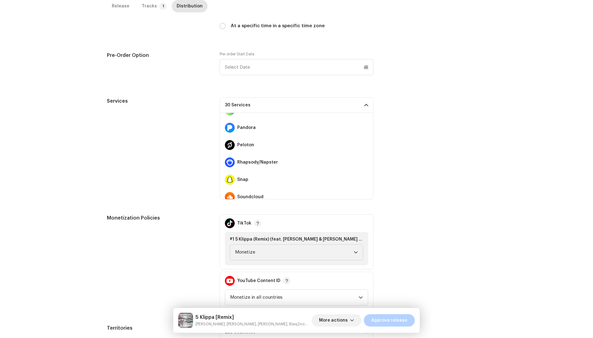
scroll to position [371, 0]
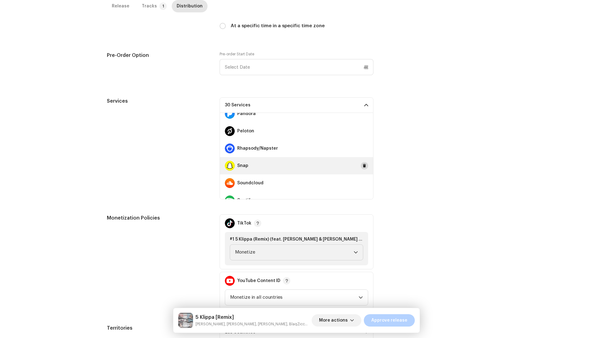
click at [363, 165] on span at bounding box center [365, 165] width 4 height 5
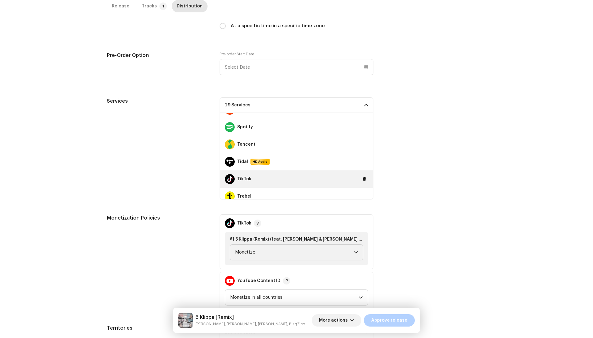
scroll to position [449, 0]
click at [361, 171] on button at bounding box center [364, 174] width 7 height 7
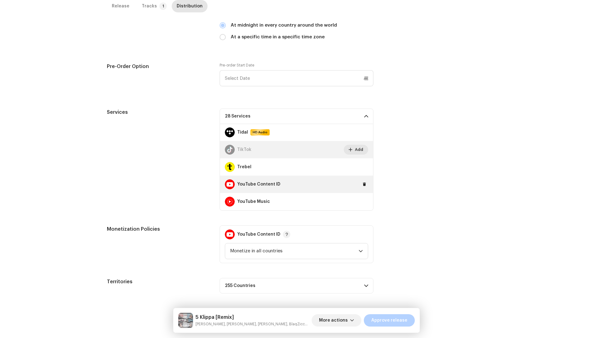
scroll to position [485, 0]
click at [360, 176] on div "YouTube Content ID" at bounding box center [296, 183] width 153 height 17
click at [363, 182] on span at bounding box center [365, 184] width 4 height 5
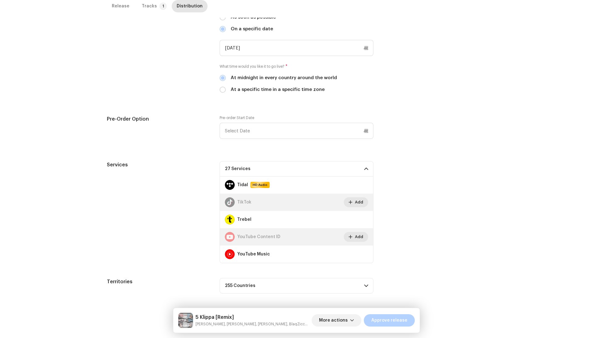
click at [212, 195] on div "Services 27 Services Amazon HD Audio Anghami Audiomack Audius AWA Boomplay Deez…" at bounding box center [296, 212] width 379 height 102
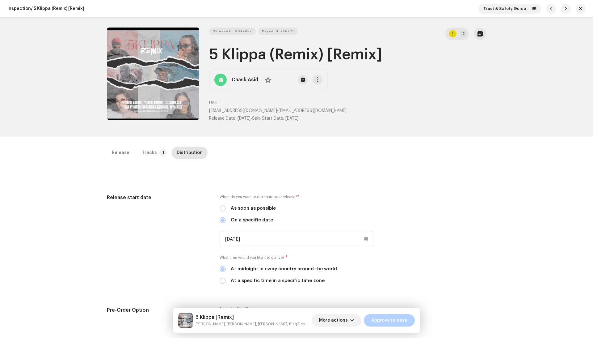
scroll to position [0, 0]
click at [145, 143] on div "Inspection / 5 Klippa (Remix) [Remix] Trust & Safety Guide Release Id: 3047657 …" at bounding box center [296, 169] width 593 height 338
click at [145, 146] on div "Tracks" at bounding box center [149, 152] width 15 height 12
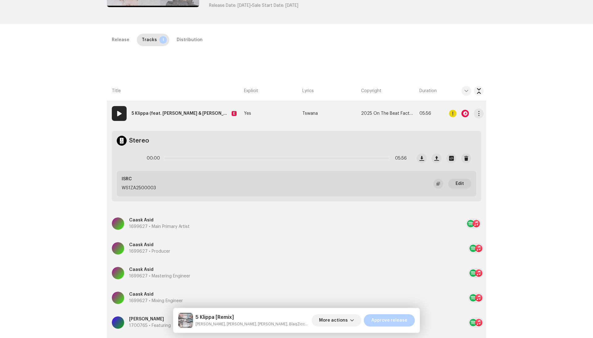
scroll to position [68, 0]
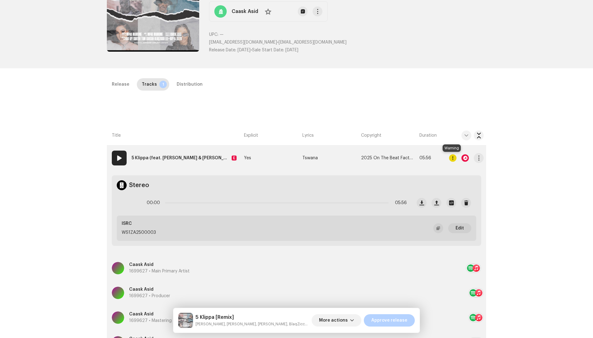
click at [449, 160] on div at bounding box center [452, 157] width 7 height 7
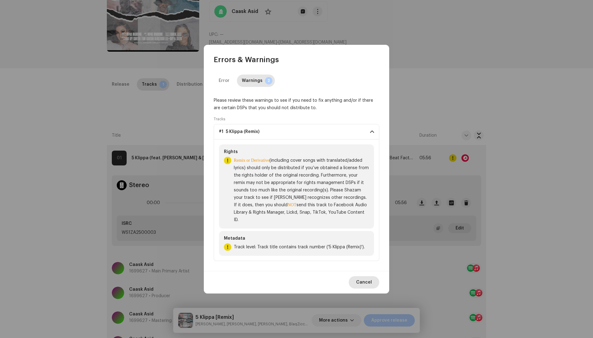
click at [360, 277] on span "Cancel" at bounding box center [364, 282] width 16 height 12
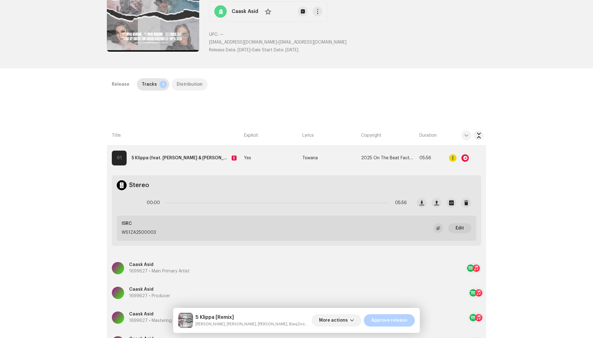
click at [200, 82] on p-tab "Distribution" at bounding box center [190, 84] width 36 height 12
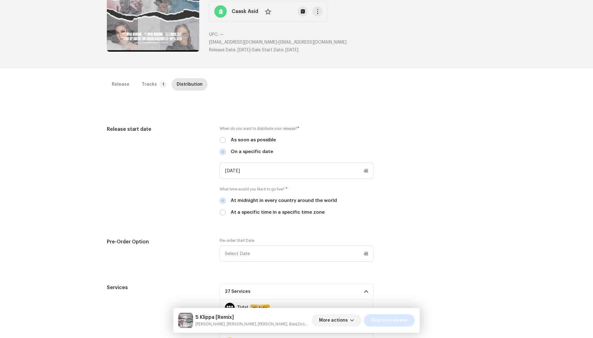
click at [374, 299] on span "Approve release" at bounding box center [389, 320] width 36 height 12
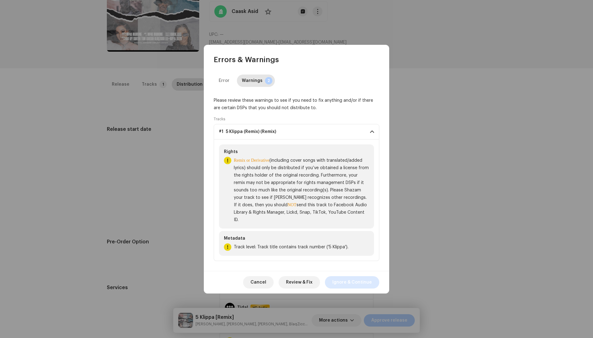
drag, startPoint x: 338, startPoint y: 268, endPoint x: 338, endPoint y: 272, distance: 4.9
click at [338, 271] on div "Cancel Review & Fix Ignore & Continue" at bounding box center [296, 282] width 185 height 23
click at [338, 276] on span "Ignore & Continue" at bounding box center [352, 282] width 40 height 12
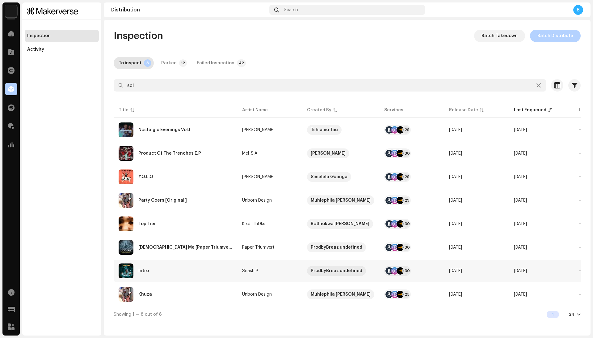
click at [213, 267] on div "Intro" at bounding box center [176, 270] width 114 height 15
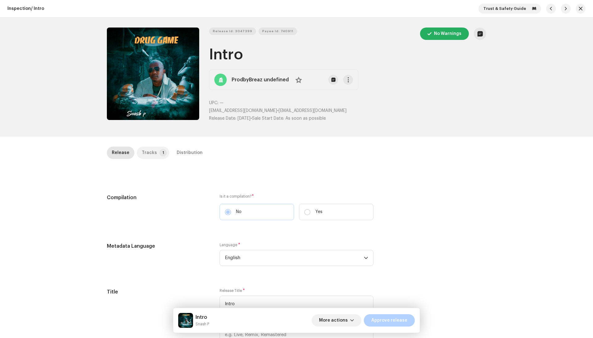
click at [160, 154] on p-badge "1" at bounding box center [162, 152] width 7 height 7
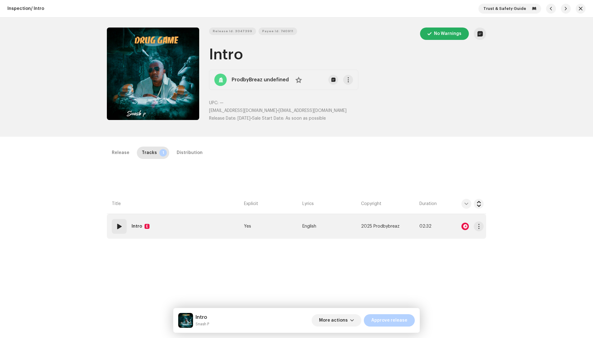
click at [465, 224] on div at bounding box center [465, 225] width 7 height 7
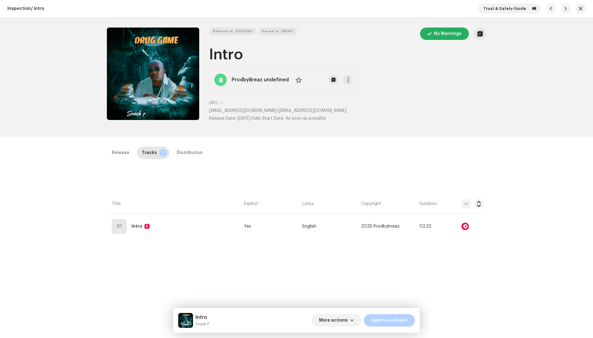
click at [391, 235] on div "Audio Recognition by Remix/Sample 3 Cover Song 6 All results require review/lis…" at bounding box center [296, 169] width 593 height 338
click at [124, 152] on div "Release" at bounding box center [121, 152] width 18 height 12
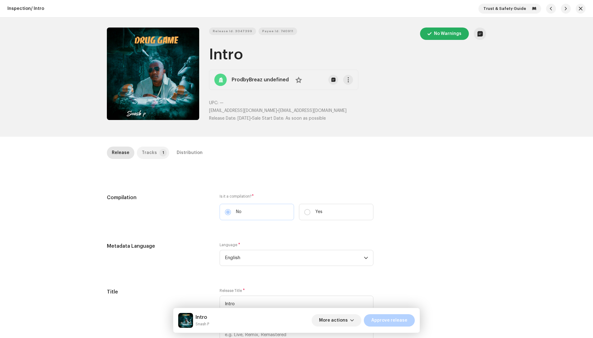
click at [144, 152] on div "Tracks" at bounding box center [149, 152] width 15 height 12
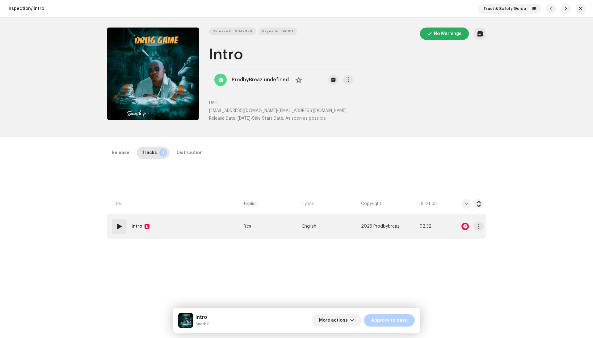
click at [466, 223] on div at bounding box center [465, 225] width 7 height 7
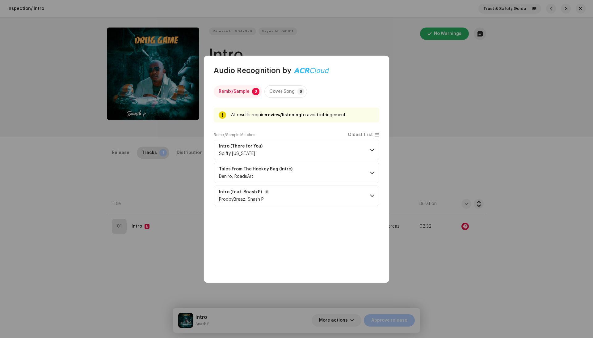
click at [325, 190] on p-accordion-header "Intro (feat. Snash P) ProdbyBreaz, Snash P" at bounding box center [297, 195] width 166 height 20
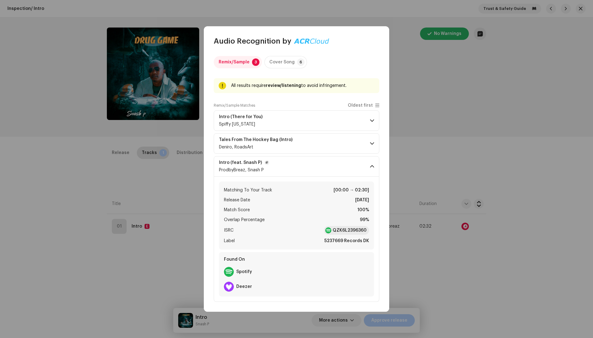
click at [308, 163] on p-accordion-header "Intro (feat. Snash P) ProdbyBreaz, Snash P" at bounding box center [297, 166] width 166 height 20
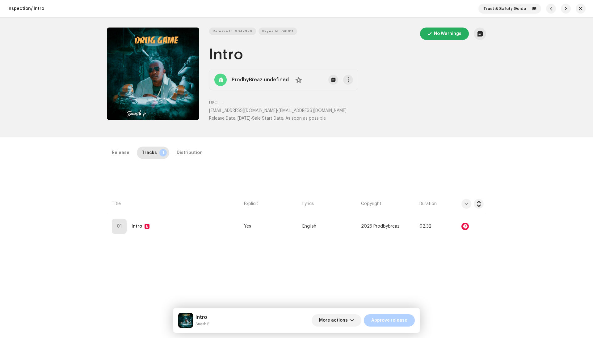
click at [416, 173] on div "Audio Recognition by Remix/Sample 3 Cover Song 6 All results require review/lis…" at bounding box center [296, 169] width 593 height 338
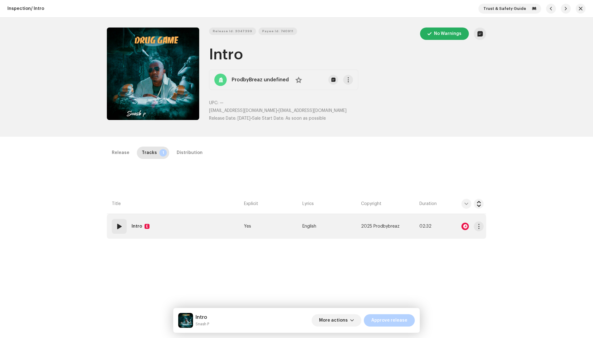
click at [276, 221] on td "Yes" at bounding box center [271, 226] width 58 height 25
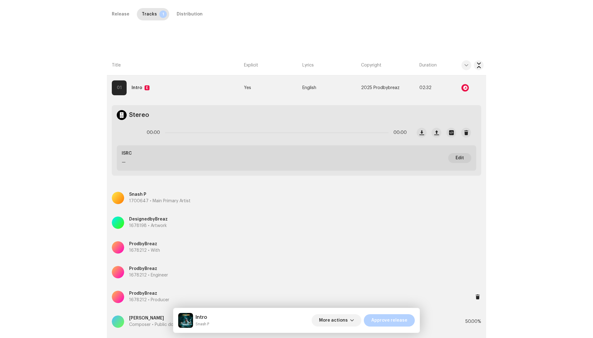
scroll to position [117, 0]
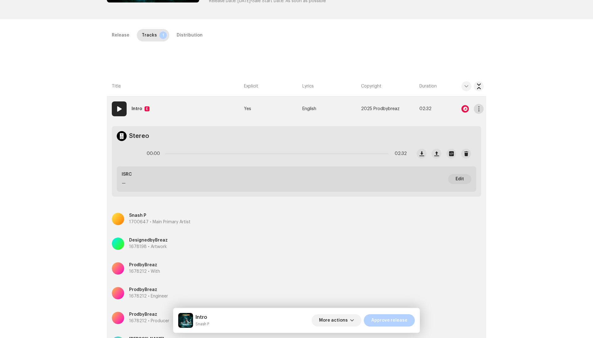
click at [479, 106] on span "button" at bounding box center [479, 108] width 5 height 5
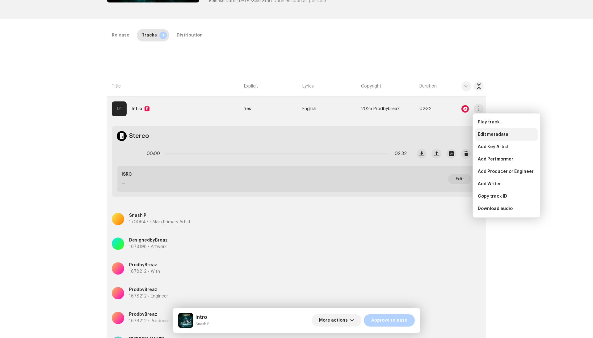
click at [480, 135] on span "Edit metadata" at bounding box center [493, 134] width 31 height 5
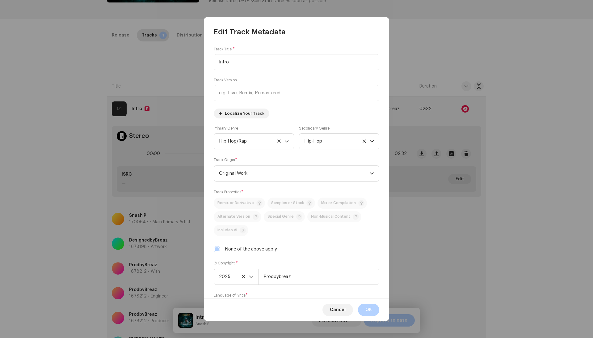
click at [222, 249] on div "None of the above apply" at bounding box center [297, 249] width 166 height 7
click at [286, 205] on p-selectbutton "Remix or Derivative Samples or Stock Mix or Compilation Alternate Version Speci…" at bounding box center [297, 216] width 166 height 38
click at [239, 256] on div "Track Title * Intro Track Version Localize Your Track Primary Genre Hip Hop/Rap…" at bounding box center [296, 168] width 185 height 262
click at [239, 250] on label "None of the above apply" at bounding box center [251, 249] width 52 height 7
click at [220, 250] on input "None of the above apply" at bounding box center [217, 249] width 6 height 6
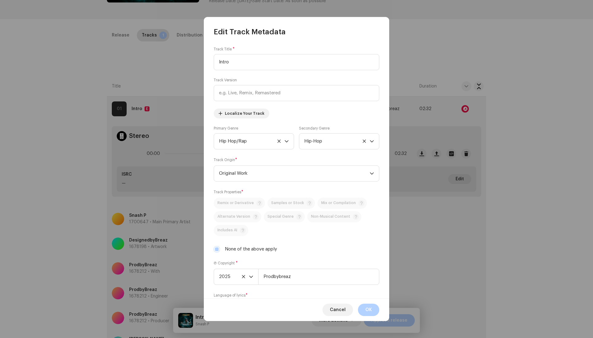
checkbox input "false"
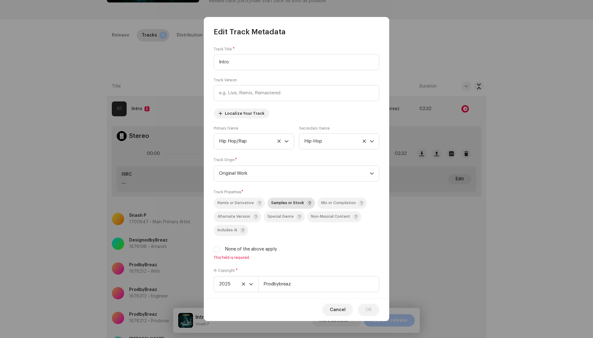
click at [287, 203] on span "Samples or Stock" at bounding box center [287, 203] width 33 height 4
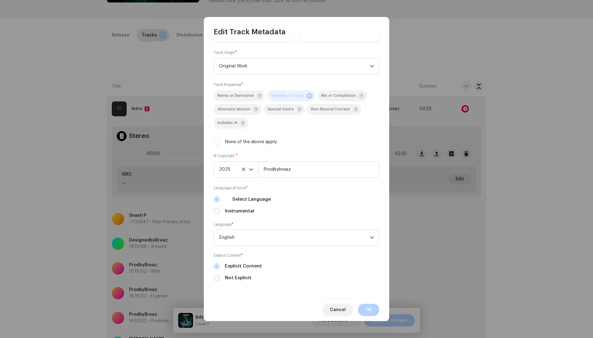
scroll to position [108, 0]
click at [365, 299] on span "OK" at bounding box center [368, 309] width 6 height 12
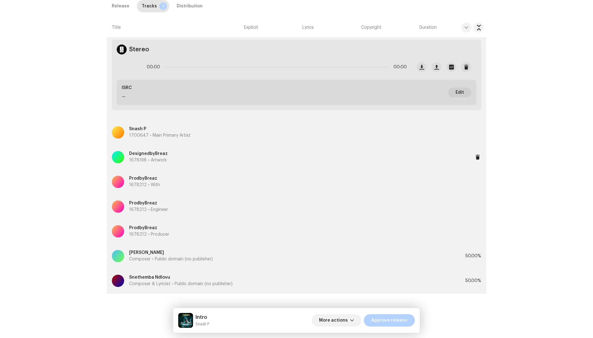
scroll to position [203, 0]
click at [229, 257] on div "Sibusiso Buthelezi Composer • Public domain (no publisher)" at bounding box center [282, 257] width 341 height 22
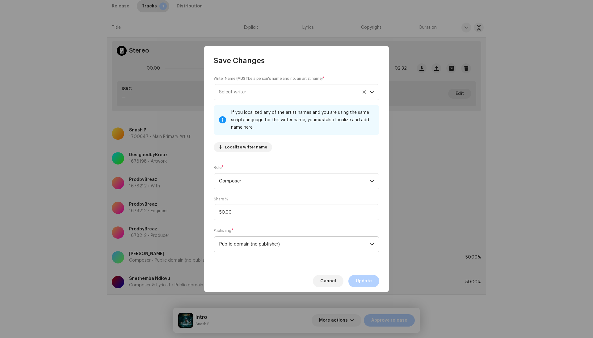
click at [242, 245] on span "Public domain (no publisher)" at bounding box center [294, 243] width 151 height 15
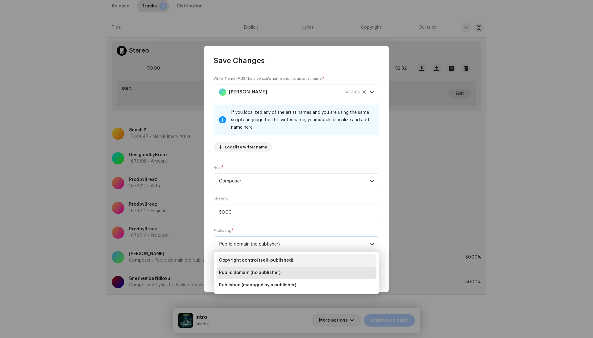
click at [243, 256] on li "Copyright control (self-published)" at bounding box center [297, 260] width 160 height 12
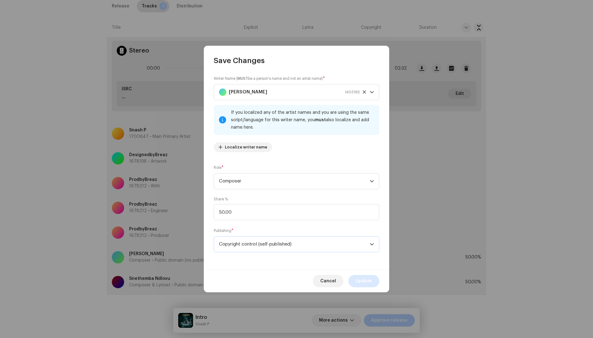
click at [361, 277] on span "Update" at bounding box center [364, 281] width 16 height 12
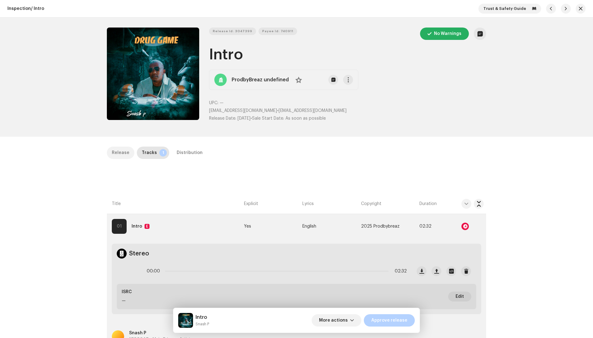
scroll to position [0, 0]
click at [119, 153] on div "Release" at bounding box center [121, 152] width 18 height 12
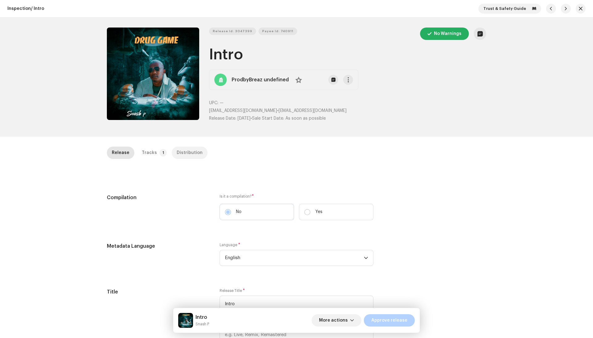
click at [180, 151] on div "Distribution" at bounding box center [190, 152] width 26 height 12
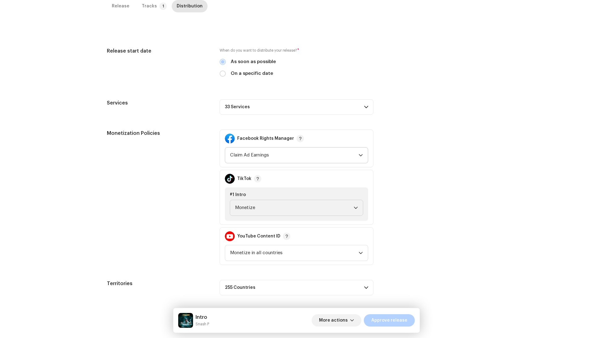
scroll to position [161, 0]
click at [272, 99] on p-accordion-header "33 Services" at bounding box center [297, 106] width 154 height 15
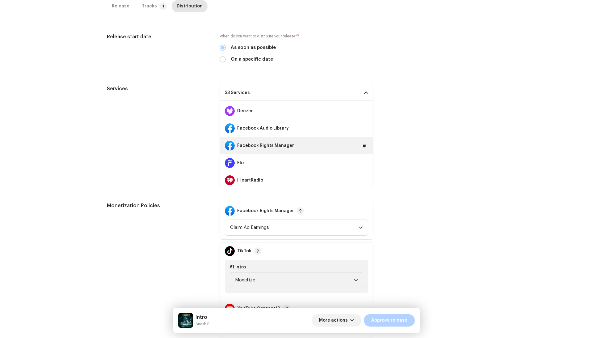
scroll to position [106, 0]
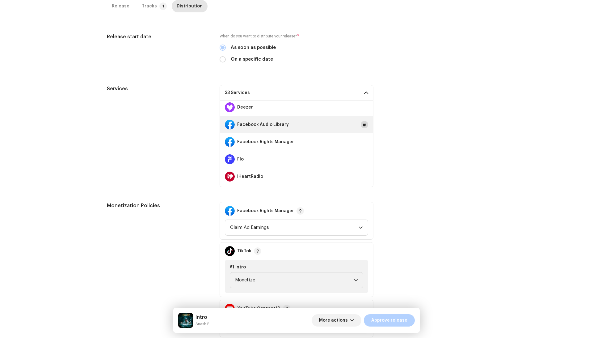
click at [363, 122] on span at bounding box center [365, 124] width 4 height 5
click at [361, 138] on button at bounding box center [364, 141] width 7 height 7
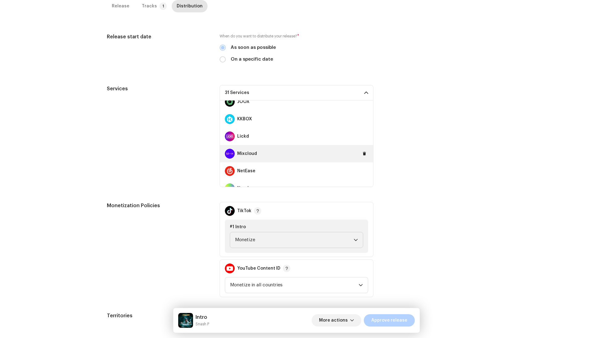
scroll to position [274, 0]
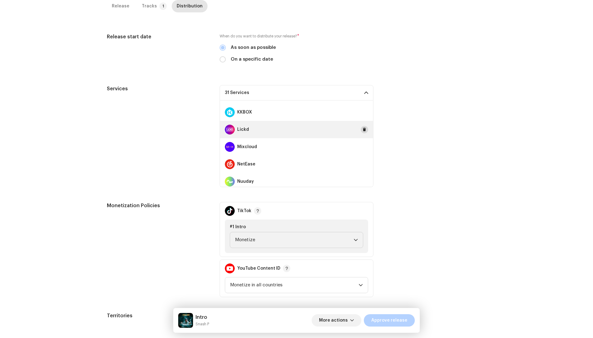
click at [363, 129] on span at bounding box center [365, 129] width 4 height 5
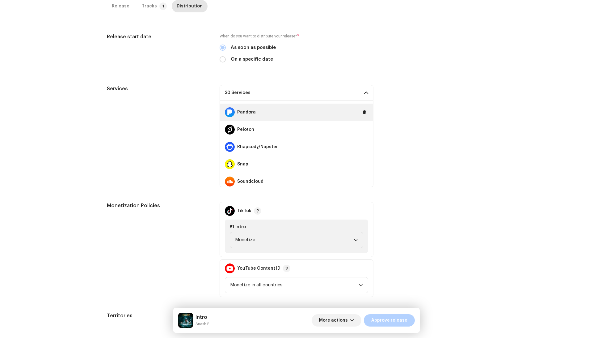
scroll to position [362, 0]
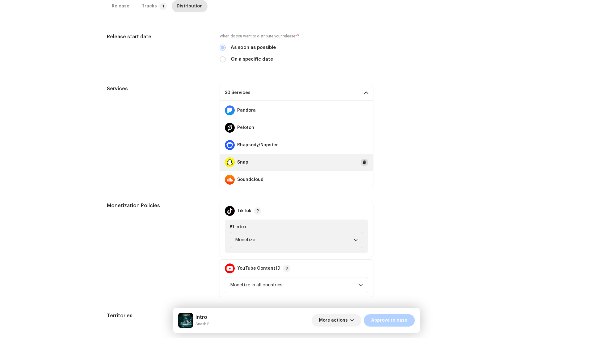
click at [361, 159] on button at bounding box center [364, 161] width 7 height 7
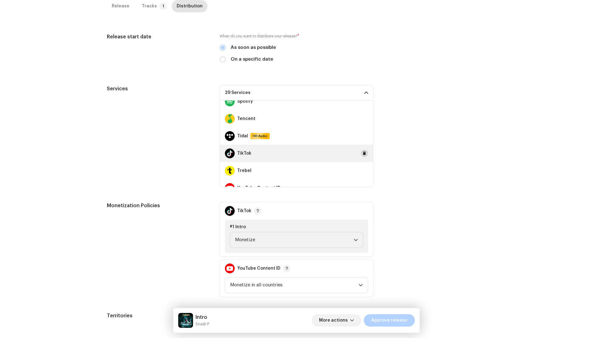
click at [363, 152] on span at bounding box center [365, 153] width 4 height 5
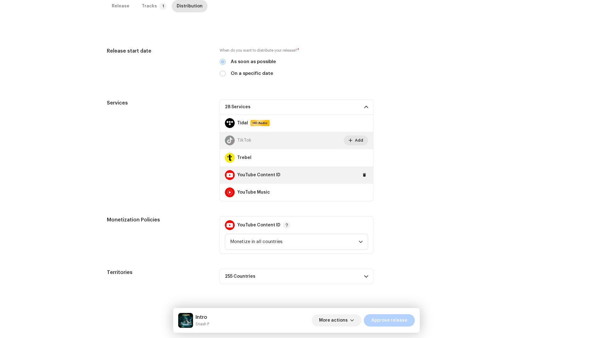
scroll to position [485, 0]
click at [363, 172] on span at bounding box center [365, 174] width 4 height 5
click at [384, 163] on div "Services 27 Services Amazon HD Audio Anghami Audiomack Audius AWA Boomplay Deez…" at bounding box center [296, 150] width 379 height 102
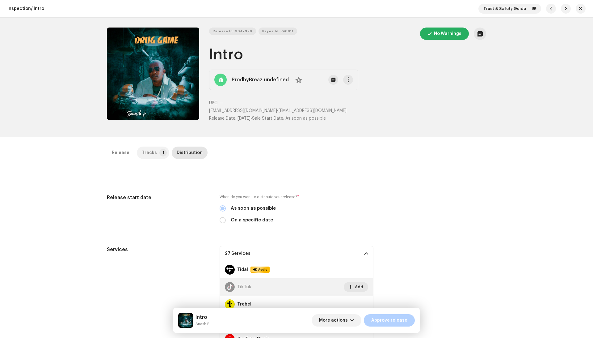
scroll to position [0, 0]
click at [152, 155] on div "Tracks" at bounding box center [149, 152] width 15 height 12
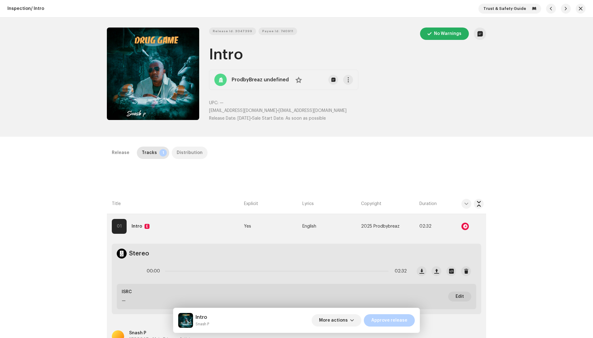
click at [179, 154] on div "Distribution" at bounding box center [190, 152] width 26 height 12
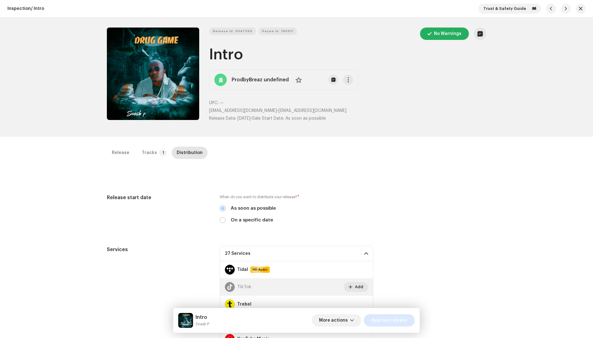
click at [408, 299] on button "Approve release" at bounding box center [389, 320] width 51 height 12
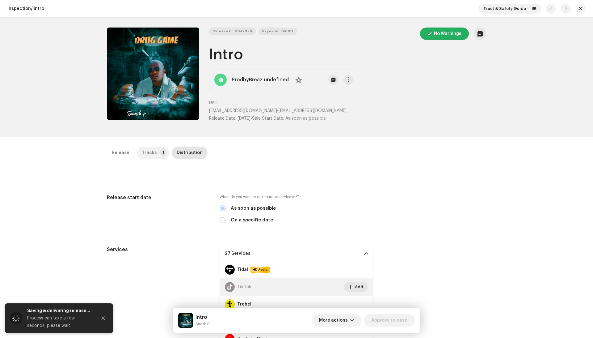
click at [147, 150] on div "Tracks" at bounding box center [149, 152] width 15 height 12
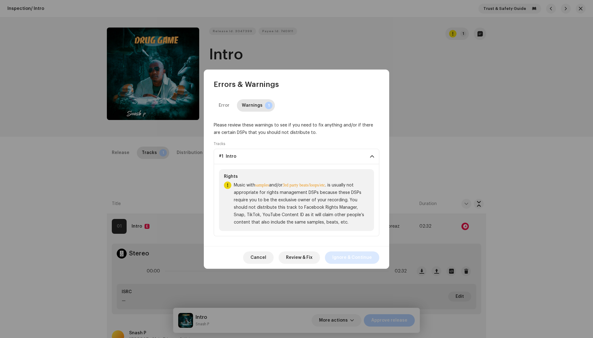
click at [351, 256] on span "Ignore & Continue" at bounding box center [352, 257] width 40 height 12
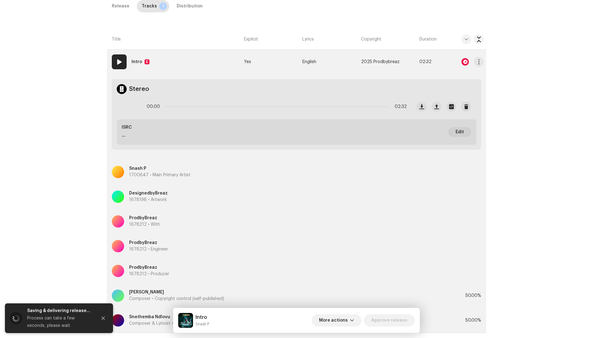
scroll to position [166, 0]
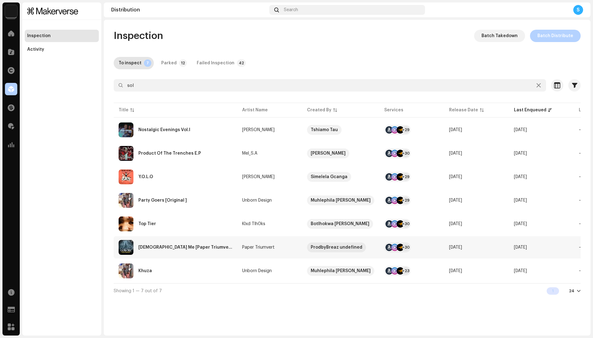
click at [212, 243] on div "God Me [Paper Triumvert]" at bounding box center [176, 247] width 114 height 15
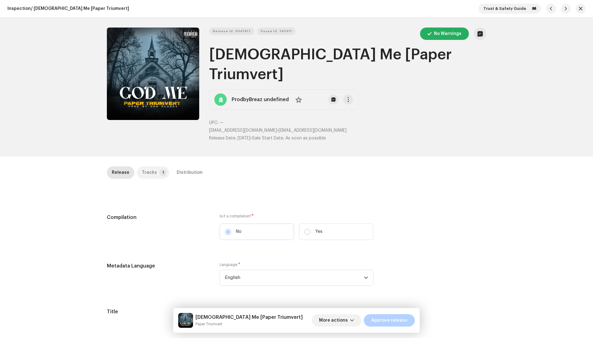
click at [150, 166] on div "Tracks" at bounding box center [149, 172] width 15 height 12
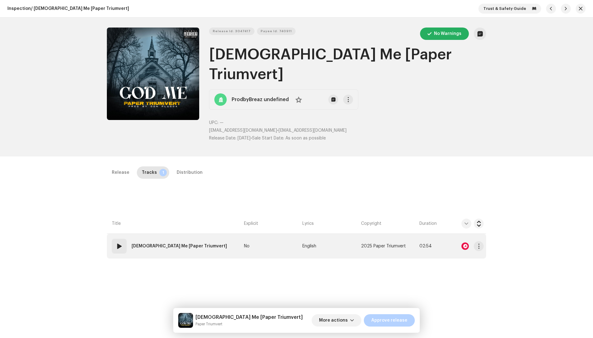
click at [464, 242] on div at bounding box center [465, 245] width 7 height 7
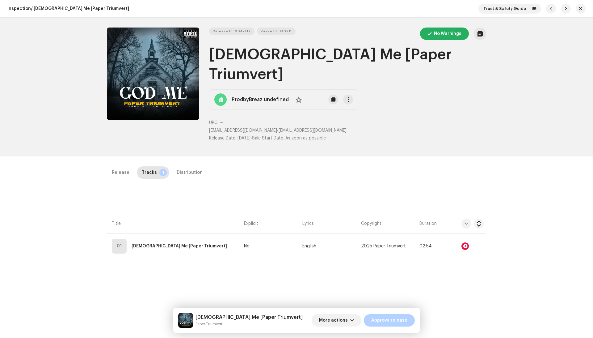
click at [180, 191] on div "Audio Recognition by Remix/Sample 2 Speech ! All results require review/listeni…" at bounding box center [296, 169] width 593 height 338
click at [124, 166] on div "Release" at bounding box center [121, 172] width 18 height 12
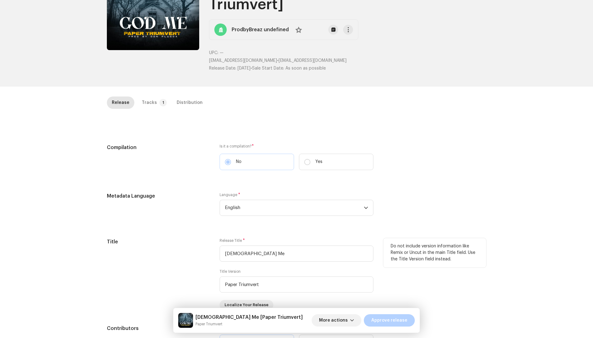
scroll to position [67, 0]
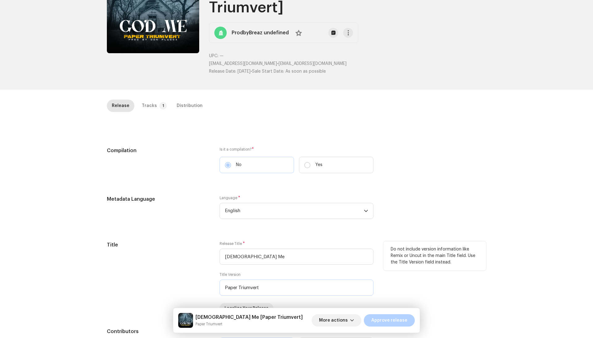
click at [241, 279] on input "Paper Triumvert" at bounding box center [297, 287] width 154 height 16
click at [246, 279] on input "Paper Triumvert" at bounding box center [297, 287] width 154 height 16
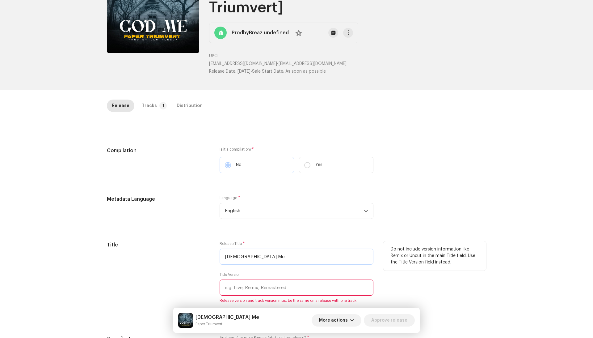
click at [256, 248] on input "God Me" at bounding box center [297, 256] width 154 height 16
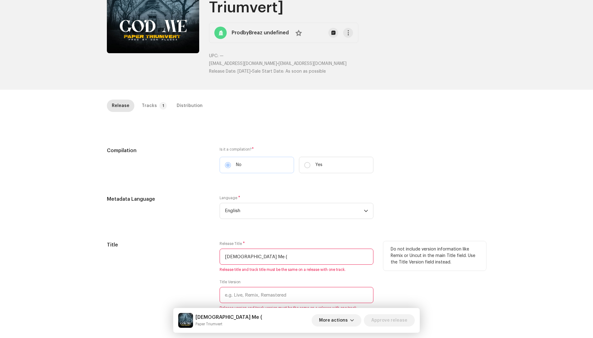
paste input "Paper Triumvert"
type input "God Me (Paper Triumvert)"
drag, startPoint x: 290, startPoint y: 233, endPoint x: 189, endPoint y: 229, distance: 101.4
click at [189, 241] on div "Title Release Title * God Me (Paper Triumvert) Release title and track title mu…" at bounding box center [296, 284] width 379 height 87
click at [232, 248] on input "God Me (Paper Triumvert)" at bounding box center [297, 256] width 154 height 16
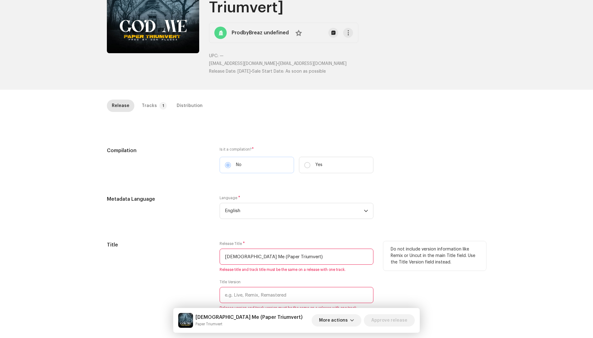
click at [232, 248] on input "God Me (Paper Triumvert)" at bounding box center [297, 256] width 154 height 16
click at [152, 99] on div "Tracks" at bounding box center [149, 105] width 15 height 12
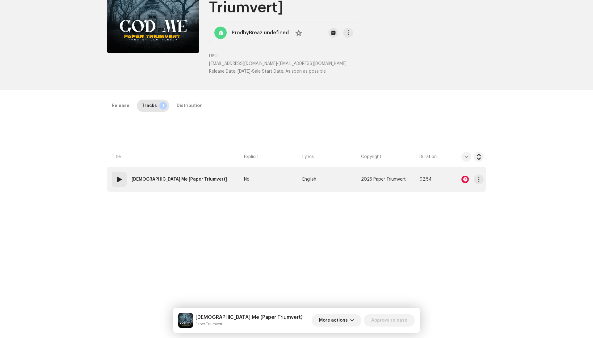
click at [278, 167] on td "No" at bounding box center [271, 179] width 58 height 25
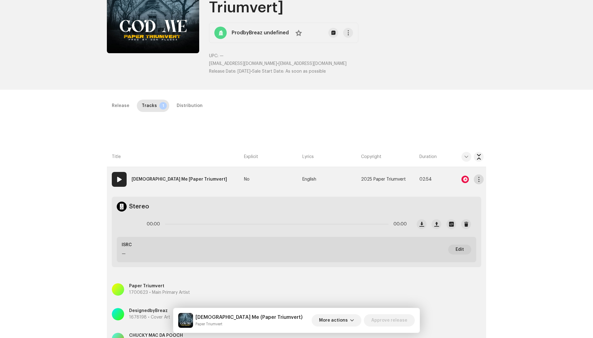
click at [477, 177] on span "button" at bounding box center [479, 179] width 5 height 5
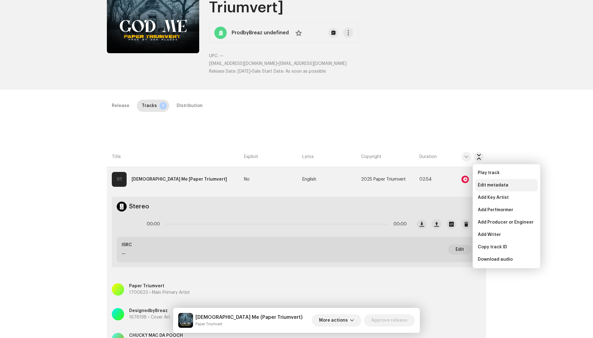
click at [485, 186] on span "Edit metadata" at bounding box center [493, 185] width 31 height 5
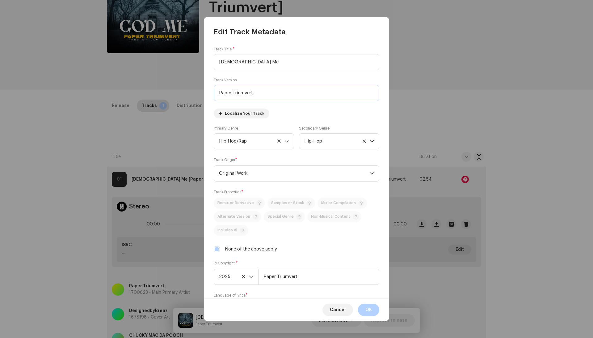
click at [233, 88] on input "Paper Triumvert" at bounding box center [297, 93] width 166 height 16
click at [229, 60] on input "God Me" at bounding box center [297, 62] width 166 height 16
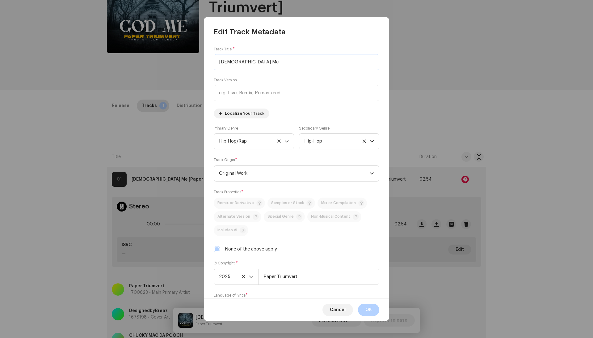
click at [229, 60] on input "God Me" at bounding box center [297, 62] width 166 height 16
paste input "(Paper Triumvert)"
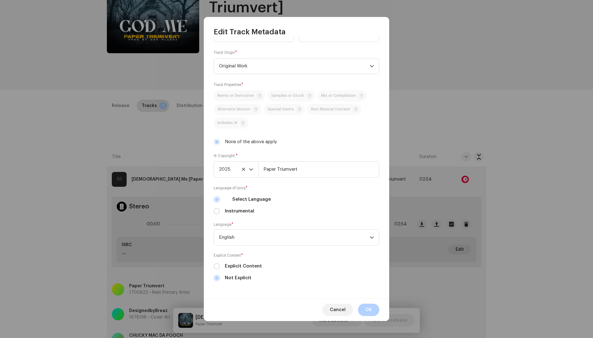
scroll to position [108, 0]
type input "God Me (Paper Triumvert)"
click at [240, 141] on label "None of the above apply" at bounding box center [251, 141] width 52 height 7
click at [220, 141] on input "None of the above apply" at bounding box center [217, 142] width 6 height 6
checkbox input "false"
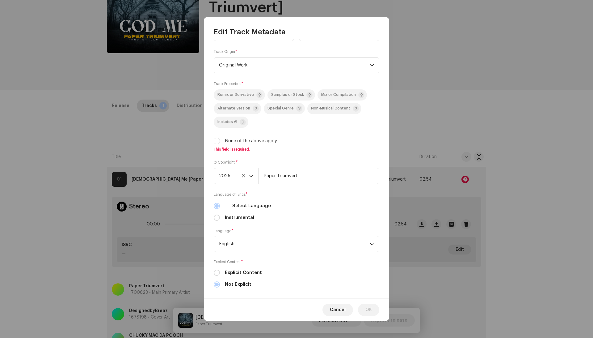
click at [282, 88] on div "Track Properties * Remix or Derivative Samples or Stock Mix or Compilation Alte…" at bounding box center [297, 116] width 166 height 71
click at [282, 90] on div "Track Properties * Remix or Derivative Samples or Stock Mix or Compilation Alte…" at bounding box center [297, 116] width 166 height 71
click at [282, 91] on p-togglebutton "Samples or Stock" at bounding box center [292, 94] width 48 height 11
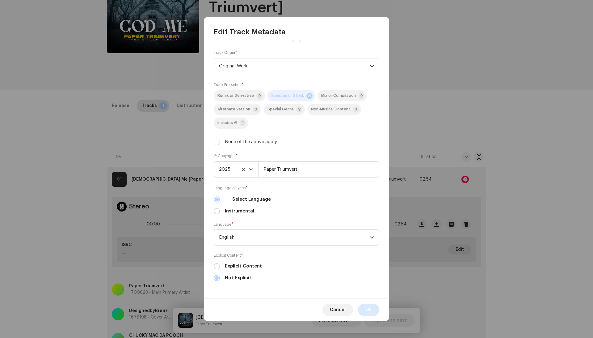
click at [363, 299] on button "OK" at bounding box center [368, 309] width 21 height 12
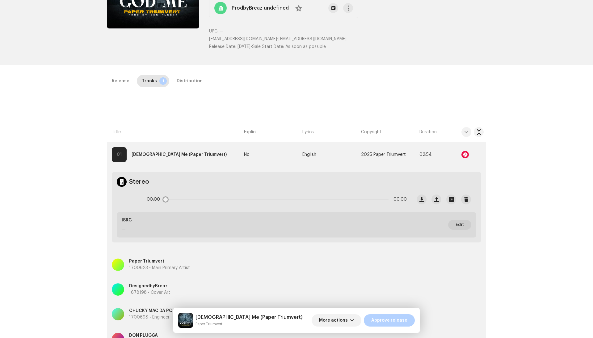
scroll to position [107, 0]
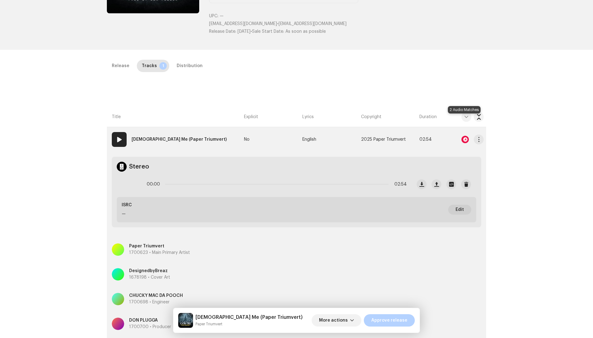
click at [465, 136] on div at bounding box center [465, 139] width 7 height 7
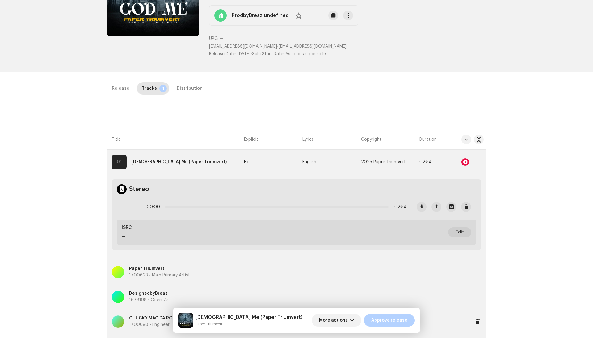
scroll to position [44, 0]
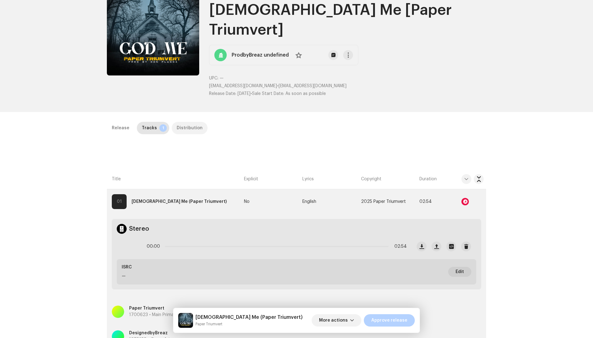
click at [177, 122] on div "Distribution" at bounding box center [190, 128] width 26 height 12
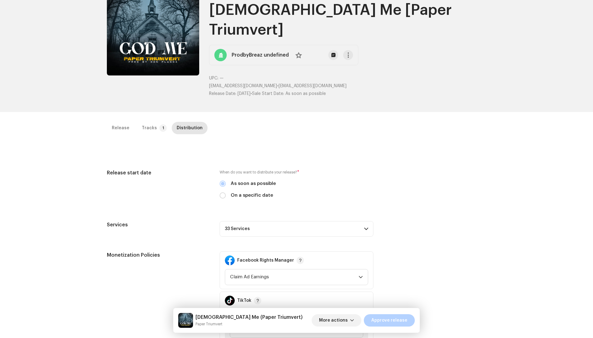
click at [299, 221] on p-accordion-header "33 Services" at bounding box center [297, 228] width 154 height 15
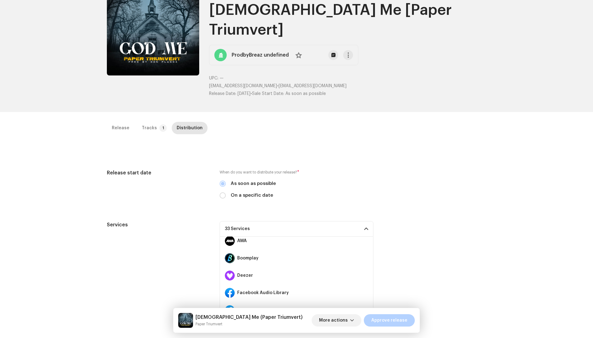
scroll to position [81, 0]
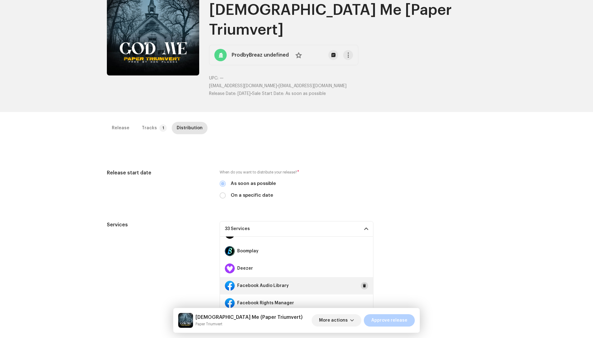
click at [363, 283] on span at bounding box center [365, 285] width 4 height 5
click at [363, 299] on span at bounding box center [365, 302] width 4 height 5
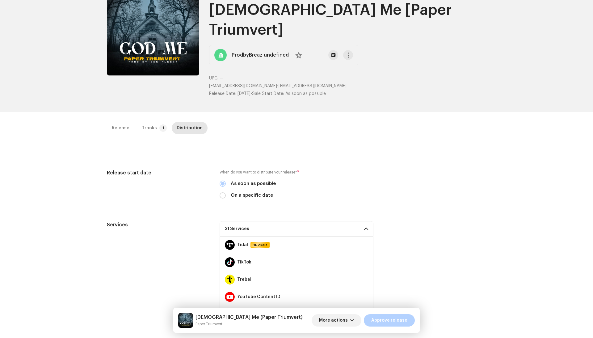
scroll to position [485, 0]
click at [363, 260] on span at bounding box center [365, 262] width 4 height 5
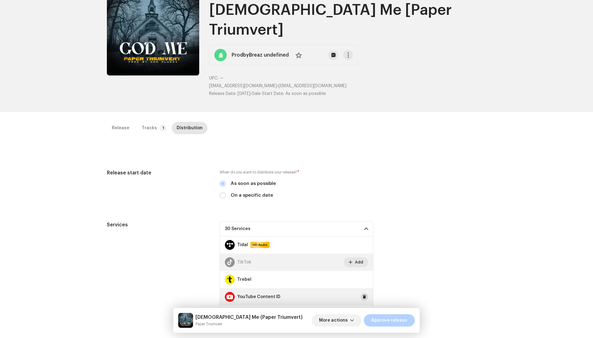
click at [364, 293] on button at bounding box center [364, 296] width 7 height 7
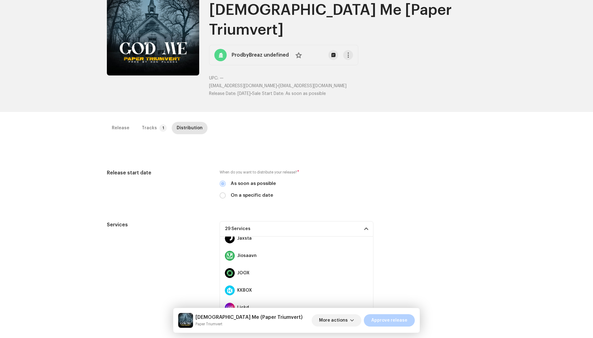
scroll to position [233, 0]
click at [363, 299] on span at bounding box center [365, 306] width 4 height 5
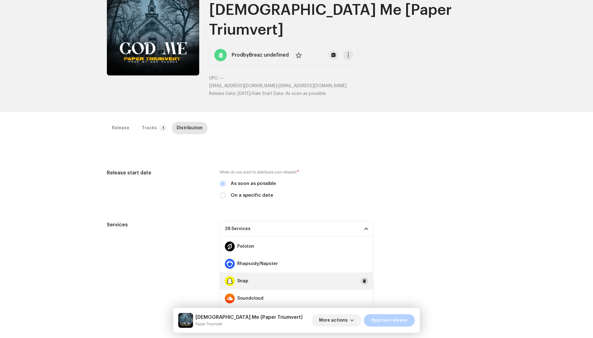
click at [361, 277] on button at bounding box center [364, 280] width 7 height 7
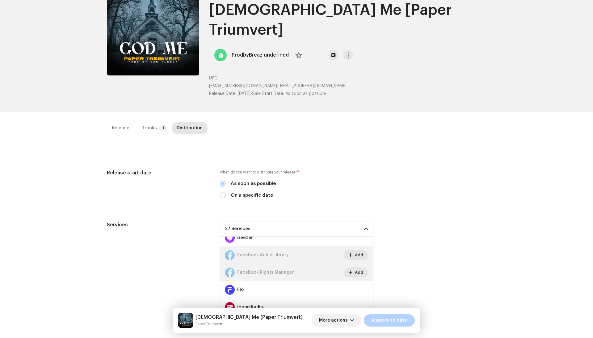
scroll to position [29, 0]
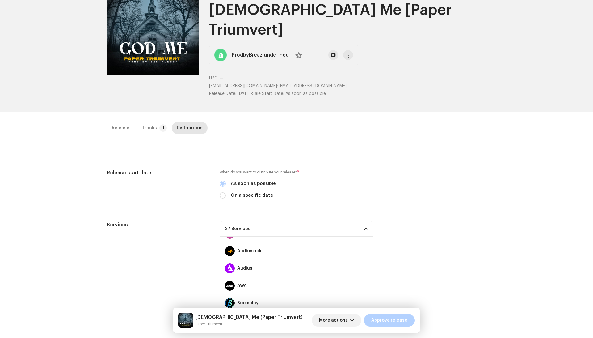
click at [416, 263] on div "Services 27 Services Amazon HD Audio Anghami Audiomack Audius AWA Boomplay Deez…" at bounding box center [296, 272] width 379 height 102
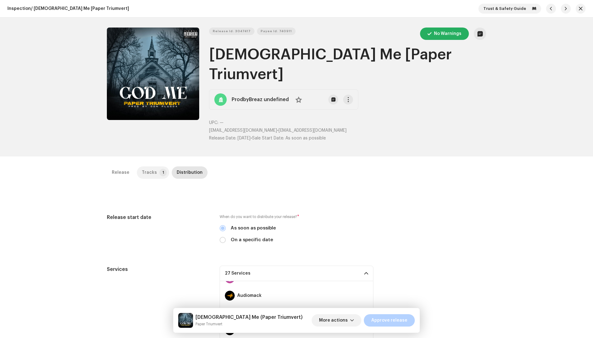
scroll to position [0, 0]
click at [153, 166] on p-tab "Tracks 1" at bounding box center [153, 172] width 32 height 12
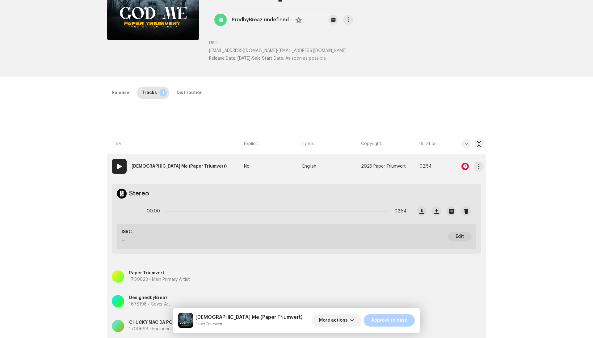
scroll to position [82, 0]
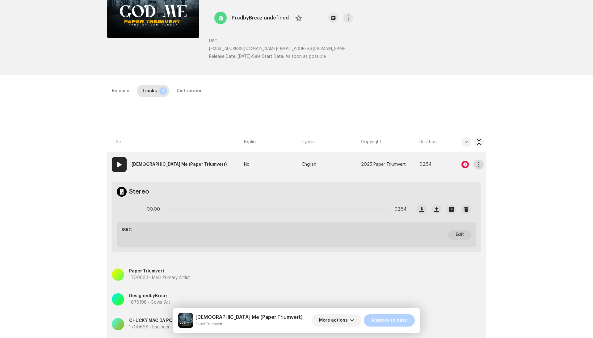
click at [480, 162] on span "button" at bounding box center [479, 164] width 5 height 5
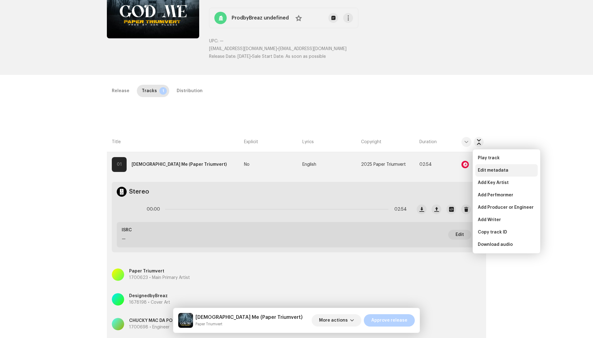
click at [482, 167] on div "Edit metadata" at bounding box center [506, 170] width 62 height 12
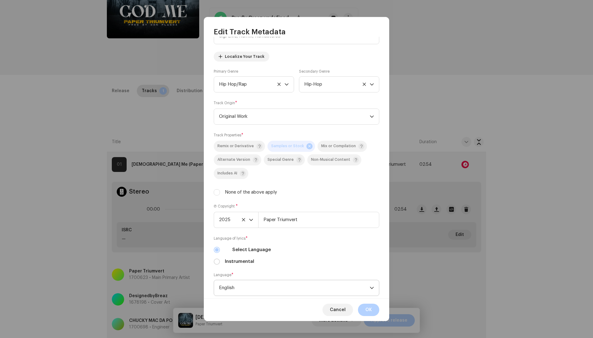
scroll to position [70, 0]
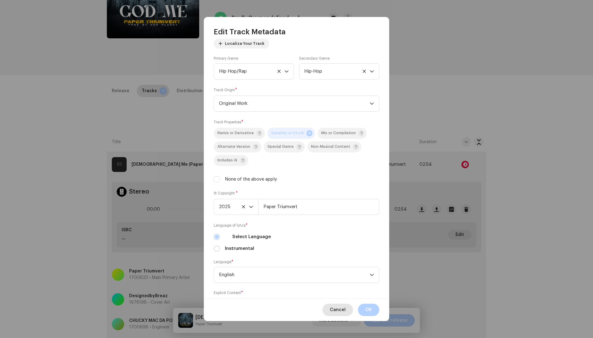
click at [339, 299] on span "Cancel" at bounding box center [338, 309] width 16 height 12
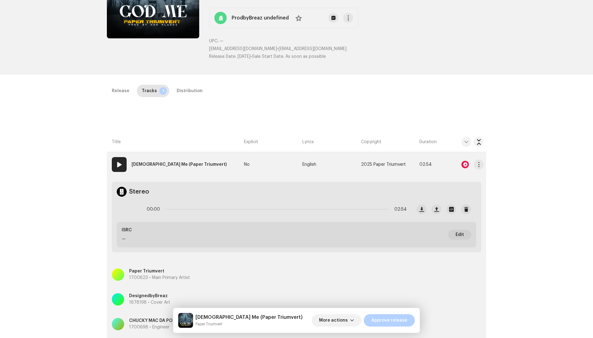
click at [464, 161] on div at bounding box center [465, 164] width 7 height 7
click at [503, 144] on div "Audio Recognition by Remix/Sample 2 Speech ! All results require review/listeni…" at bounding box center [296, 169] width 593 height 338
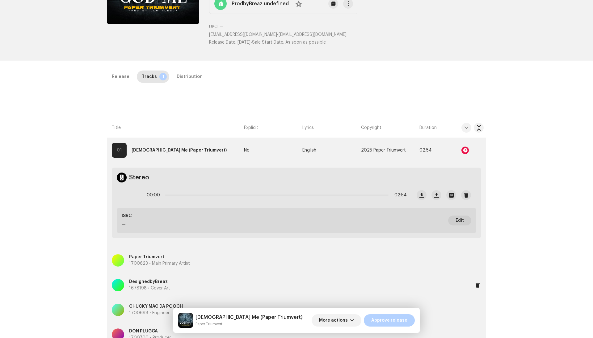
scroll to position [44, 0]
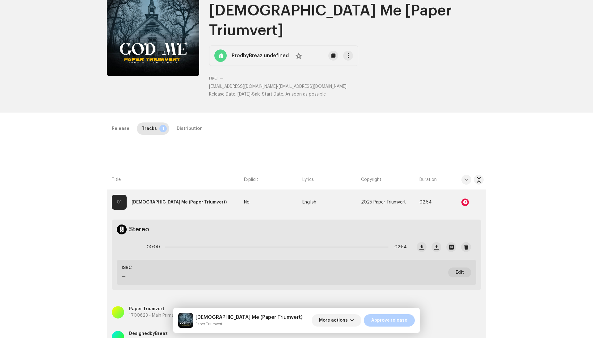
click at [229, 170] on th "Title" at bounding box center [174, 180] width 135 height 20
click at [228, 190] on td "01 God Me (Paper Triumvert)" at bounding box center [174, 202] width 135 height 25
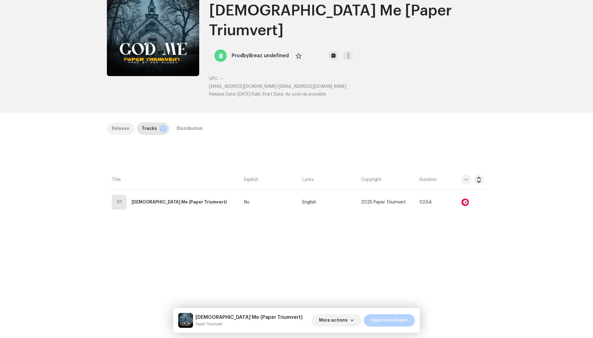
click at [120, 122] on div "Release" at bounding box center [121, 128] width 18 height 12
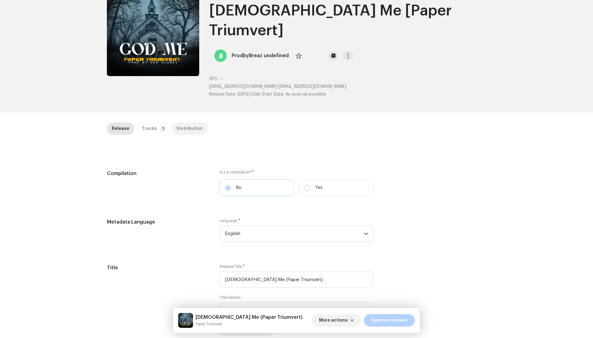
click at [188, 122] on div "Distribution" at bounding box center [190, 128] width 26 height 12
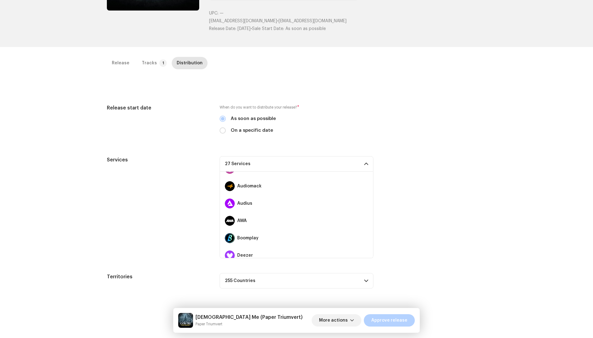
scroll to position [43, 0]
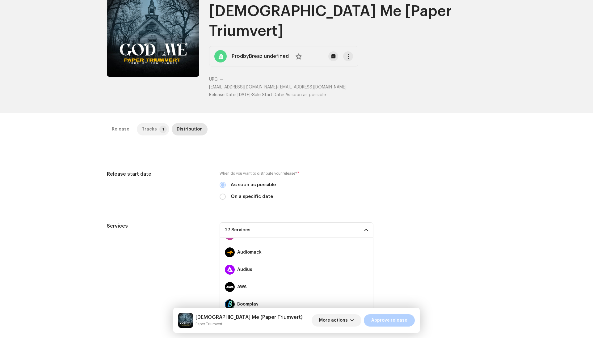
click at [150, 123] on div "Tracks" at bounding box center [149, 129] width 15 height 12
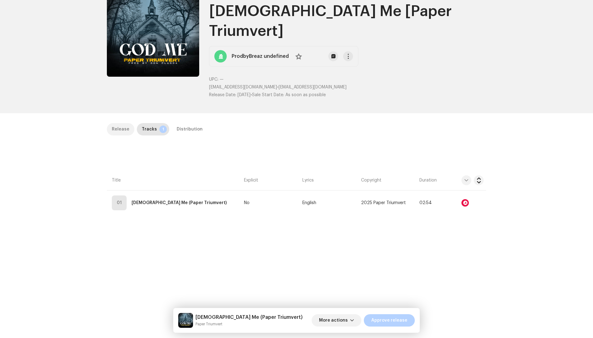
click at [116, 123] on div "Release" at bounding box center [121, 129] width 18 height 12
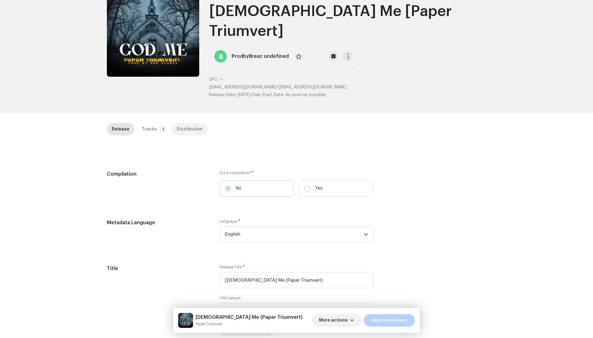
click at [182, 123] on div "Distribution" at bounding box center [190, 129] width 26 height 12
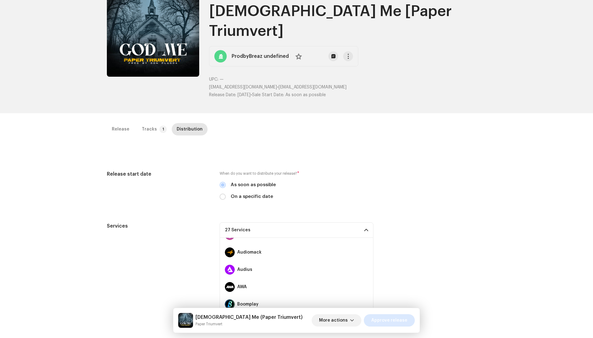
click at [398, 299] on span "Approve release" at bounding box center [389, 320] width 36 height 12
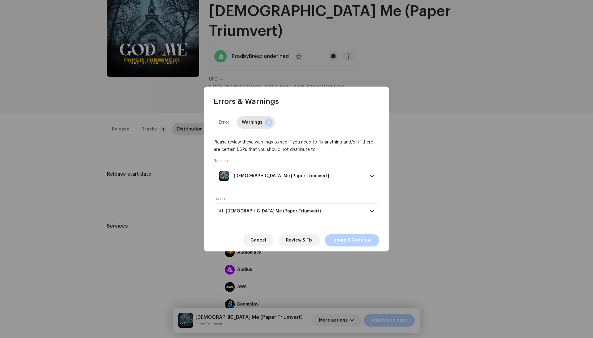
click at [353, 233] on div "Cancel Review & Fix Ignore & Continue" at bounding box center [296, 240] width 185 height 23
click at [353, 235] on span "Ignore & Continue" at bounding box center [352, 240] width 40 height 12
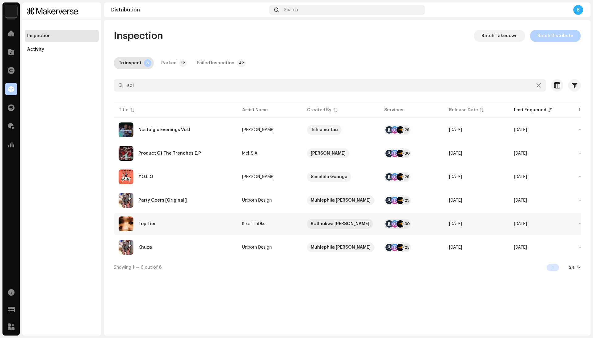
click at [211, 226] on div "Top Tier" at bounding box center [176, 223] width 114 height 15
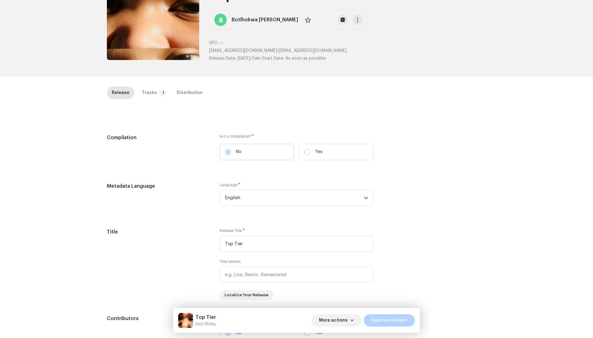
scroll to position [77, 0]
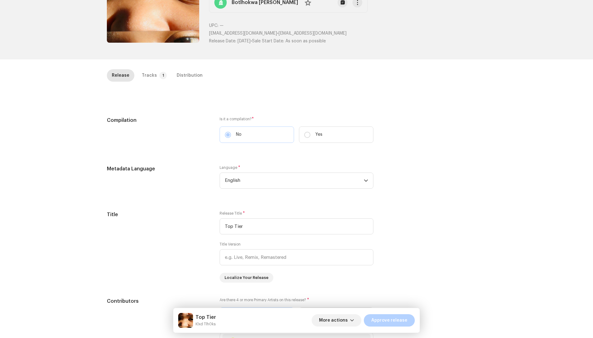
click at [153, 81] on div "Release Tracks 1 Distribution" at bounding box center [296, 78] width 379 height 18
click at [151, 75] on div "Tracks" at bounding box center [149, 75] width 15 height 12
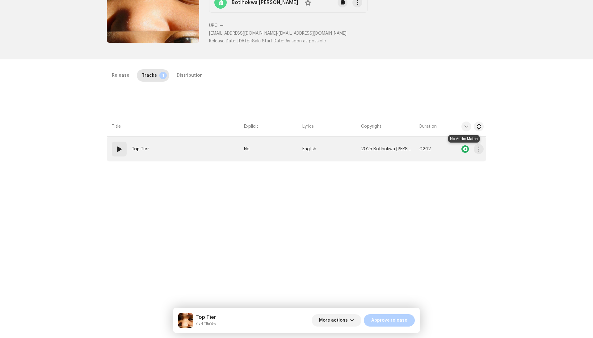
click at [463, 147] on div at bounding box center [465, 148] width 7 height 7
click at [465, 150] on div at bounding box center [465, 148] width 7 height 7
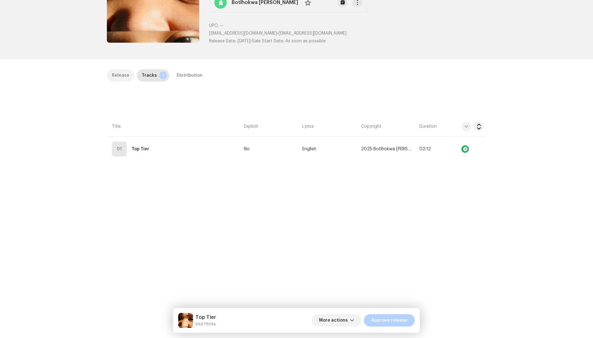
click at [124, 77] on div "Release" at bounding box center [121, 75] width 18 height 12
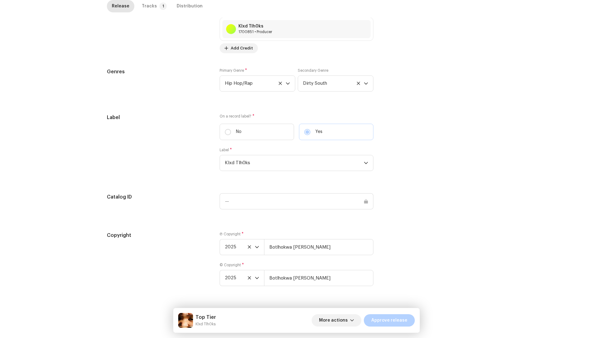
scroll to position [0, 0]
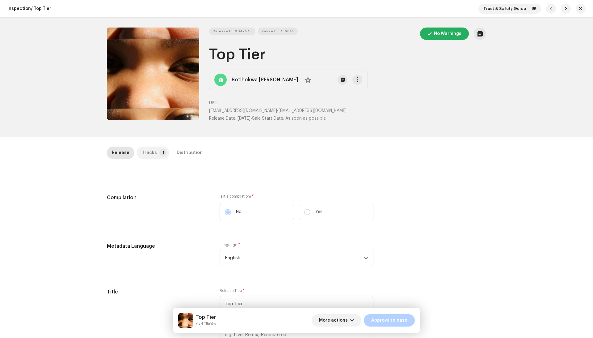
click at [157, 147] on p-tab "Tracks 1" at bounding box center [153, 152] width 32 height 12
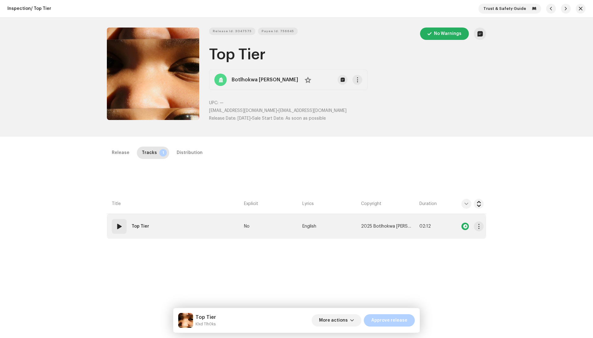
click at [284, 224] on td "No" at bounding box center [271, 226] width 58 height 25
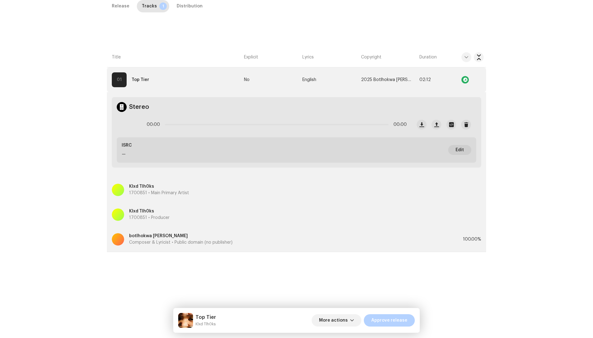
scroll to position [161, 0]
click at [264, 229] on div "botlhokwa lesia Composer & Lyricist • Public domain (no publisher)" at bounding box center [287, 239] width 351 height 22
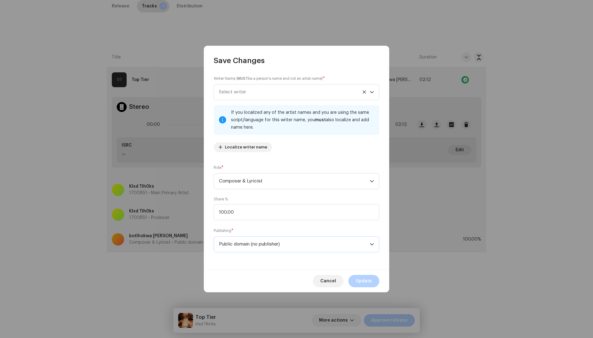
click at [244, 241] on span "Public domain (no publisher)" at bounding box center [294, 243] width 151 height 15
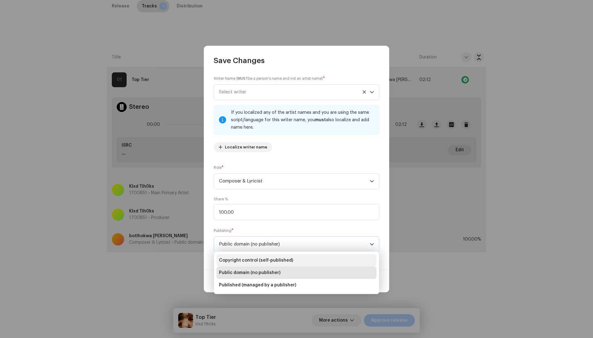
click at [254, 260] on span "Copyright control (self-published)" at bounding box center [256, 260] width 74 height 6
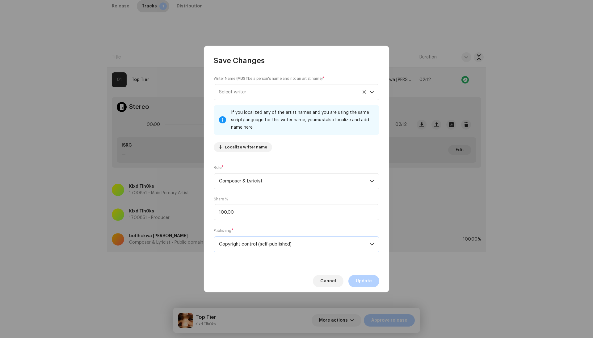
click at [358, 274] on div "Cancel Update" at bounding box center [296, 280] width 185 height 23
click at [357, 279] on span "Update" at bounding box center [364, 281] width 16 height 12
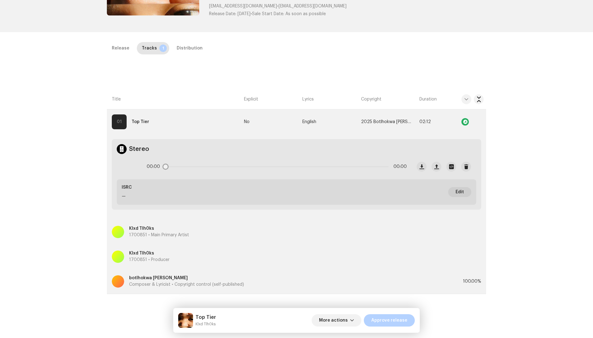
scroll to position [27, 0]
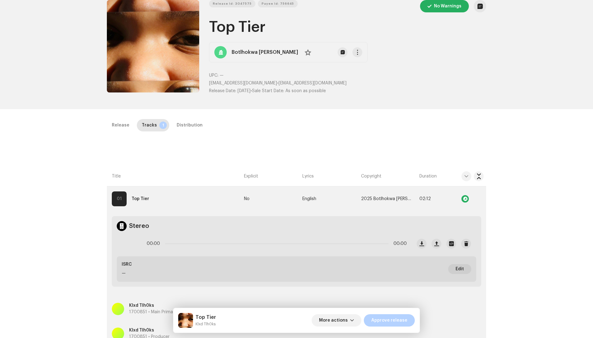
click at [178, 116] on div "Inspection / Top Tier Trust & Safety Guide Release Id: 3047575 Payee Id: 756645…" at bounding box center [296, 169] width 593 height 338
click at [178, 127] on div "Distribution" at bounding box center [190, 125] width 26 height 12
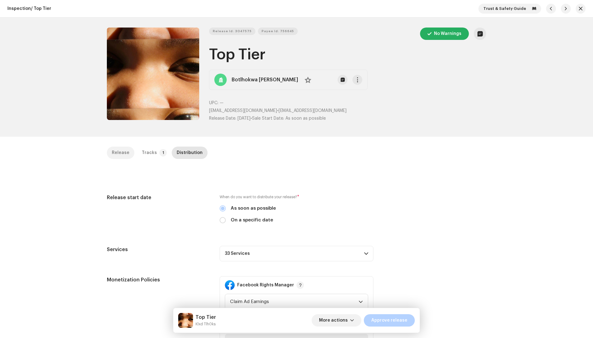
scroll to position [0, 0]
click at [119, 149] on div "Release" at bounding box center [121, 152] width 18 height 12
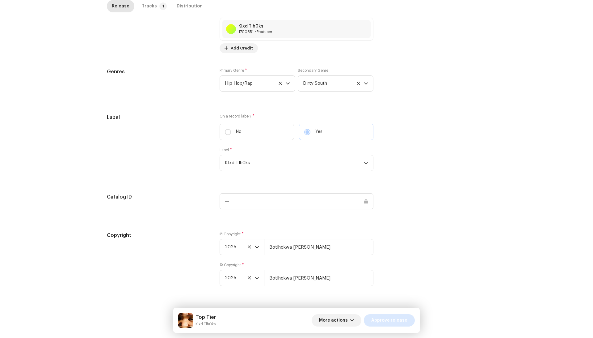
scroll to position [492, 0]
click at [393, 299] on span "Approve release" at bounding box center [389, 320] width 36 height 12
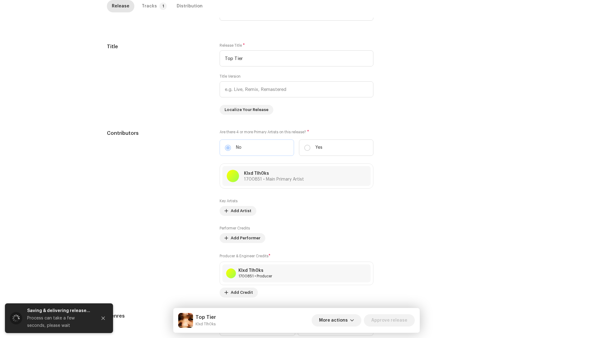
scroll to position [245, 0]
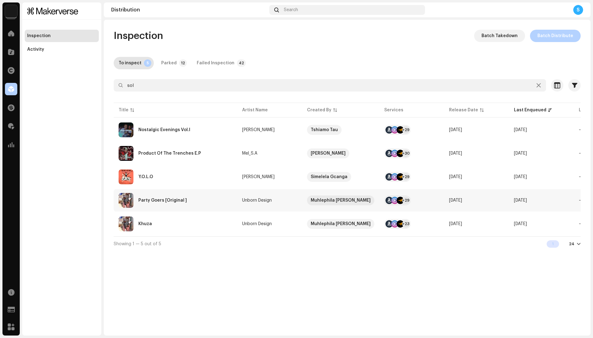
click at [223, 199] on div "Party Goers [Original ]" at bounding box center [176, 200] width 114 height 15
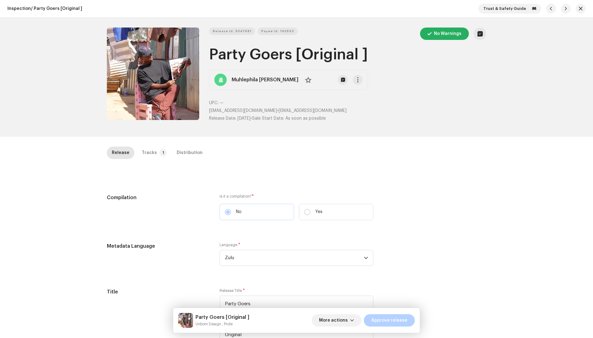
scroll to position [8, 0]
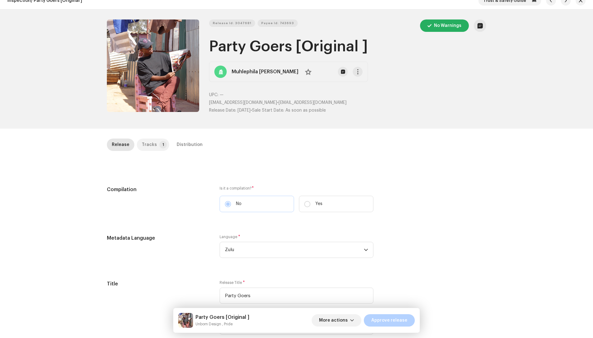
click at [148, 149] on div "Tracks" at bounding box center [149, 144] width 15 height 12
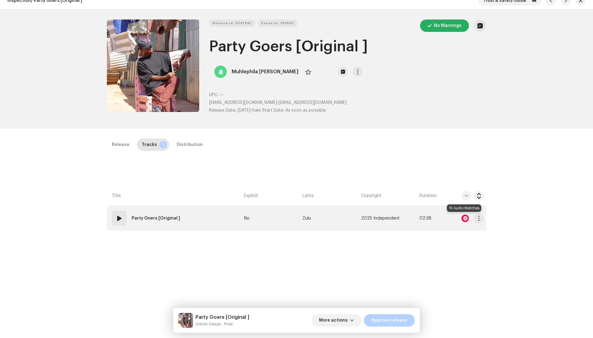
click at [464, 219] on div at bounding box center [465, 217] width 7 height 7
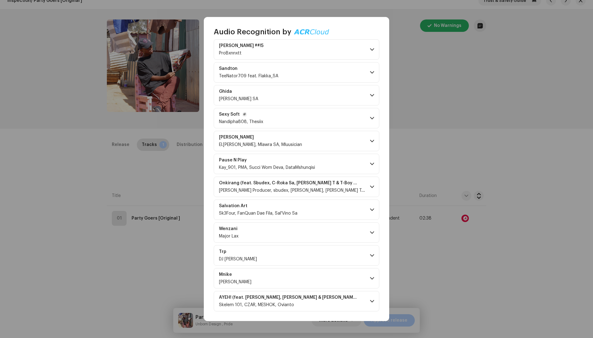
scroll to position [133, 0]
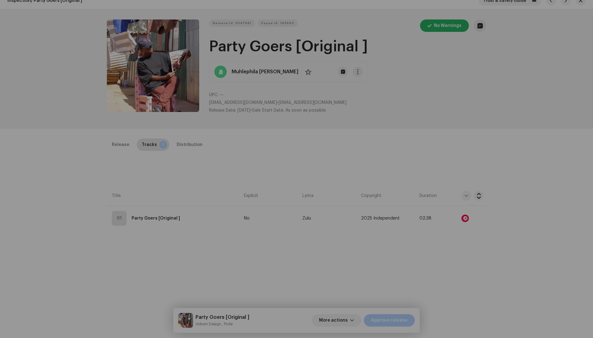
click at [180, 291] on div "Audio Recognition by Remix/Sample 15 All results require review/listening to av…" at bounding box center [296, 169] width 593 height 338
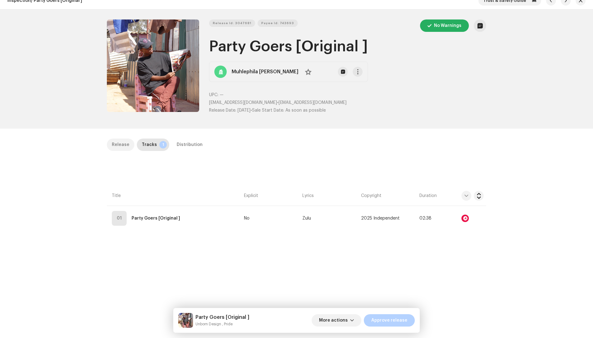
click at [120, 146] on div "Release" at bounding box center [121, 144] width 18 height 12
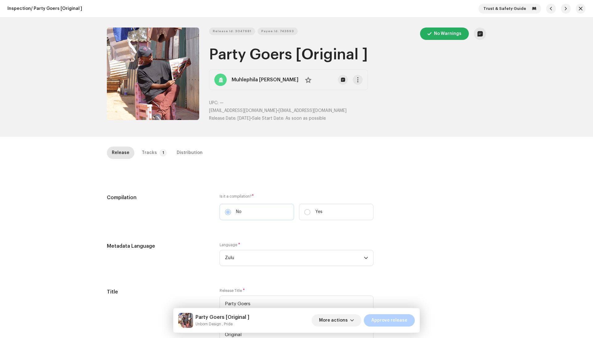
scroll to position [0, 0]
click at [152, 148] on div "Tracks" at bounding box center [149, 152] width 15 height 12
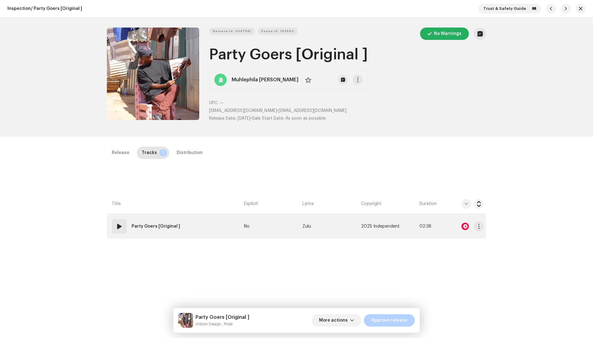
click at [203, 228] on td "01 Party Goers [Original ]" at bounding box center [174, 226] width 135 height 25
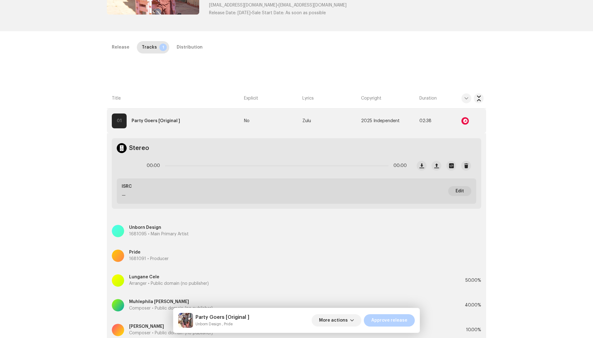
scroll to position [142, 0]
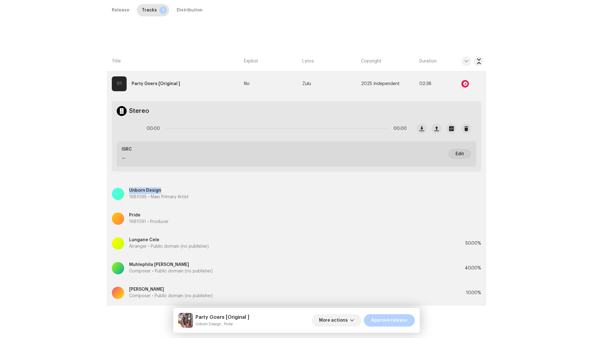
copy p "Unborn Design"
drag, startPoint x: 162, startPoint y: 189, endPoint x: 127, endPoint y: 189, distance: 34.9
click at [127, 189] on div "Unborn Design 1681095 • Main Primary Artist" at bounding box center [297, 194] width 370 height 22
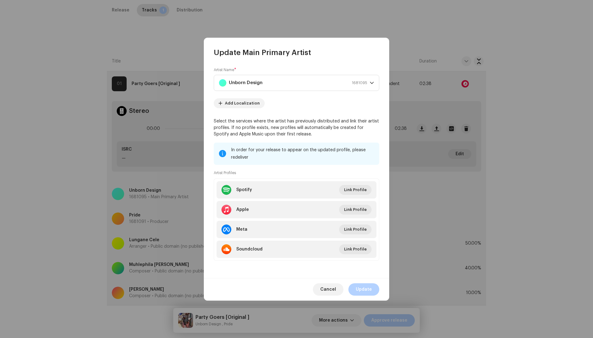
click at [329, 276] on div "Artist Name * Unborn Design 1681095 Add Localization Select the services where …" at bounding box center [296, 167] width 185 height 220
click at [331, 291] on span "Cancel" at bounding box center [328, 289] width 16 height 12
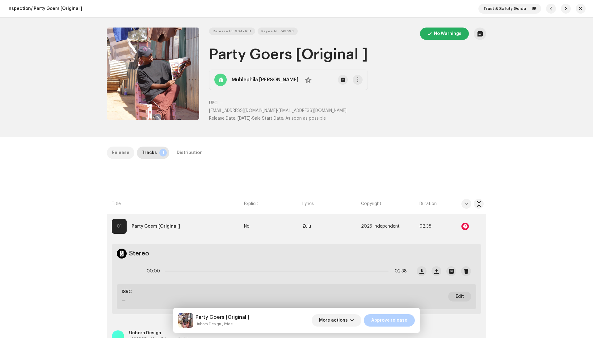
scroll to position [0, 0]
click at [119, 158] on div "Release" at bounding box center [121, 152] width 18 height 12
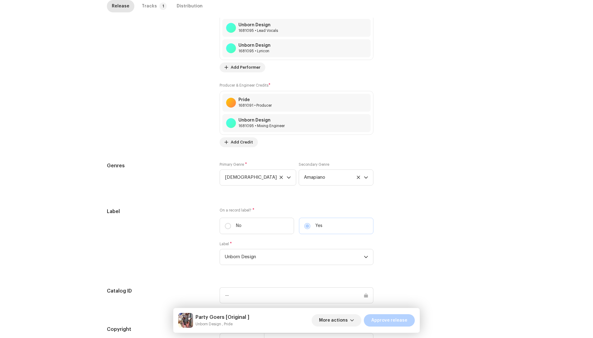
scroll to position [606, 0]
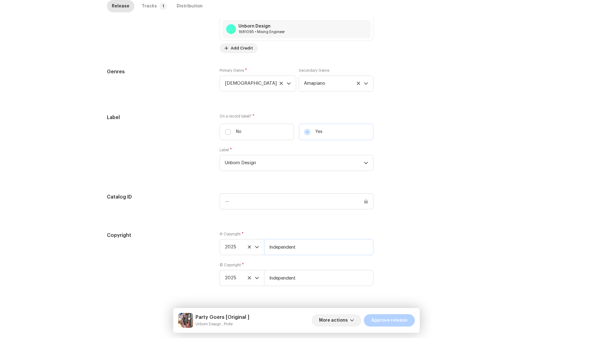
click at [284, 251] on input "Independent" at bounding box center [318, 247] width 109 height 16
paste input "Unborn Design"
type input "Unborn Design"
click at [289, 286] on div "Ⓟ Copyright * 2025 Unborn Design © Copyright * 2025 Independent" at bounding box center [297, 262] width 154 height 62
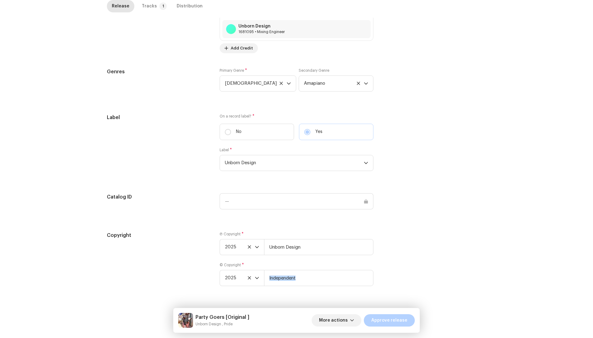
click at [289, 286] on div "Ⓟ Copyright * 2025 Unborn Design © Copyright * 2025 Independent" at bounding box center [297, 262] width 154 height 62
click at [289, 282] on input "Independent" at bounding box center [318, 278] width 109 height 16
paste input "Unborn Design"
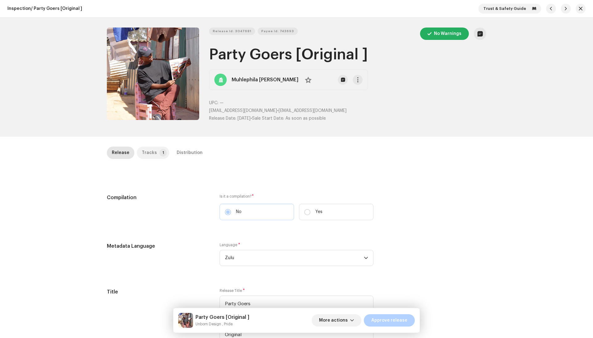
type input "Unborn Design"
click at [145, 156] on div "Tracks" at bounding box center [149, 152] width 15 height 12
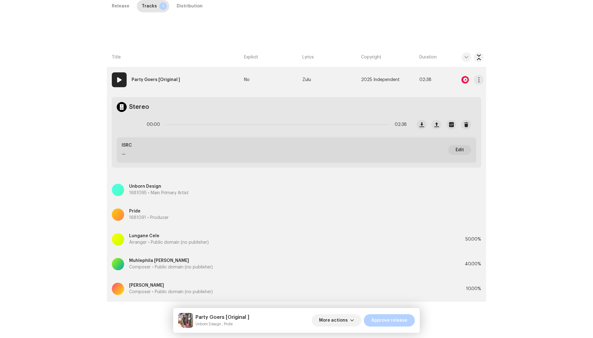
scroll to position [161, 0]
click at [477, 77] on span "button" at bounding box center [479, 79] width 5 height 5
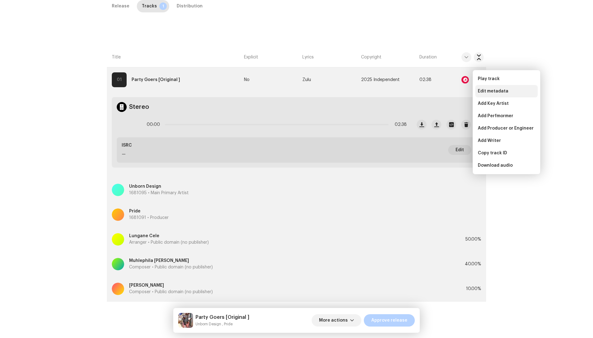
click at [478, 93] on span "Edit metadata" at bounding box center [493, 91] width 31 height 5
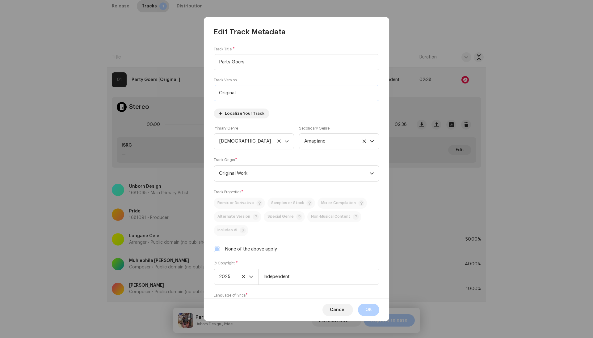
click at [234, 96] on input "Original" at bounding box center [297, 93] width 166 height 16
click at [372, 299] on button "OK" at bounding box center [368, 309] width 21 height 12
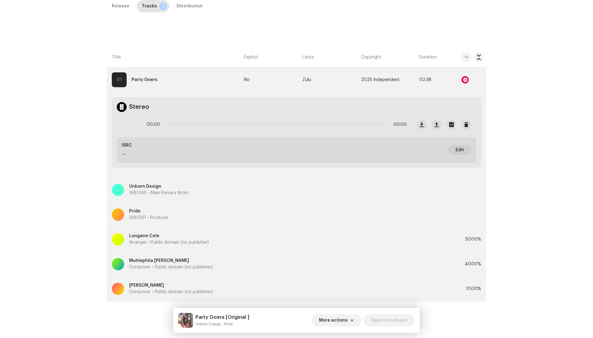
scroll to position [122, 0]
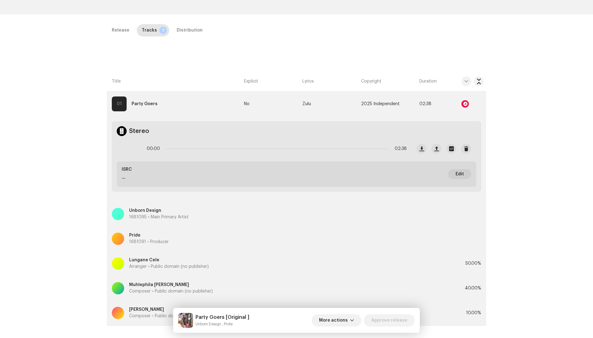
click at [119, 43] on div "Release Tracks 1 Distribution Compilation Is it a compilation? * No Yes Metadat…" at bounding box center [296, 178] width 399 height 308
click at [119, 27] on div "Release" at bounding box center [121, 30] width 18 height 12
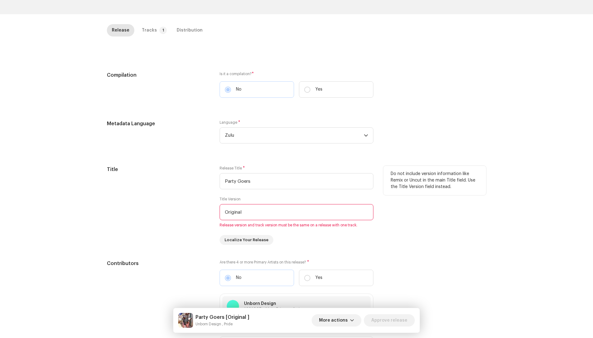
click at [230, 219] on input "Original" at bounding box center [297, 212] width 154 height 16
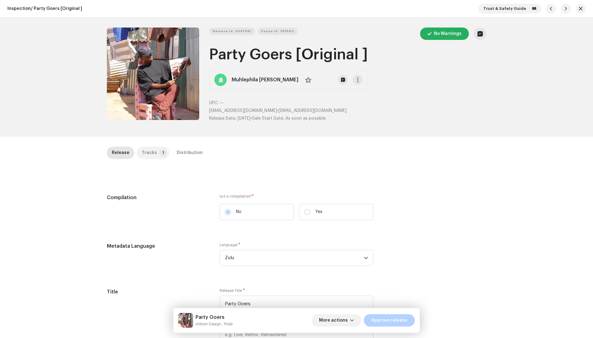
scroll to position [0, 0]
click at [161, 151] on p-badge "1" at bounding box center [162, 152] width 7 height 7
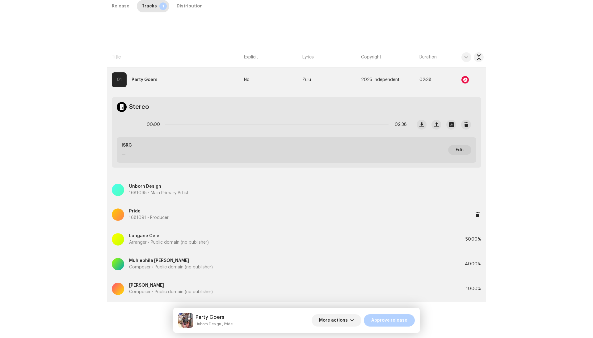
scroll to position [161, 0]
click at [210, 257] on p "Muhlephila Thabiso Dlamini" at bounding box center [171, 260] width 84 height 6
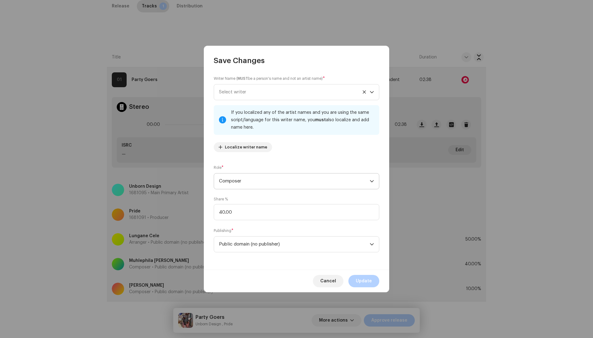
click at [230, 175] on span "Composer" at bounding box center [294, 180] width 151 height 15
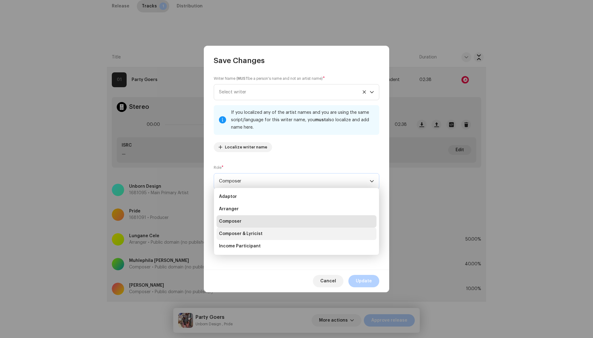
click at [243, 230] on li "Composer & Lyricist" at bounding box center [297, 233] width 160 height 12
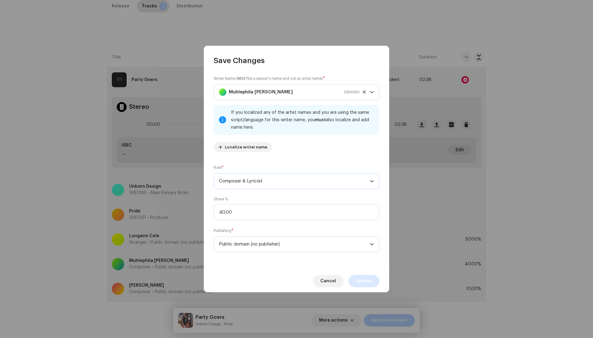
click at [360, 276] on span "Update" at bounding box center [364, 281] width 16 height 12
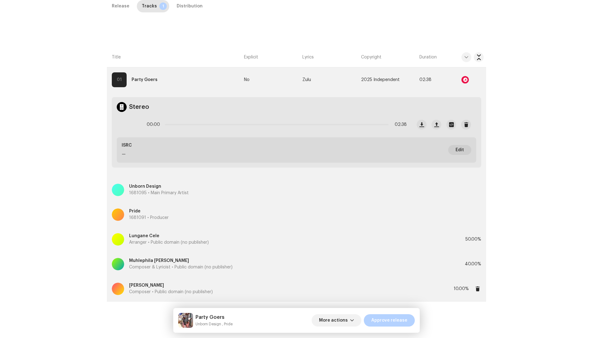
click at [221, 277] on div "Jacobeth Mzwinga Composer • Public domain (no publisher)" at bounding box center [283, 288] width 342 height 22
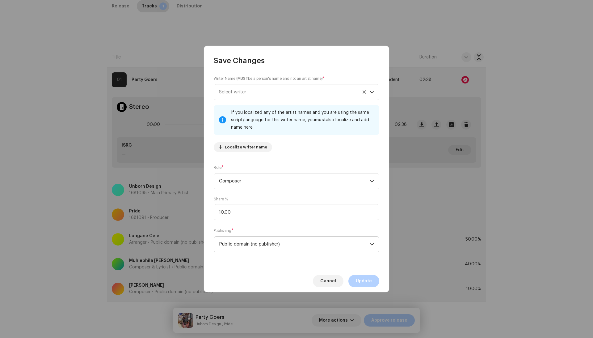
click at [286, 240] on span "Public domain (no publisher)" at bounding box center [294, 243] width 151 height 15
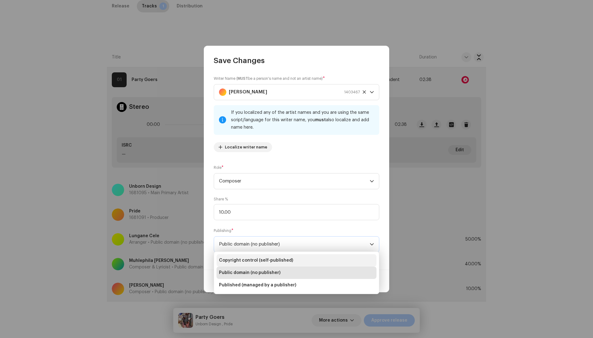
click at [277, 255] on li "Copyright control (self-published)" at bounding box center [297, 260] width 160 height 12
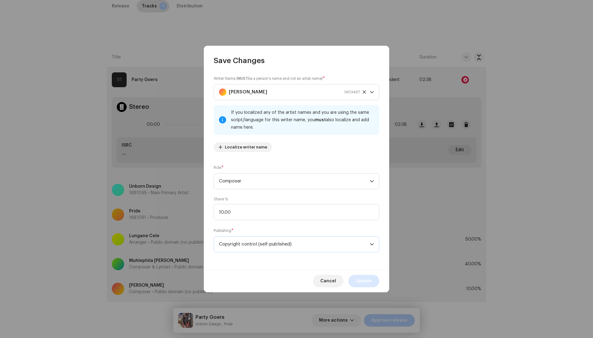
click at [361, 275] on span "Update" at bounding box center [364, 281] width 16 height 12
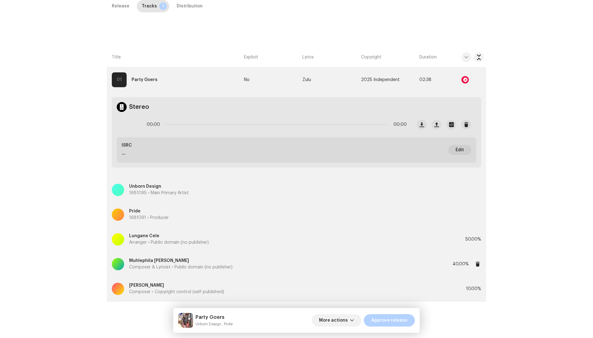
click at [251, 254] on div "Muhlephila Thabiso Dlamini Composer & Lyricist • Public domain (no publisher)" at bounding box center [282, 264] width 341 height 22
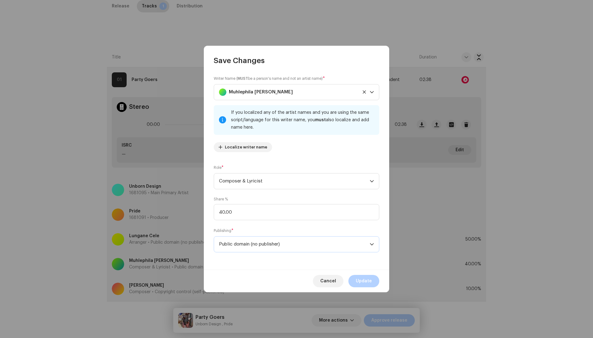
click at [264, 250] on span "Public domain (no publisher)" at bounding box center [294, 243] width 151 height 15
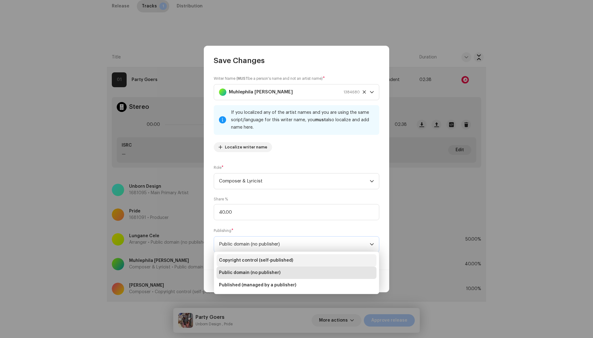
click at [261, 259] on span "Copyright control (self-published)" at bounding box center [256, 260] width 74 height 6
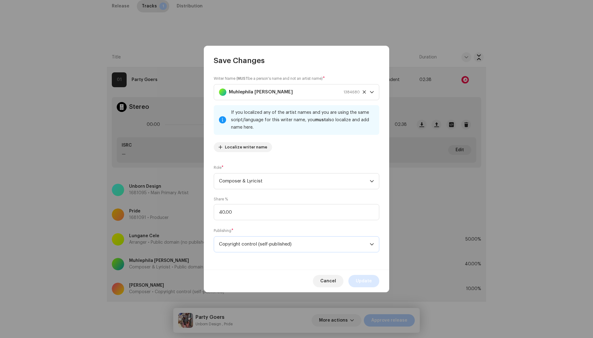
click at [379, 282] on button "Update" at bounding box center [364, 281] width 31 height 12
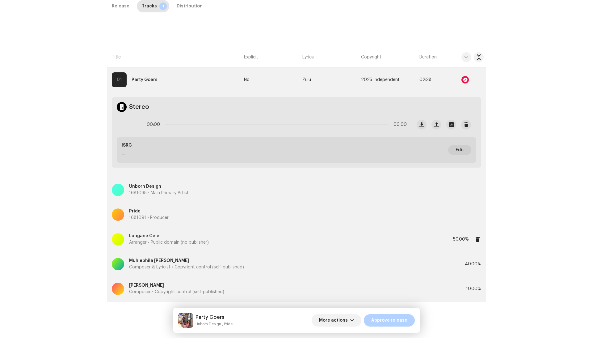
click at [256, 228] on div "Lungane Cele Arranger • Public domain (no publisher)" at bounding box center [282, 239] width 341 height 22
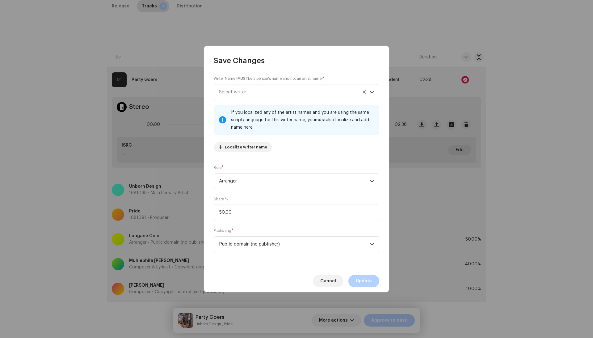
click at [253, 234] on div "Publishing * Public domain (no publisher)" at bounding box center [297, 239] width 166 height 25
click at [253, 245] on span "Public domain (no publisher)" at bounding box center [294, 243] width 151 height 15
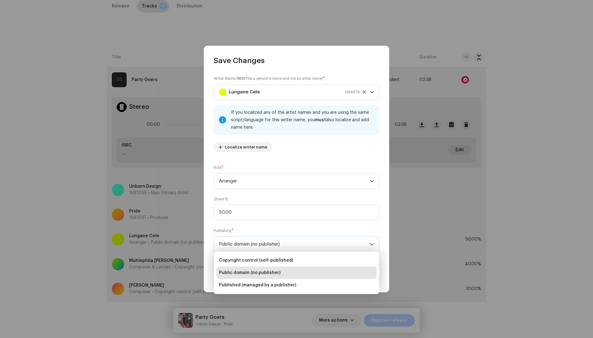
click at [273, 252] on ul "Copyright control (self-published) Public domain (no publisher) Published (mana…" at bounding box center [296, 272] width 165 height 42
click at [273, 255] on li "Copyright control (self-published)" at bounding box center [297, 260] width 160 height 12
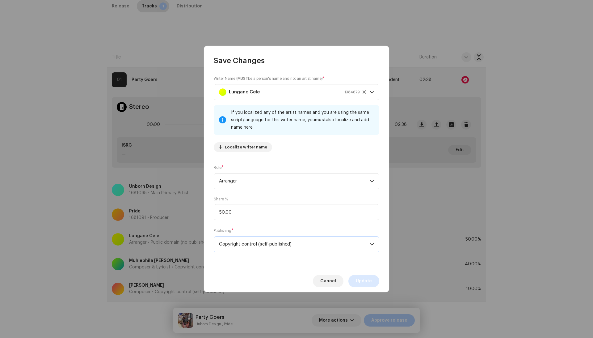
click at [357, 280] on span "Update" at bounding box center [364, 281] width 16 height 12
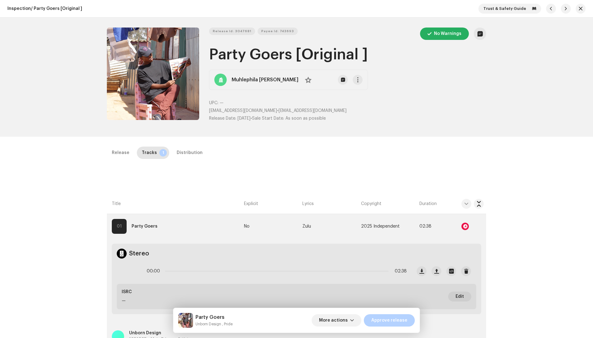
click at [182, 162] on div "Release Tracks 1 Distribution" at bounding box center [296, 155] width 379 height 18
click at [182, 153] on div "Distribution" at bounding box center [190, 152] width 26 height 12
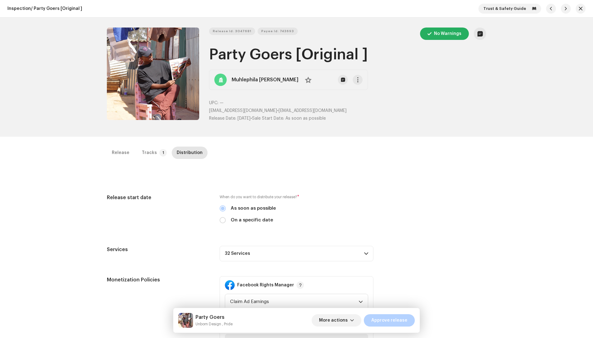
scroll to position [74, 0]
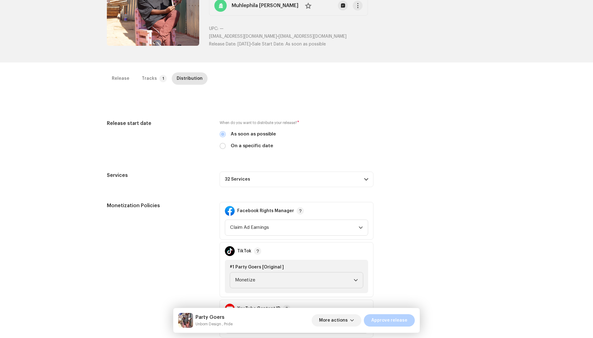
click at [302, 181] on p-accordion-header "32 Services" at bounding box center [297, 178] width 154 height 15
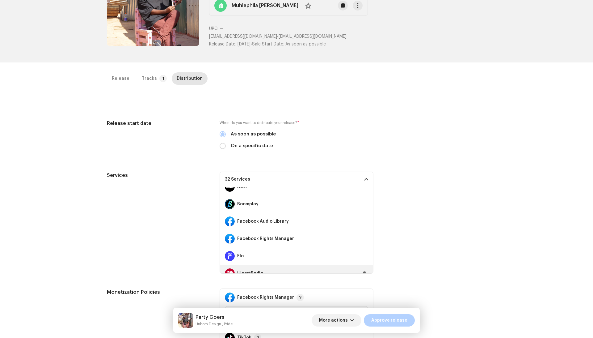
scroll to position [61, 0]
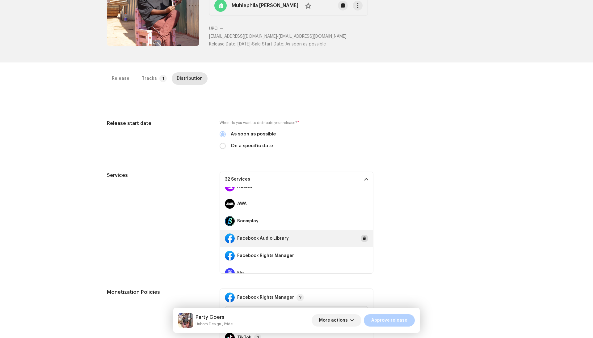
click at [361, 234] on button at bounding box center [364, 237] width 7 height 7
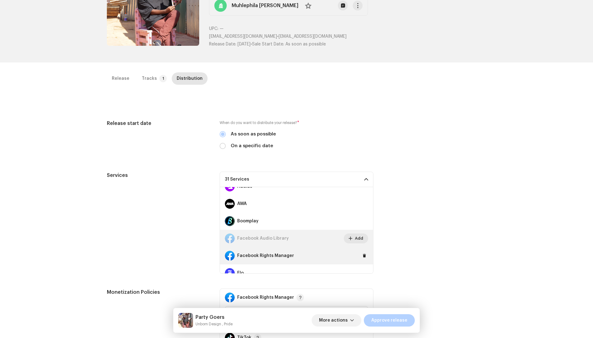
click at [360, 249] on div "Facebook Rights Manager" at bounding box center [296, 255] width 153 height 17
click at [363, 254] on span at bounding box center [365, 255] width 4 height 5
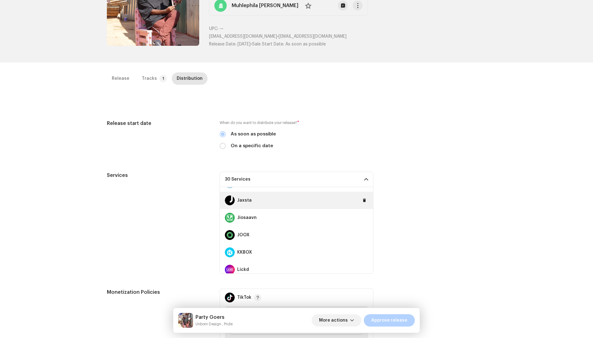
scroll to position [218, 0]
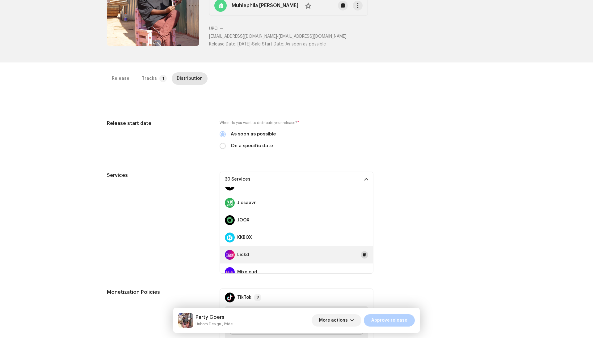
click at [363, 252] on span at bounding box center [365, 254] width 4 height 5
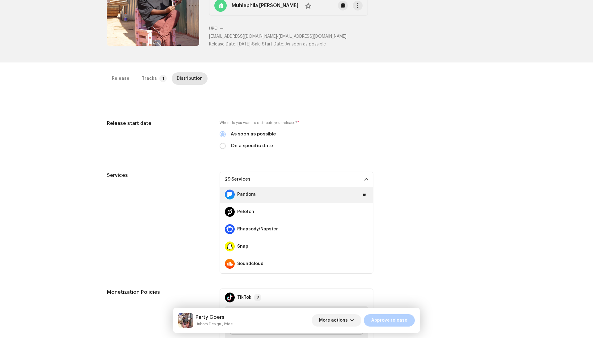
scroll to position [353, 0]
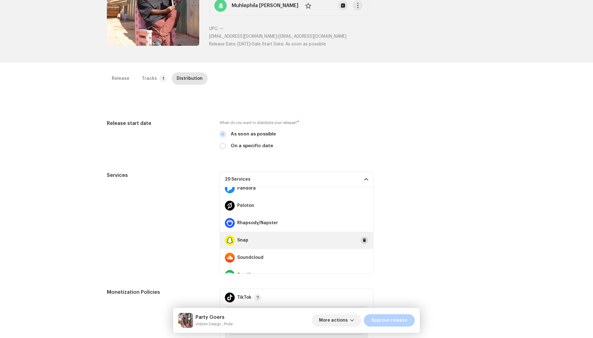
click at [363, 239] on span at bounding box center [365, 240] width 4 height 5
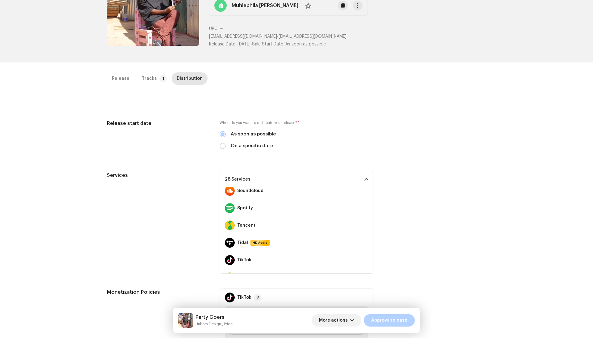
scroll to position [423, 0]
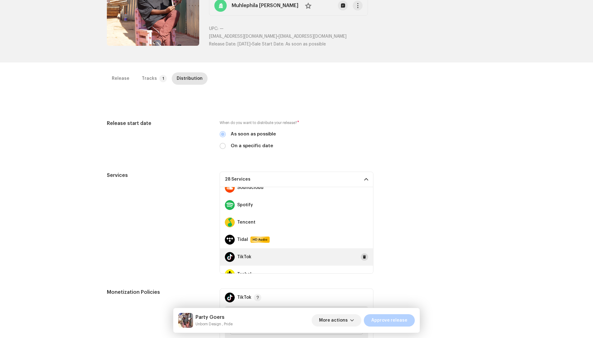
click at [363, 257] on span at bounding box center [365, 256] width 4 height 5
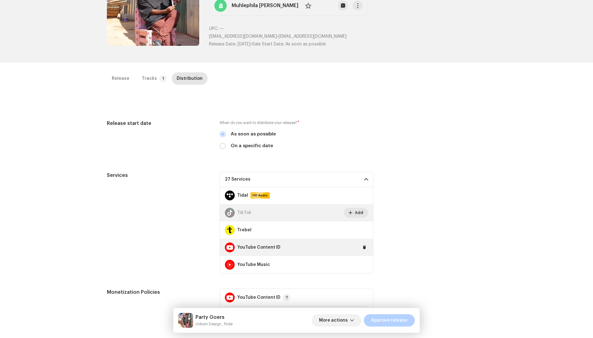
scroll to position [467, 0]
click at [357, 246] on div "YouTube Content ID" at bounding box center [296, 247] width 153 height 17
click at [361, 246] on button at bounding box center [364, 246] width 7 height 7
click at [189, 200] on div "Services" at bounding box center [158, 222] width 103 height 102
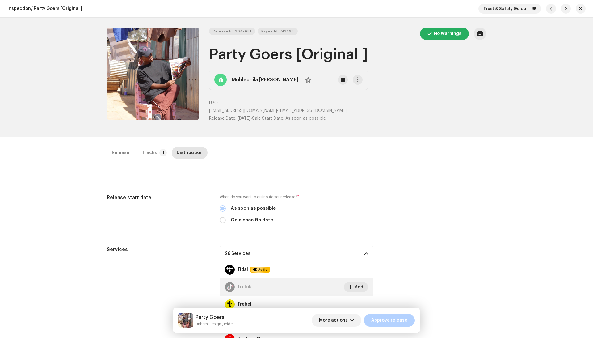
scroll to position [0, 0]
click at [353, 82] on button "button" at bounding box center [358, 80] width 10 height 10
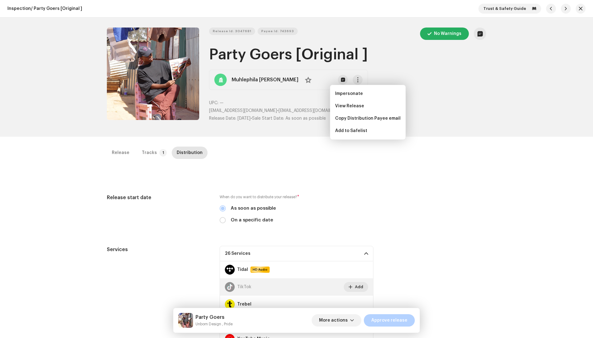
click at [438, 164] on div "Release Tracks 1 Distribution Compilation Is it a compilation? * No Yes Metadat…" at bounding box center [296, 300] width 399 height 308
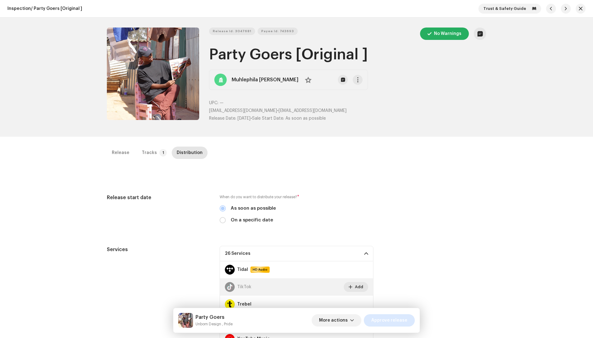
click at [391, 299] on span "Approve release" at bounding box center [389, 320] width 36 height 12
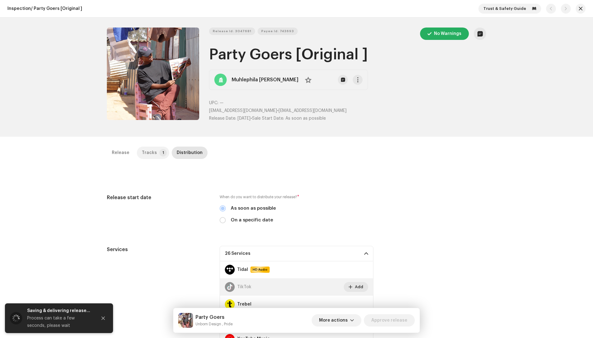
click at [150, 151] on div "Tracks" at bounding box center [149, 152] width 15 height 12
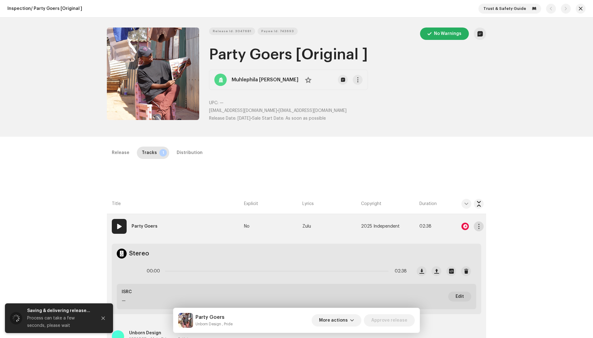
click at [477, 224] on span "button" at bounding box center [479, 226] width 5 height 5
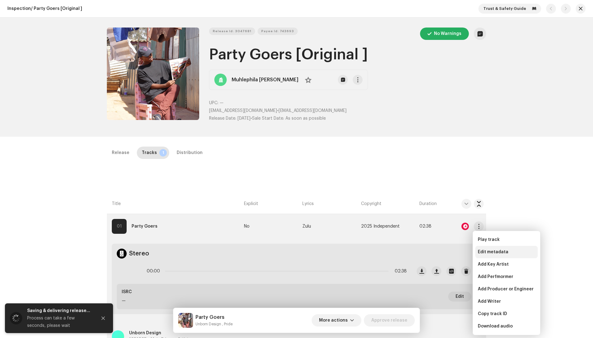
click at [483, 254] on span "Edit metadata" at bounding box center [493, 251] width 31 height 5
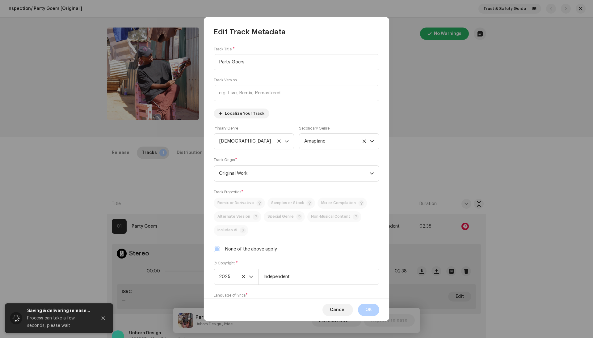
click at [261, 260] on div "Track Title * Party Goers Track Version Localize Your Track Primary Genre Afric…" at bounding box center [296, 168] width 185 height 262
click at [257, 256] on div "Track Title * Party Goers Track Version Localize Your Track Primary Genre Afric…" at bounding box center [296, 168] width 185 height 262
click at [258, 247] on label "None of the above apply" at bounding box center [251, 249] width 52 height 7
click at [220, 247] on input "None of the above apply" at bounding box center [217, 249] width 6 height 6
checkbox input "false"
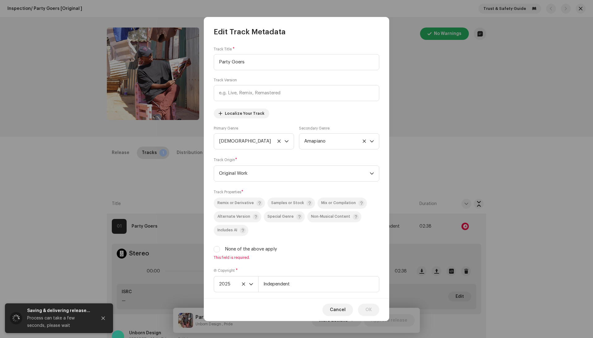
click at [289, 197] on div "Track Properties * Remix or Derivative Samples or Stock Mix or Compilation Alte…" at bounding box center [297, 224] width 166 height 71
click at [289, 201] on div "Samples or Stock" at bounding box center [291, 203] width 41 height 6
click at [373, 299] on button "OK" at bounding box center [368, 309] width 21 height 12
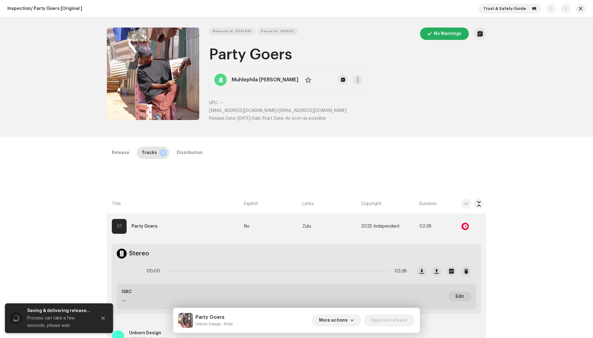
click at [359, 299] on div "Party Goers Unborn Design , Pride More actions Approve release" at bounding box center [296, 320] width 247 height 25
click at [348, 299] on span "More actions" at bounding box center [333, 320] width 29 height 12
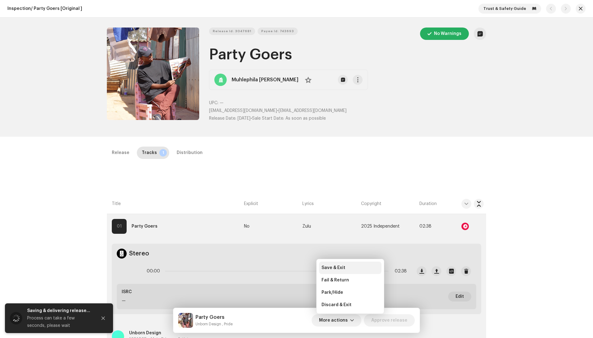
click at [343, 266] on span "Save & Exit" at bounding box center [334, 267] width 24 height 5
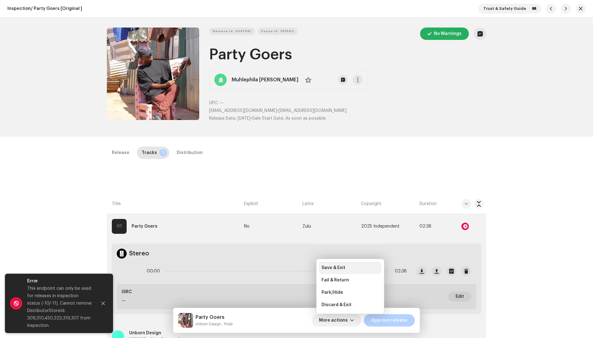
click at [348, 269] on div "Save & Exit" at bounding box center [350, 267] width 57 height 5
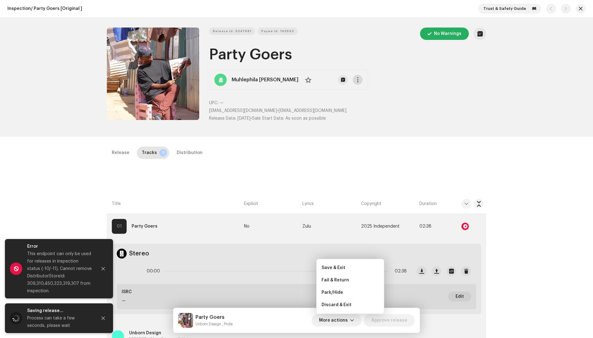
click at [356, 78] on span "button" at bounding box center [358, 79] width 5 height 5
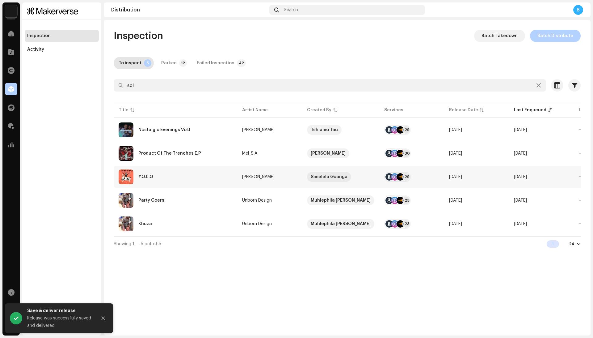
click at [223, 173] on div "Y.O.L.O" at bounding box center [176, 176] width 114 height 15
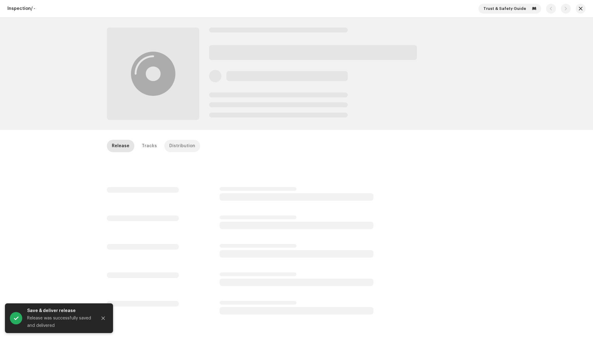
click at [174, 150] on div "Distribution" at bounding box center [182, 146] width 26 height 12
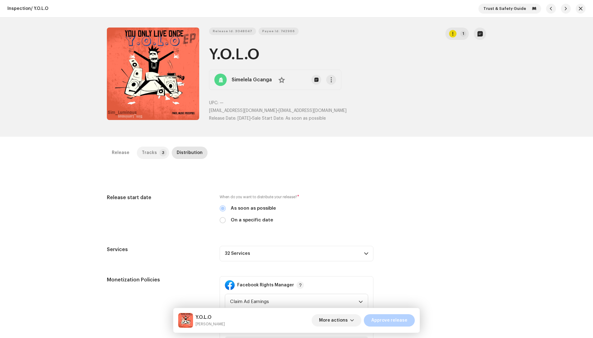
click at [146, 155] on div "Tracks" at bounding box center [149, 152] width 15 height 12
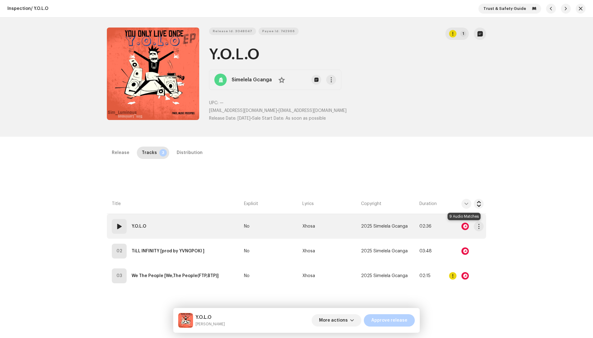
click at [463, 224] on div at bounding box center [465, 225] width 7 height 7
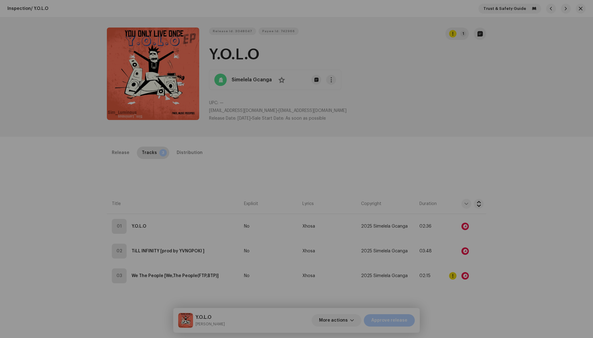
click at [424, 139] on div "Audio Recognition by Remix/Sample 8 Cover Song 1 All results require review/lis…" at bounding box center [296, 169] width 593 height 338
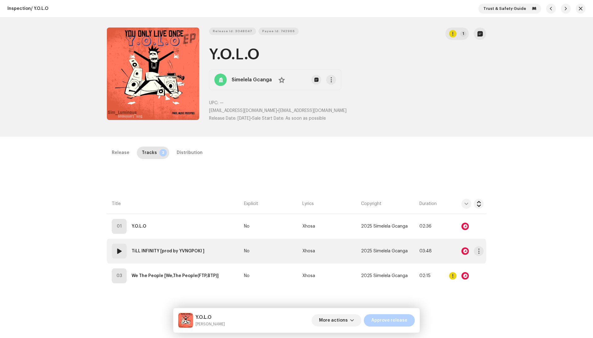
click at [463, 248] on div at bounding box center [465, 250] width 7 height 7
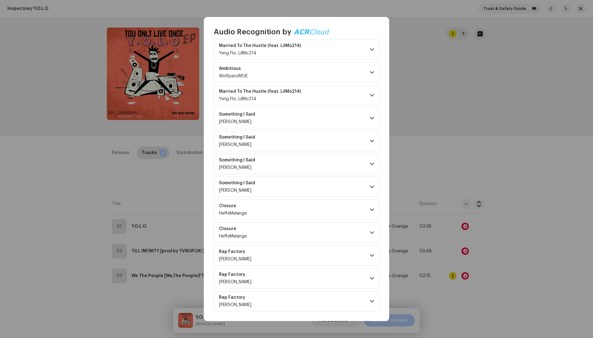
scroll to position [3501, 0]
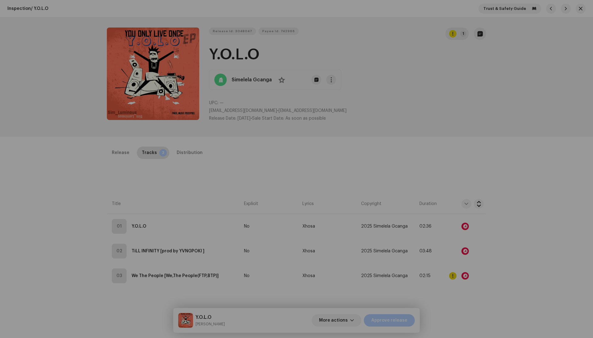
click at [425, 136] on div "Audio Recognition by Remix/Sample 161 Cover Song 9 All results require review/l…" at bounding box center [296, 169] width 593 height 338
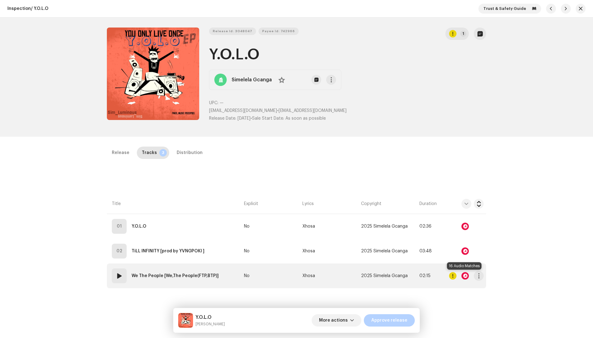
click at [463, 274] on div at bounding box center [465, 275] width 7 height 7
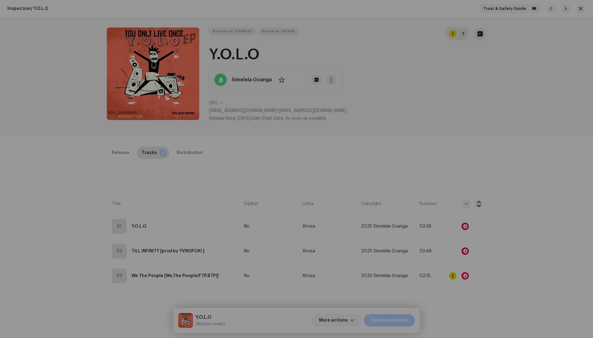
click at [474, 150] on div "Audio Recognition by Remix/Sample 16 All results require review/listening to av…" at bounding box center [296, 169] width 593 height 338
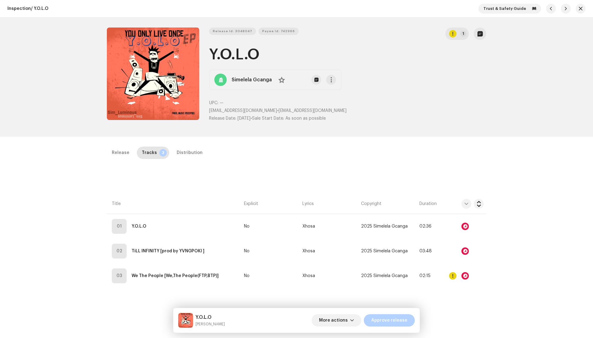
scroll to position [0, 0]
click at [331, 80] on span "button" at bounding box center [331, 79] width 5 height 5
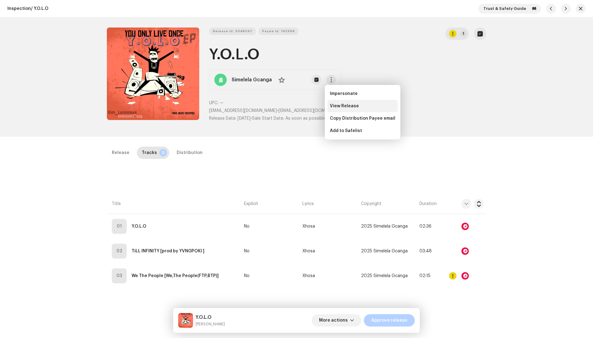
click at [350, 108] on span "View Release" at bounding box center [344, 106] width 29 height 5
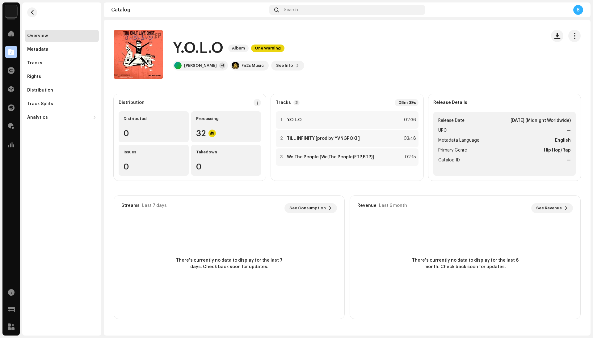
click at [570, 29] on catalog-releases-details-overview "Y.O.L.O Album One Warning Y.O.L.O Album One Warning Sim Luminous +1 Fn2s Music …" at bounding box center [347, 174] width 487 height 309
click at [572, 31] on button "button" at bounding box center [574, 36] width 12 height 12
click at [538, 64] on div "Edit" at bounding box center [546, 63] width 57 height 5
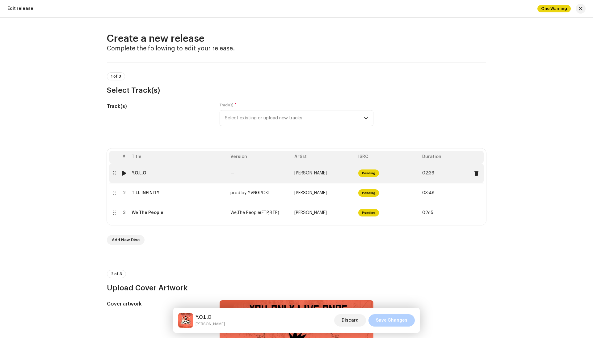
click at [217, 182] on td "Y.O.L.O" at bounding box center [178, 173] width 99 height 20
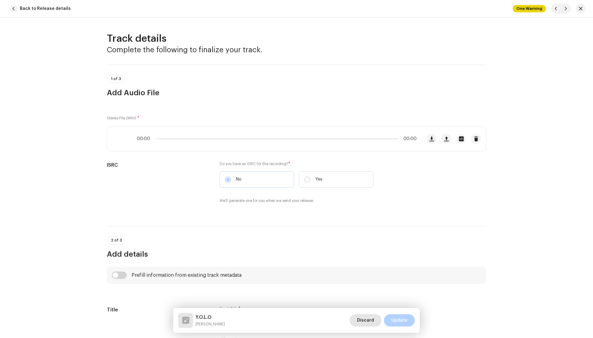
click at [371, 318] on span "Discard" at bounding box center [365, 320] width 17 height 12
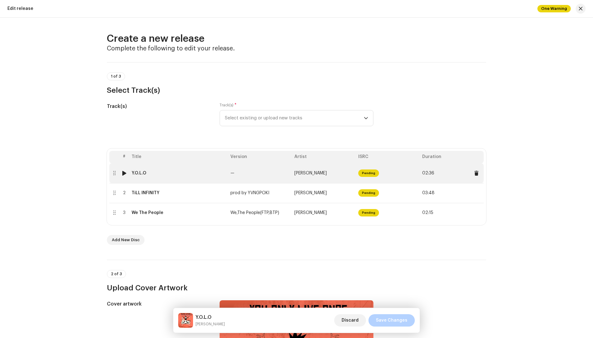
click at [198, 175] on div "Y.O.L.O" at bounding box center [179, 173] width 94 height 5
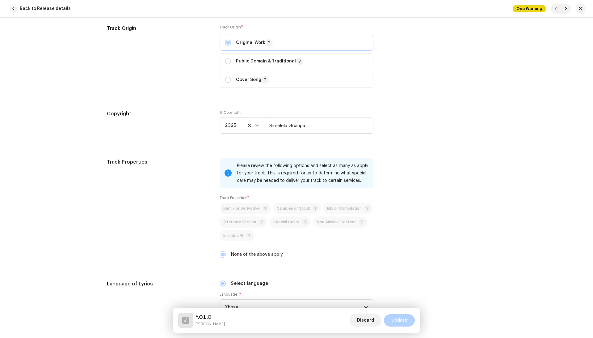
scroll to position [826, 0]
click at [247, 255] on label "None of the above apply" at bounding box center [257, 253] width 52 height 7
click at [226, 255] on input "None of the above apply" at bounding box center [223, 254] width 6 height 6
checkbox input "false"
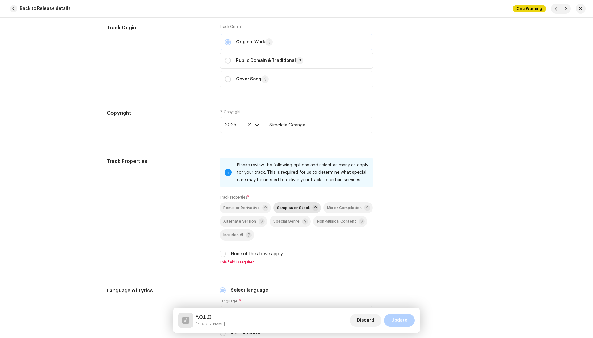
click at [283, 210] on span "Samples or Stock" at bounding box center [293, 208] width 33 height 4
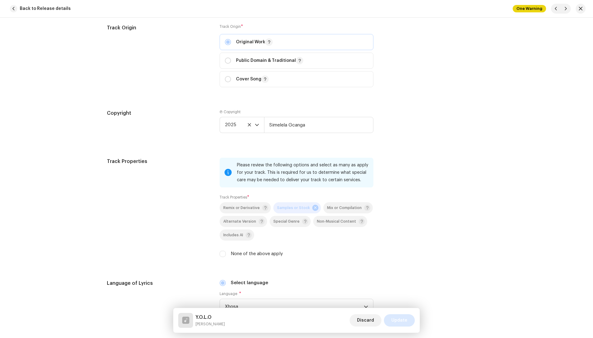
click at [402, 320] on span "Update" at bounding box center [399, 320] width 16 height 12
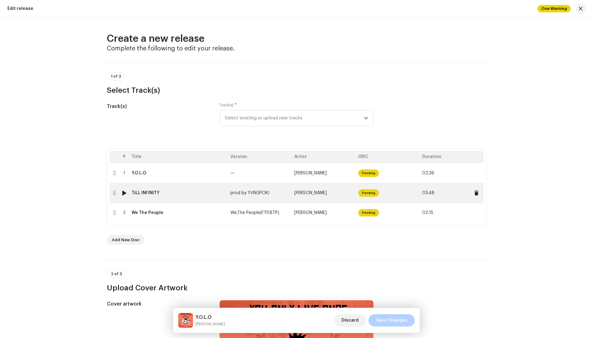
click at [272, 189] on td "prod by YVNGPOKI" at bounding box center [260, 193] width 64 height 20
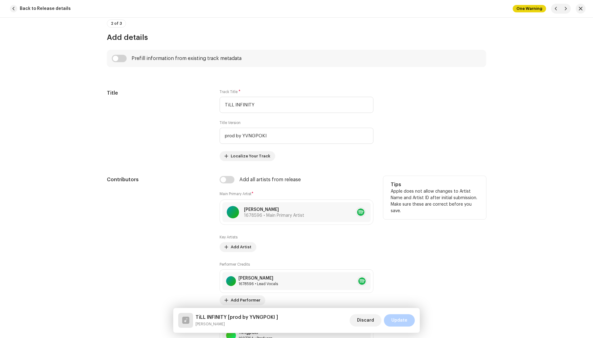
scroll to position [219, 0]
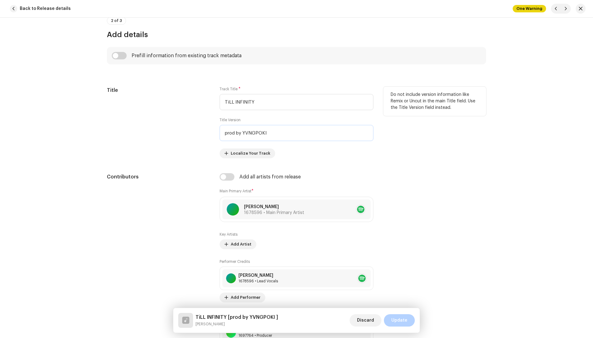
click at [240, 129] on input "prod by YVNGPOKI" at bounding box center [297, 133] width 154 height 16
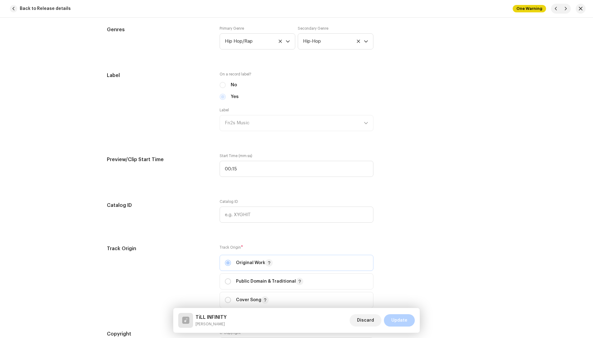
scroll to position [629, 0]
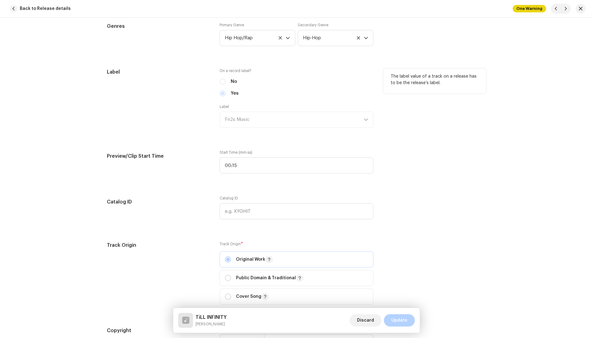
click at [259, 125] on div "Label Fn2s Music" at bounding box center [297, 115] width 154 height 23
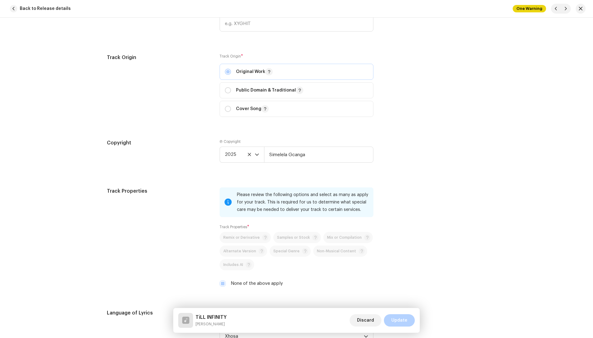
scroll to position [862, 0]
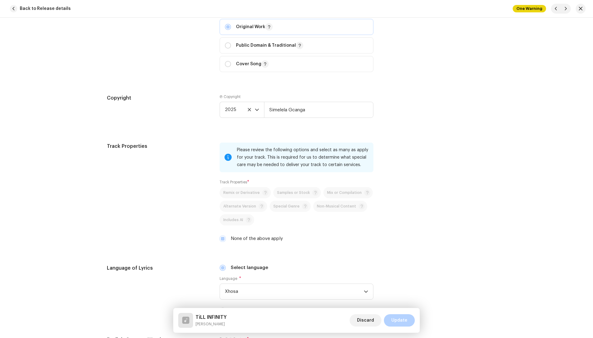
click at [233, 239] on label "None of the above apply" at bounding box center [257, 238] width 52 height 7
click at [226, 239] on input "None of the above apply" at bounding box center [223, 238] width 6 height 6
checkbox input "false"
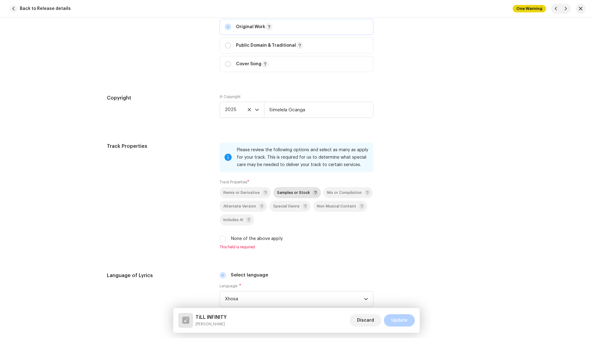
click at [281, 196] on div "Samples or Stock" at bounding box center [297, 192] width 41 height 6
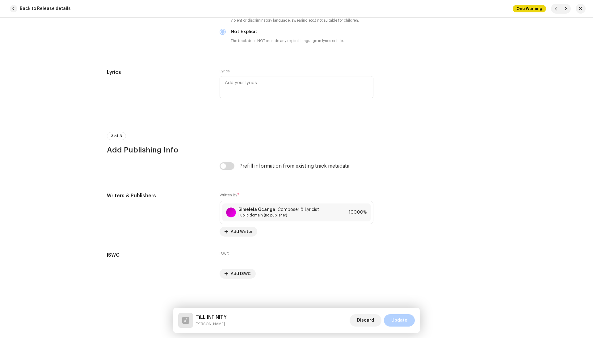
scroll to position [1211, 0]
click at [292, 215] on span "Public domain (no publisher)" at bounding box center [279, 215] width 81 height 5
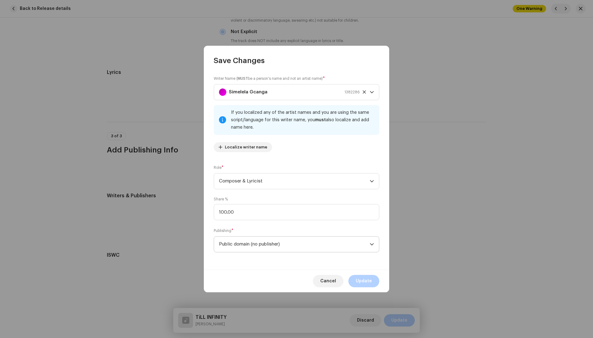
click at [259, 241] on span "Public domain (no publisher)" at bounding box center [294, 243] width 151 height 15
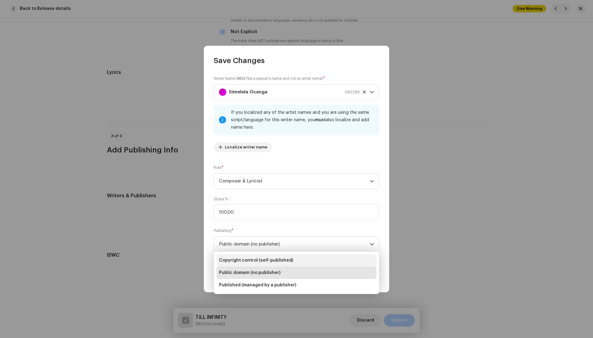
click at [283, 261] on span "Copyright control (self-published)" at bounding box center [256, 260] width 74 height 6
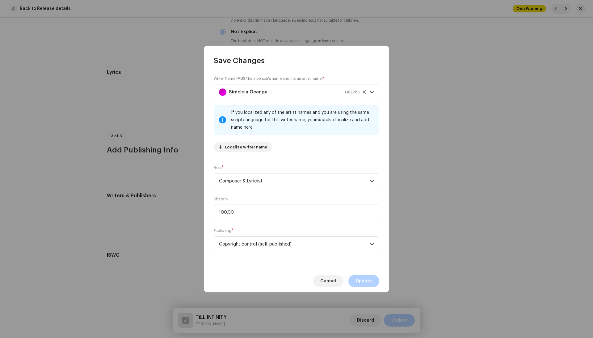
click at [360, 275] on div "Cancel Update" at bounding box center [296, 280] width 185 height 23
click at [374, 283] on button "Update" at bounding box center [364, 281] width 31 height 12
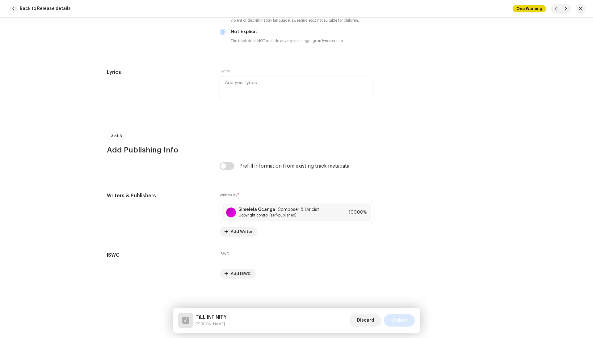
click at [396, 318] on span "Update" at bounding box center [399, 320] width 16 height 12
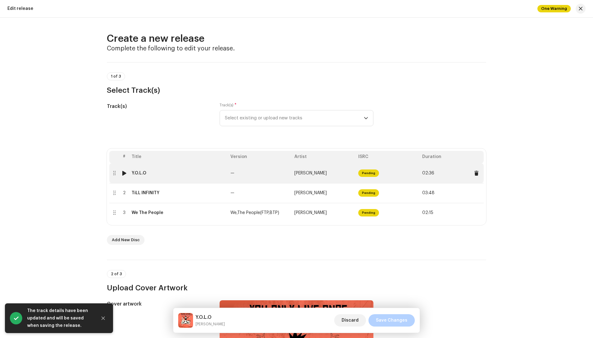
click at [261, 178] on td "—" at bounding box center [260, 173] width 64 height 20
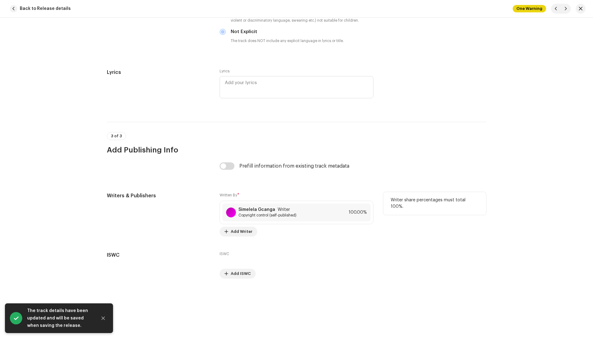
scroll to position [1191, 0]
click at [273, 217] on span "Copyright control (self-published)" at bounding box center [268, 215] width 58 height 5
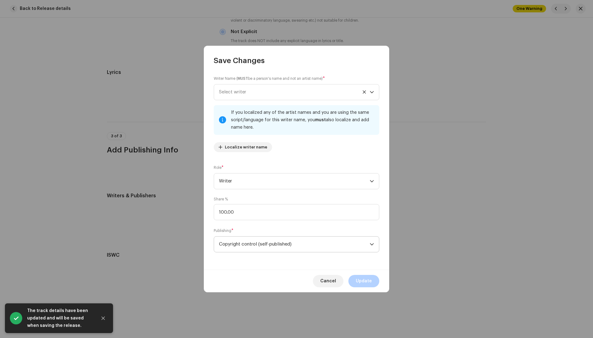
click at [257, 242] on span "Copyright control (self-published)" at bounding box center [294, 243] width 151 height 15
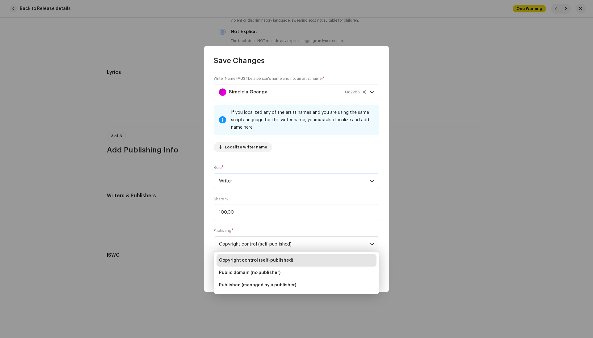
click at [251, 179] on span "Writer" at bounding box center [294, 180] width 151 height 15
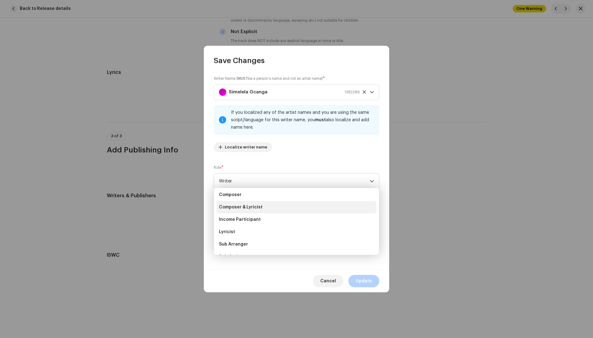
click at [248, 207] on span "Composer & Lyricist" at bounding box center [241, 207] width 44 height 6
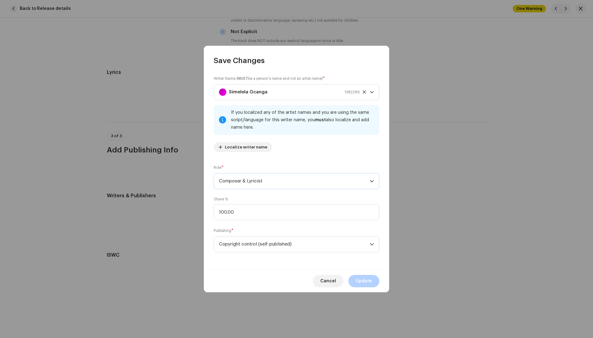
scroll to position [59, 0]
click at [365, 285] on span "Update" at bounding box center [364, 281] width 16 height 12
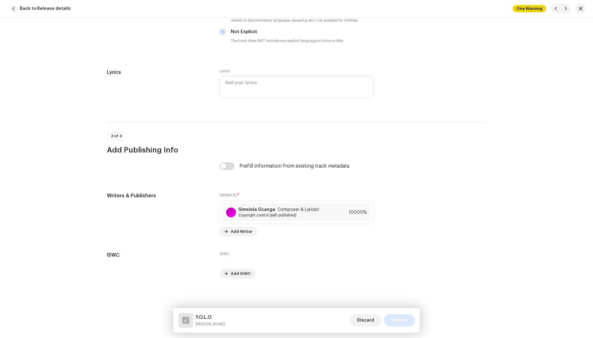
scroll to position [1191, 0]
click at [394, 316] on span "Update" at bounding box center [399, 320] width 16 height 12
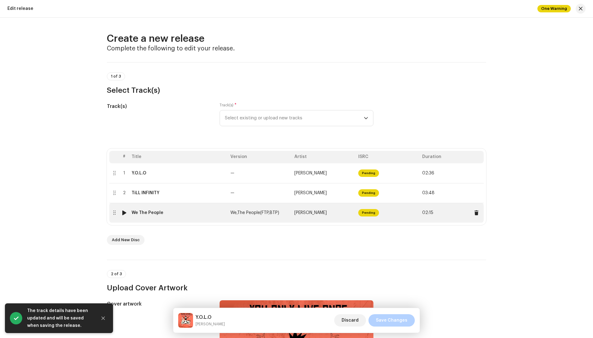
click at [222, 218] on td "We The People" at bounding box center [178, 213] width 99 height 20
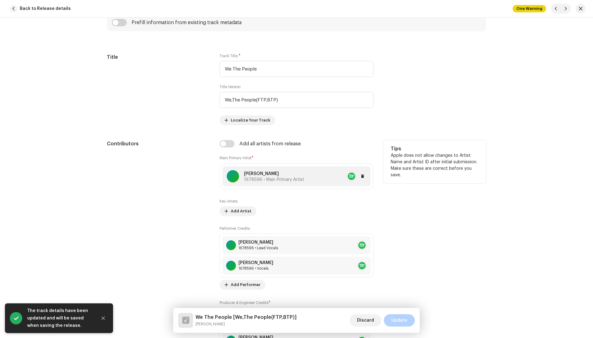
scroll to position [235, 0]
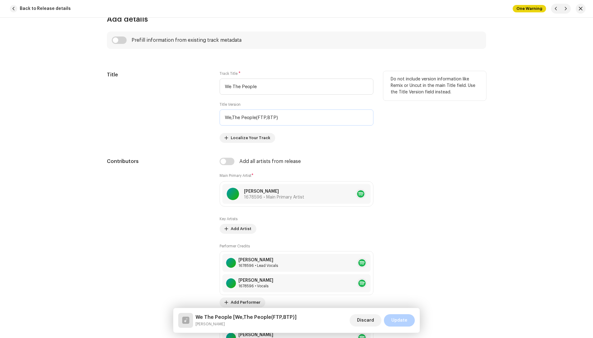
drag, startPoint x: 286, startPoint y: 115, endPoint x: 324, endPoint y: 141, distance: 46.4
click at [324, 141] on div "Track Title * We The People Title Version We,The People(FTP,BTP) Localize Your …" at bounding box center [297, 107] width 154 height 72
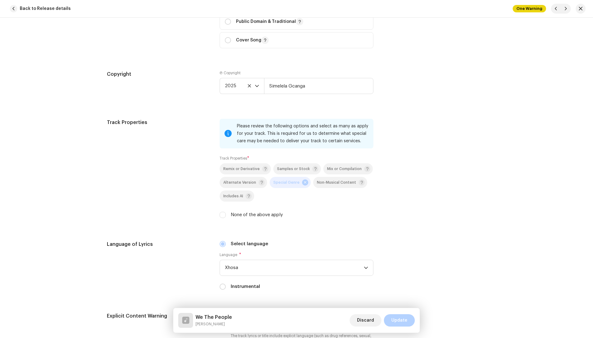
scroll to position [971, 0]
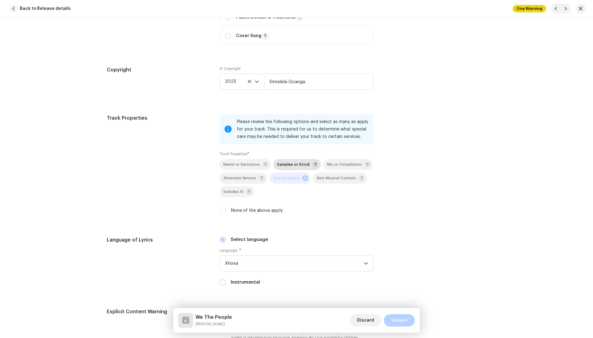
click at [286, 167] on span "Samples or Stock" at bounding box center [293, 165] width 33 height 4
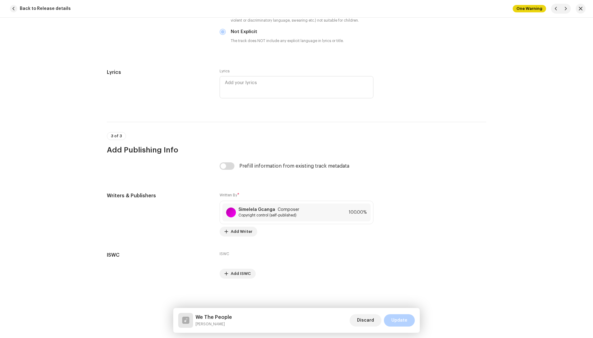
scroll to position [1293, 0]
click at [303, 213] on div "[PERSON_NAME] Composer Copyright control (self-published) 100.00%" at bounding box center [296, 212] width 148 height 18
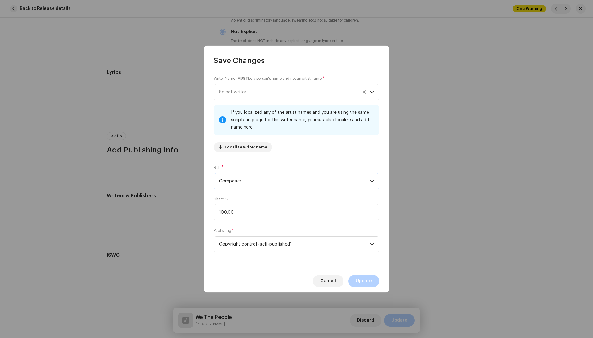
click at [256, 181] on span "Composer" at bounding box center [294, 180] width 151 height 15
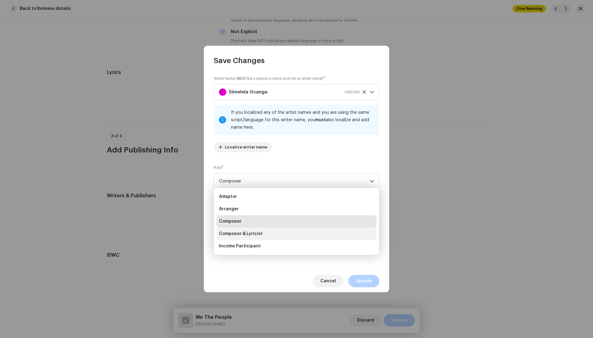
click at [249, 236] on span "Composer & Lyricist" at bounding box center [241, 233] width 44 height 6
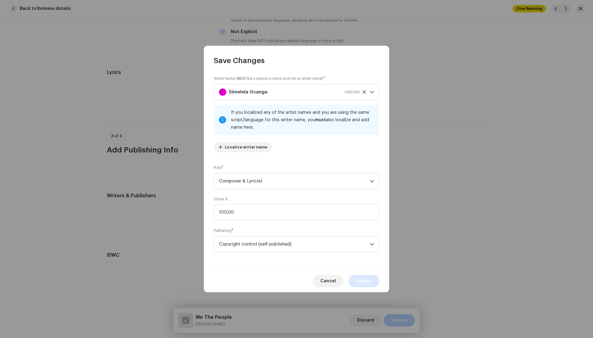
click at [362, 279] on span "Update" at bounding box center [364, 281] width 16 height 12
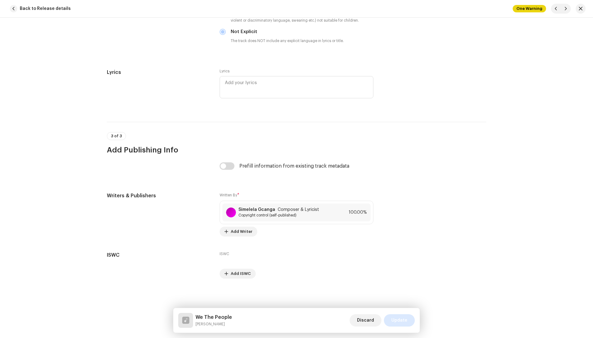
click at [397, 320] on span "Update" at bounding box center [399, 320] width 16 height 12
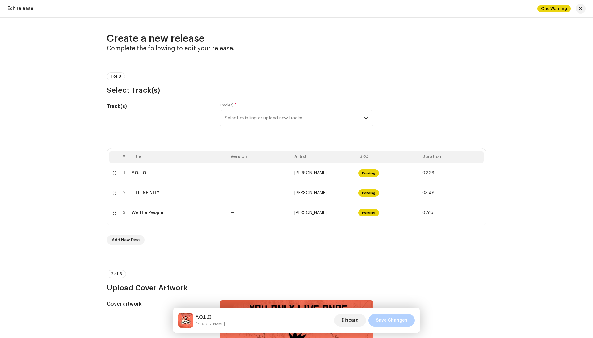
scroll to position [0, 0]
click at [392, 316] on span "Save Changes" at bounding box center [392, 320] width 32 height 12
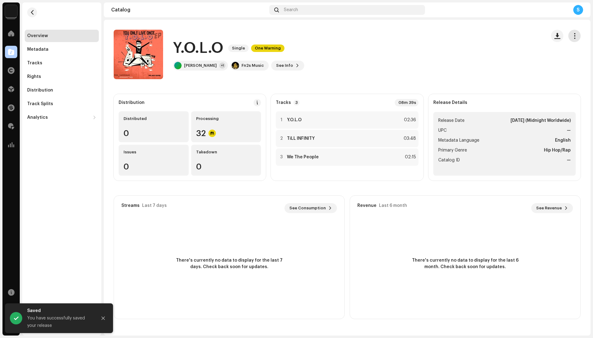
click at [572, 34] on span "button" at bounding box center [575, 35] width 6 height 5
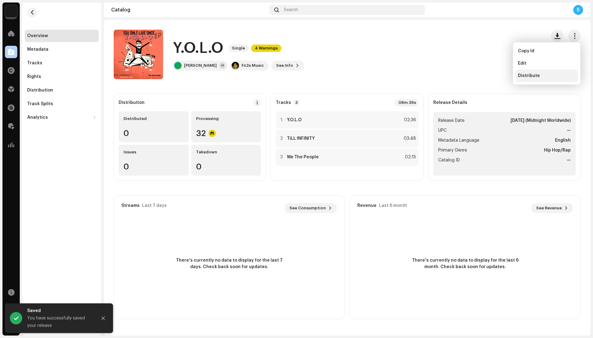
click at [536, 76] on span "Distribute" at bounding box center [529, 75] width 22 height 5
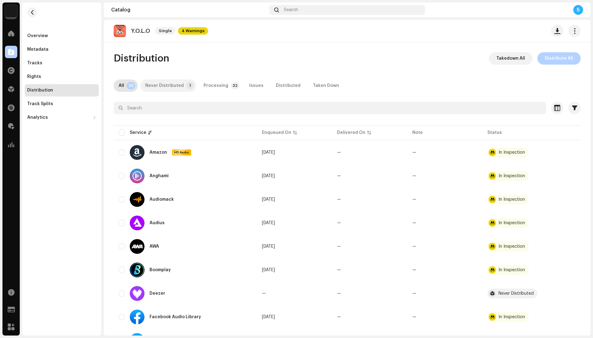
click at [156, 85] on div "Never Distributed" at bounding box center [164, 85] width 39 height 12
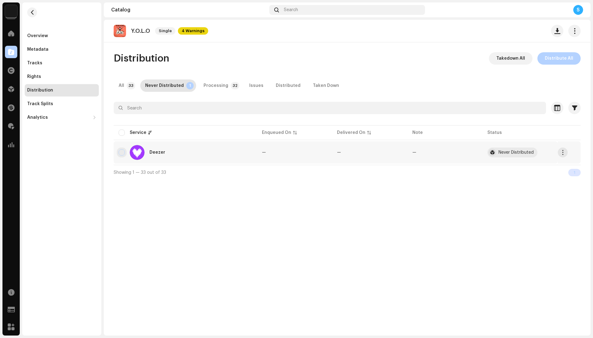
click at [120, 150] on input "checkbox" at bounding box center [122, 152] width 6 height 6
checkbox input "true"
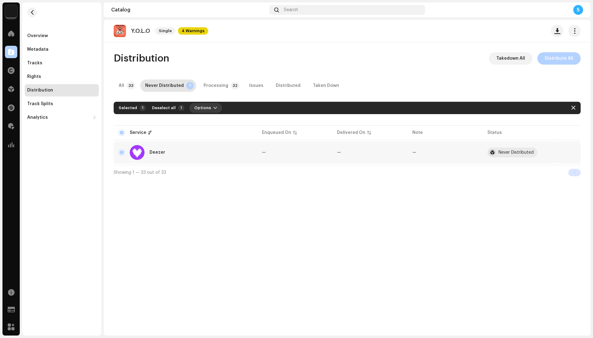
click at [201, 108] on span "Options" at bounding box center [202, 108] width 17 height 12
click at [226, 121] on div "Distribute" at bounding box center [219, 121] width 57 height 5
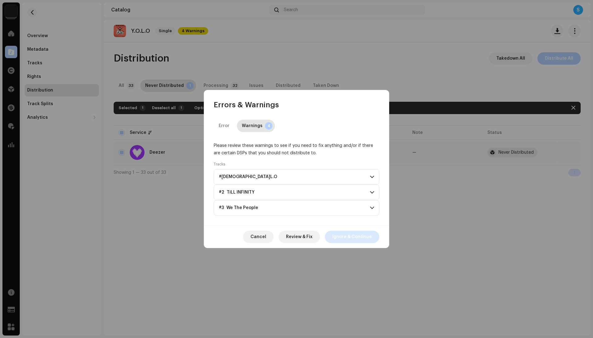
click at [350, 231] on span "Ignore & Continue" at bounding box center [352, 236] width 40 height 12
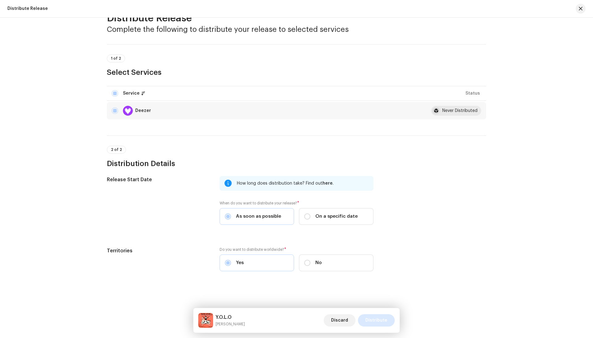
scroll to position [22, 0]
click at [379, 322] on span "Distribute" at bounding box center [376, 320] width 22 height 12
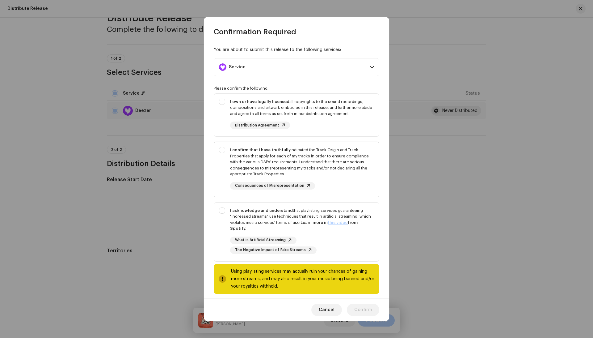
click at [322, 145] on div "I confirm that I have truthfully indicated the Track Origin and Track Propertie…" at bounding box center [296, 168] width 165 height 53
checkbox input "true"
click at [328, 117] on div "I own or have legally licensed all copyrights to the sound recordings, composit…" at bounding box center [302, 114] width 144 height 31
checkbox input "true"
click at [347, 249] on div "What is Artificial Streaming The Negative Impact of Fake Streams" at bounding box center [302, 244] width 144 height 17
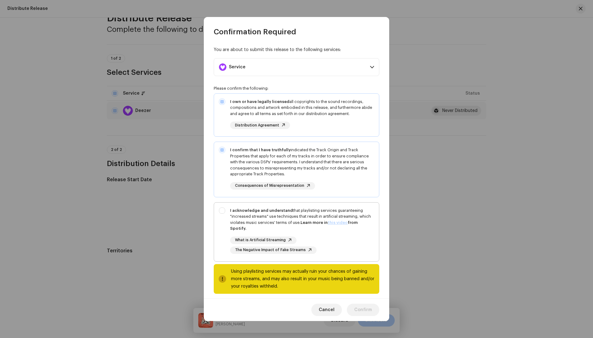
checkbox input "true"
click at [367, 309] on span "Confirm" at bounding box center [363, 309] width 18 height 12
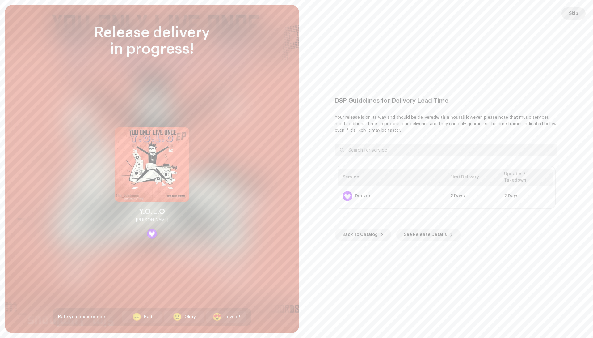
click at [572, 19] on span "Skip" at bounding box center [573, 13] width 9 height 12
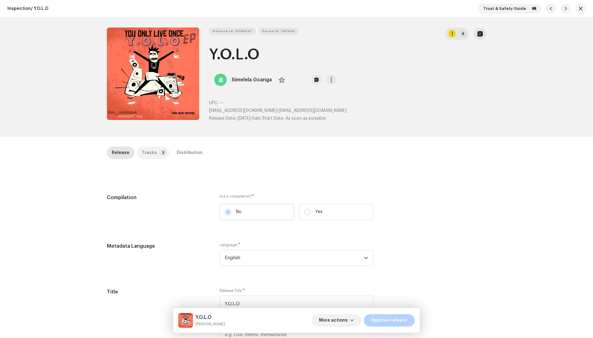
click at [159, 155] on p-badge "3" at bounding box center [162, 152] width 7 height 7
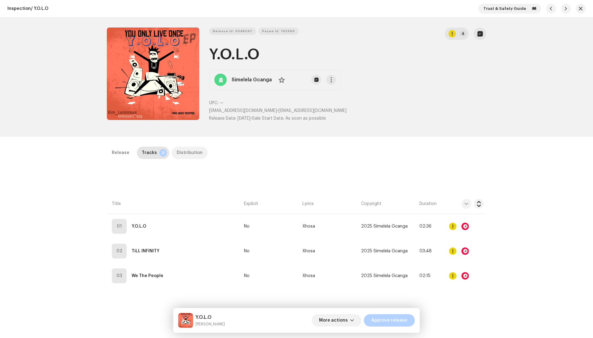
click at [187, 155] on div "Distribution" at bounding box center [190, 152] width 26 height 12
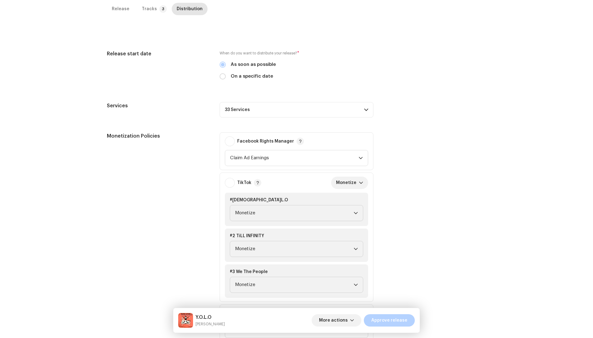
scroll to position [144, 0]
click at [290, 113] on p-accordion-header "33 Services" at bounding box center [297, 109] width 154 height 15
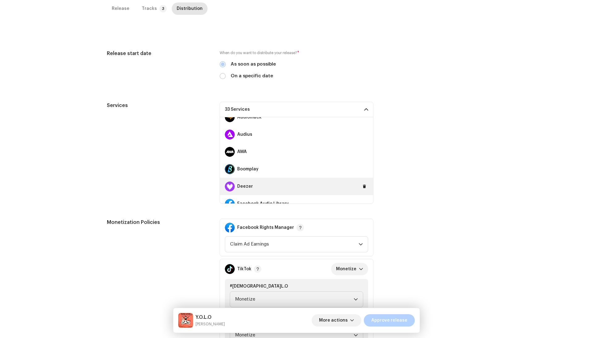
scroll to position [77, 0]
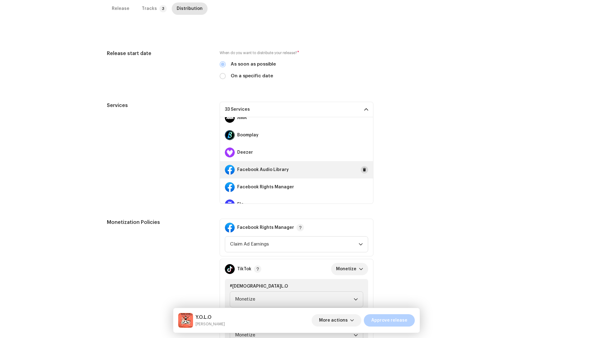
click at [363, 168] on span at bounding box center [365, 169] width 4 height 5
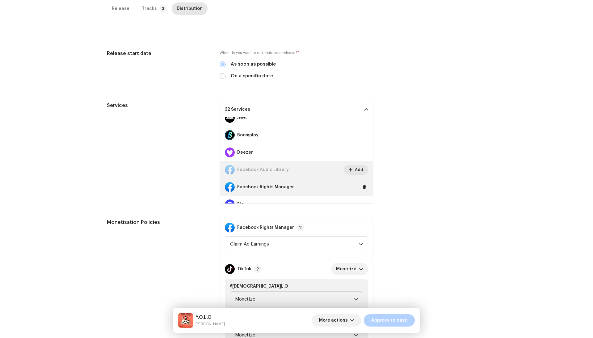
click at [361, 178] on div "Facebook Rights Manager" at bounding box center [296, 186] width 153 height 17
click at [363, 184] on span at bounding box center [365, 186] width 4 height 5
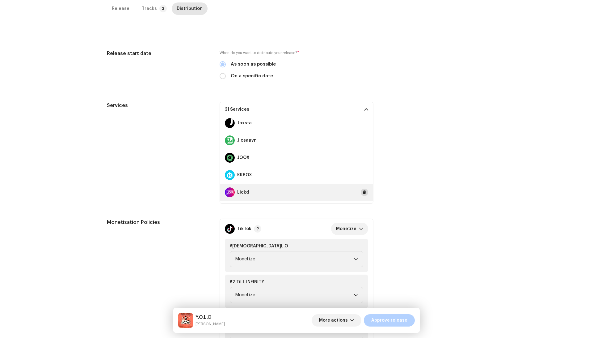
click at [363, 190] on span at bounding box center [365, 192] width 4 height 5
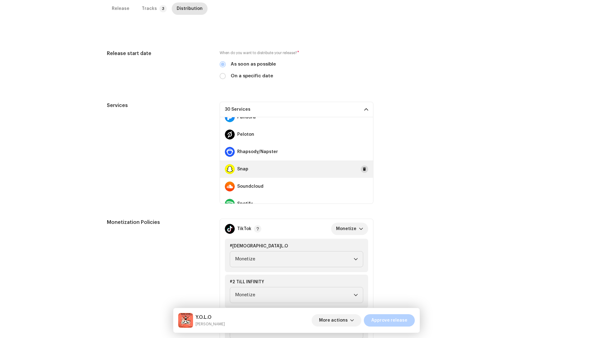
click at [363, 169] on span at bounding box center [365, 169] width 4 height 5
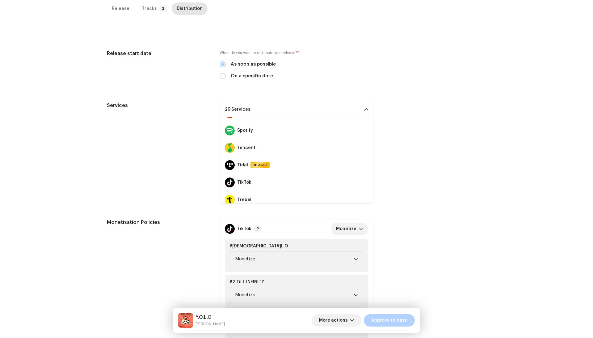
scroll to position [472, 0]
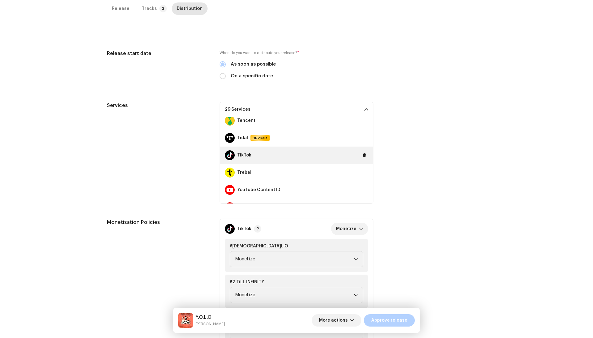
click at [357, 152] on div "TikTok" at bounding box center [296, 154] width 153 height 17
click at [361, 152] on button at bounding box center [364, 154] width 7 height 7
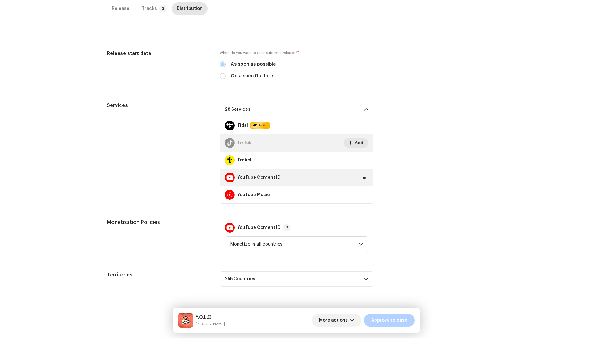
scroll to position [485, 0]
click at [363, 172] on div "YouTube Content ID" at bounding box center [296, 177] width 153 height 17
click at [363, 175] on span at bounding box center [365, 177] width 4 height 5
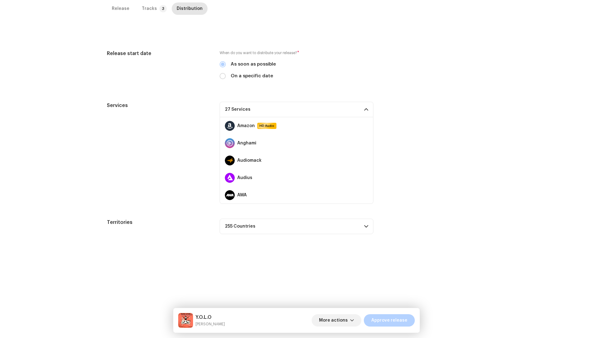
scroll to position [0, 0]
click at [402, 323] on span "Approve release" at bounding box center [389, 320] width 36 height 12
